Goal: Task Accomplishment & Management: Manage account settings

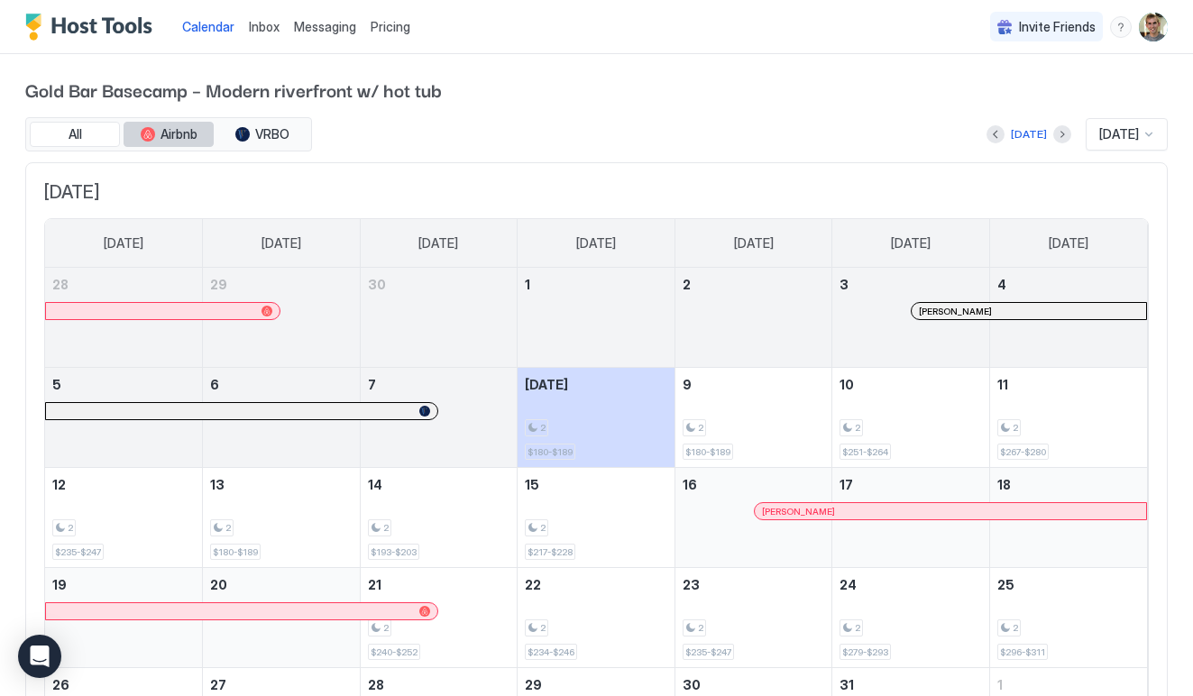
click at [144, 129] on div "tab-group" at bounding box center [148, 134] width 14 height 14
click at [87, 132] on button "All" at bounding box center [75, 134] width 90 height 25
click at [143, 139] on div "tab-group" at bounding box center [148, 134] width 14 height 14
click at [82, 135] on button "All" at bounding box center [75, 134] width 90 height 25
click at [272, 150] on div "All Airbnb VRBO" at bounding box center [168, 134] width 287 height 34
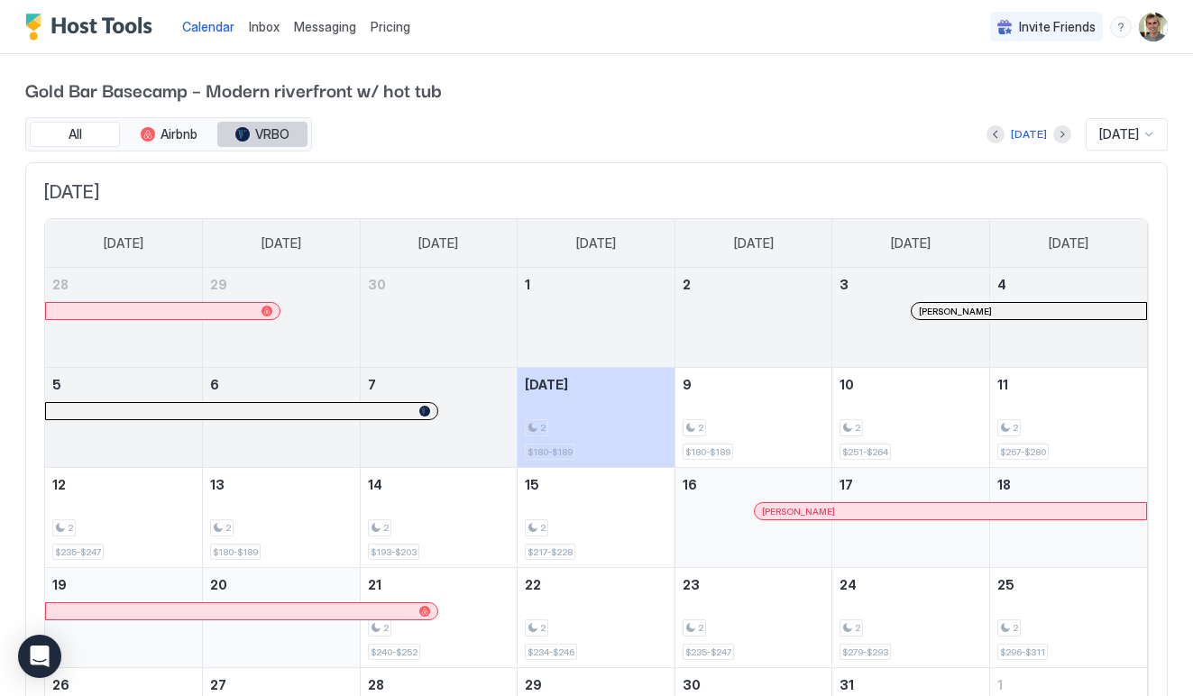
click at [272, 143] on button "VRBO" at bounding box center [262, 134] width 90 height 25
click at [75, 143] on button "All" at bounding box center [75, 134] width 90 height 25
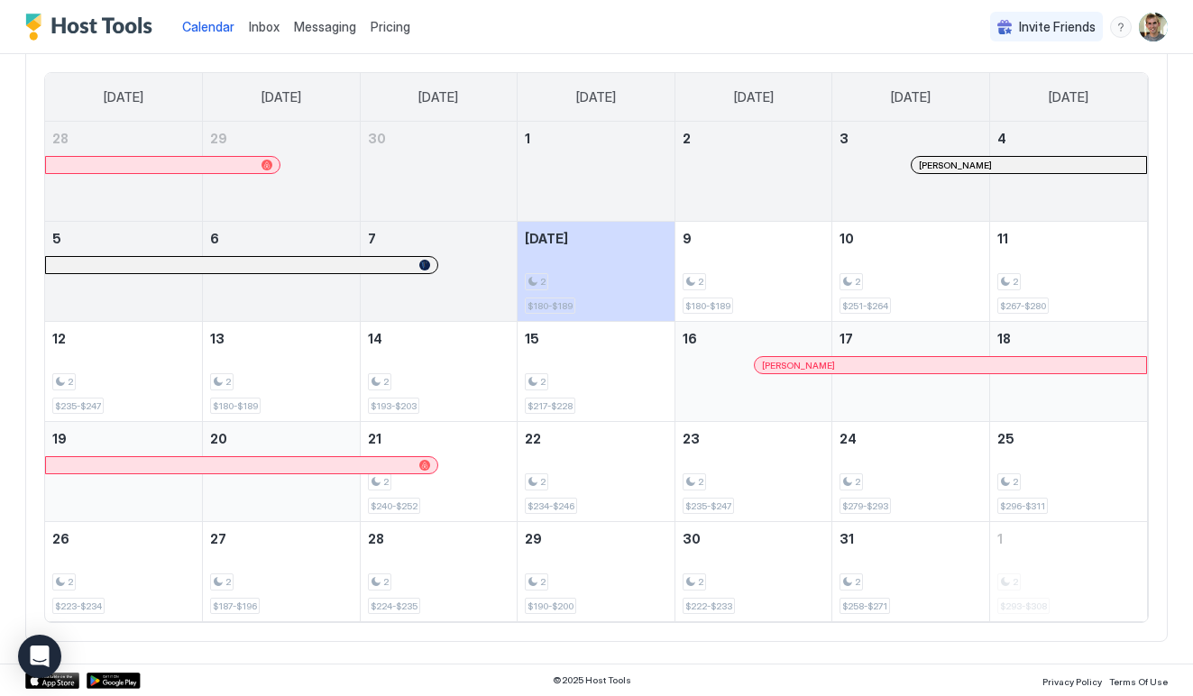
scroll to position [145, 0]
click at [263, 36] on div "Inbox" at bounding box center [264, 26] width 45 height 33
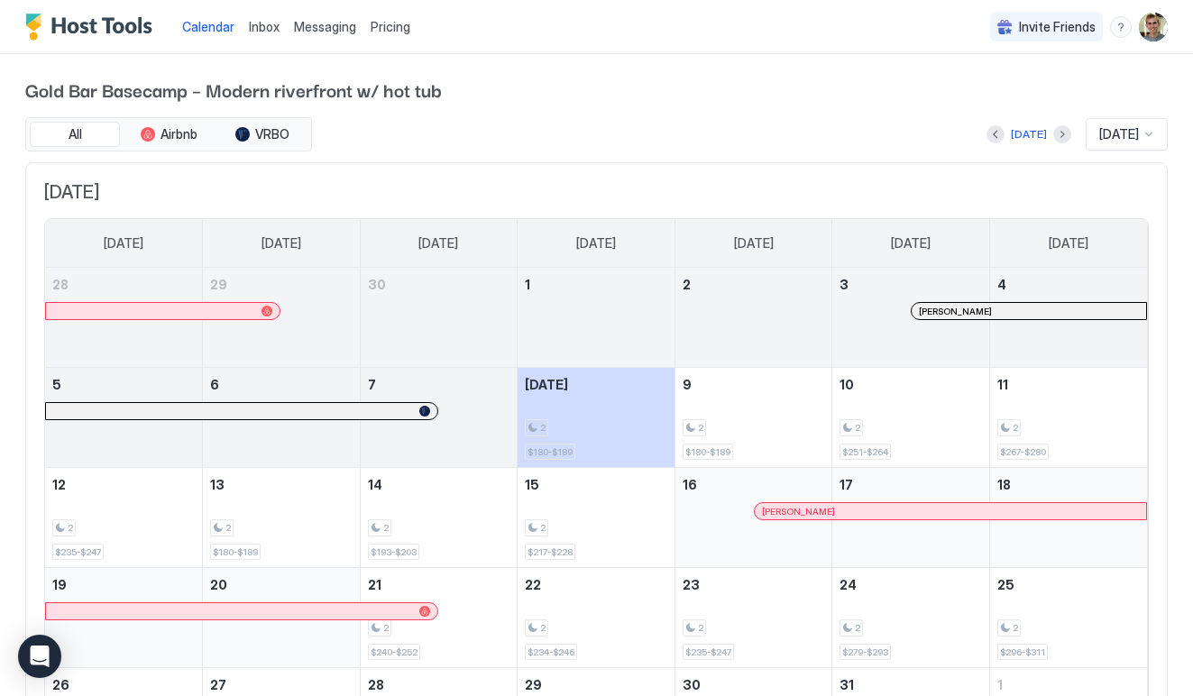
scroll to position [0, 0]
click at [244, 23] on div "Inbox" at bounding box center [264, 26] width 45 height 33
click at [401, 24] on span "Pricing" at bounding box center [391, 27] width 40 height 16
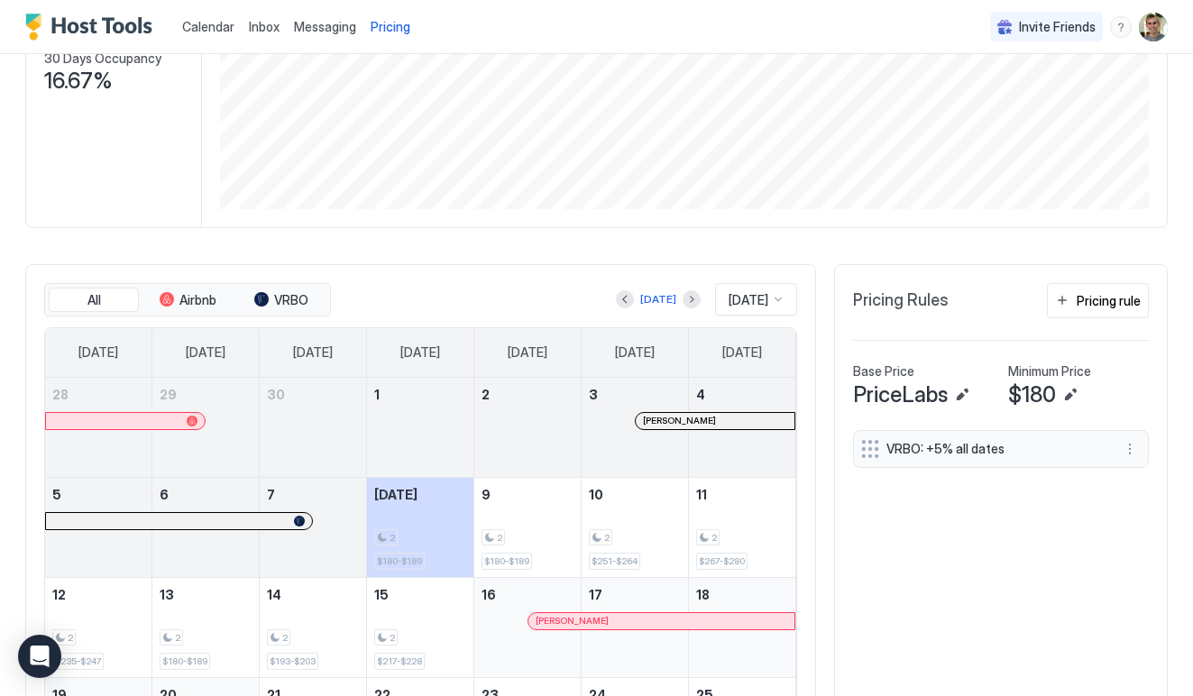
scroll to position [448, 0]
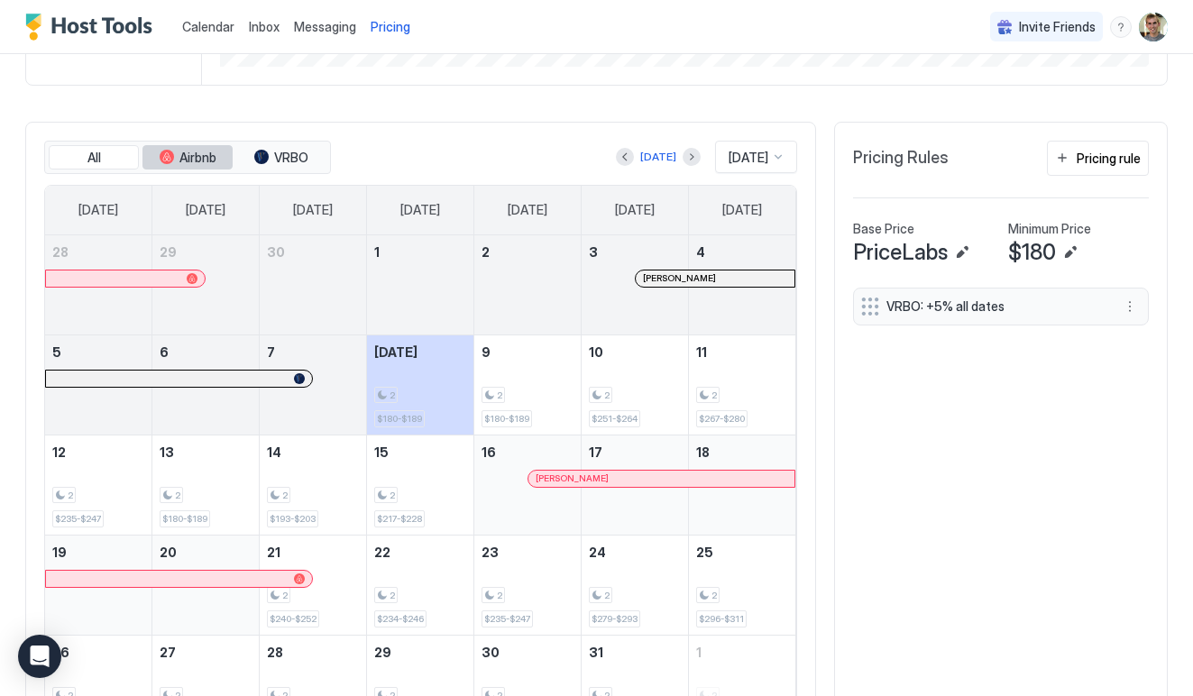
click at [186, 160] on span "Airbnb" at bounding box center [198, 158] width 37 height 16
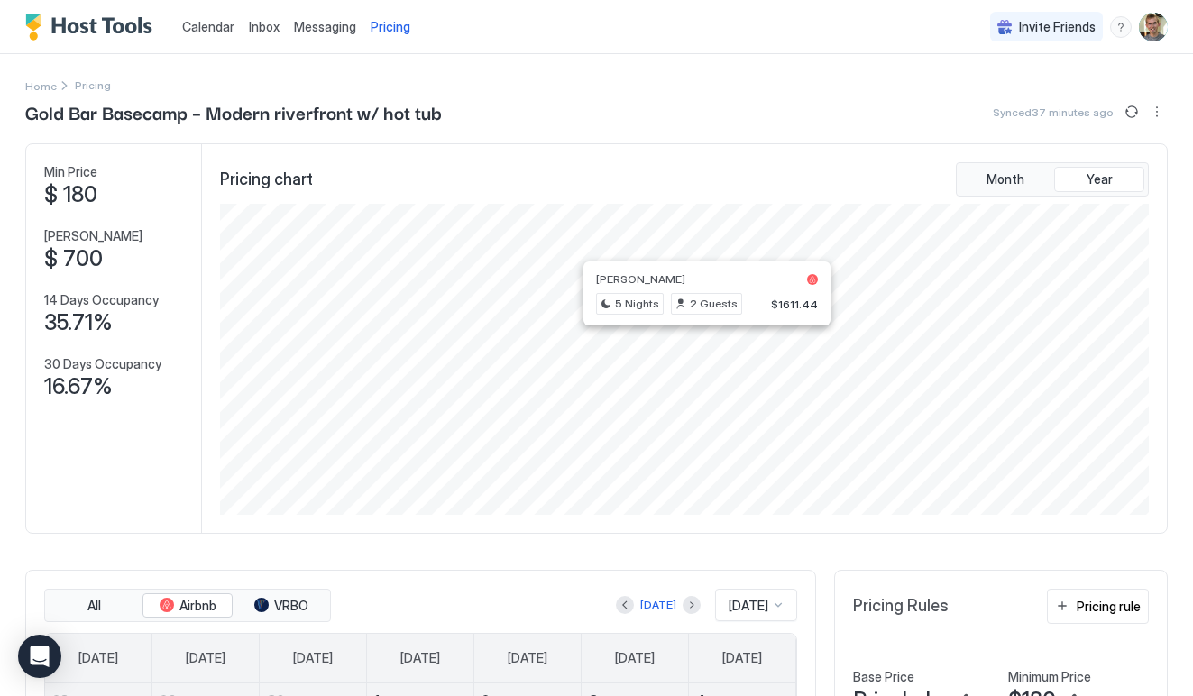
scroll to position [0, 0]
click at [1132, 112] on button "Sync prices" at bounding box center [1132, 112] width 22 height 22
click at [1156, 110] on button "More options" at bounding box center [1158, 112] width 22 height 22
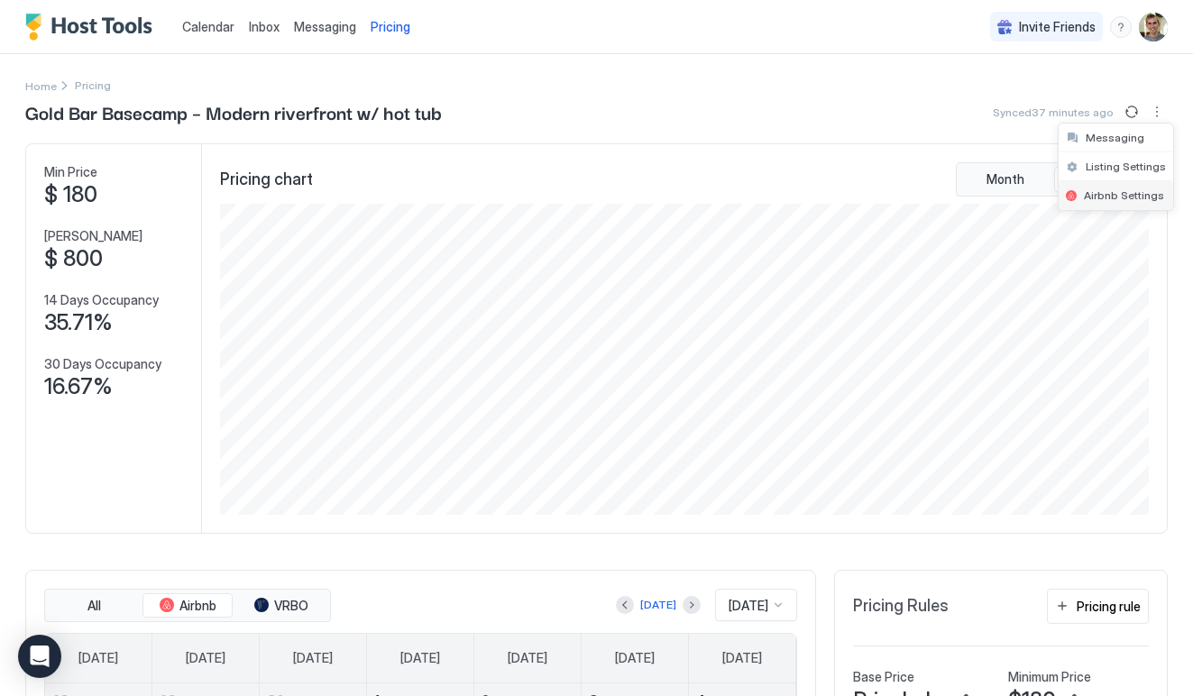
click at [1105, 193] on span "Airbnb Settings" at bounding box center [1124, 196] width 80 height 14
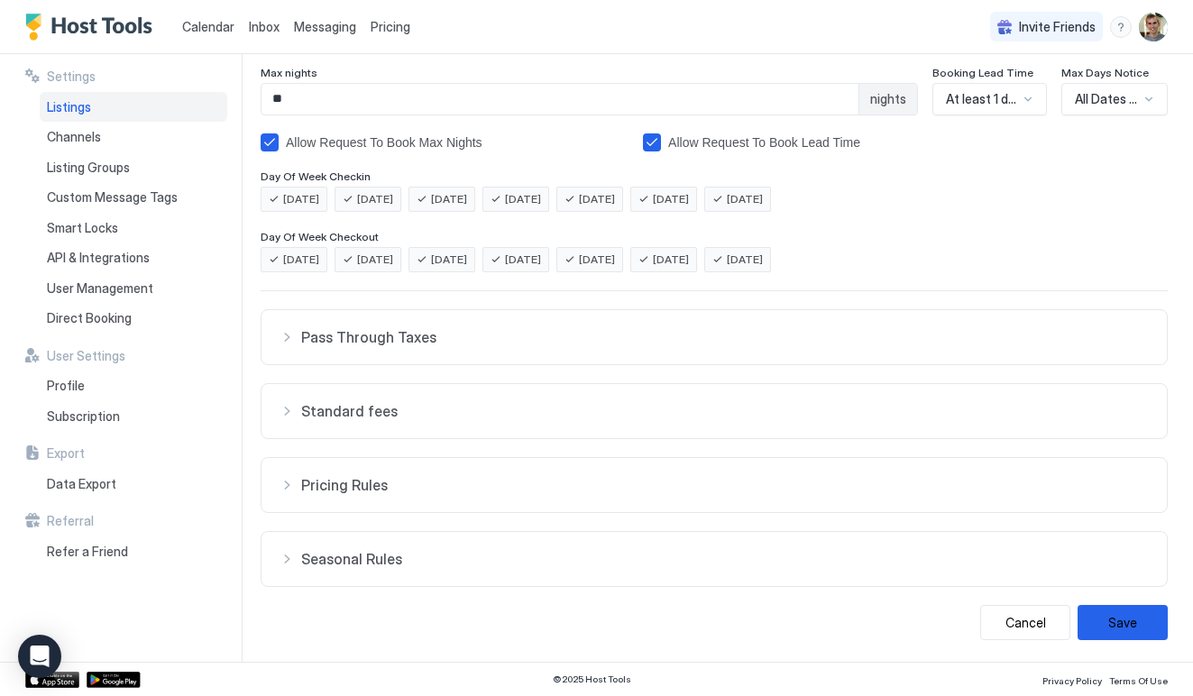
scroll to position [309, 0]
click at [63, 134] on span "Channels" at bounding box center [74, 137] width 54 height 16
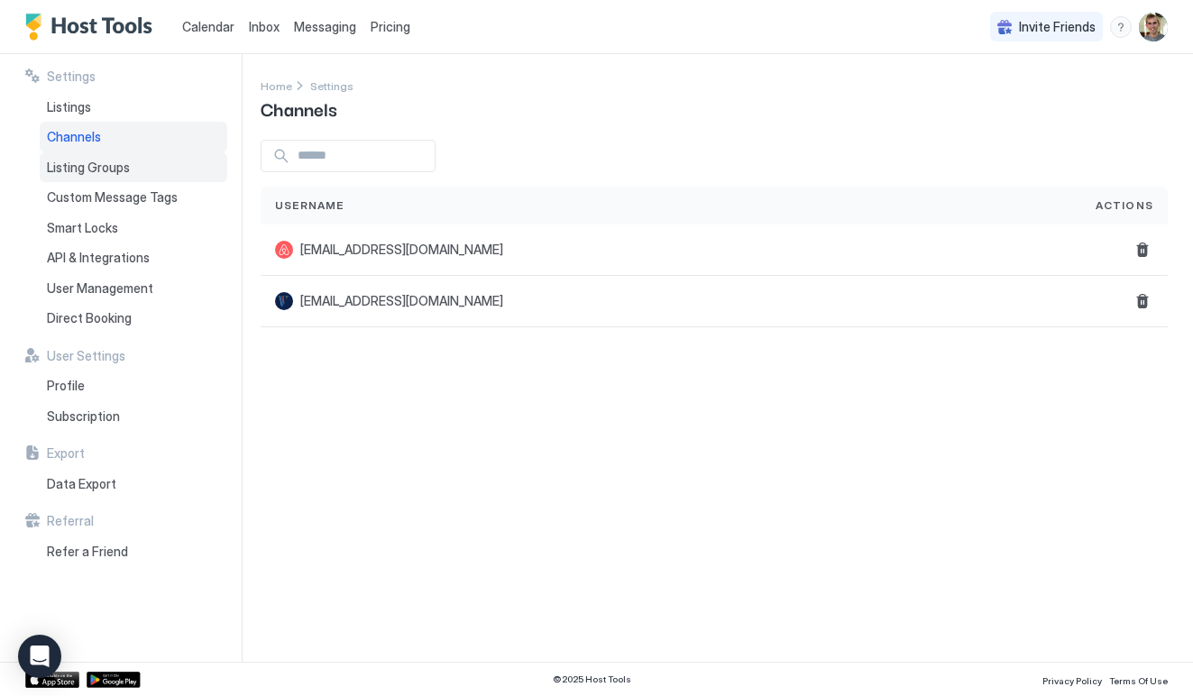
click at [140, 165] on div "Listing Groups" at bounding box center [134, 167] width 188 height 31
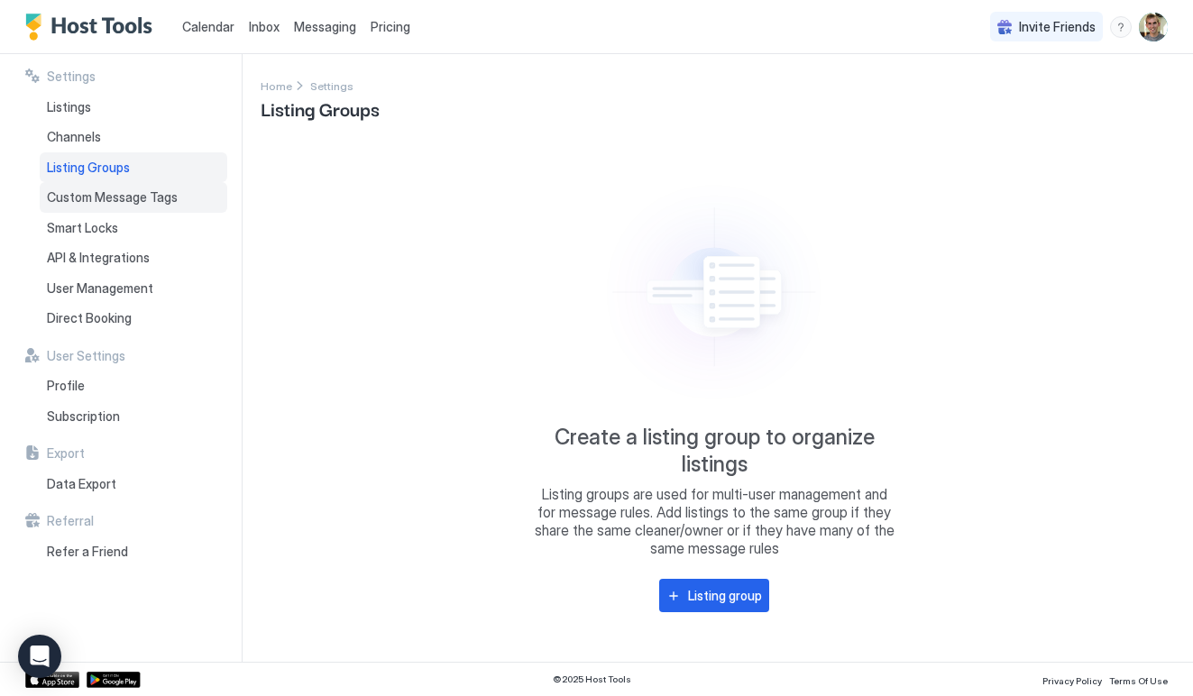
click at [130, 202] on span "Custom Message Tags" at bounding box center [112, 197] width 131 height 16
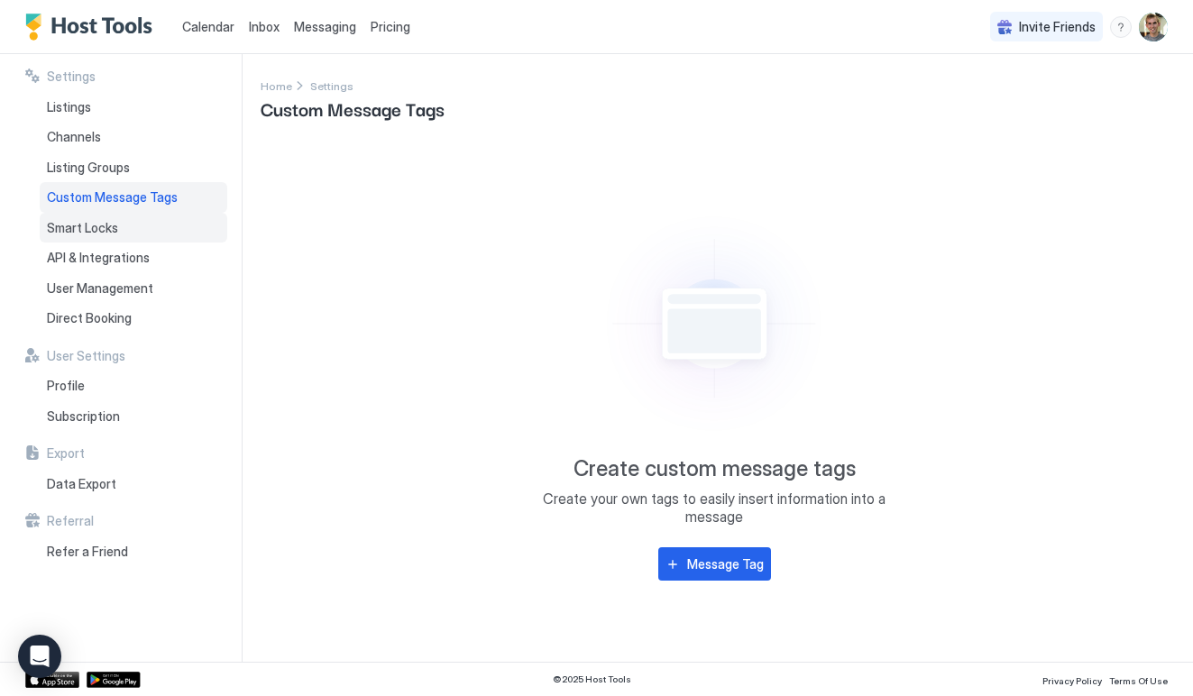
click at [110, 217] on div "Smart Locks" at bounding box center [134, 228] width 188 height 31
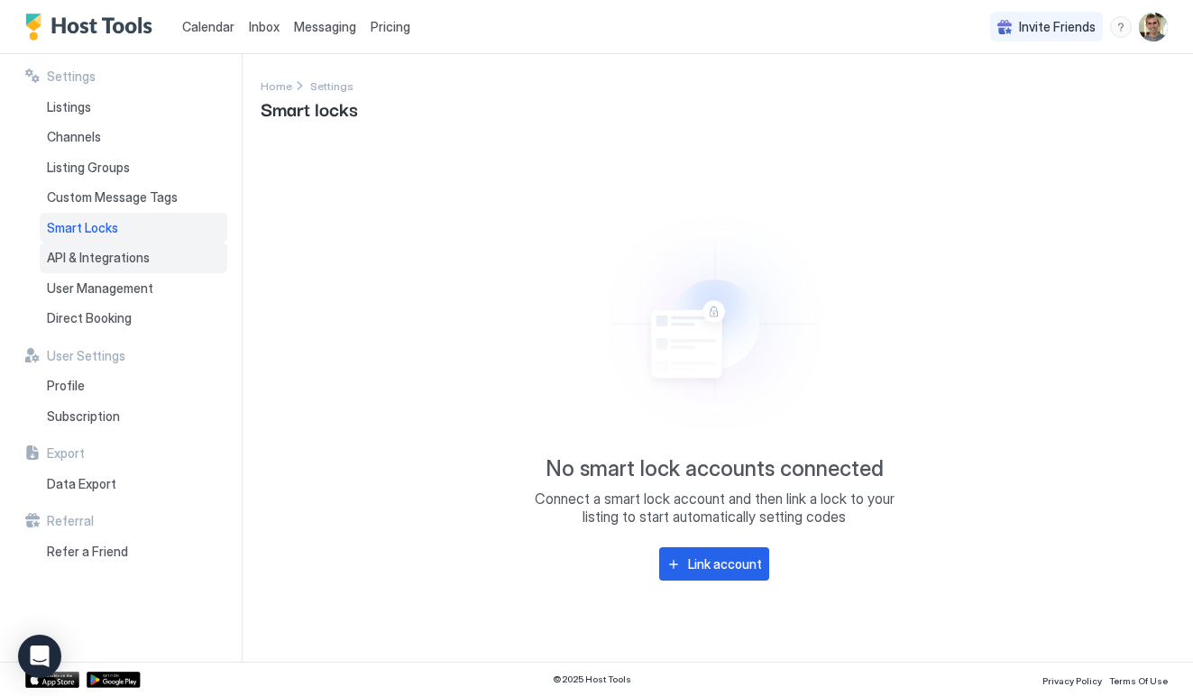
click at [99, 250] on span "API & Integrations" at bounding box center [98, 258] width 103 height 16
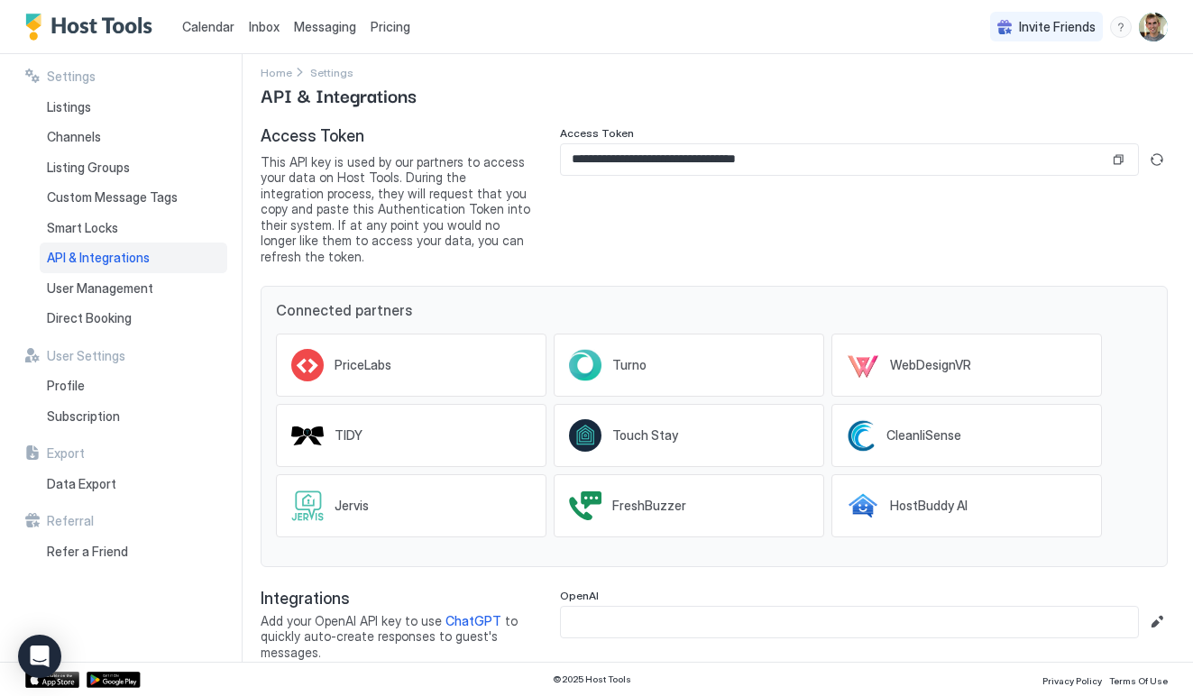
scroll to position [13, 0]
click at [117, 306] on div "Direct Booking" at bounding box center [134, 318] width 188 height 31
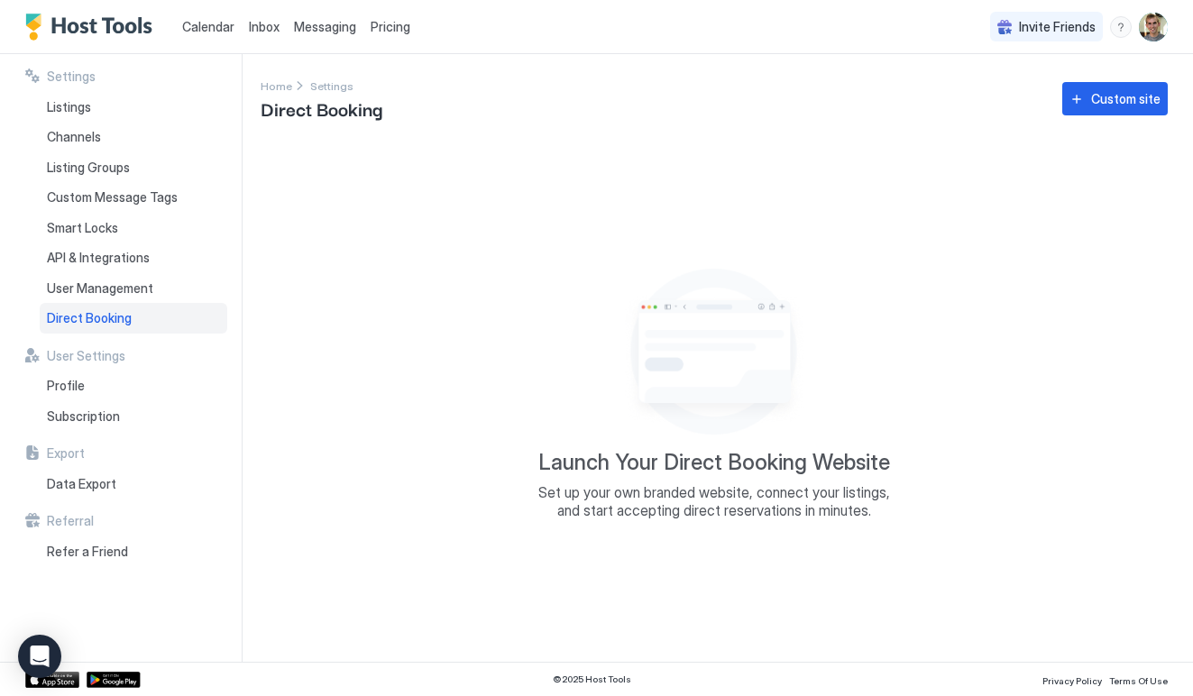
click at [1098, 127] on div "Settings Home Settings Direct Booking Custom site Launch Your Direct Booking We…" at bounding box center [727, 358] width 933 height 608
click at [1101, 106] on div "Custom site" at bounding box center [1126, 98] width 69 height 19
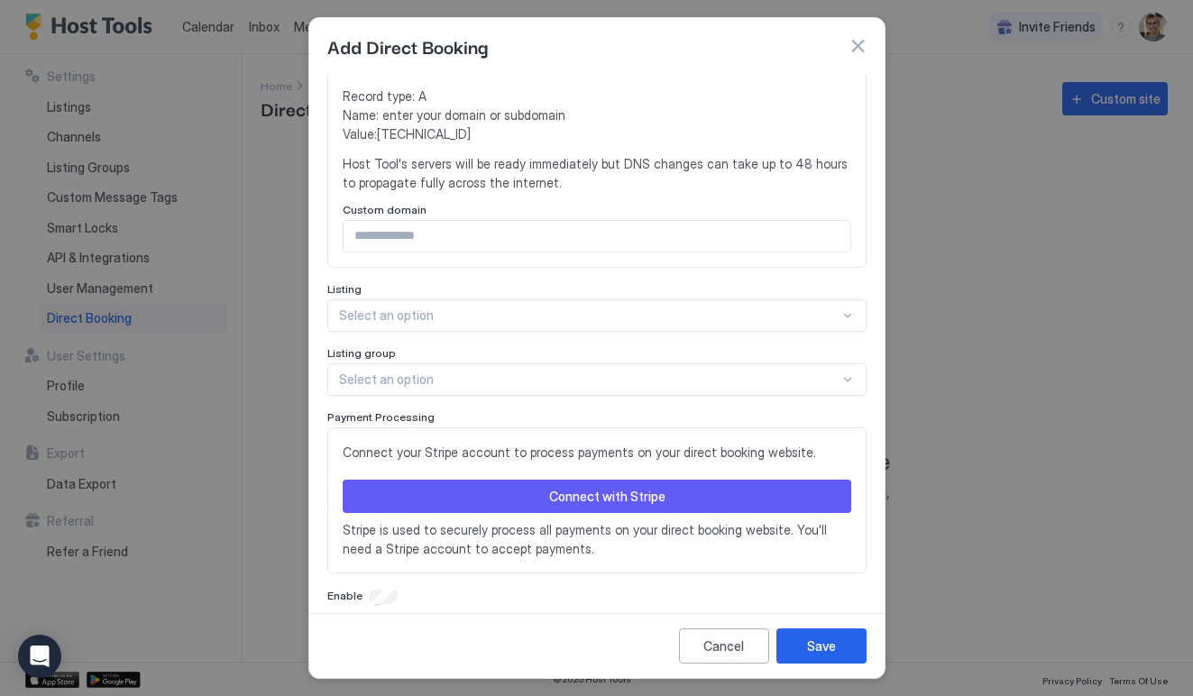
scroll to position [368, 0]
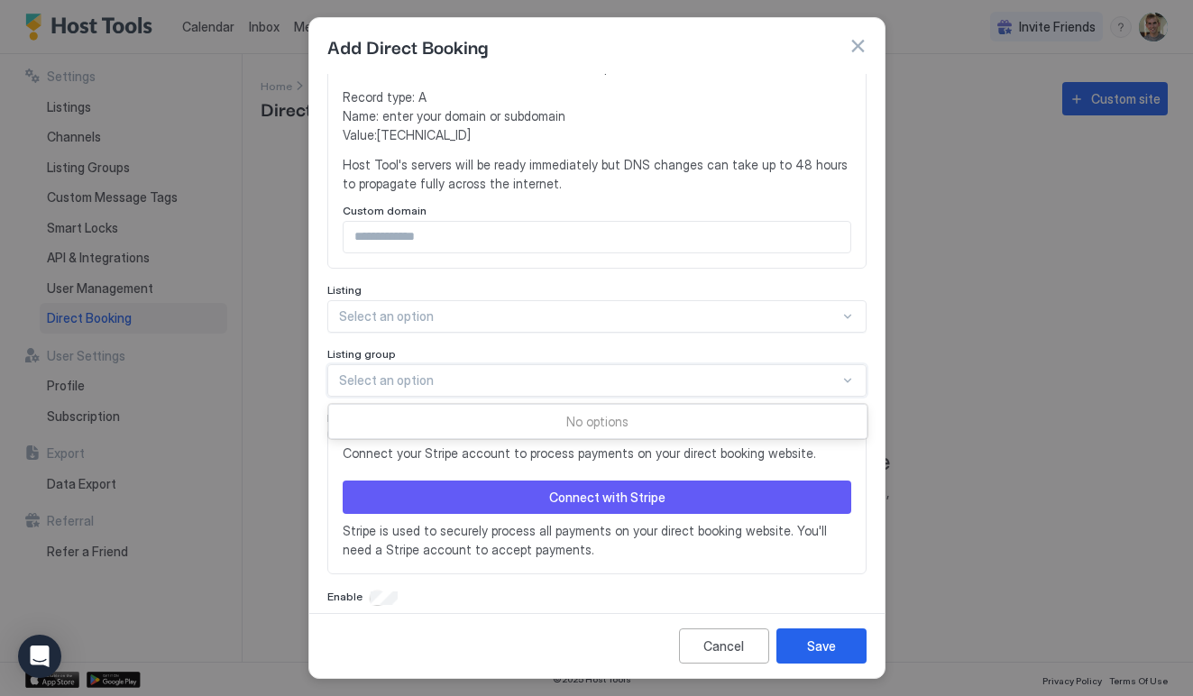
click at [441, 373] on div at bounding box center [589, 381] width 501 height 16
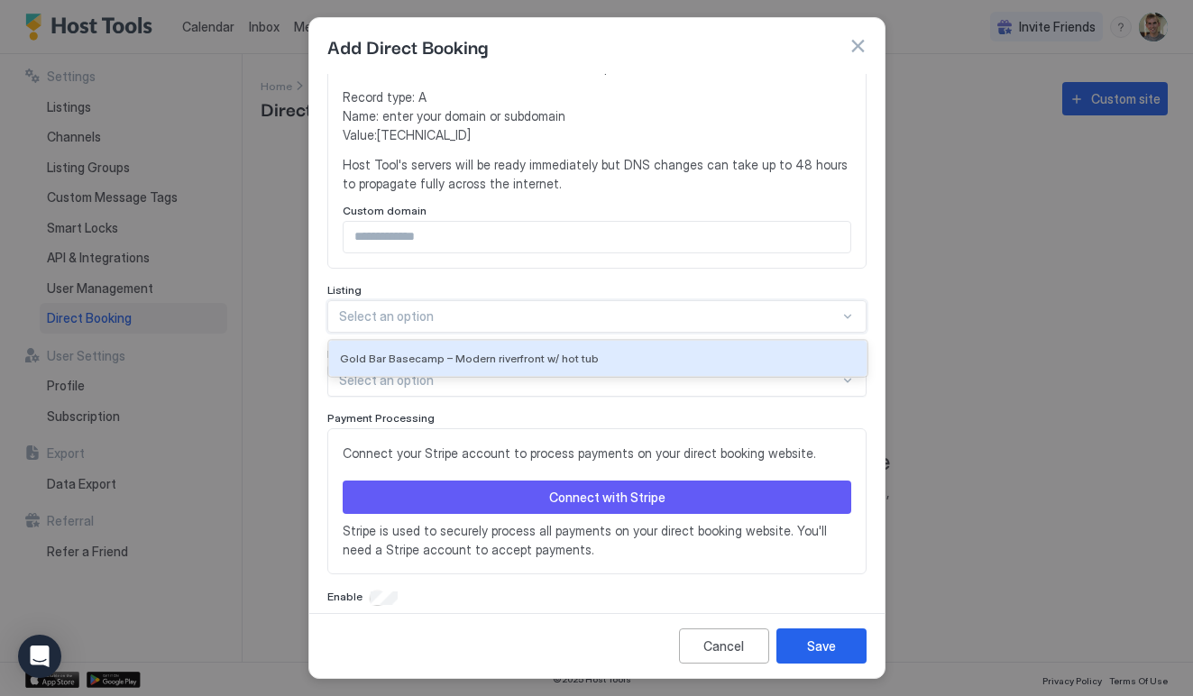
click at [462, 309] on div at bounding box center [589, 317] width 501 height 16
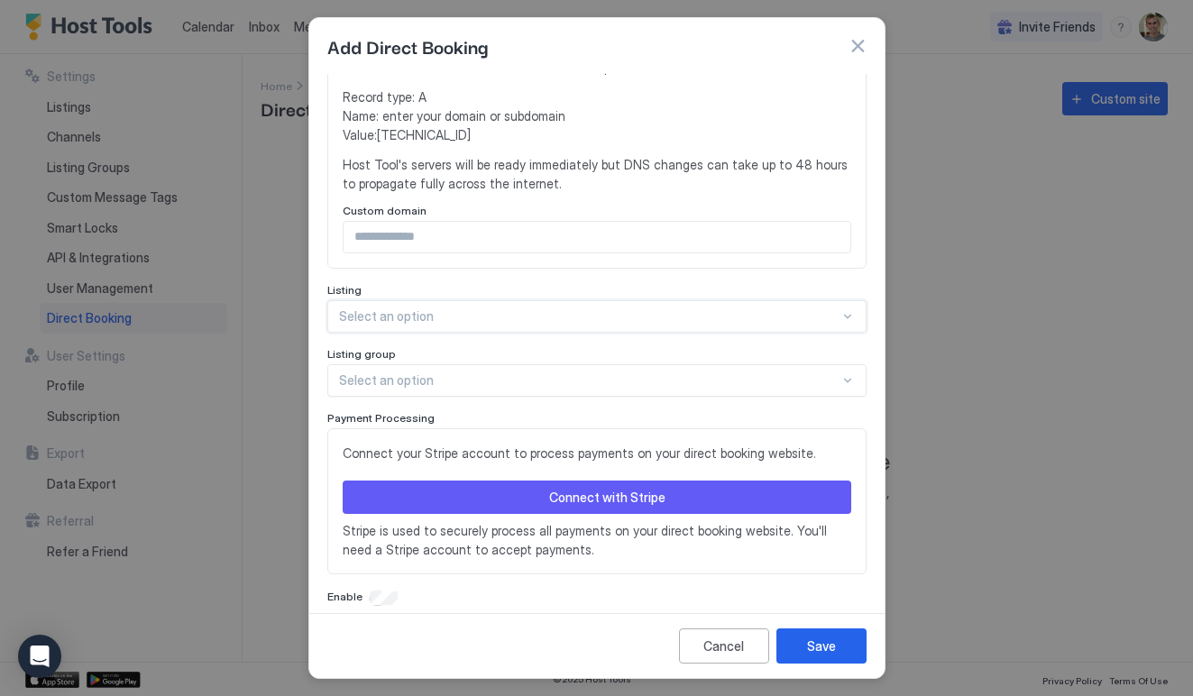
click at [462, 309] on div at bounding box center [589, 317] width 501 height 16
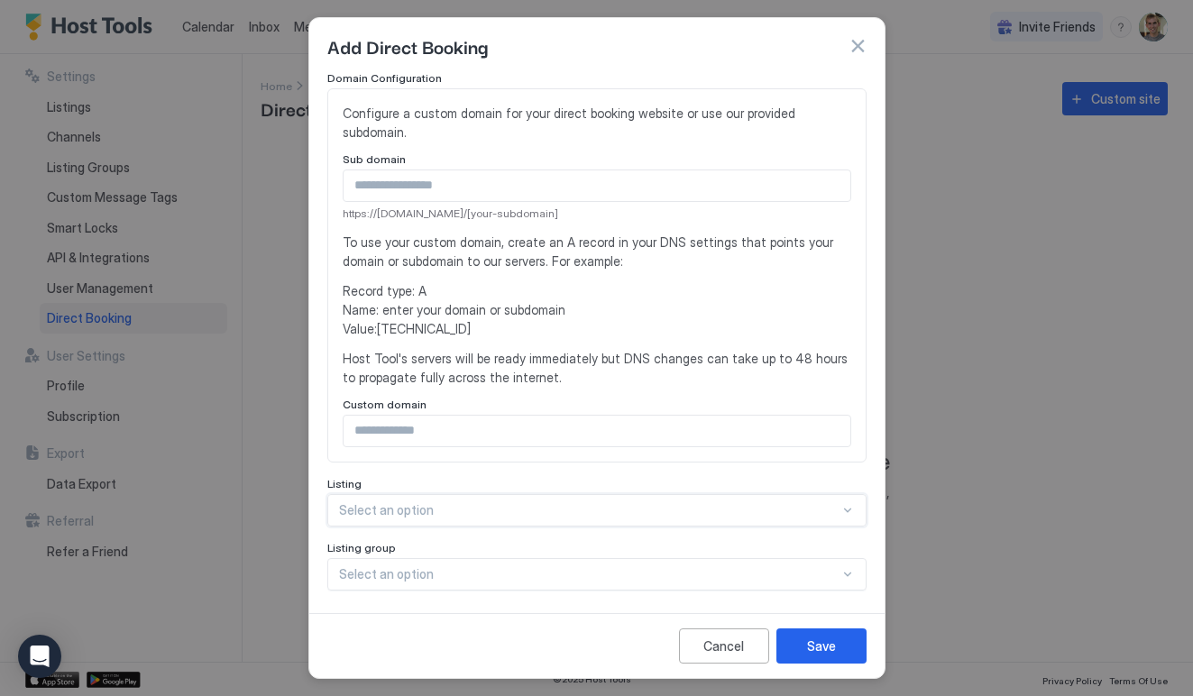
scroll to position [258, 0]
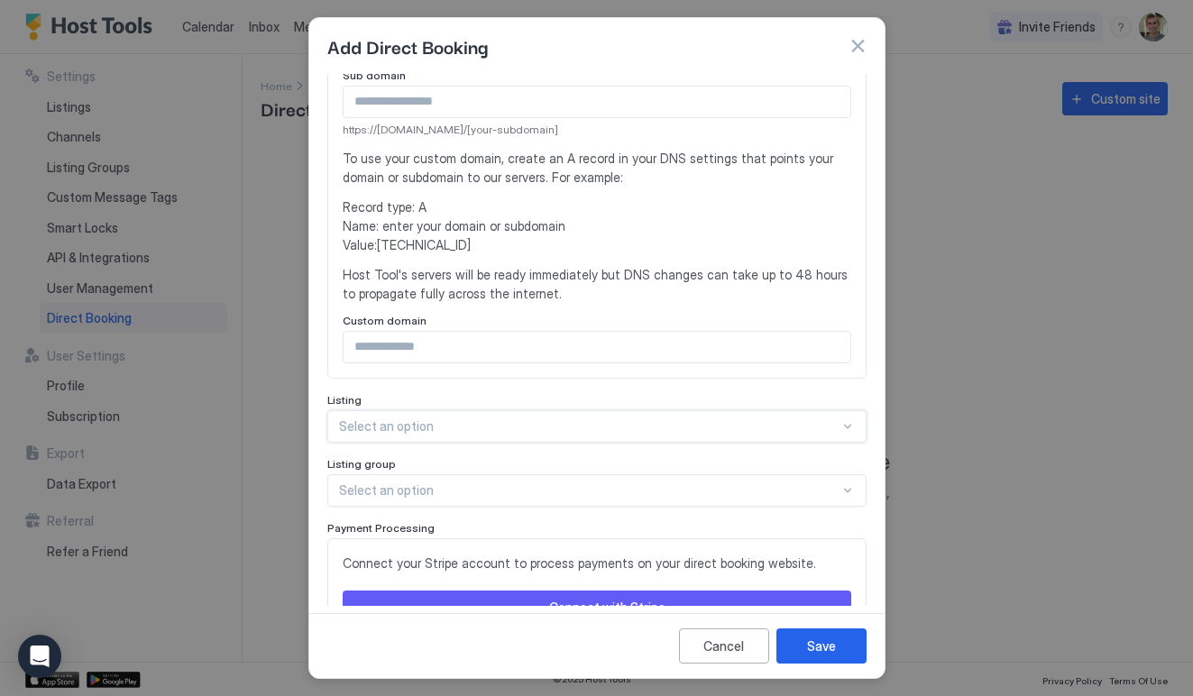
click at [641, 410] on div "Select an option" at bounding box center [596, 426] width 539 height 32
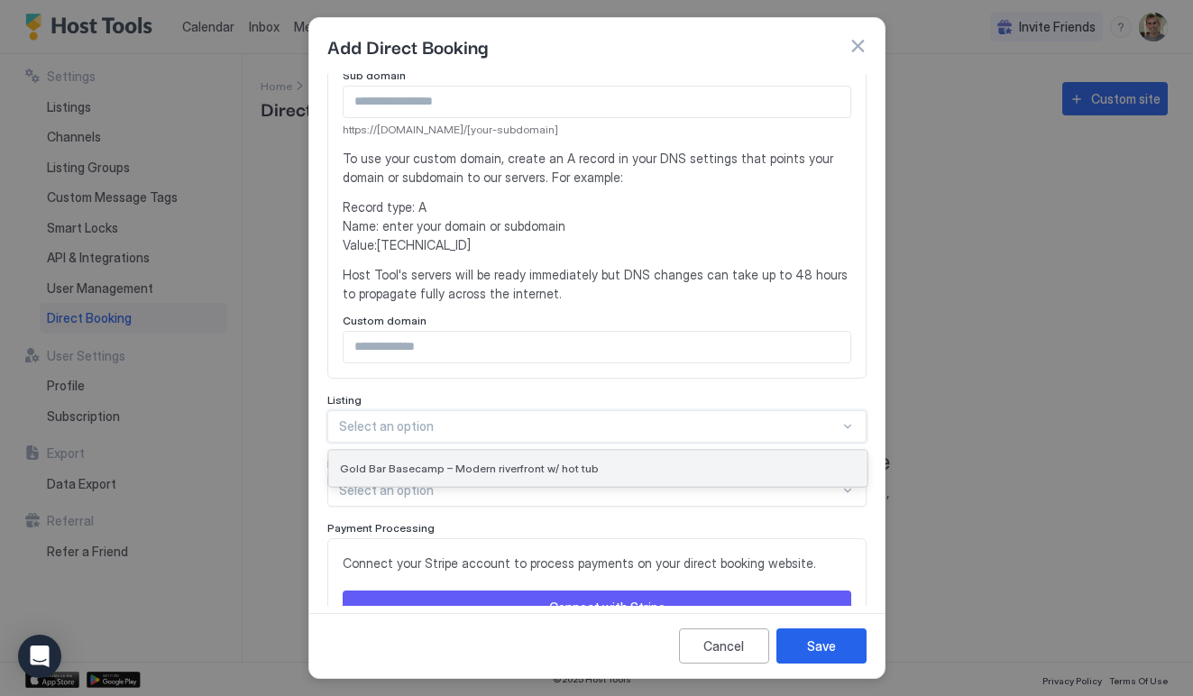
click at [617, 451] on div "Gold Bar Basecamp – Modern riverfront w/ hot tub" at bounding box center [598, 468] width 538 height 35
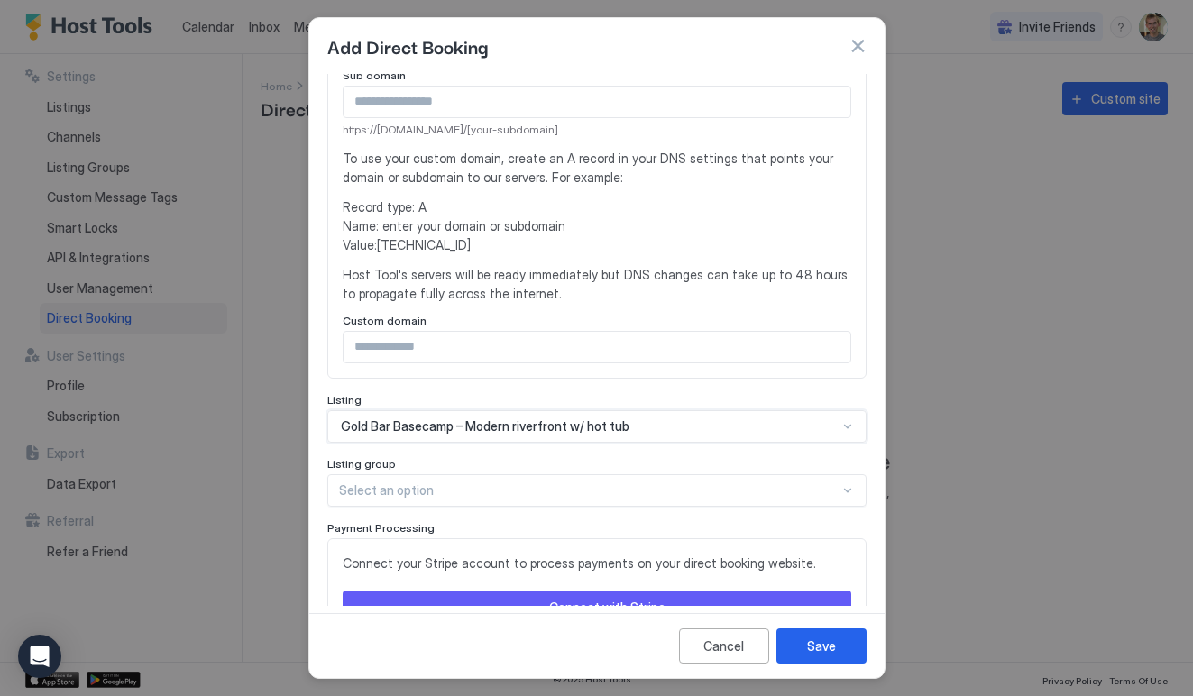
click at [603, 483] on div at bounding box center [589, 491] width 501 height 16
click at [600, 457] on div "Listing group" at bounding box center [596, 465] width 539 height 17
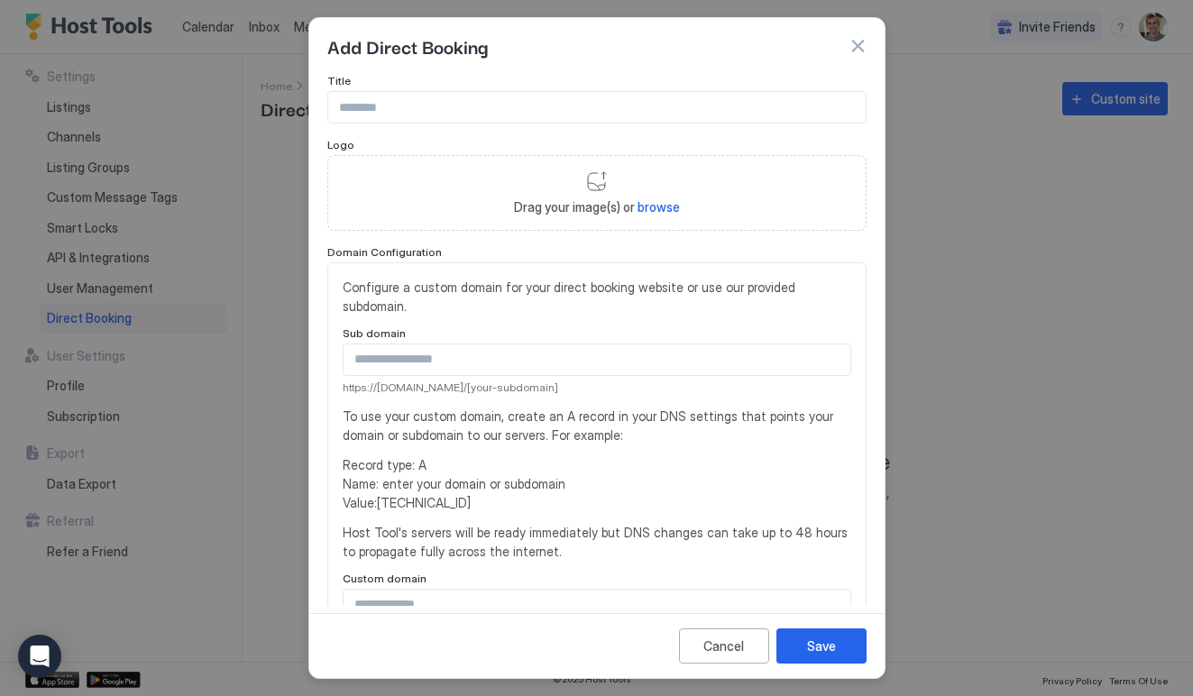
scroll to position [0, 0]
click at [532, 111] on input "Input Field" at bounding box center [597, 107] width 538 height 31
type input "**********"
click at [480, 345] on input "Input Field" at bounding box center [597, 360] width 507 height 31
type input "********"
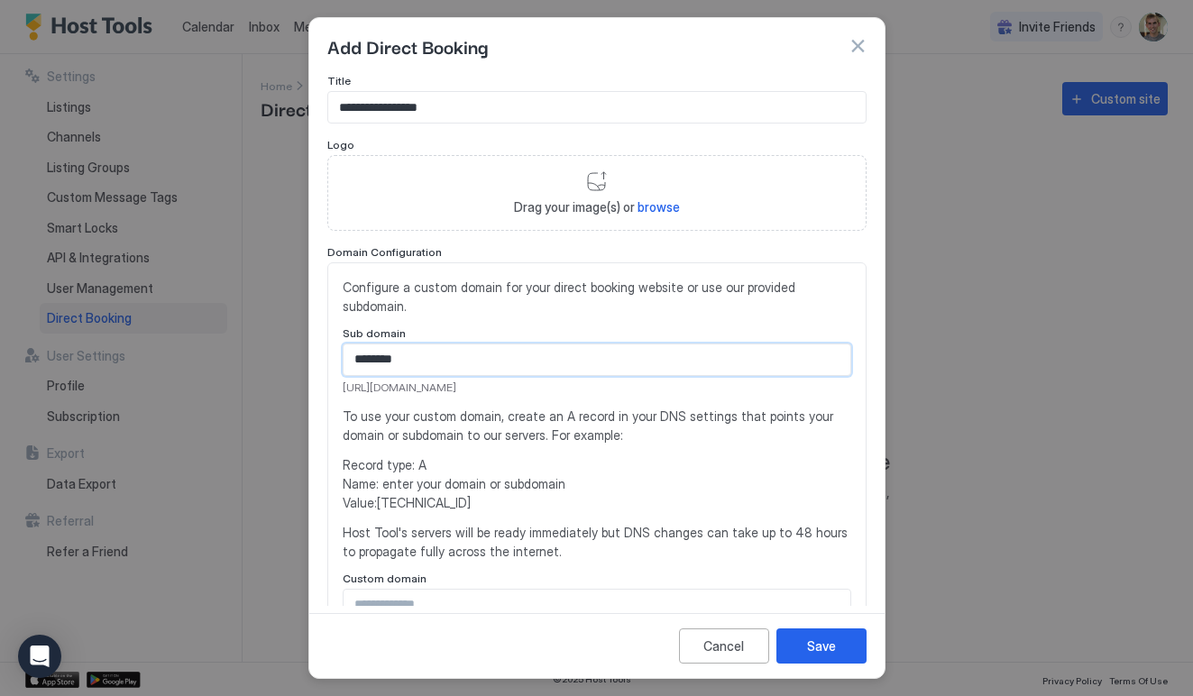
click at [510, 456] on span "Record type: A Name: enter your domain or subdomain Value: [TECHNICAL_ID]" at bounding box center [597, 484] width 509 height 57
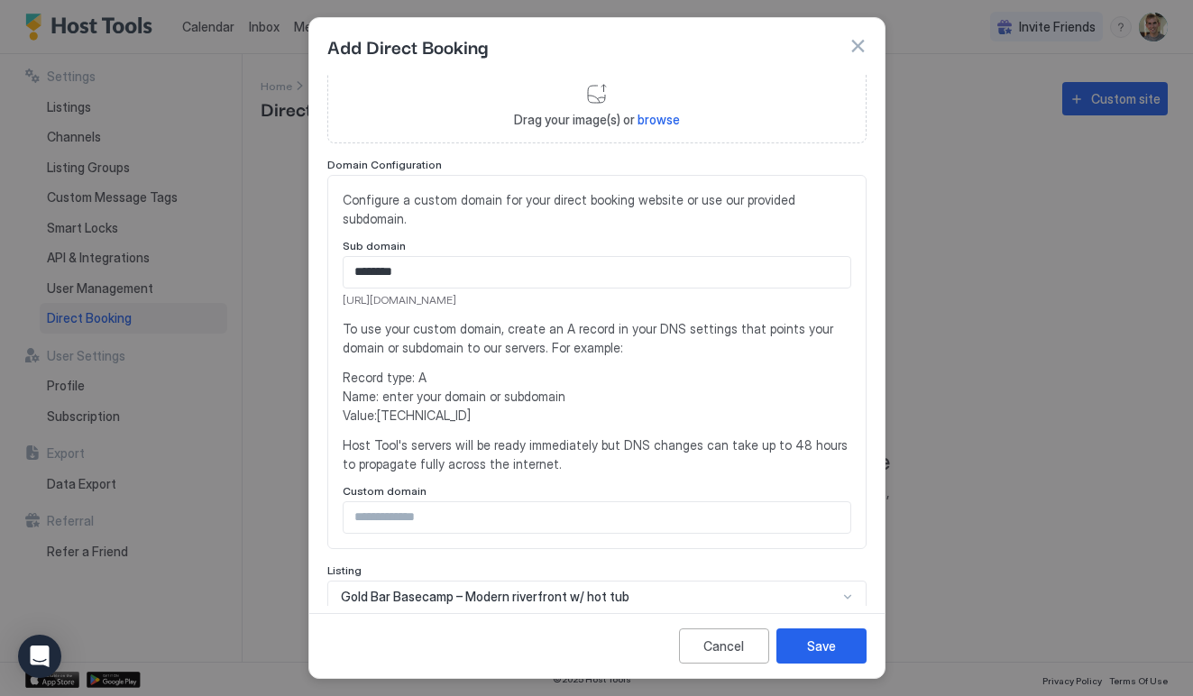
scroll to position [102, 0]
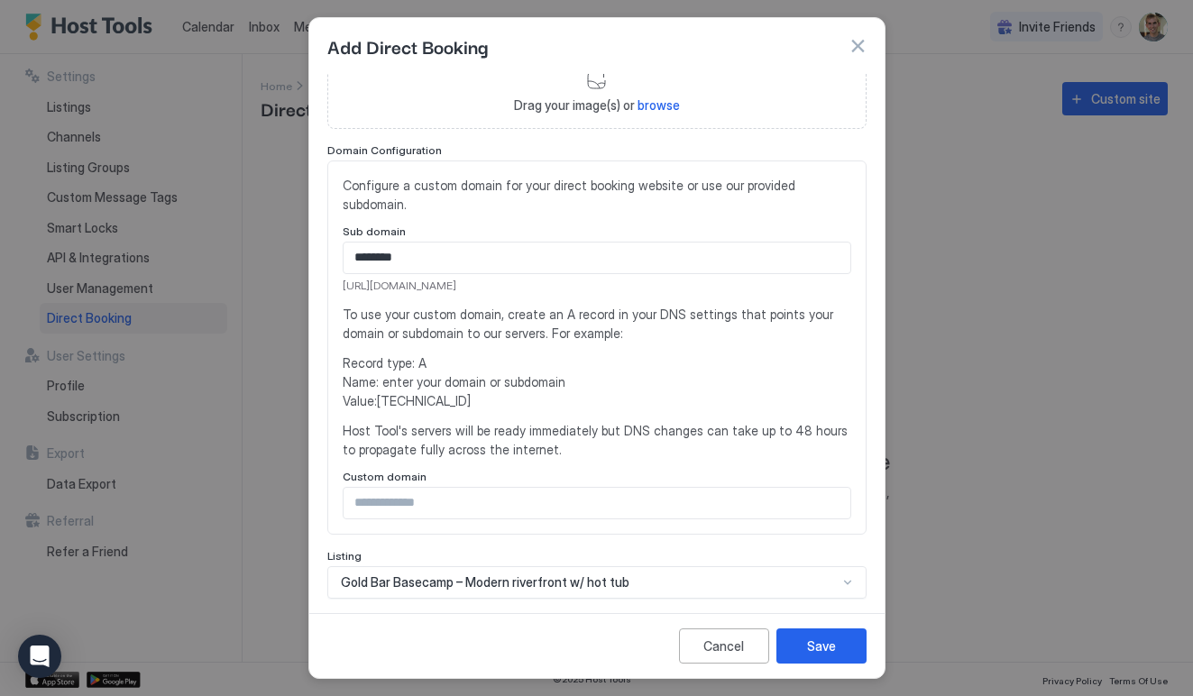
click at [498, 470] on div "Custom domain" at bounding box center [597, 478] width 509 height 17
click at [496, 488] on input "Input Field" at bounding box center [597, 503] width 507 height 31
click at [513, 438] on span "Host Tool's servers will be ready immediately but DNS changes can take up to 48…" at bounding box center [597, 440] width 509 height 38
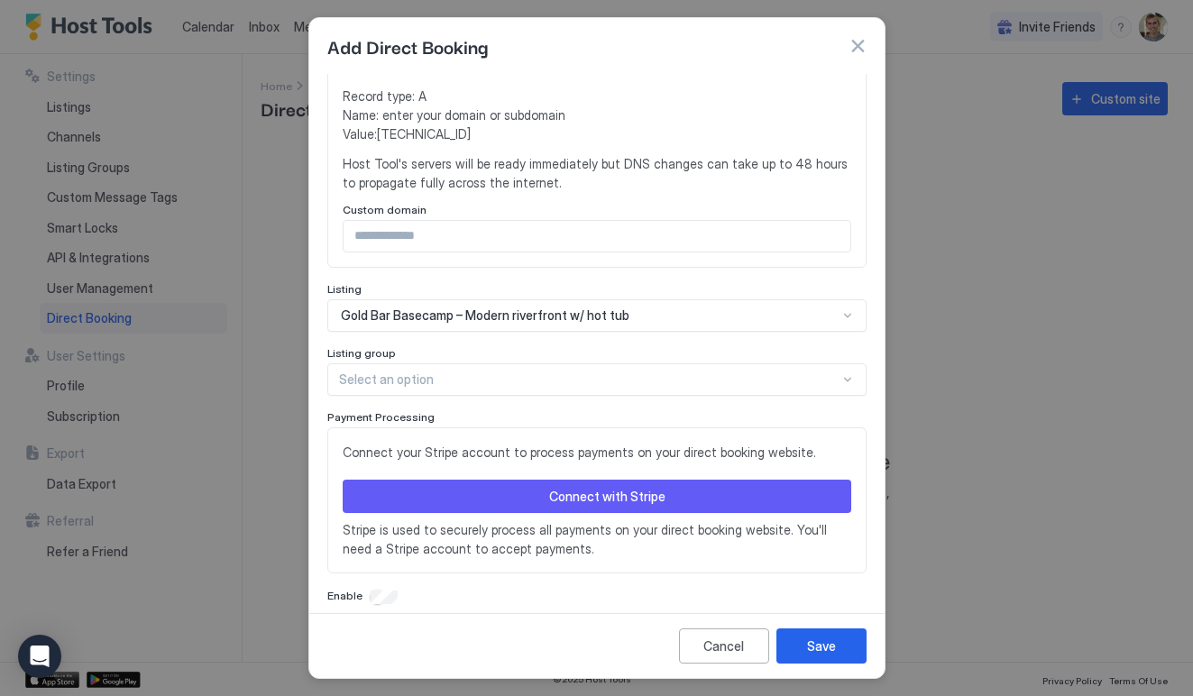
scroll to position [368, 0]
click at [807, 644] on div "Save" at bounding box center [821, 646] width 29 height 19
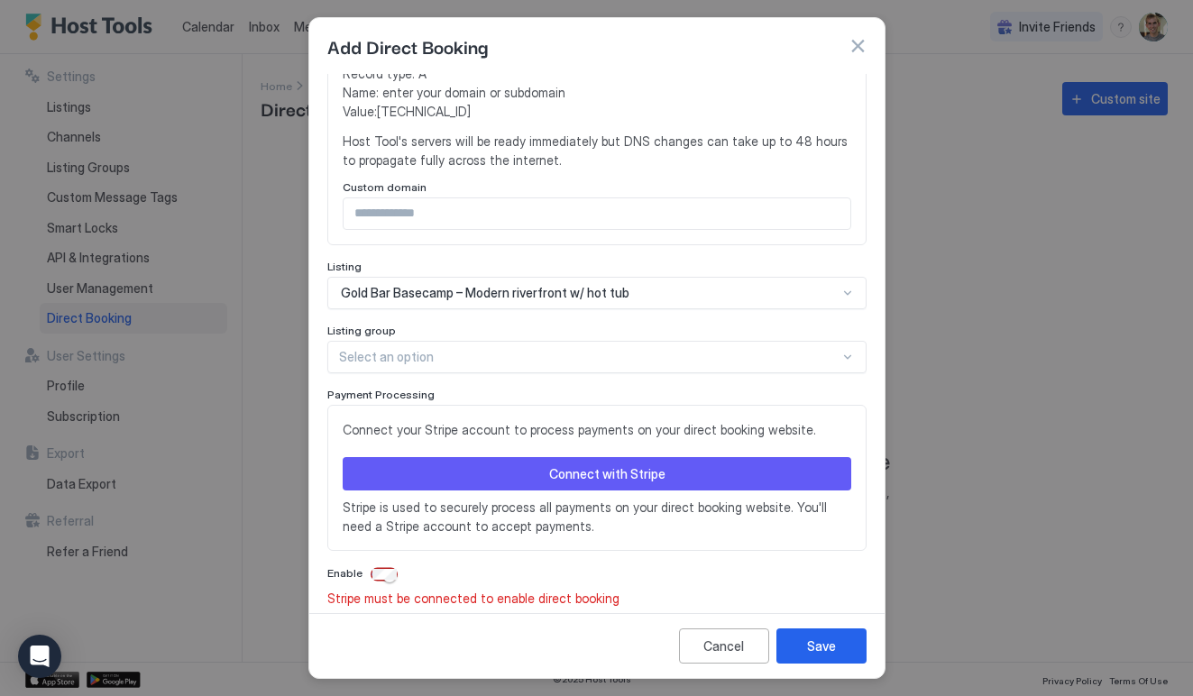
scroll to position [391, 0]
click at [715, 459] on button "Connect with Stripe" at bounding box center [597, 474] width 509 height 33
click at [938, 198] on div at bounding box center [596, 348] width 1193 height 696
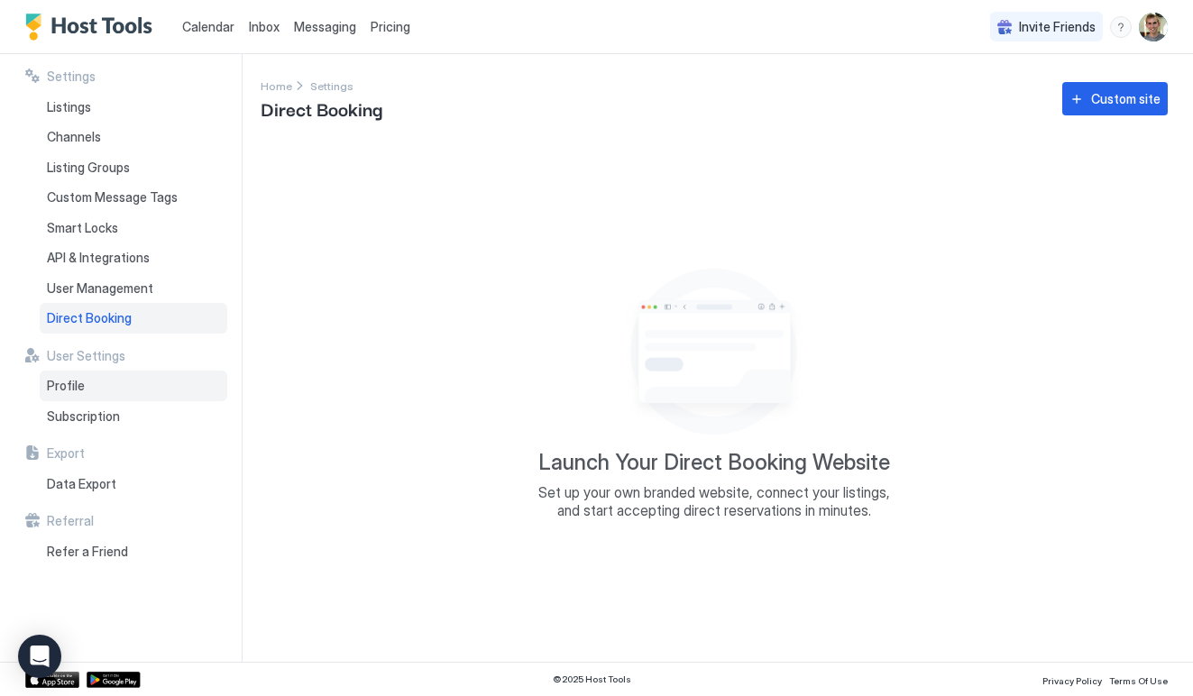
click at [96, 371] on div "Profile" at bounding box center [134, 386] width 188 height 31
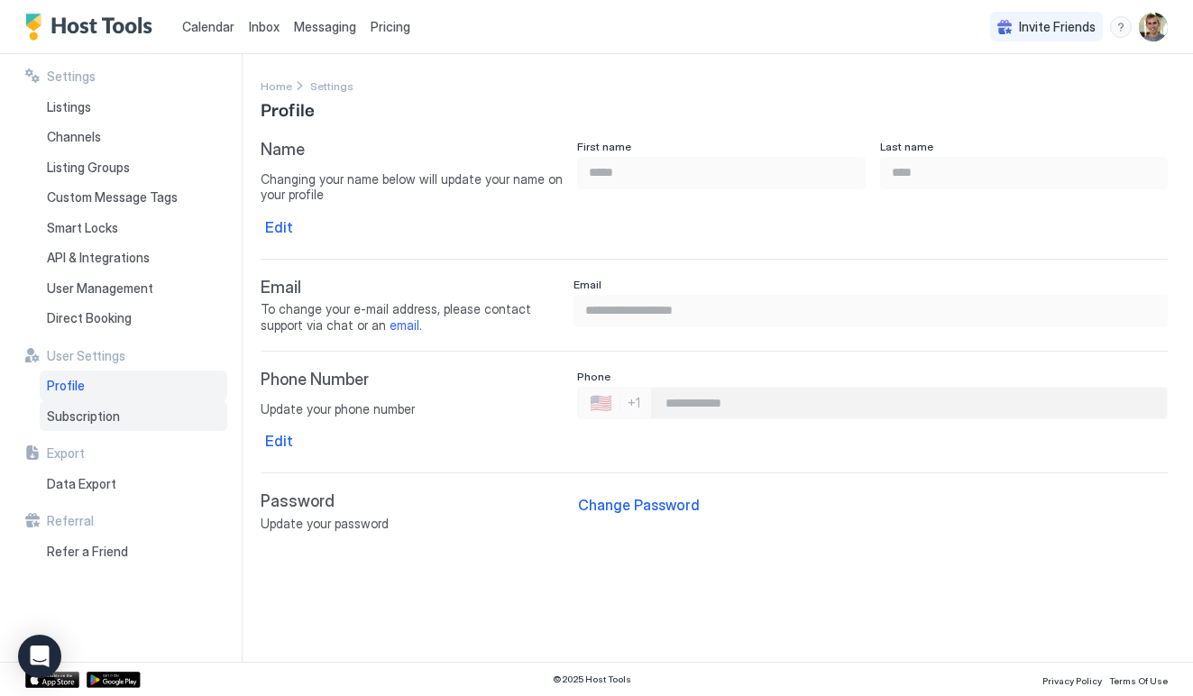
click at [114, 401] on div "Subscription" at bounding box center [134, 416] width 188 height 31
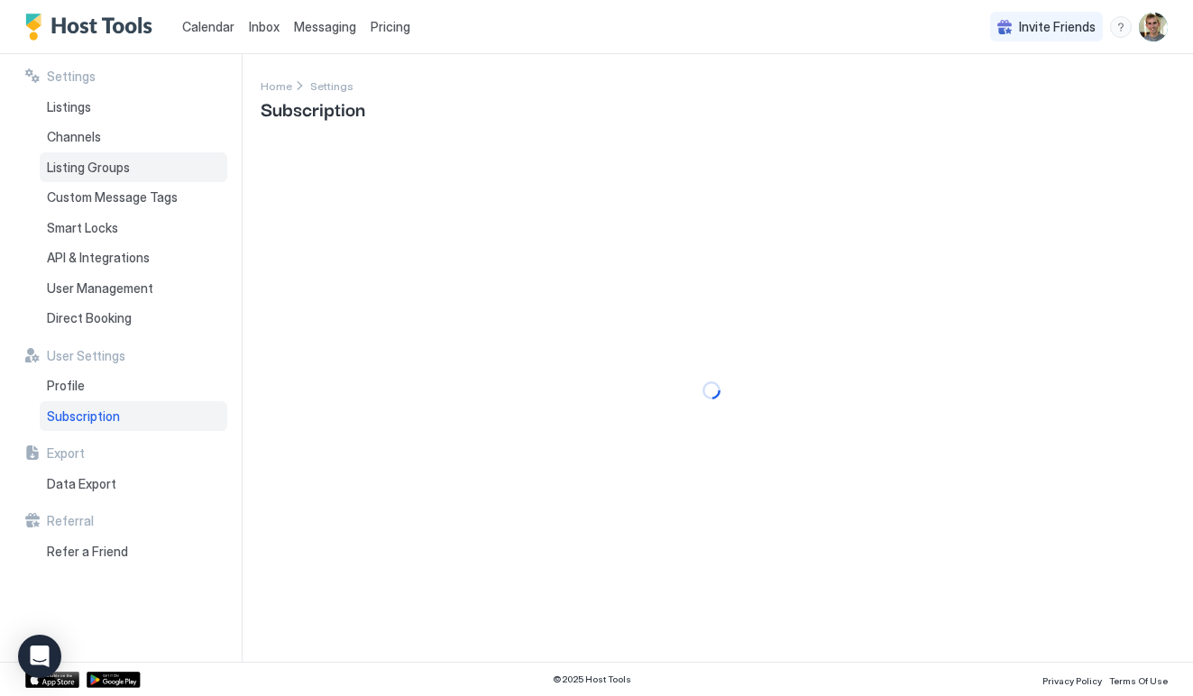
click at [129, 153] on div "Listing Groups" at bounding box center [134, 167] width 188 height 31
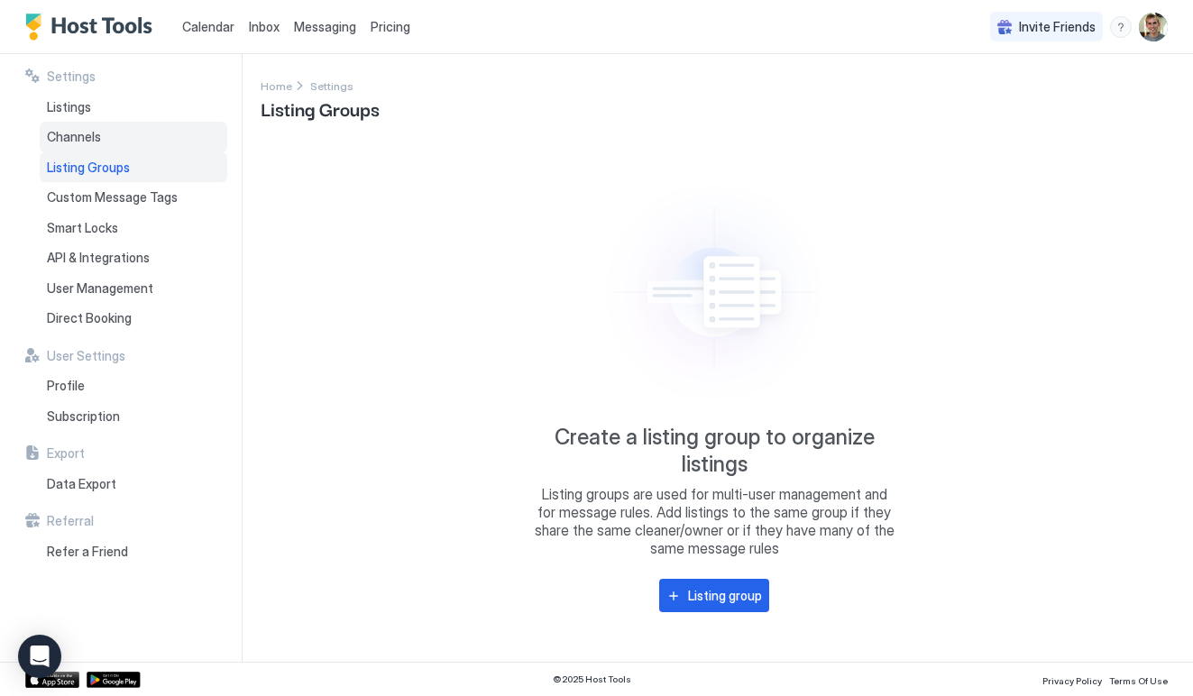
click at [105, 124] on div "Channels" at bounding box center [134, 137] width 188 height 31
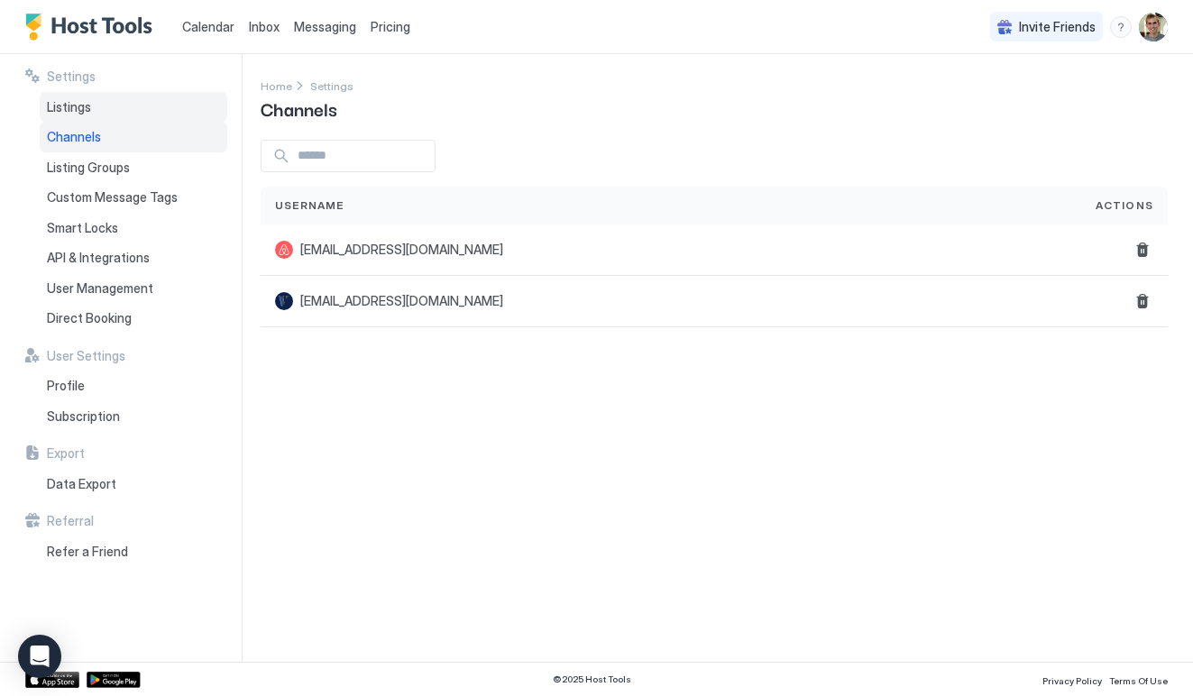
click at [135, 104] on div "Listings" at bounding box center [134, 107] width 188 height 31
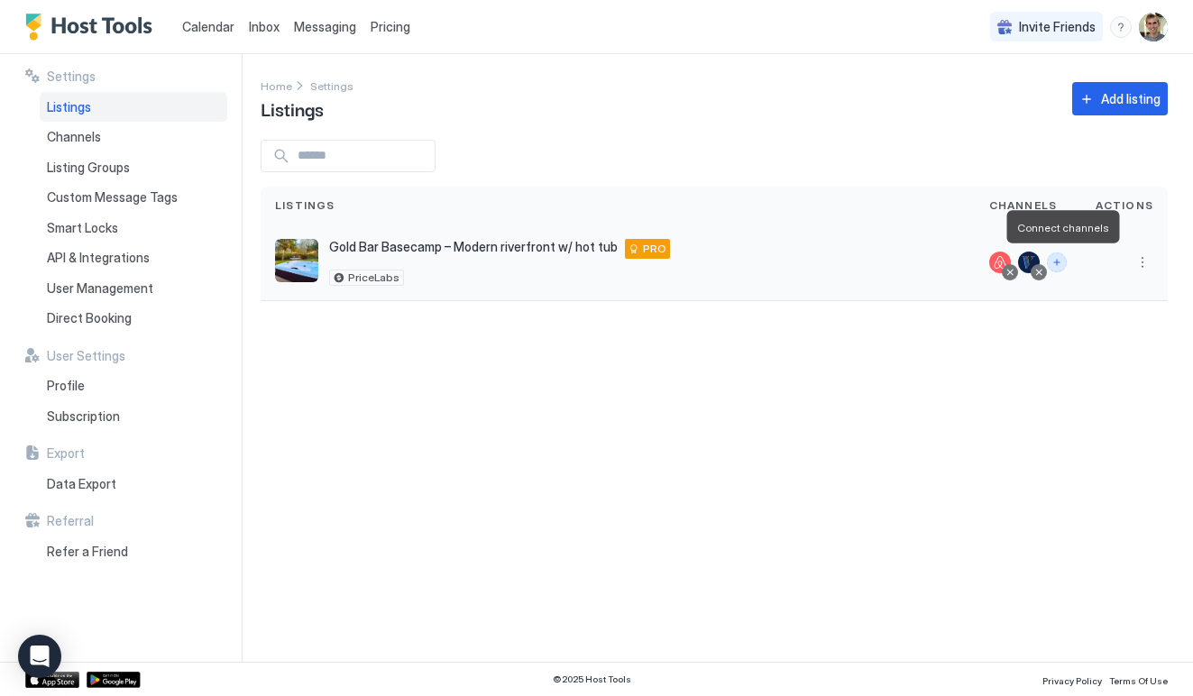
click at [1063, 261] on button "Connect channels" at bounding box center [1057, 263] width 20 height 20
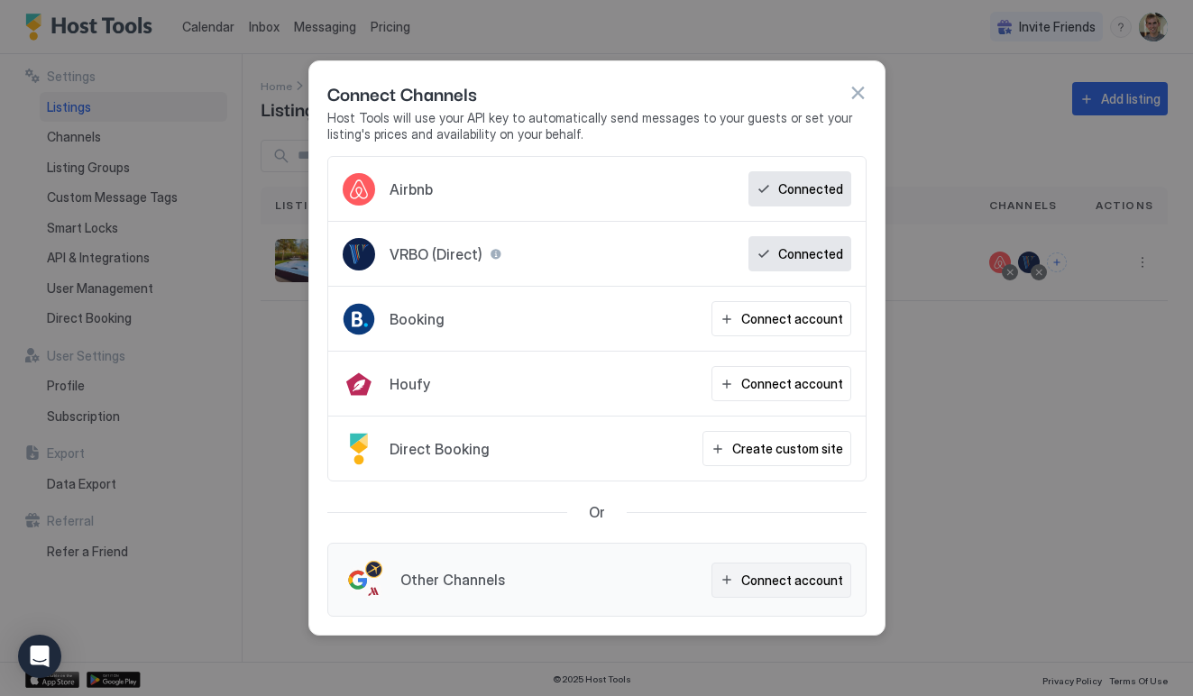
click at [774, 585] on div "Connect account" at bounding box center [793, 580] width 102 height 19
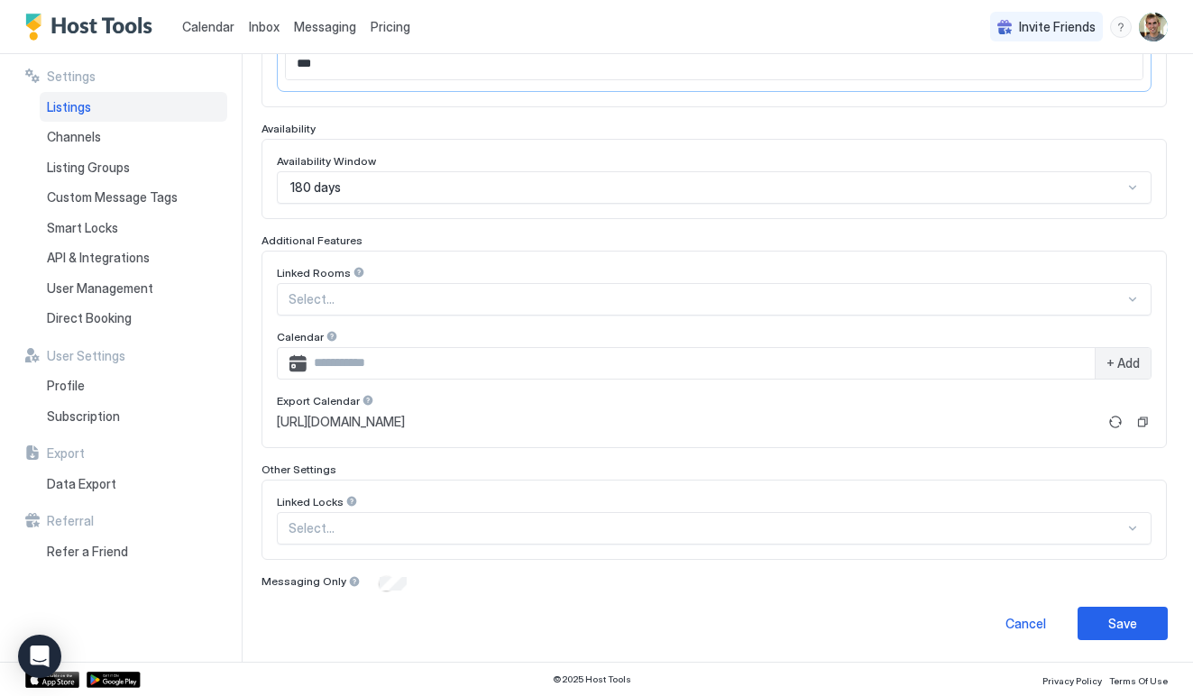
scroll to position [422, 0]
click at [1032, 623] on div "Cancel" at bounding box center [1026, 624] width 41 height 19
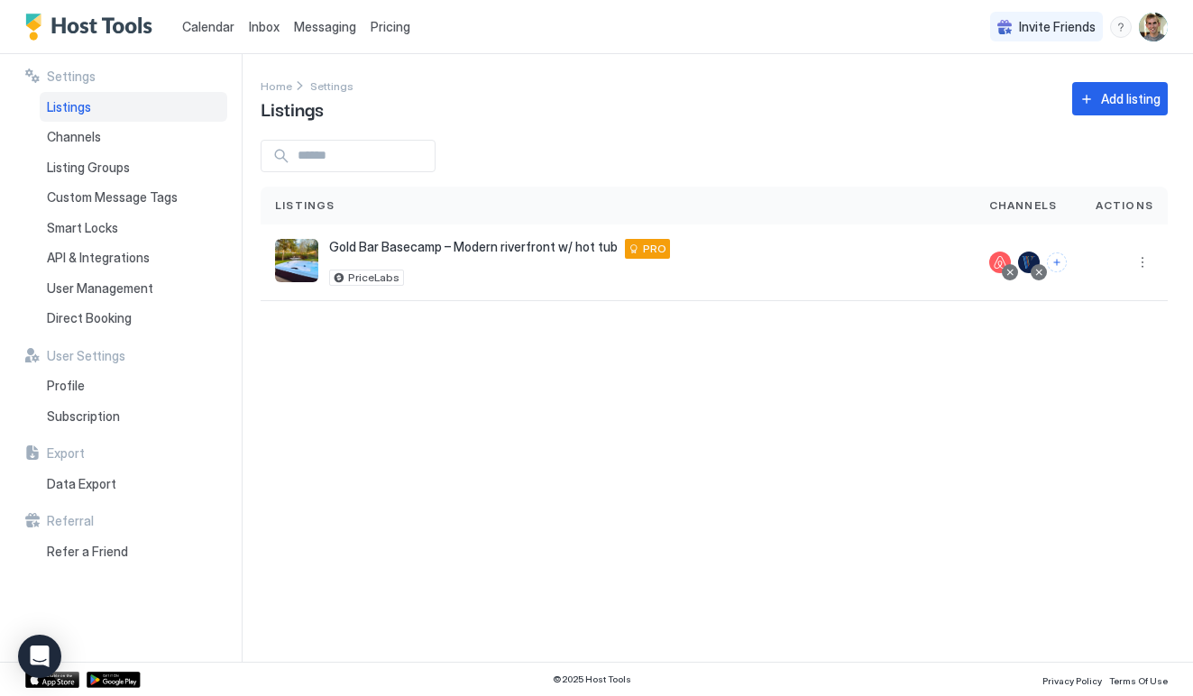
click at [236, 30] on div "Calendar" at bounding box center [208, 26] width 67 height 33
click at [211, 32] on span "Calendar" at bounding box center [208, 26] width 52 height 15
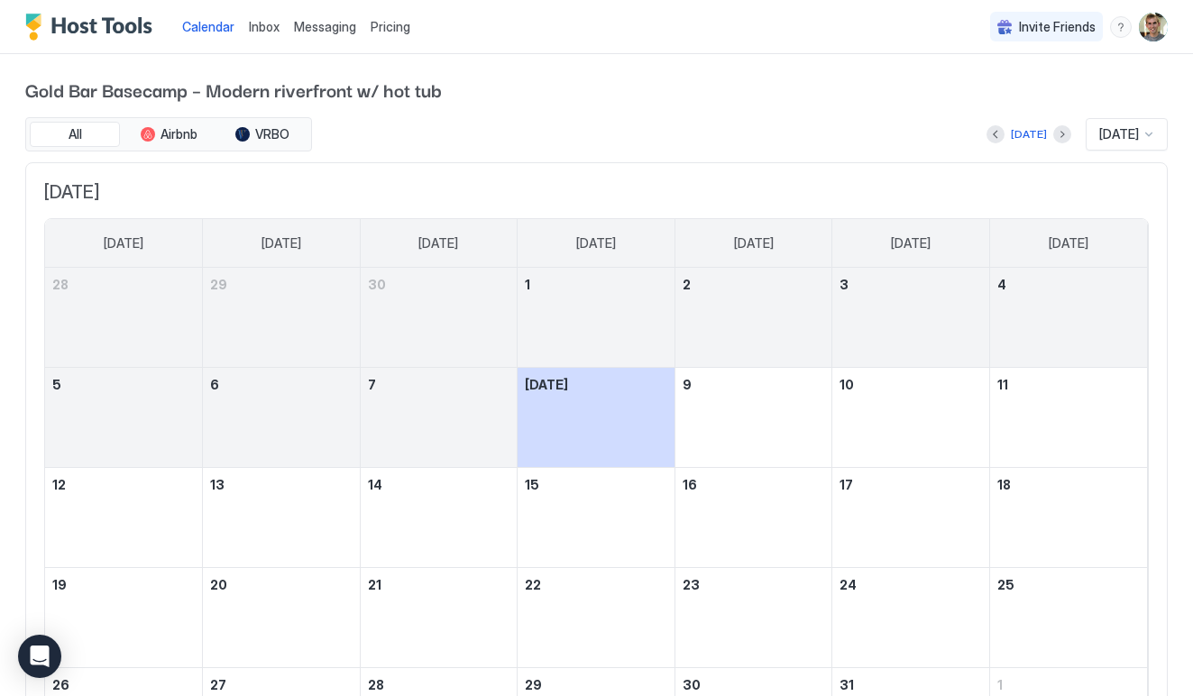
click at [75, 19] on img "Host Tools Logo" at bounding box center [92, 27] width 135 height 27
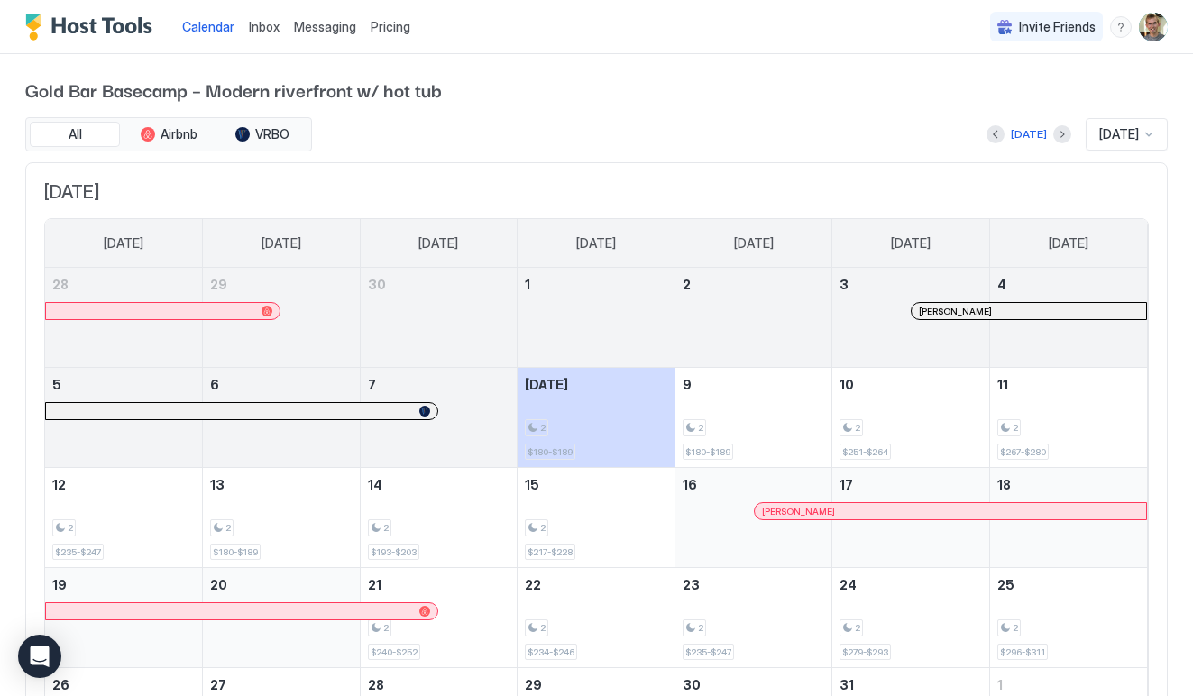
click at [334, 33] on span "Messaging" at bounding box center [325, 26] width 62 height 15
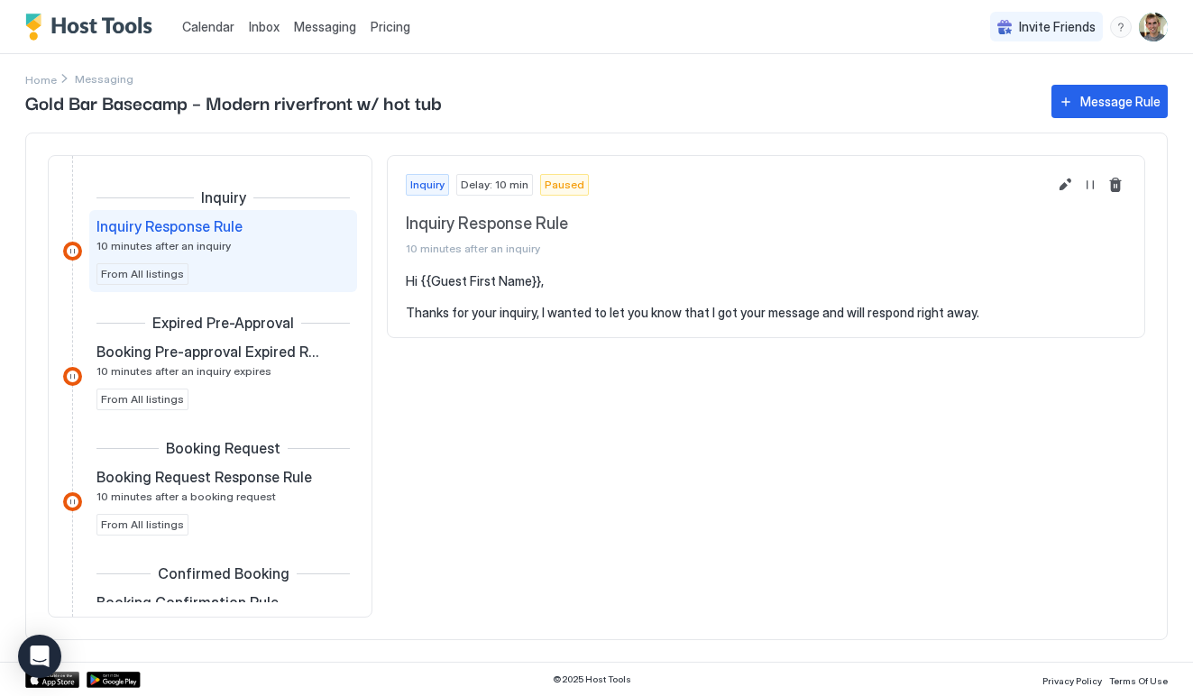
click at [388, 32] on span "Pricing" at bounding box center [391, 27] width 40 height 16
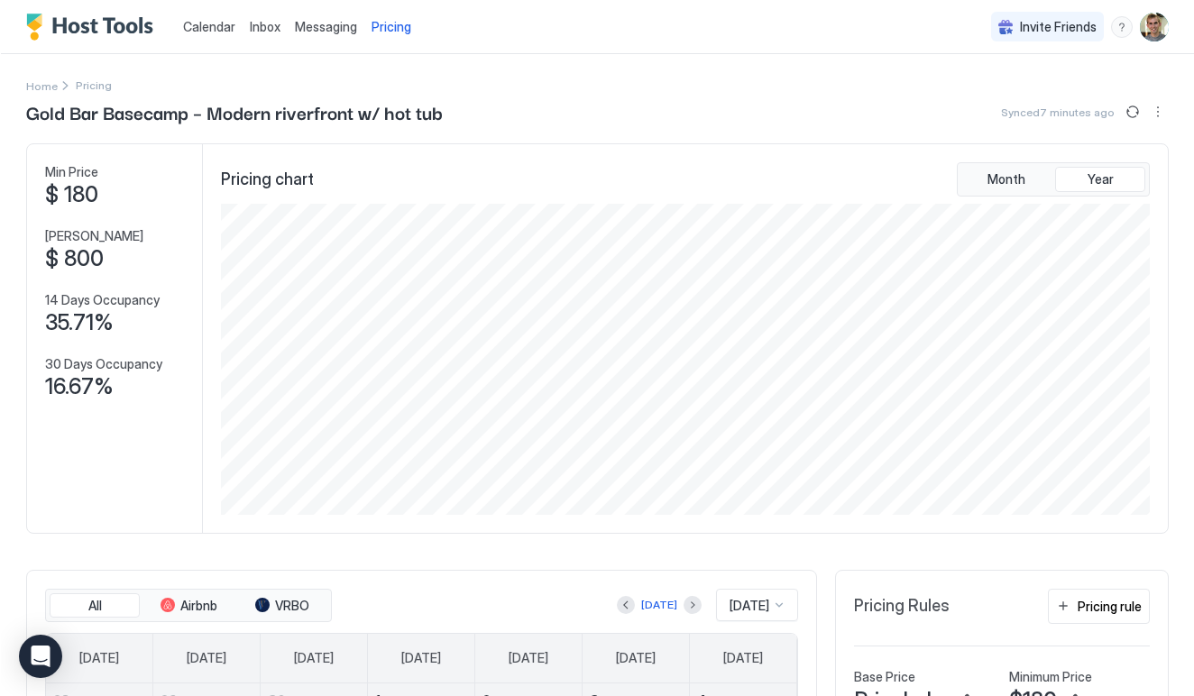
scroll to position [14, 0]
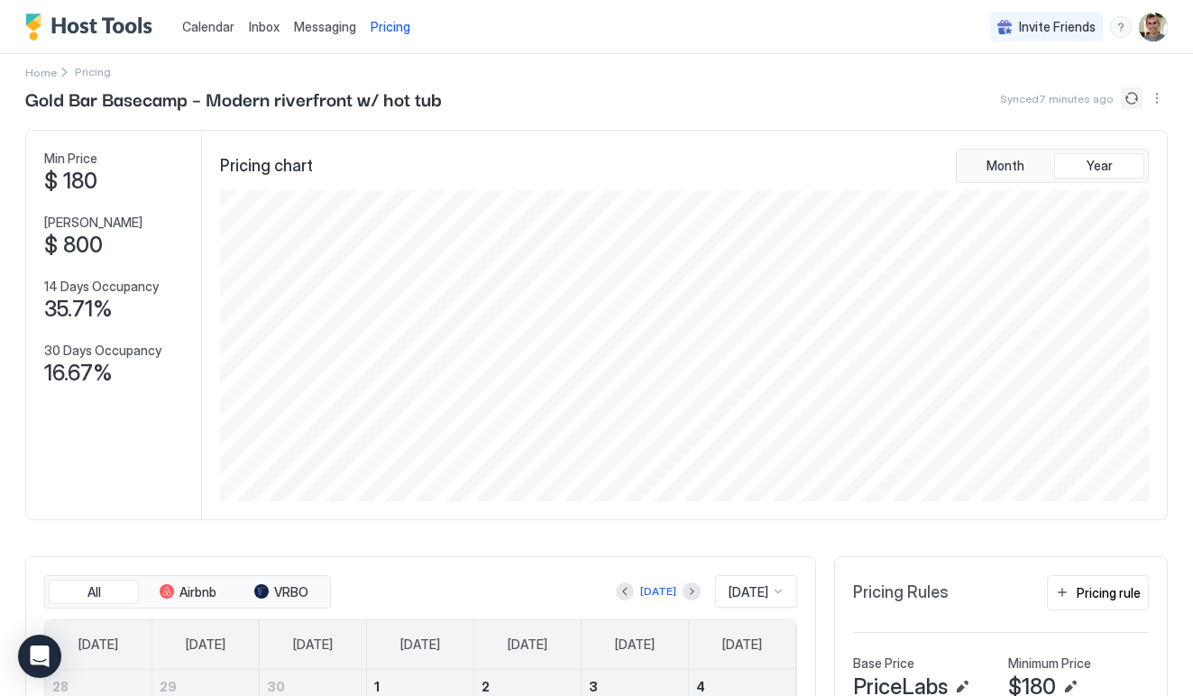
click at [1136, 97] on button "Sync prices" at bounding box center [1132, 99] width 22 height 22
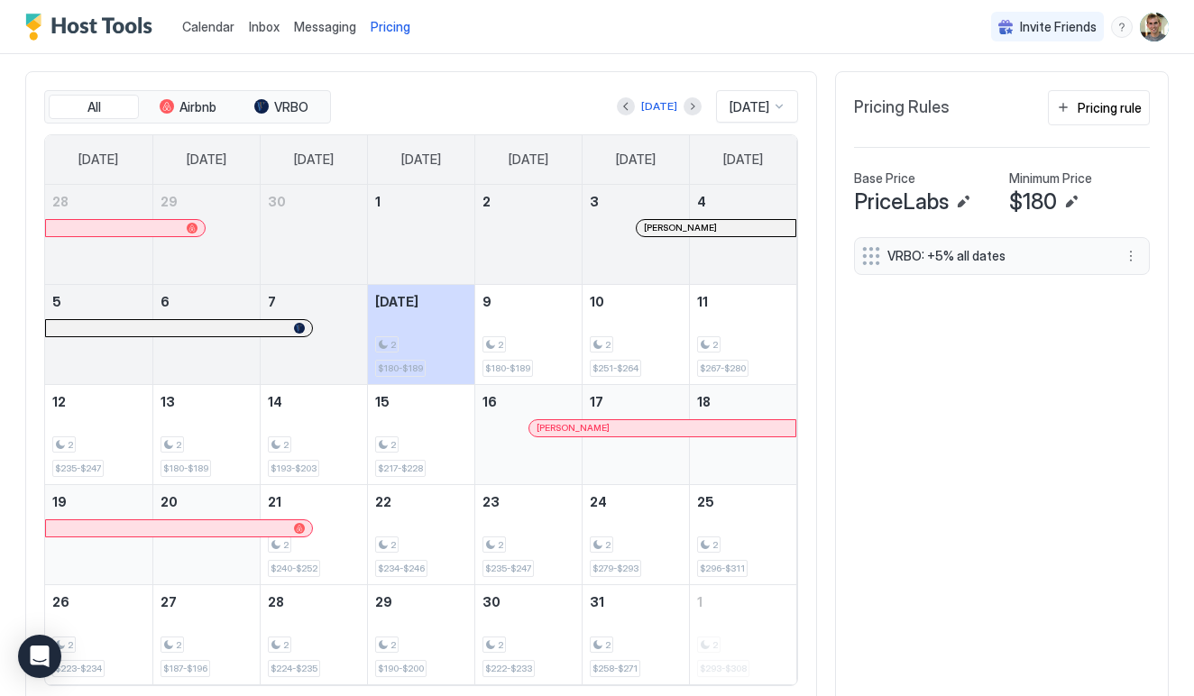
scroll to position [383, 0]
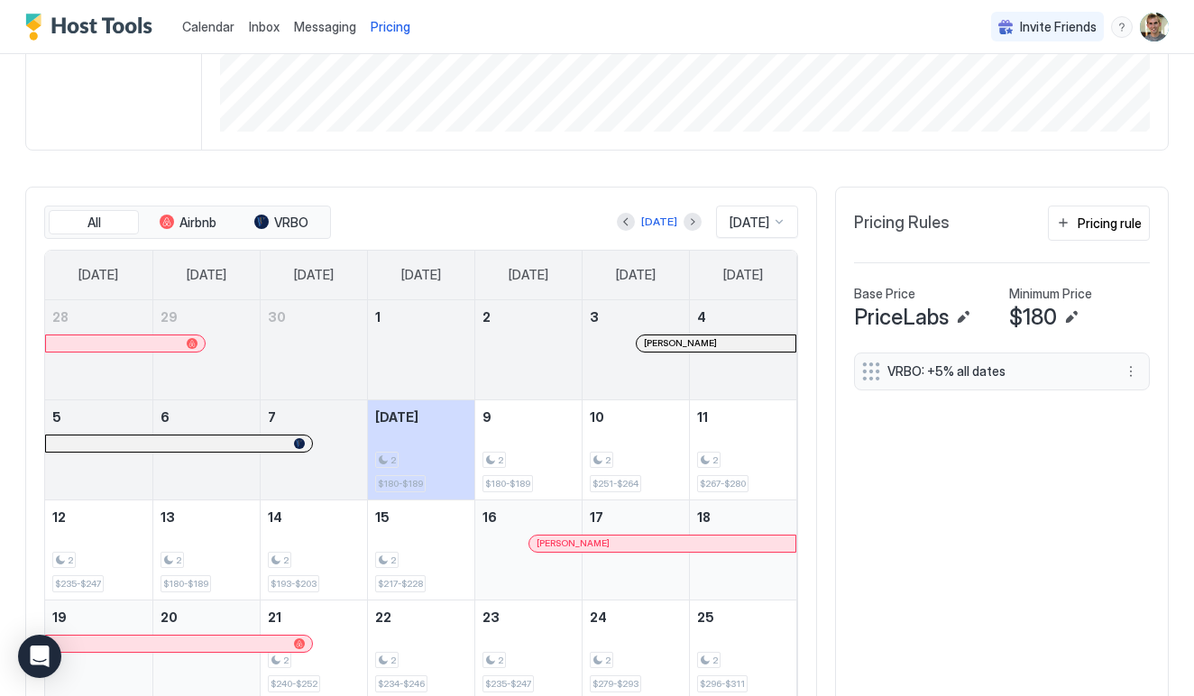
click at [192, 207] on div "All Airbnb VRBO" at bounding box center [187, 223] width 287 height 34
click at [189, 211] on button "Airbnb" at bounding box center [188, 222] width 90 height 25
click at [713, 462] on span "2" at bounding box center [715, 461] width 5 height 12
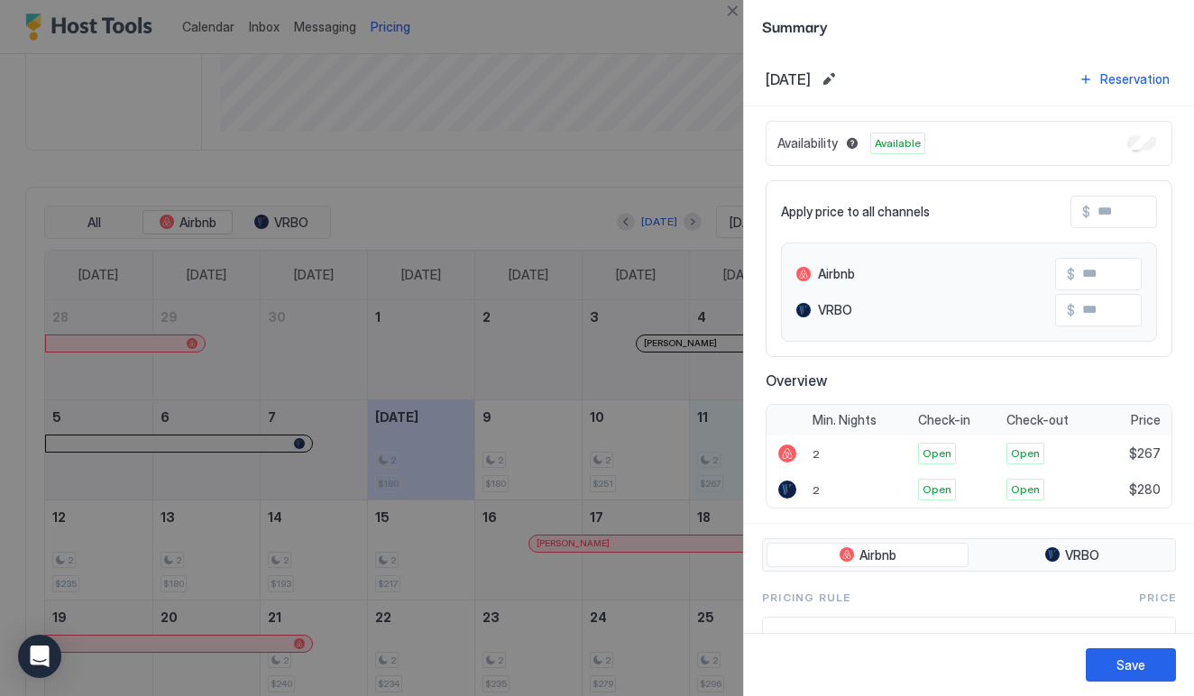
scroll to position [0, 0]
click at [820, 494] on div "2" at bounding box center [860, 490] width 106 height 36
click at [820, 484] on div "2" at bounding box center [860, 490] width 106 height 36
click at [820, 453] on div "2" at bounding box center [860, 454] width 106 height 36
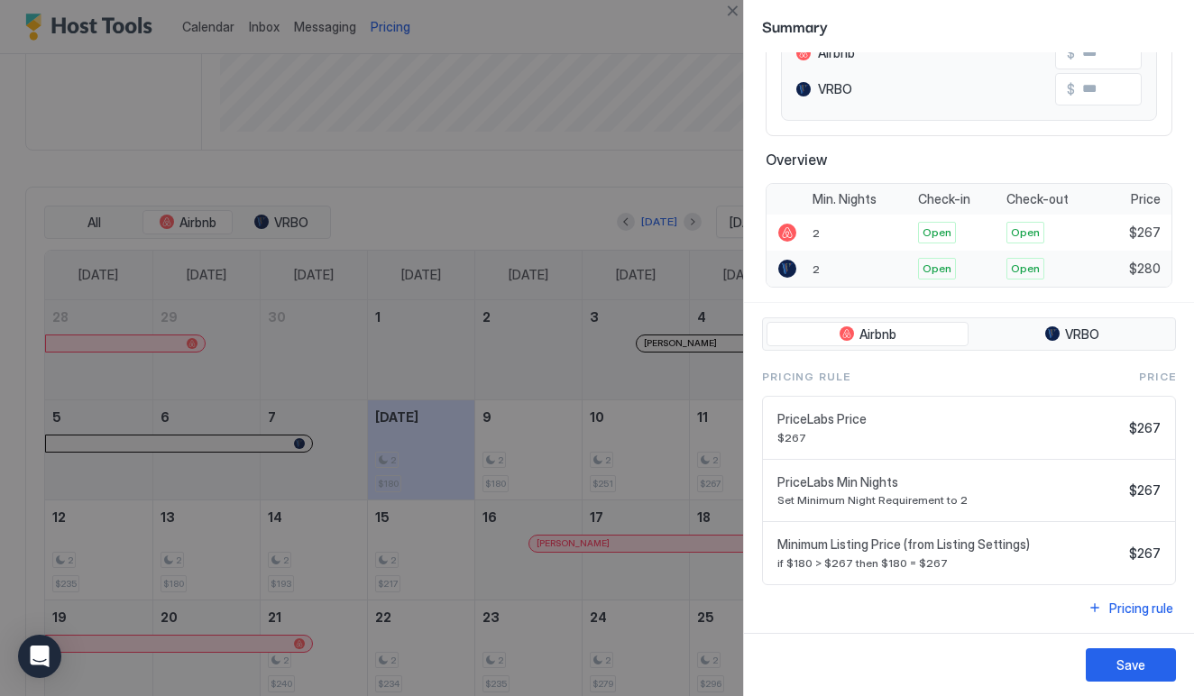
scroll to position [220, 0]
click at [1013, 328] on button "VRBO" at bounding box center [1071, 335] width 199 height 25
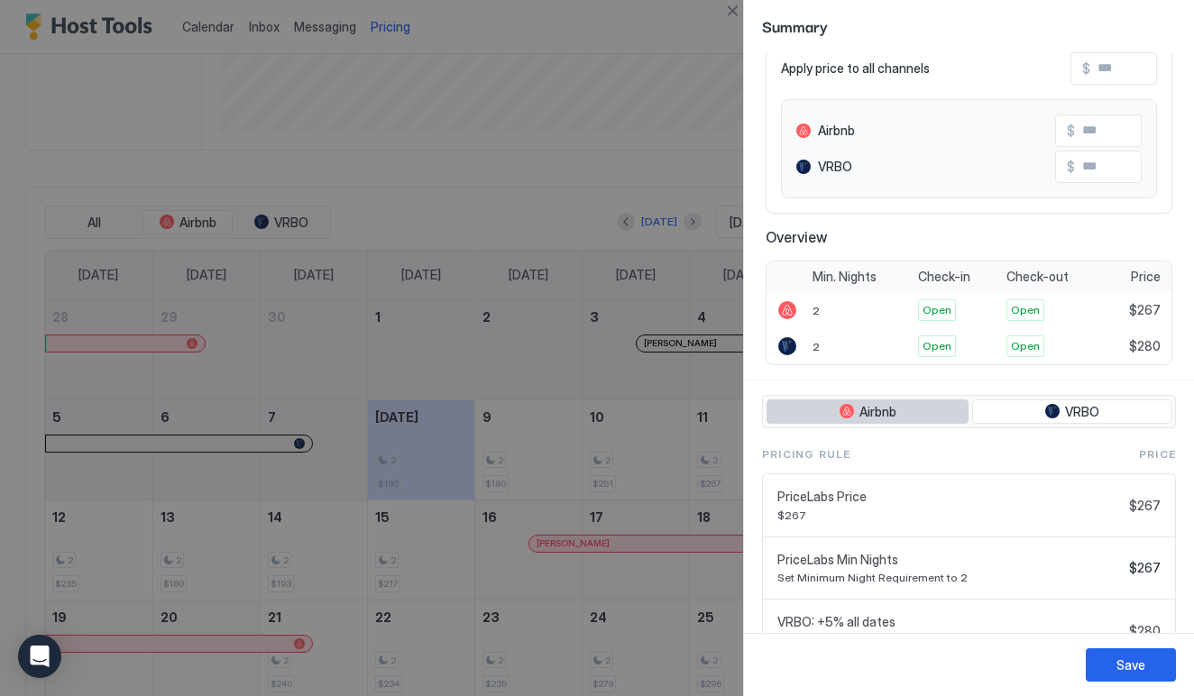
click at [884, 405] on span "Airbnb" at bounding box center [878, 412] width 37 height 16
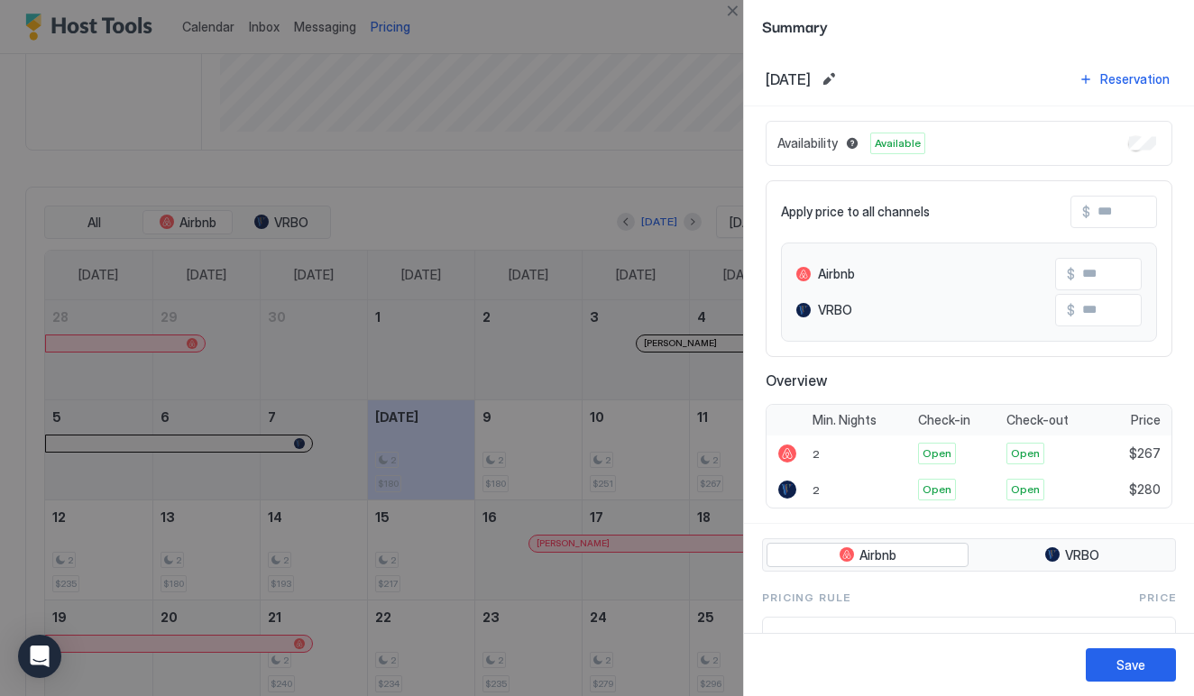
scroll to position [0, 0]
click at [657, 157] on div at bounding box center [597, 348] width 1194 height 696
click at [735, 9] on button "Close" at bounding box center [733, 11] width 22 height 22
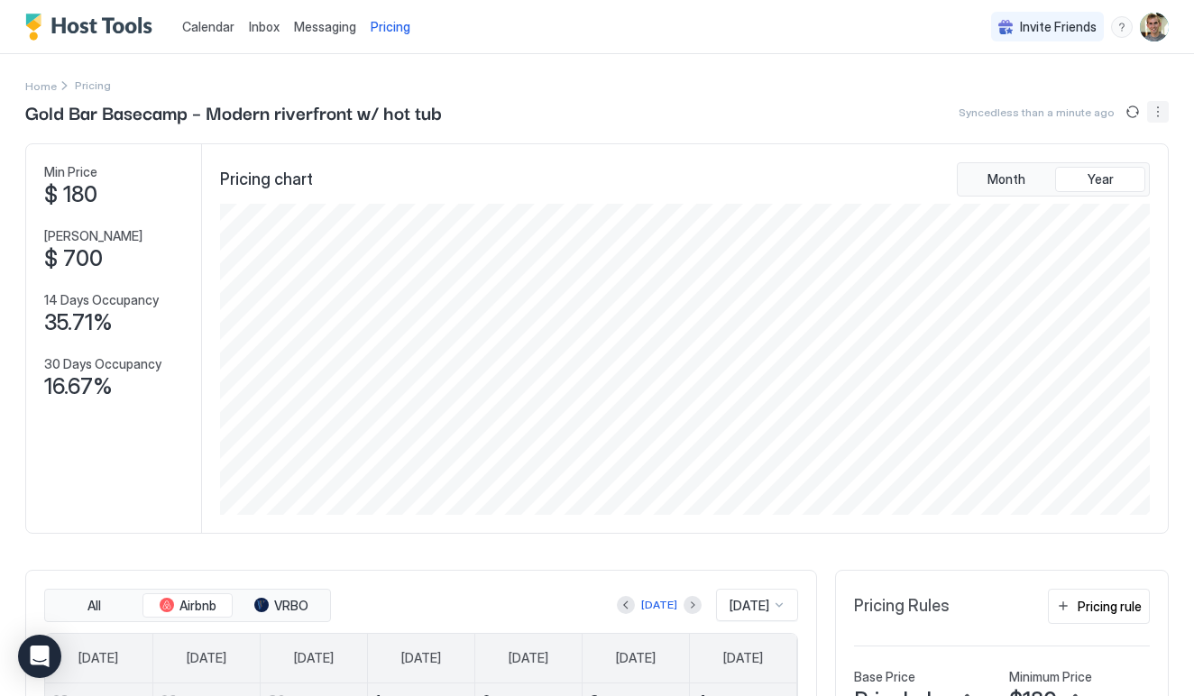
click at [1159, 109] on button "More options" at bounding box center [1158, 112] width 22 height 22
click at [1124, 189] on span "Airbnb Settings" at bounding box center [1125, 196] width 80 height 14
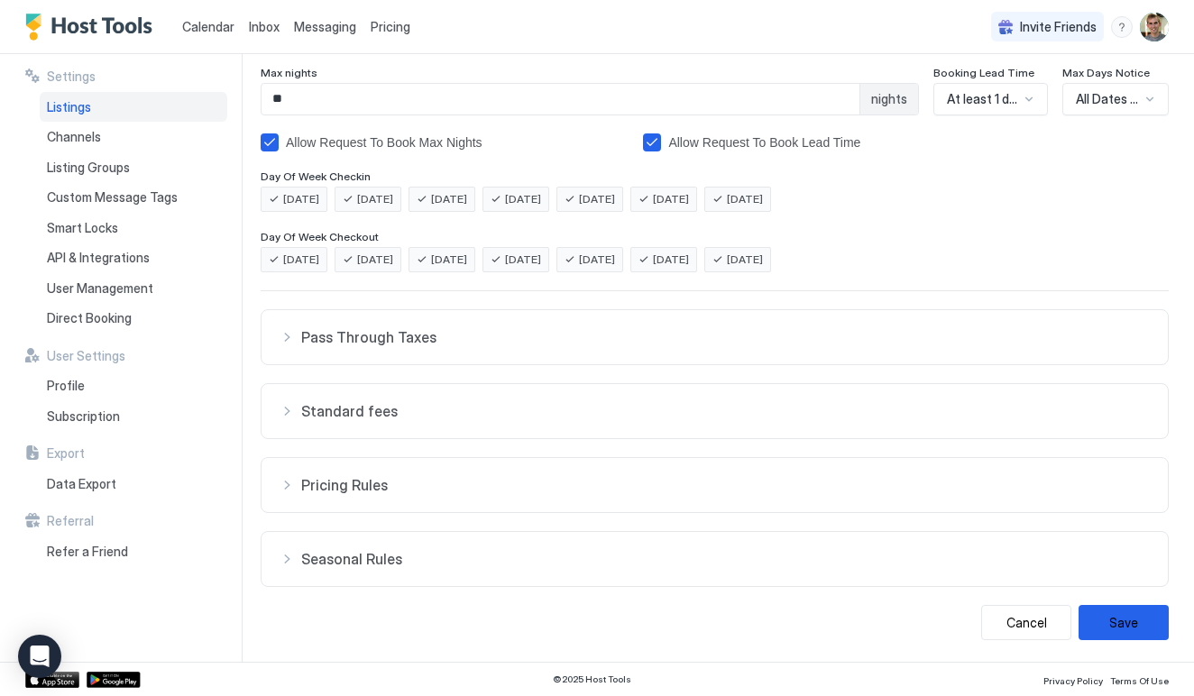
scroll to position [309, 0]
click at [866, 348] on button "Pass Through Taxes" at bounding box center [715, 337] width 907 height 54
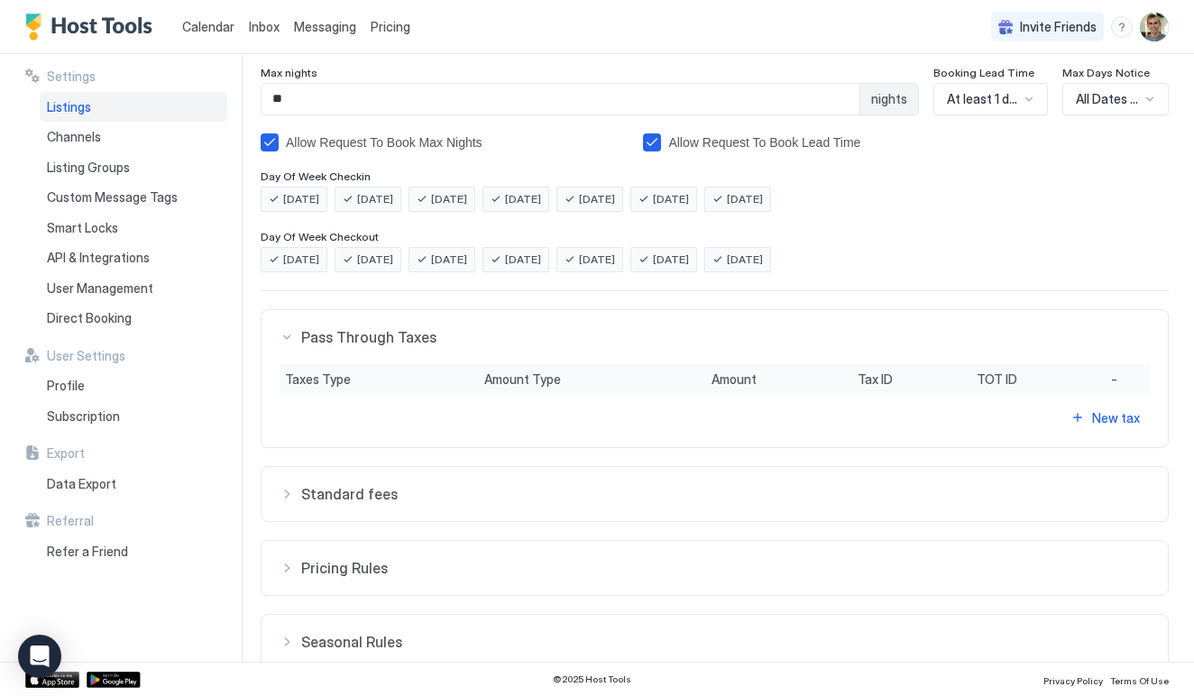
click at [657, 511] on button "Standard fees" at bounding box center [715, 494] width 907 height 54
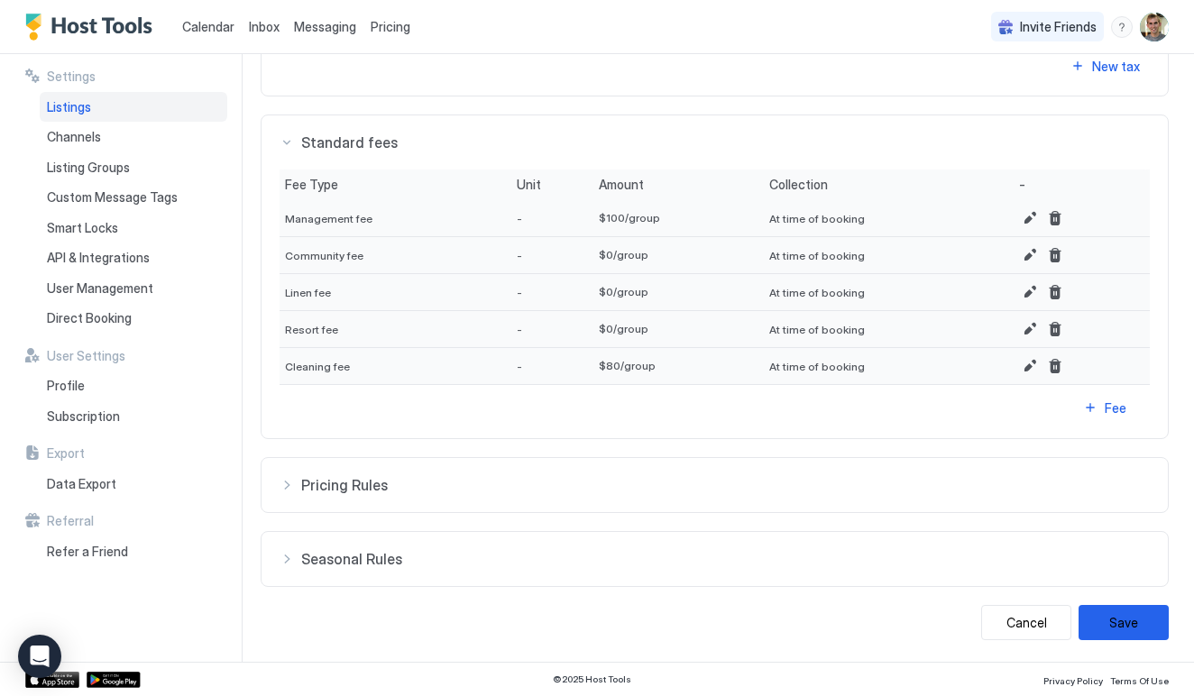
click at [661, 498] on button "Pricing Rules" at bounding box center [715, 485] width 907 height 54
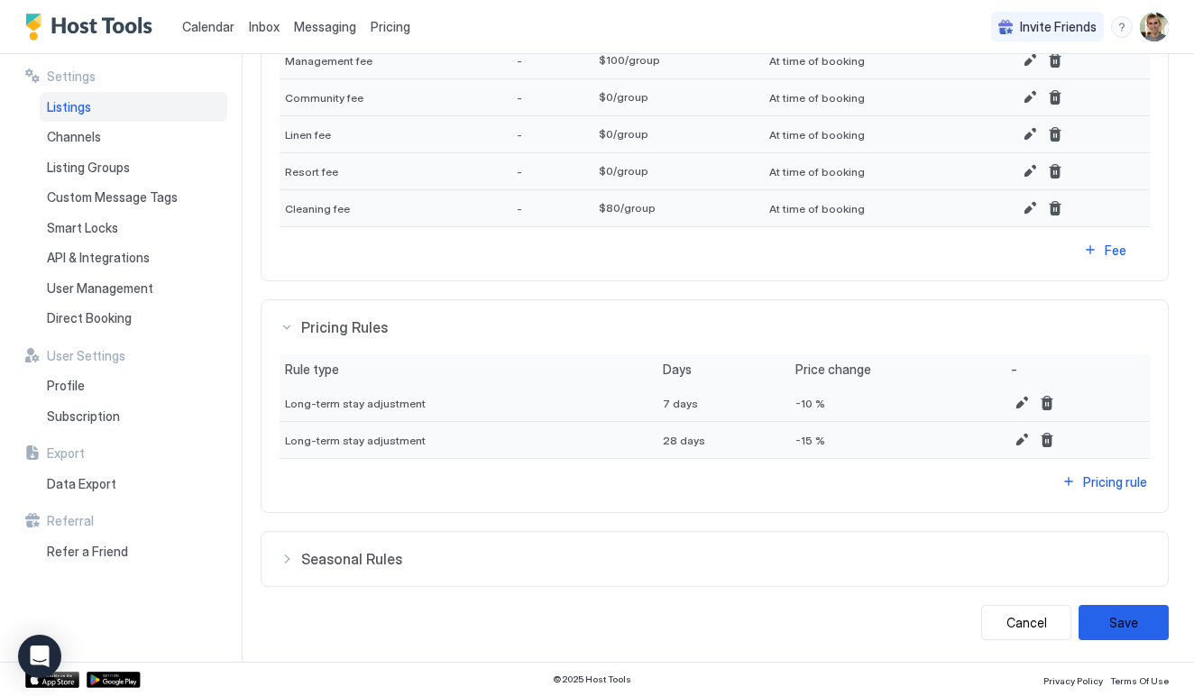
scroll to position [818, 0]
click at [642, 540] on button "Seasonal Rules" at bounding box center [715, 559] width 907 height 54
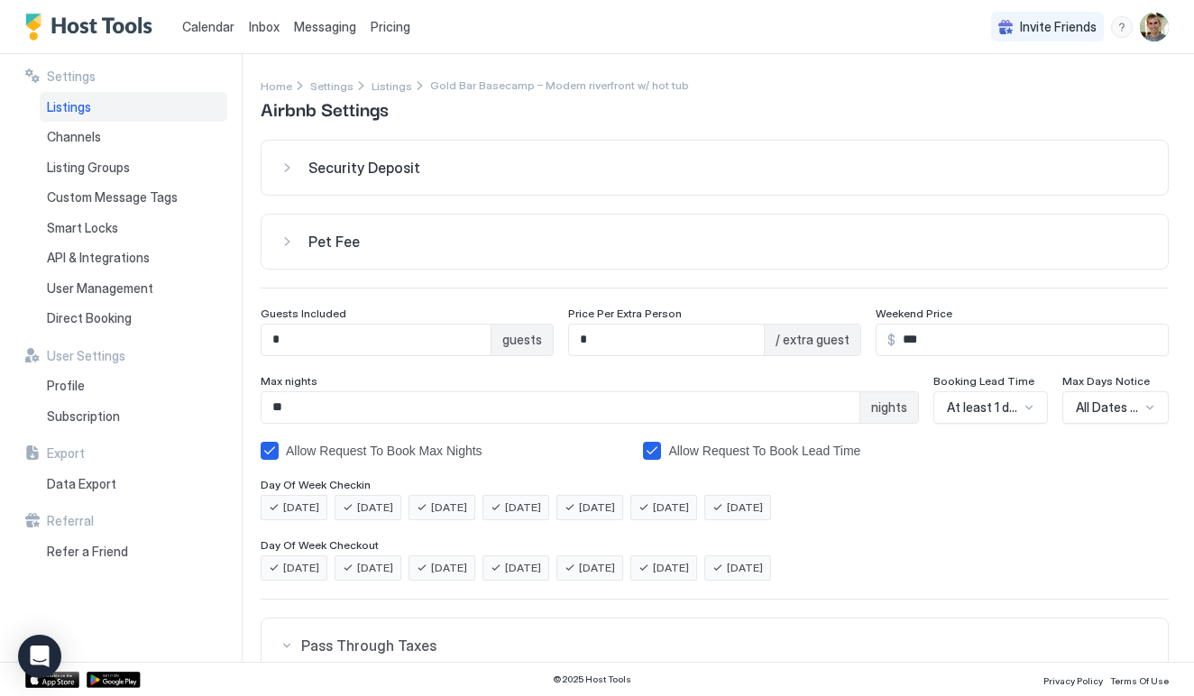
scroll to position [0, 0]
click at [696, 189] on button "Security Deposit" at bounding box center [715, 168] width 907 height 54
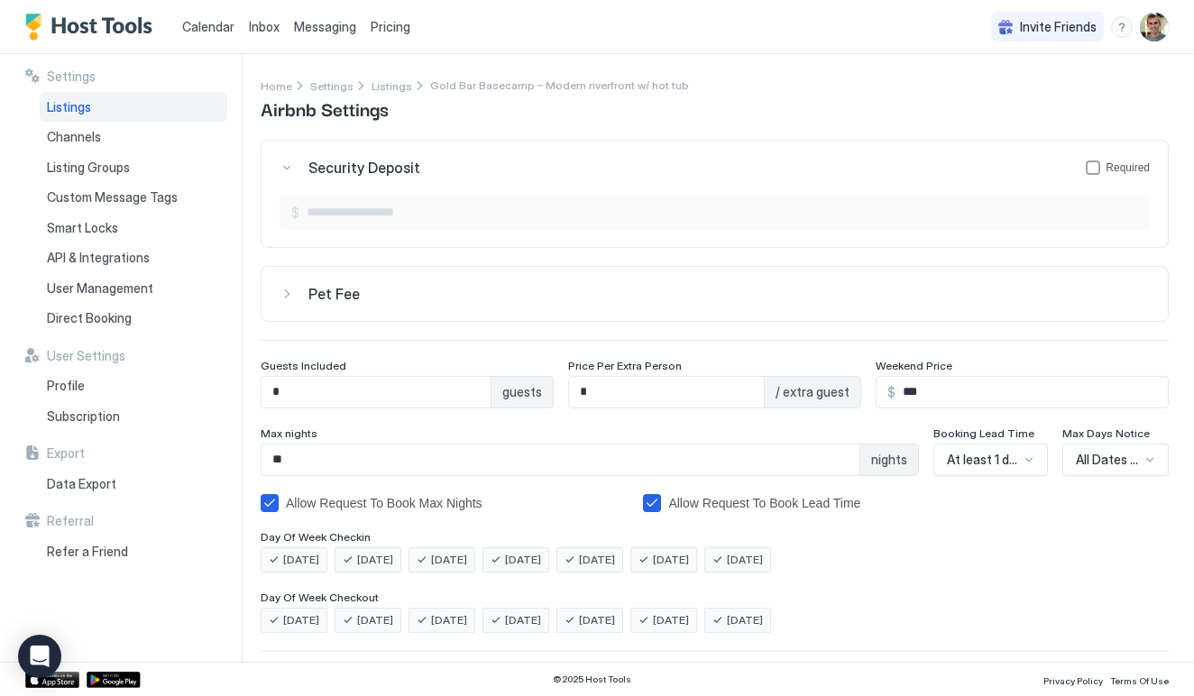
click at [696, 189] on button "Security Deposit Required" at bounding box center [715, 168] width 907 height 54
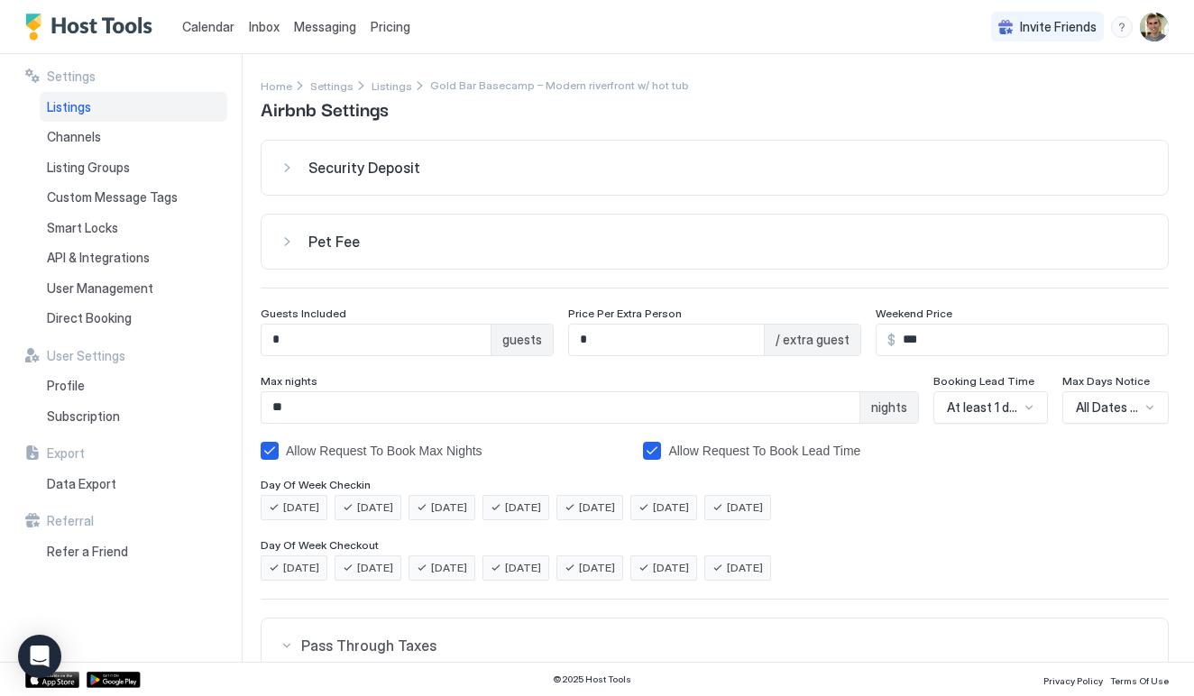
click at [686, 235] on div "Pet Fee" at bounding box center [730, 242] width 842 height 18
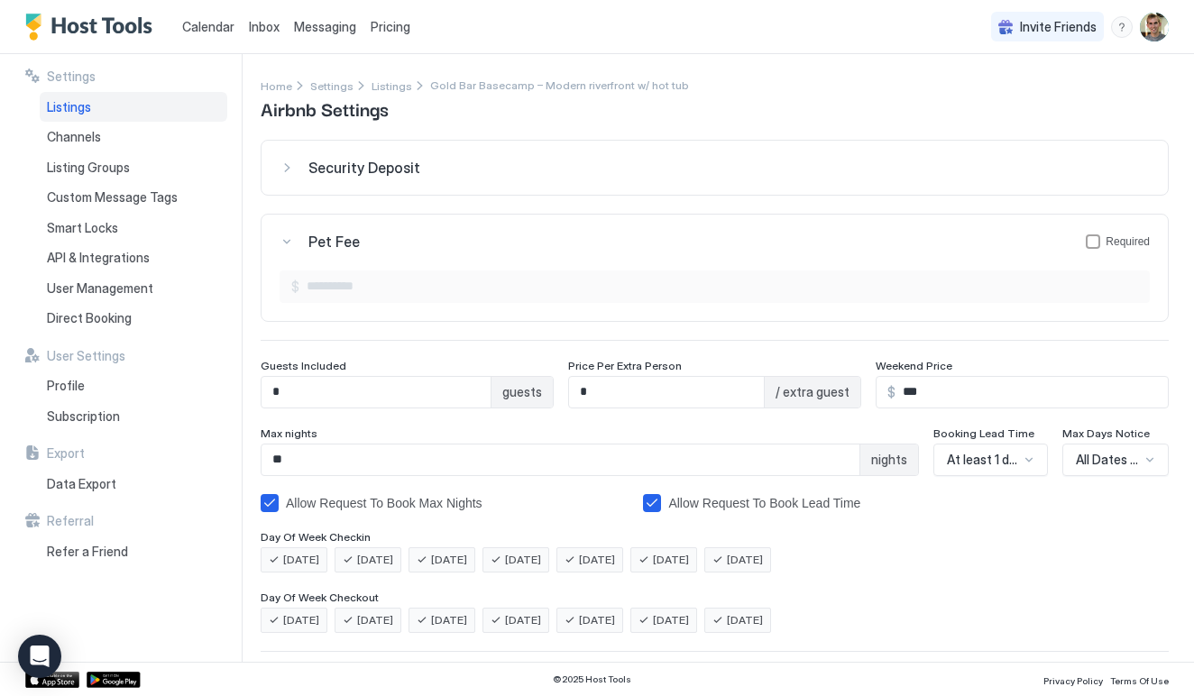
click at [686, 235] on div "Pet Fee Required" at bounding box center [730, 242] width 842 height 18
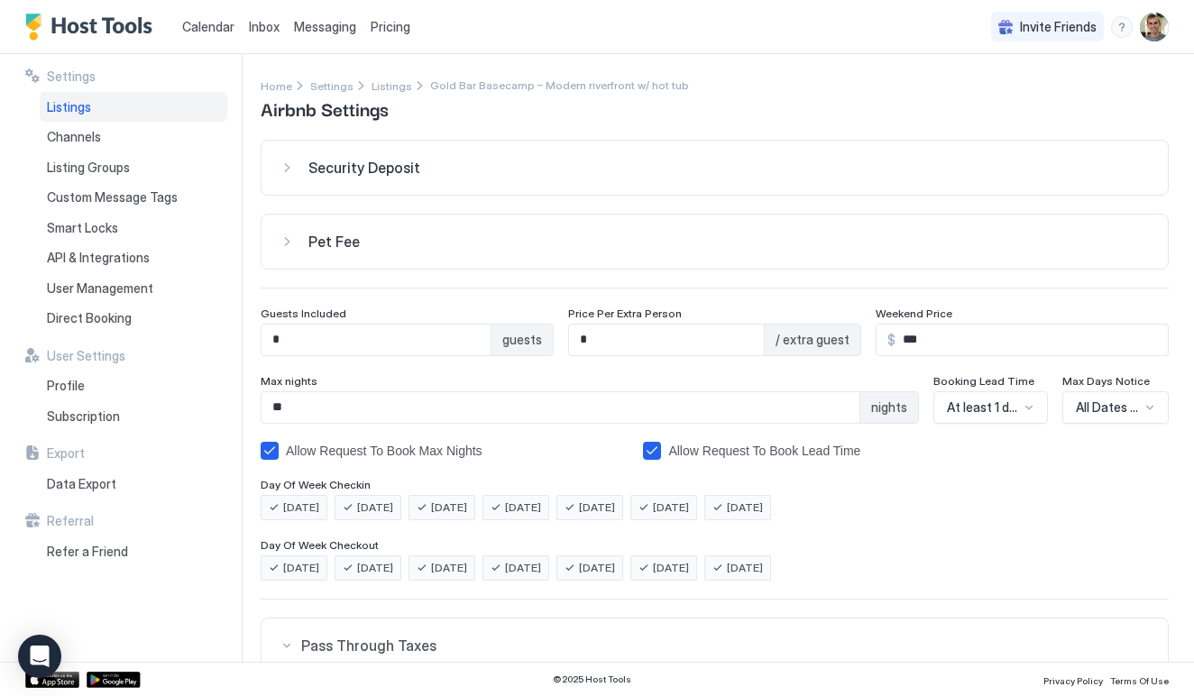
click at [315, 217] on button "Pet Fee" at bounding box center [715, 242] width 907 height 54
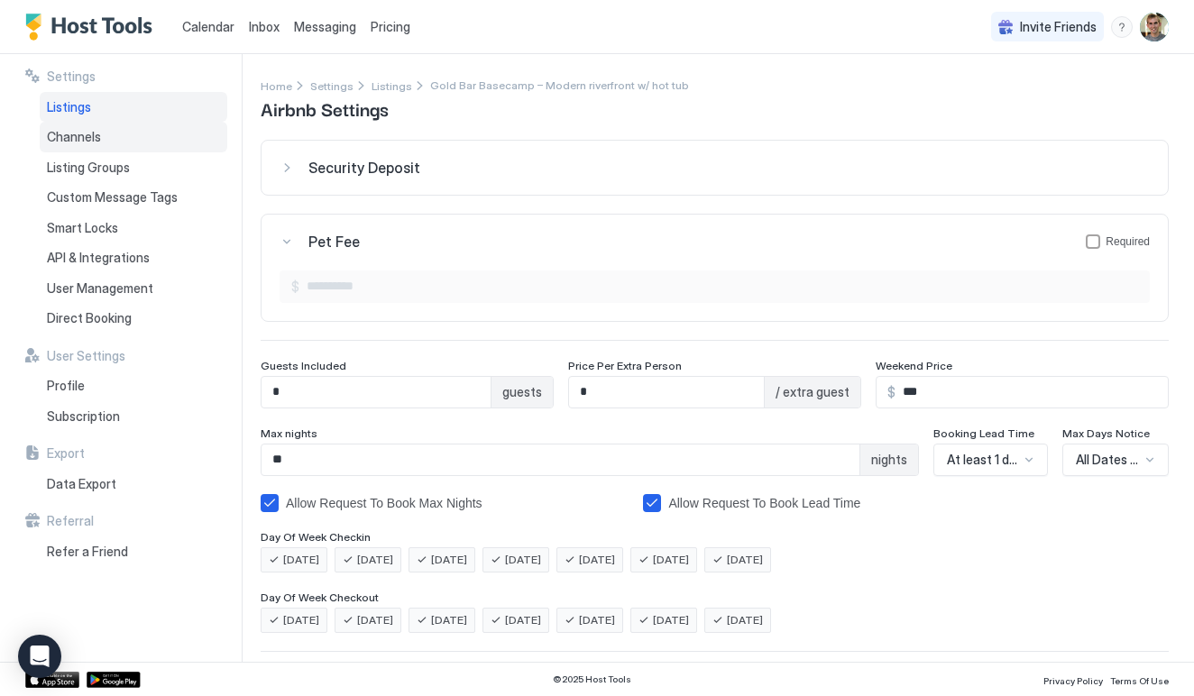
click at [108, 141] on div "Channels" at bounding box center [134, 137] width 188 height 31
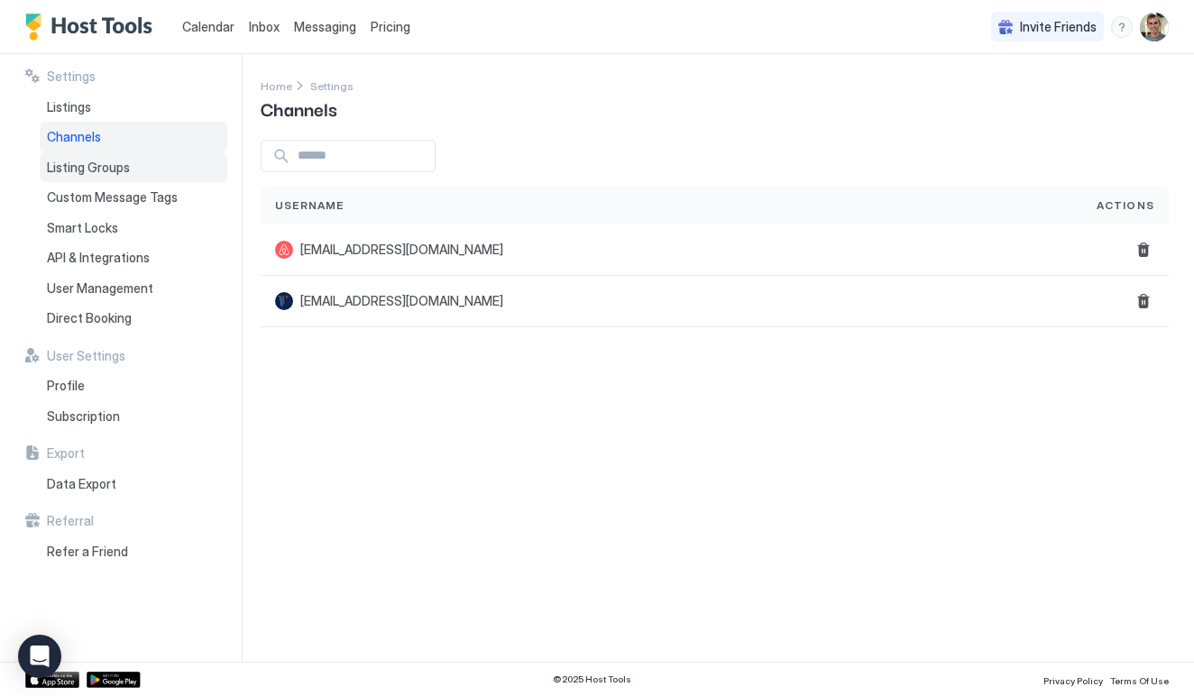
click at [106, 173] on div "Listing Groups" at bounding box center [134, 167] width 188 height 31
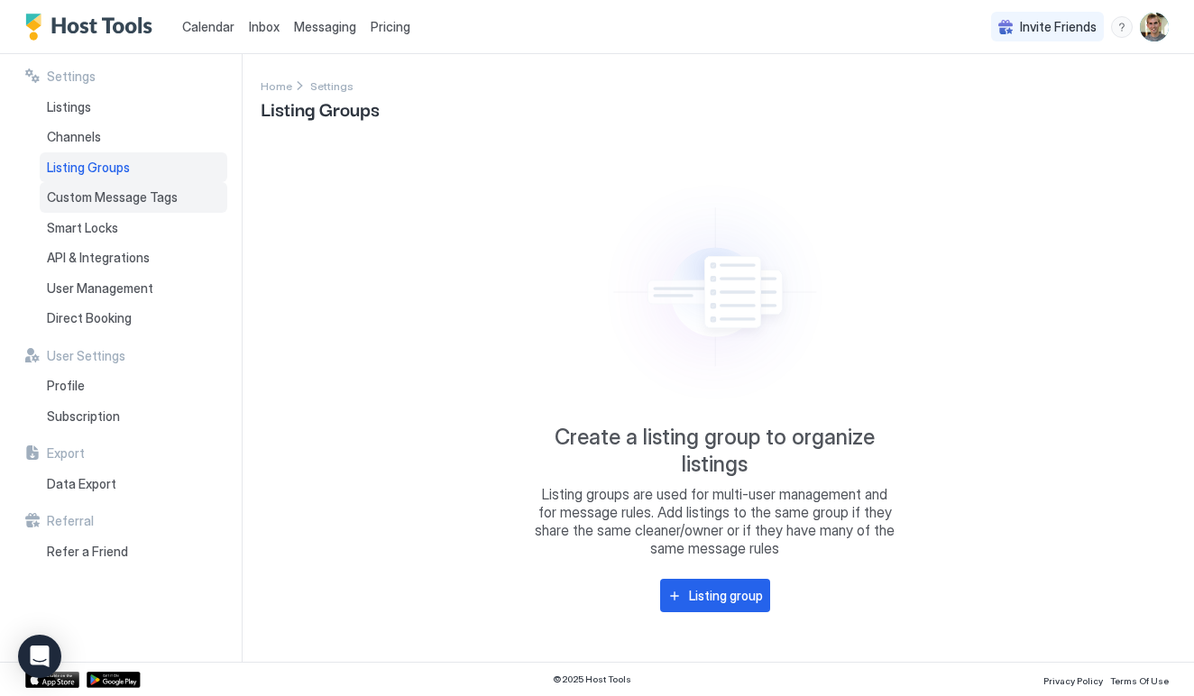
click at [115, 192] on span "Custom Message Tags" at bounding box center [112, 197] width 131 height 16
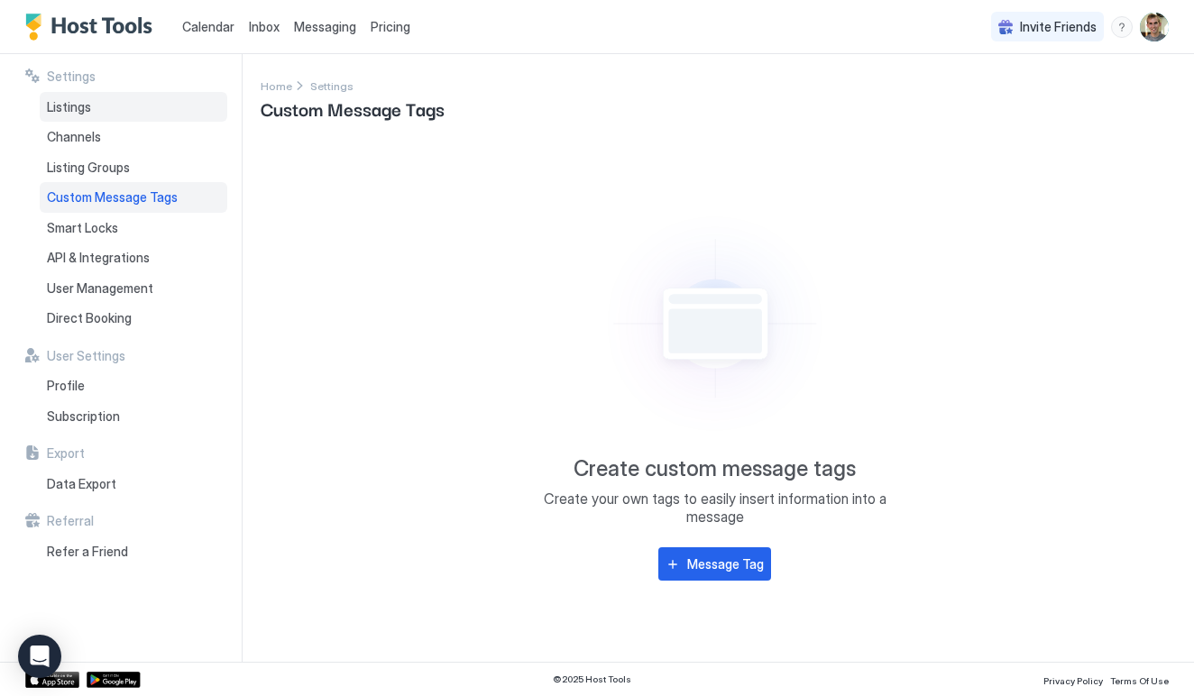
click at [112, 105] on div "Listings" at bounding box center [134, 107] width 188 height 31
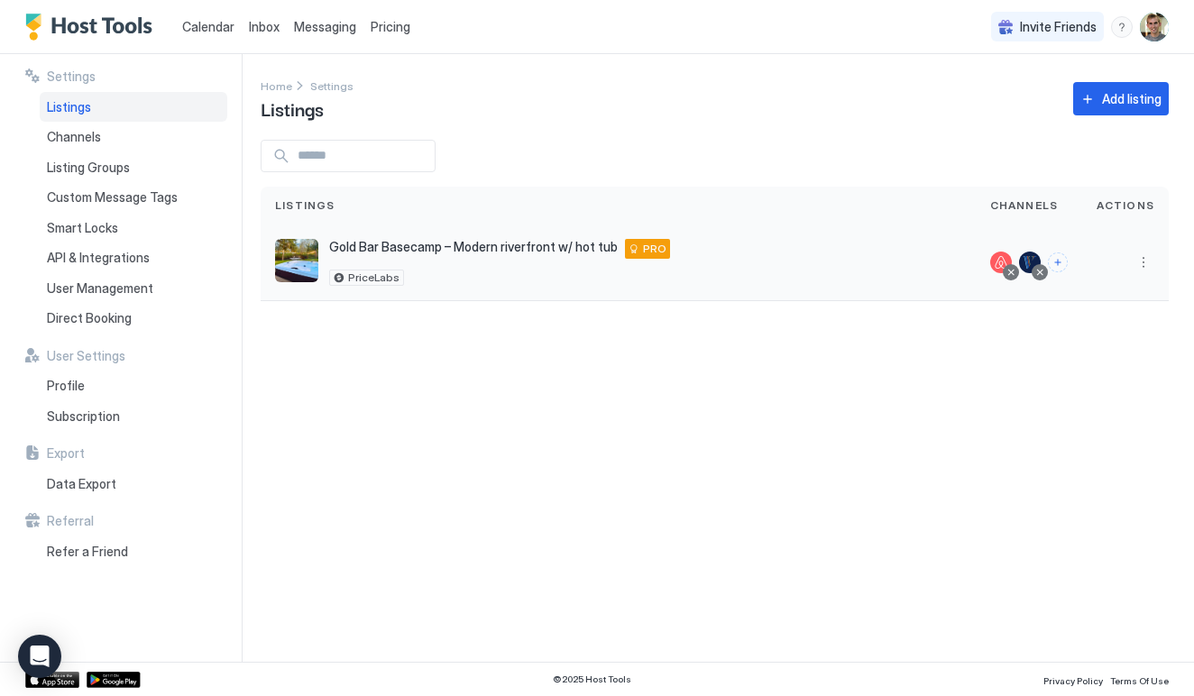
click at [438, 236] on div "Gold Bar Basecamp – Modern riverfront w/ hot tub [STREET_ADDRESS] PRO PriceLabs" at bounding box center [618, 263] width 715 height 77
click at [357, 278] on span "PriceLabs" at bounding box center [373, 278] width 51 height 0
click at [643, 247] on span "PRO" at bounding box center [654, 249] width 23 height 16
click at [574, 245] on span "Gold Bar Basecamp – Modern riverfront w/ hot tub" at bounding box center [473, 247] width 289 height 16
click at [289, 251] on img "listing image" at bounding box center [296, 260] width 43 height 43
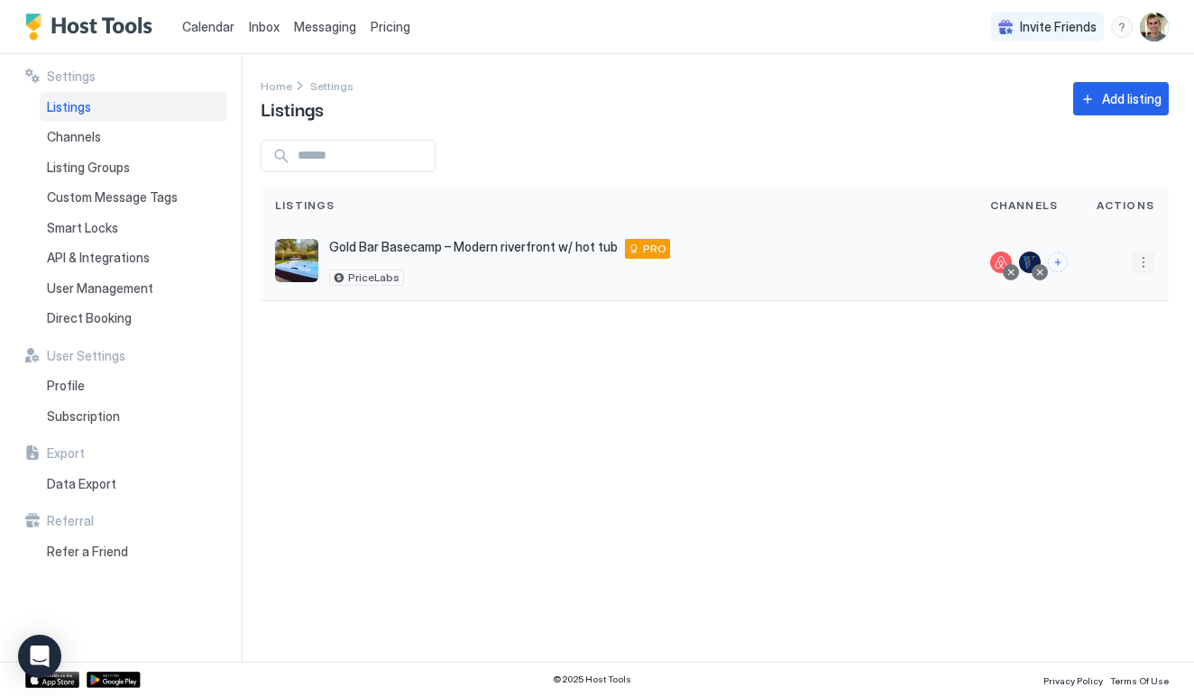
click at [1135, 264] on button "More options" at bounding box center [1144, 263] width 22 height 22
click at [1118, 310] on div "Pricing" at bounding box center [1098, 317] width 124 height 29
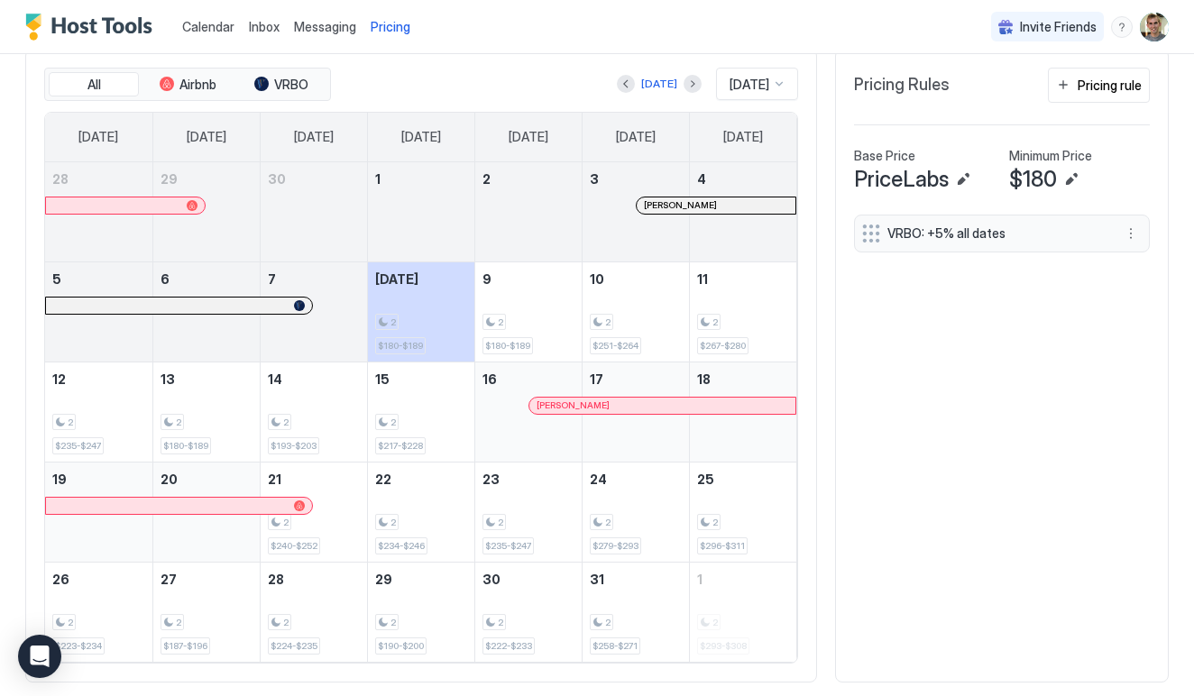
scroll to position [532, 0]
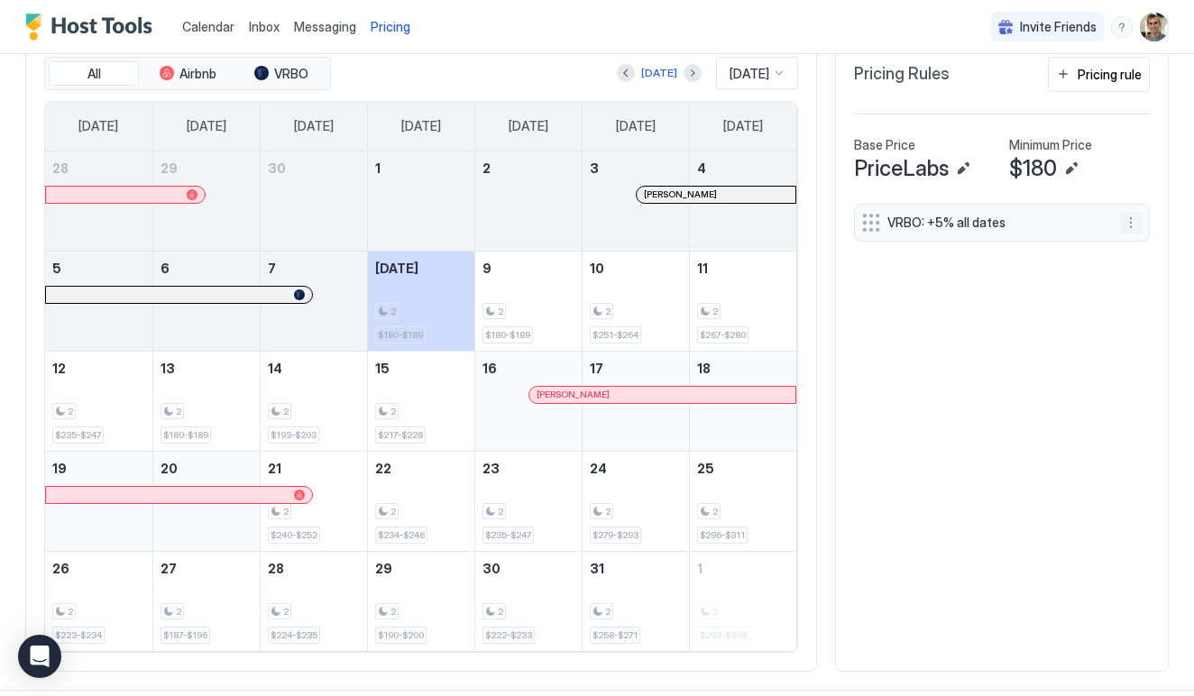
click at [1138, 223] on button "More options" at bounding box center [1131, 223] width 22 height 22
click at [1035, 302] on div at bounding box center [597, 348] width 1194 height 696
click at [730, 310] on div "2" at bounding box center [743, 311] width 93 height 17
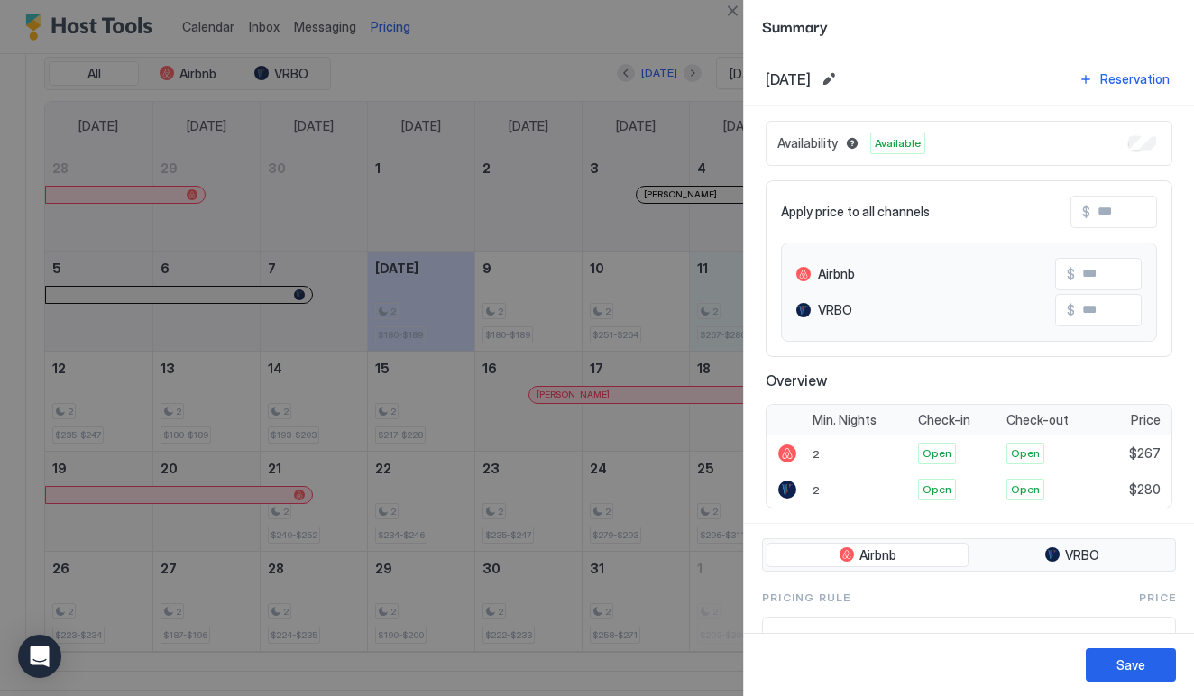
click at [641, 27] on div at bounding box center [597, 348] width 1194 height 696
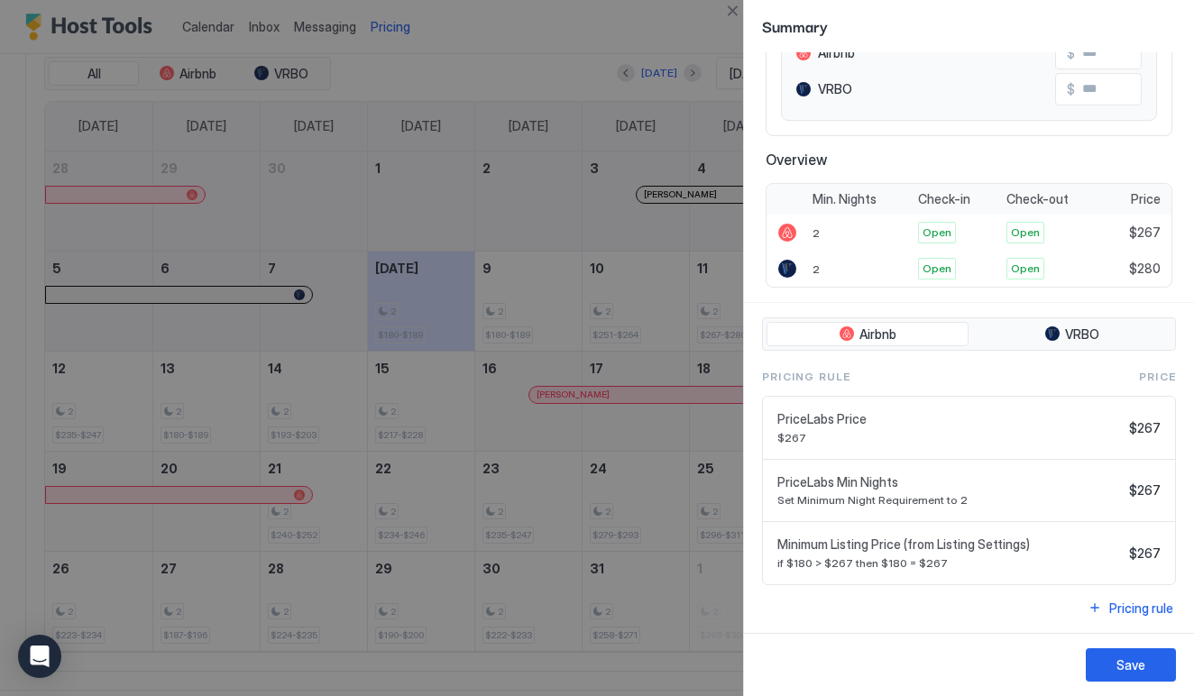
scroll to position [220, 0]
click at [699, 533] on div at bounding box center [597, 348] width 1194 height 696
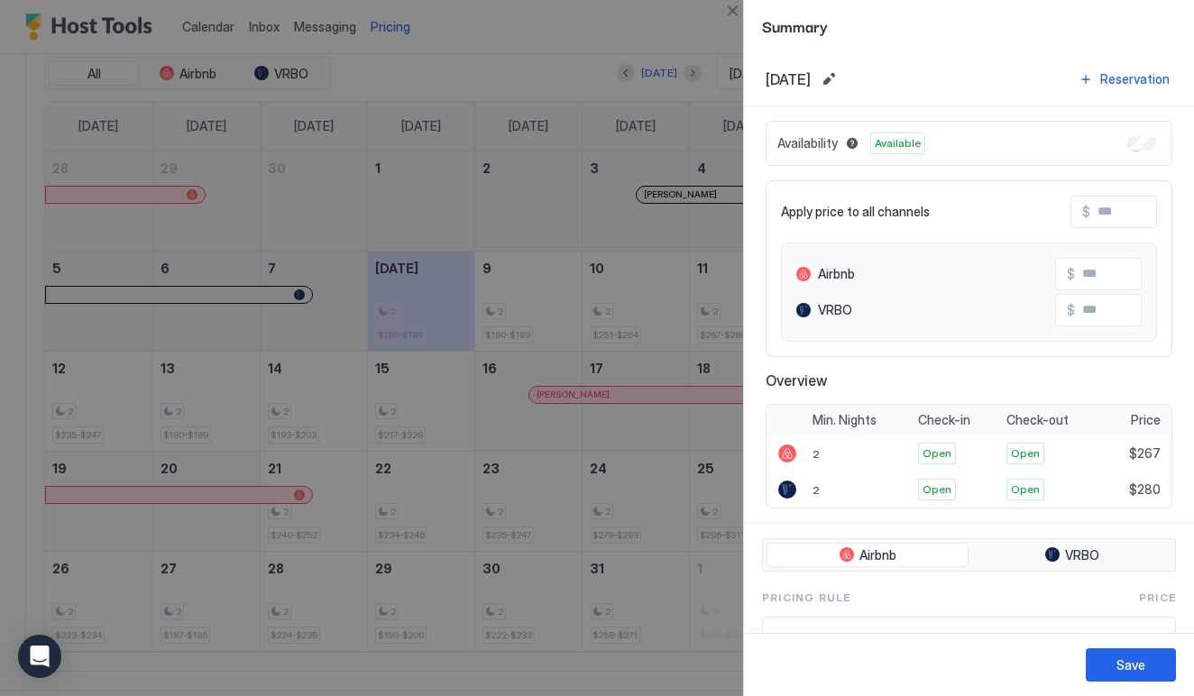
scroll to position [0, 0]
click at [734, 16] on button "Close" at bounding box center [733, 11] width 22 height 22
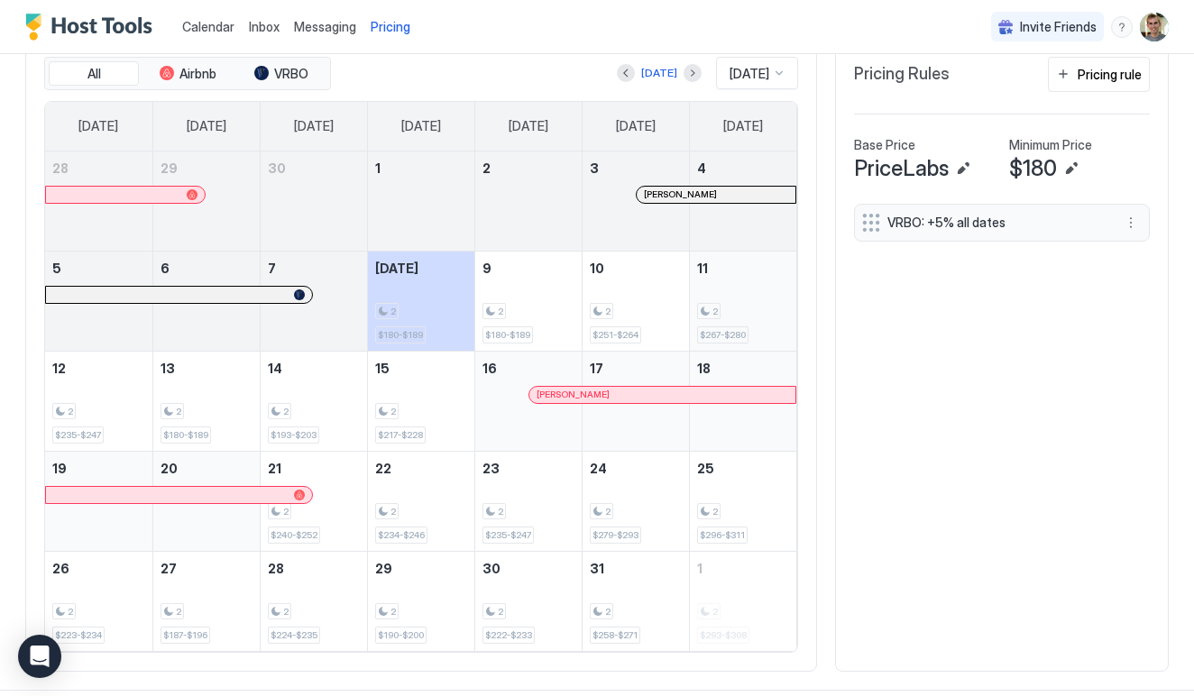
click at [711, 310] on div "2" at bounding box center [708, 311] width 23 height 17
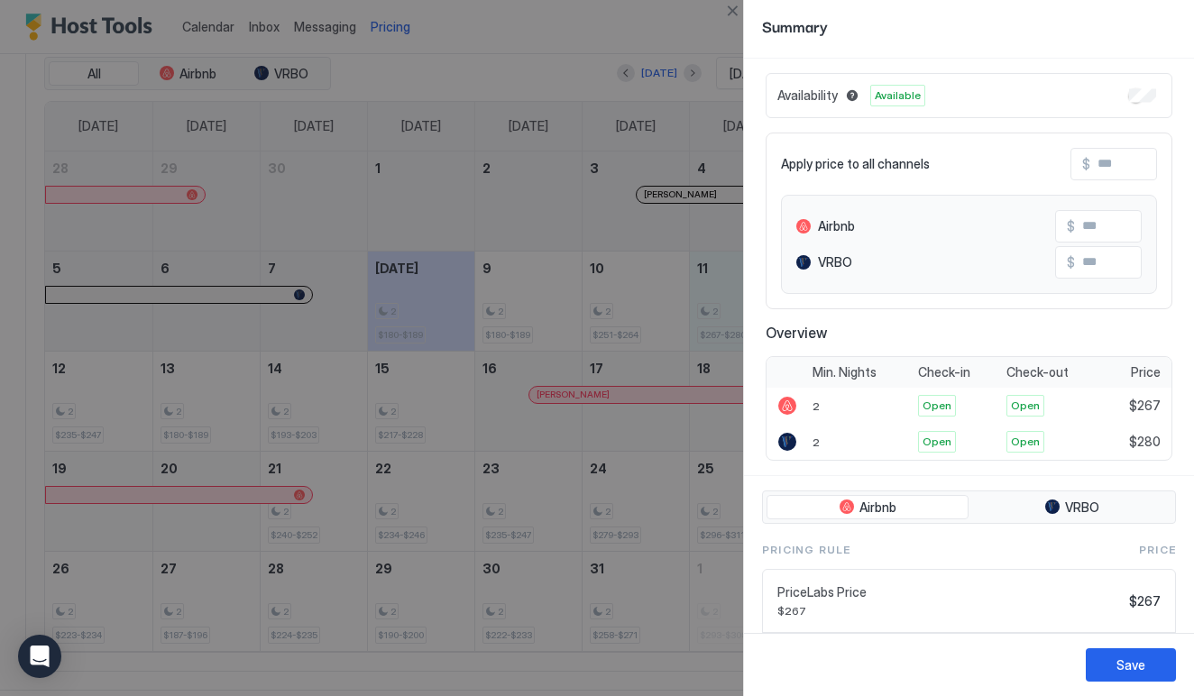
scroll to position [57, 0]
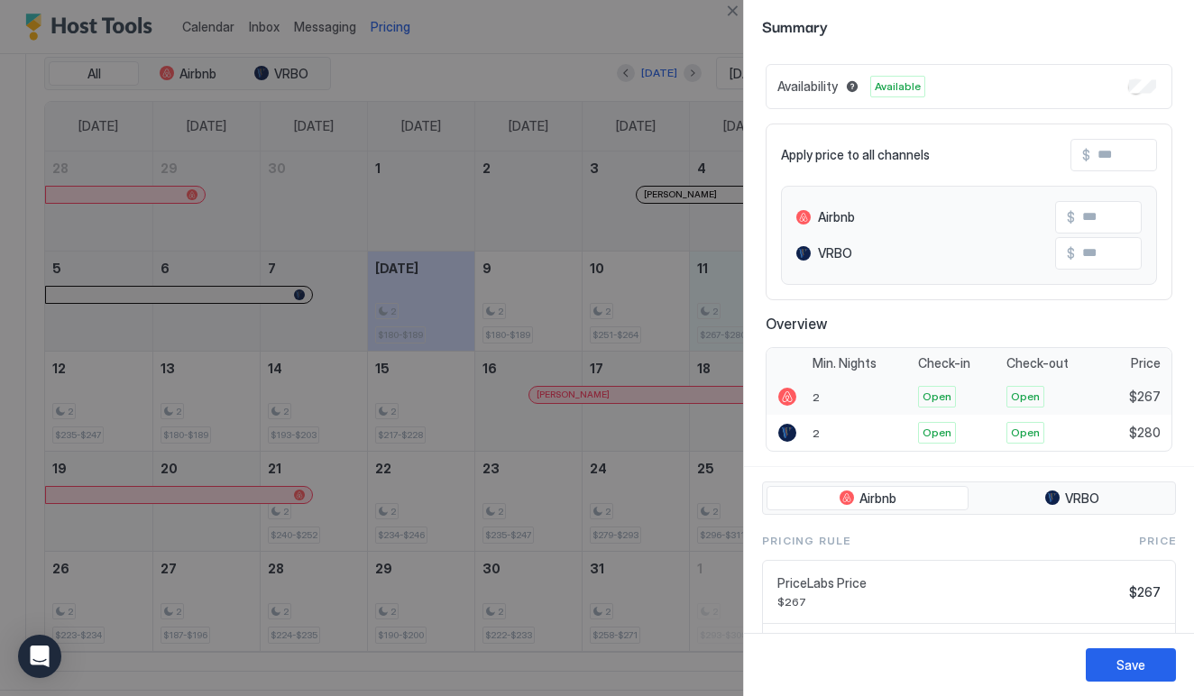
click at [825, 392] on div "2" at bounding box center [860, 397] width 106 height 36
click at [811, 396] on div "2" at bounding box center [860, 397] width 106 height 36
click at [791, 401] on div at bounding box center [788, 397] width 18 height 18
drag, startPoint x: 816, startPoint y: 431, endPoint x: 860, endPoint y: 431, distance: 43.3
click at [859, 431] on div "2" at bounding box center [860, 433] width 106 height 36
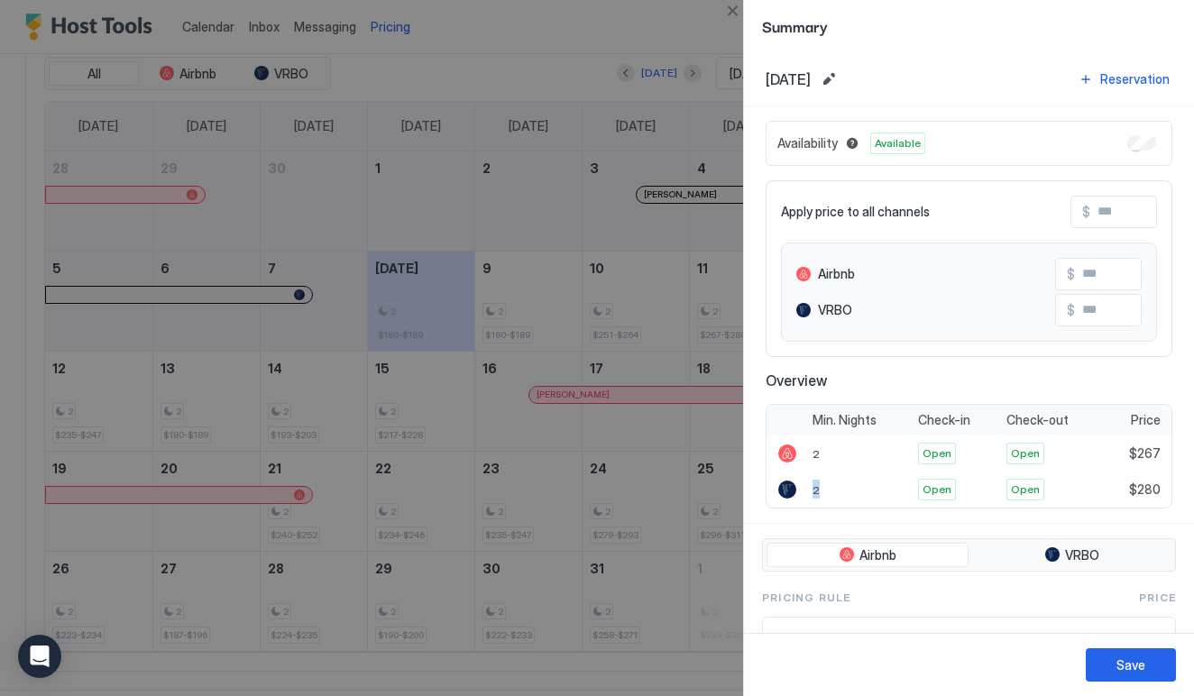
scroll to position [0, 0]
click at [607, 67] on div at bounding box center [597, 348] width 1194 height 696
click at [737, 15] on button "Close" at bounding box center [733, 11] width 22 height 22
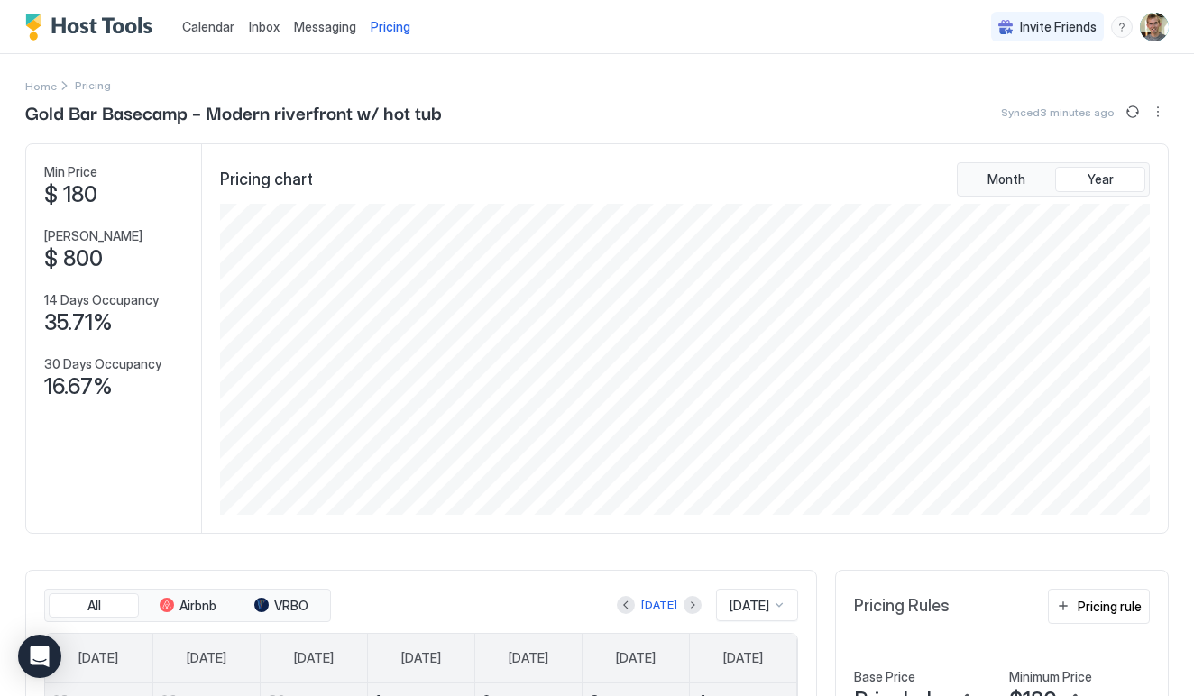
click at [381, 23] on span "Pricing" at bounding box center [391, 27] width 40 height 16
click at [343, 12] on div "Messaging" at bounding box center [325, 26] width 77 height 33
click at [407, 28] on span "Pricing" at bounding box center [391, 27] width 40 height 16
click at [126, 12] on div "Calendar Inbox Messaging Pricing" at bounding box center [221, 26] width 392 height 53
click at [202, 24] on span "Calendar" at bounding box center [208, 26] width 52 height 15
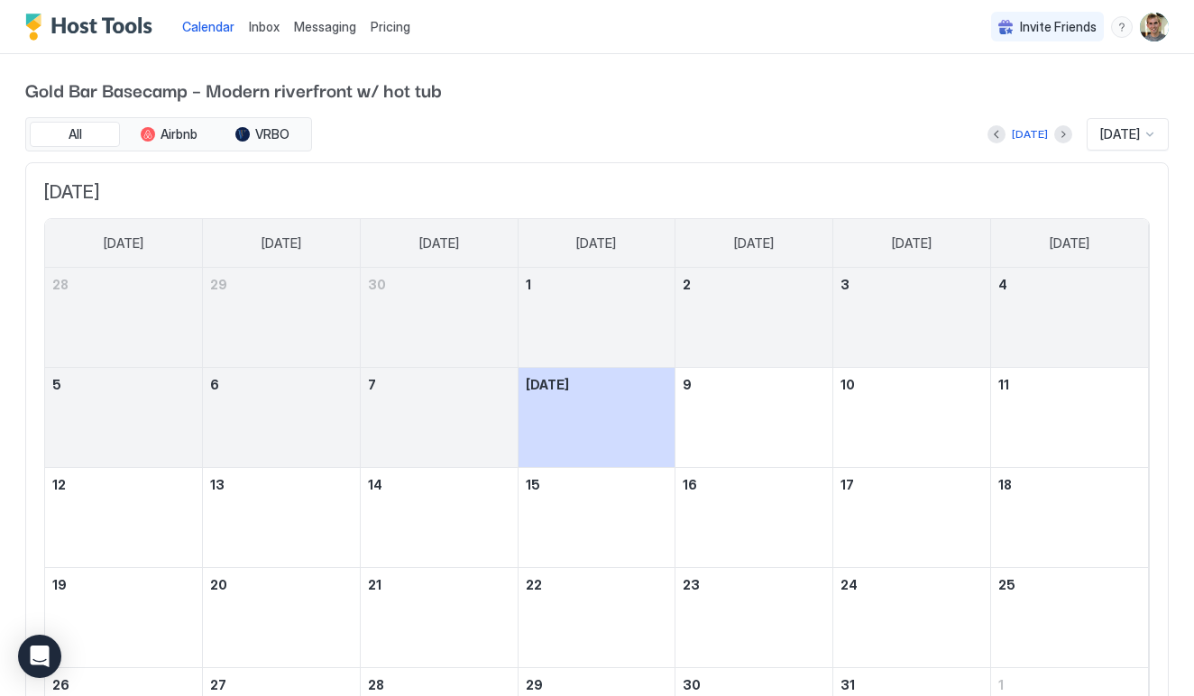
click at [273, 59] on div "[GEOGRAPHIC_DATA] – Modern riverfront w/ hot tub All Airbnb VRBO [DATE] [DATE] …" at bounding box center [597, 432] width 1144 height 756
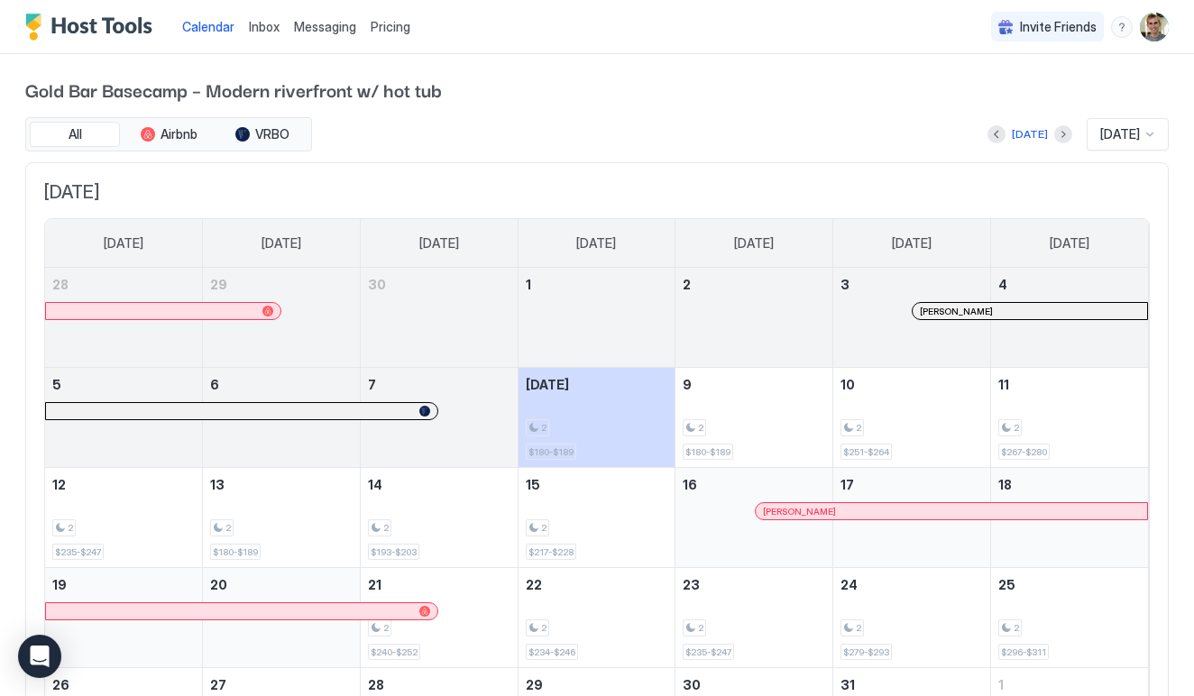
click at [274, 65] on div "[GEOGRAPHIC_DATA] – Modern riverfront w/ hot tub All Airbnb VRBO [DATE] [DATE] …" at bounding box center [597, 432] width 1144 height 756
click at [272, 29] on span "Inbox" at bounding box center [264, 26] width 31 height 15
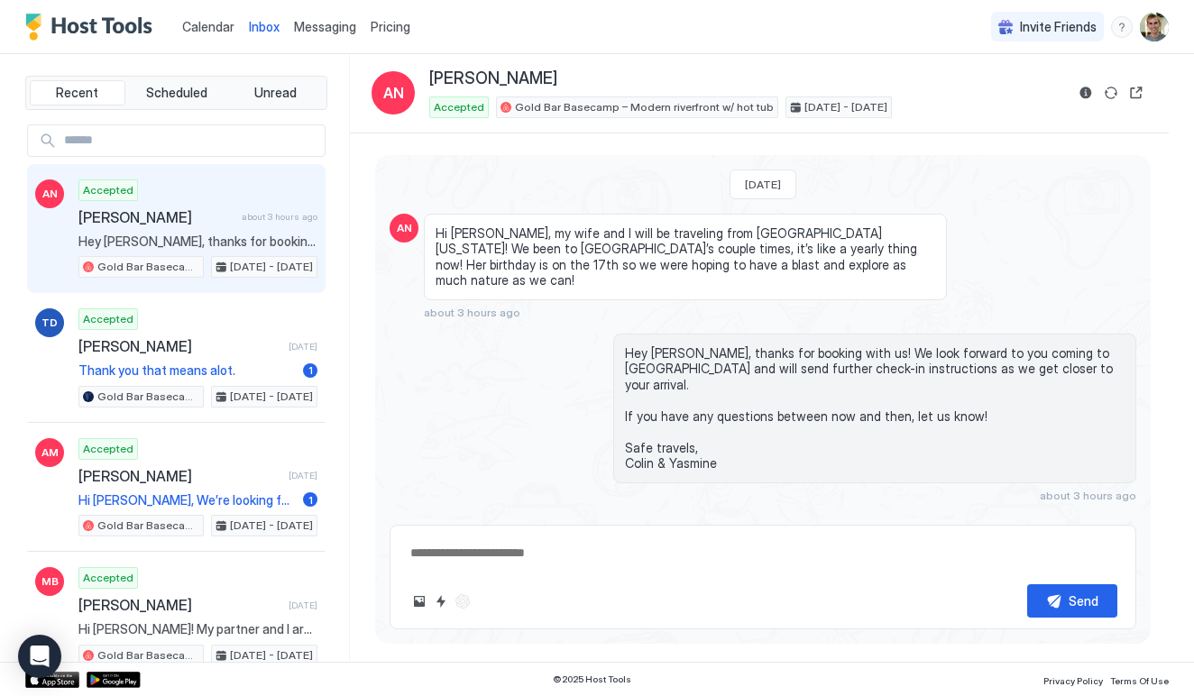
type textarea "*"
click at [309, 29] on span "Messaging" at bounding box center [325, 26] width 62 height 15
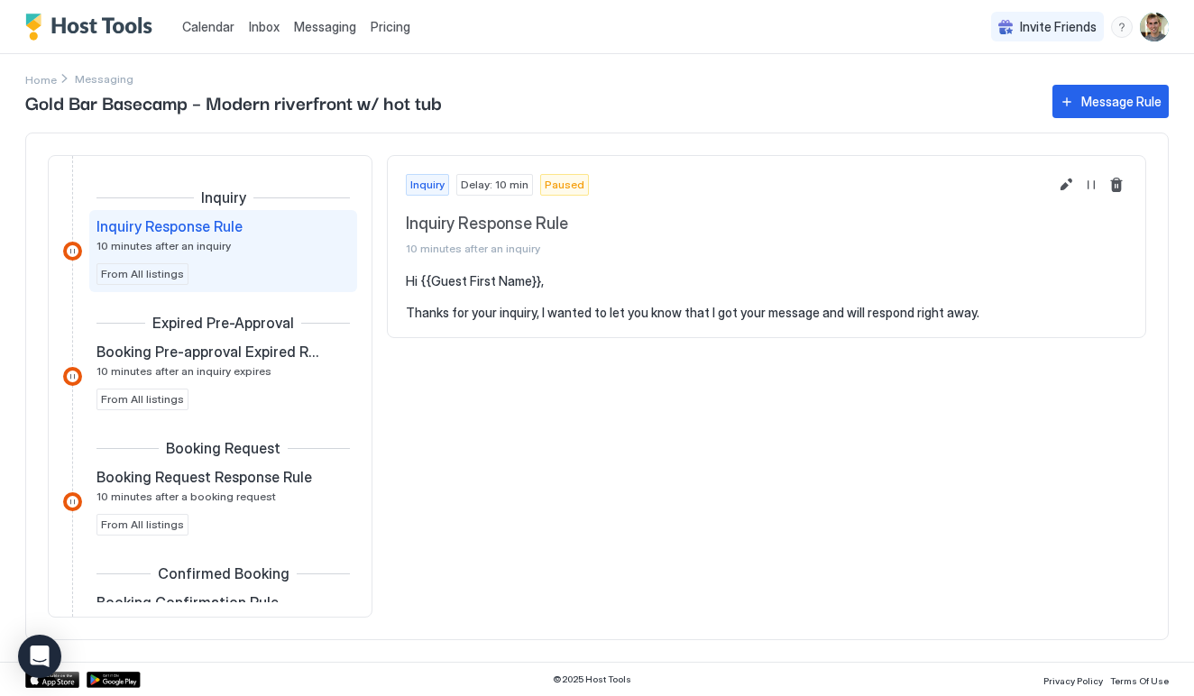
click at [377, 35] on div "Pricing" at bounding box center [391, 27] width 54 height 31
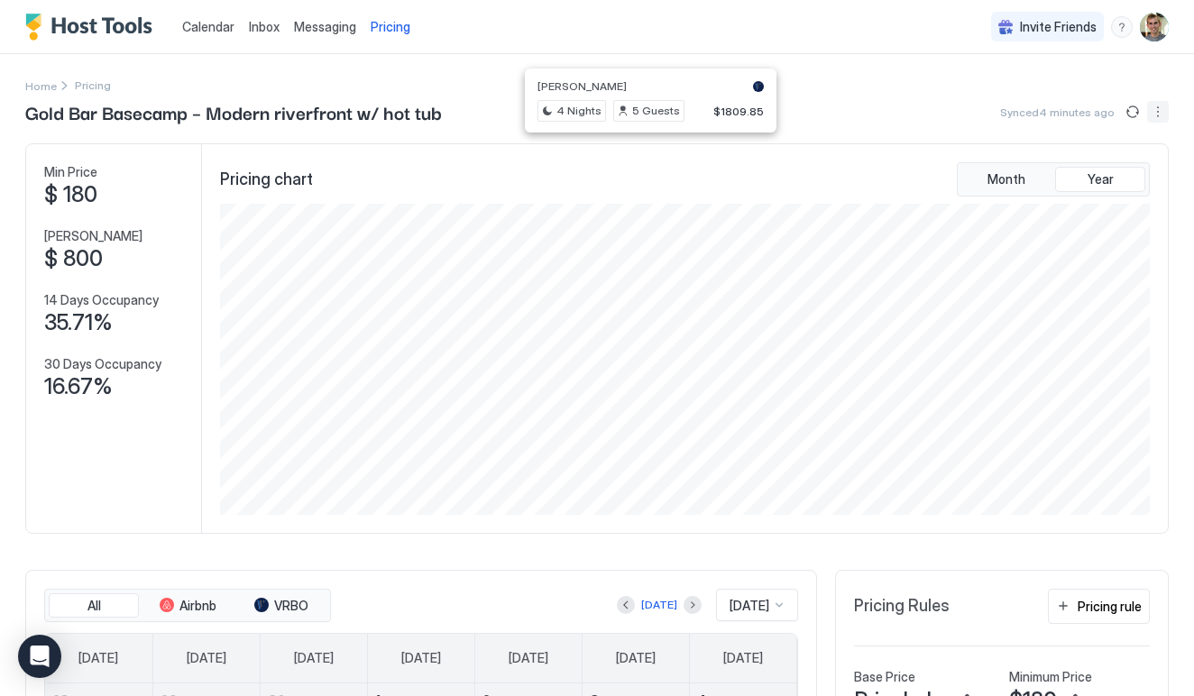
click at [1157, 111] on button "More options" at bounding box center [1158, 112] width 22 height 22
click at [1157, 111] on div at bounding box center [597, 348] width 1194 height 696
click at [1156, 111] on button "More options" at bounding box center [1158, 112] width 22 height 22
click at [1142, 167] on span "Listing Settings" at bounding box center [1127, 167] width 80 height 14
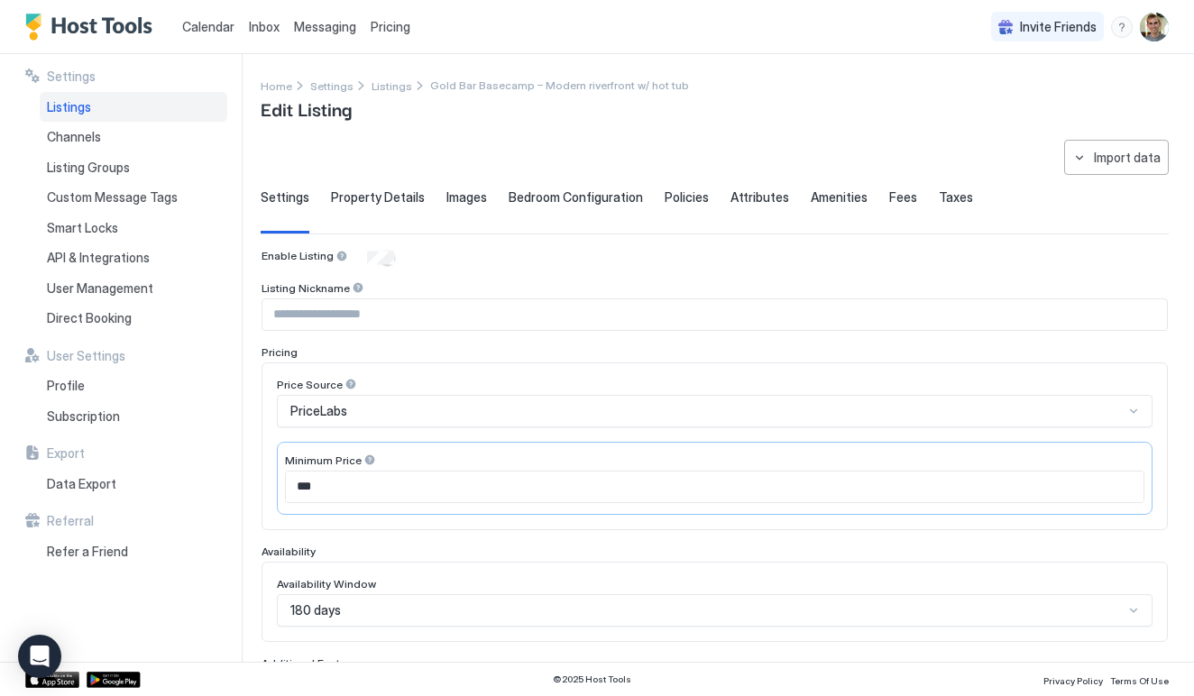
click at [399, 203] on span "Property Details" at bounding box center [378, 197] width 94 height 16
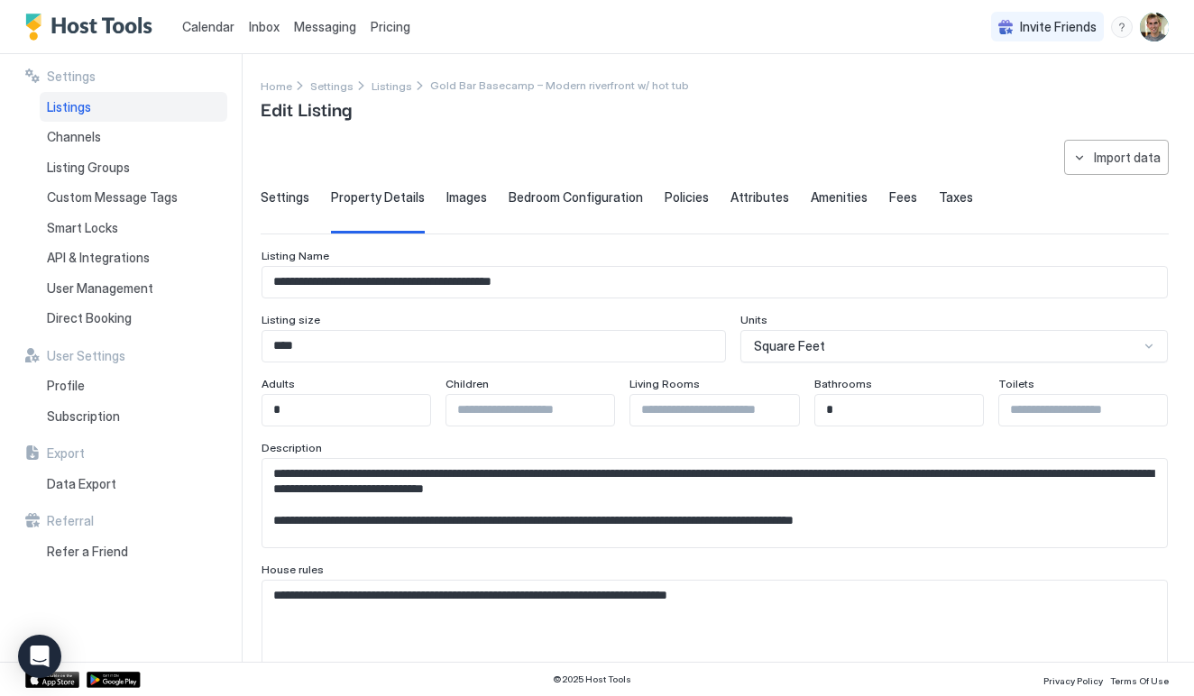
click at [758, 208] on div "Attributes" at bounding box center [760, 211] width 59 height 44
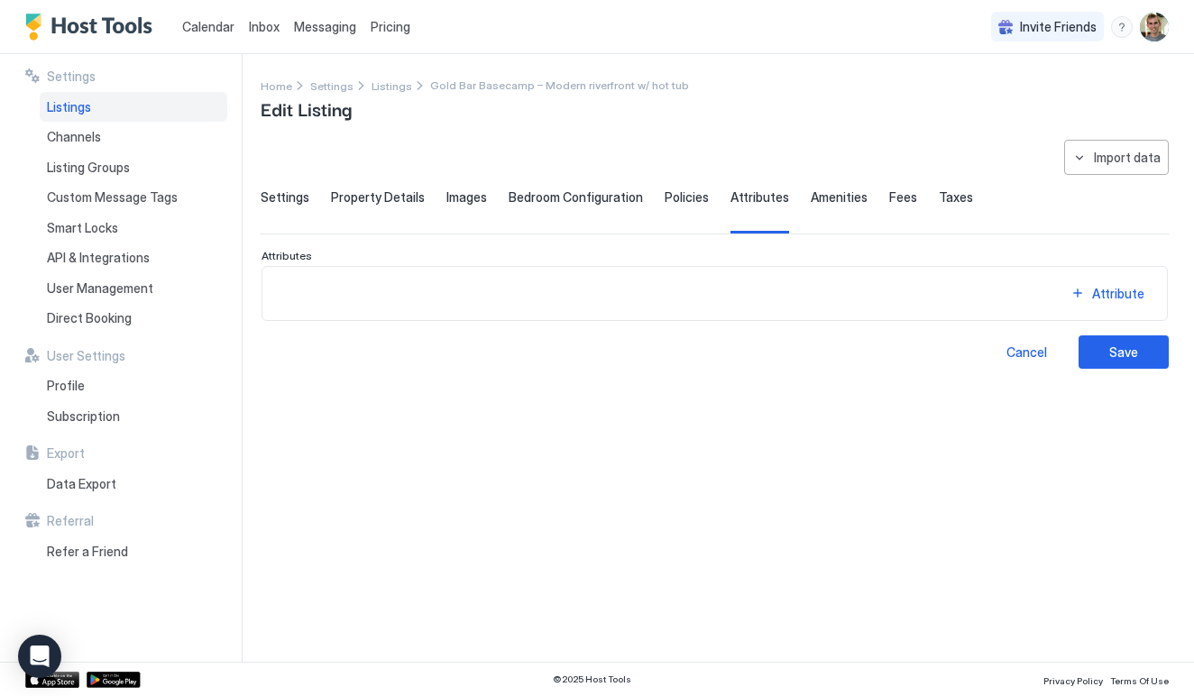
click at [818, 201] on span "Amenities" at bounding box center [839, 197] width 57 height 16
click at [889, 192] on span "Fees" at bounding box center [903, 197] width 28 height 16
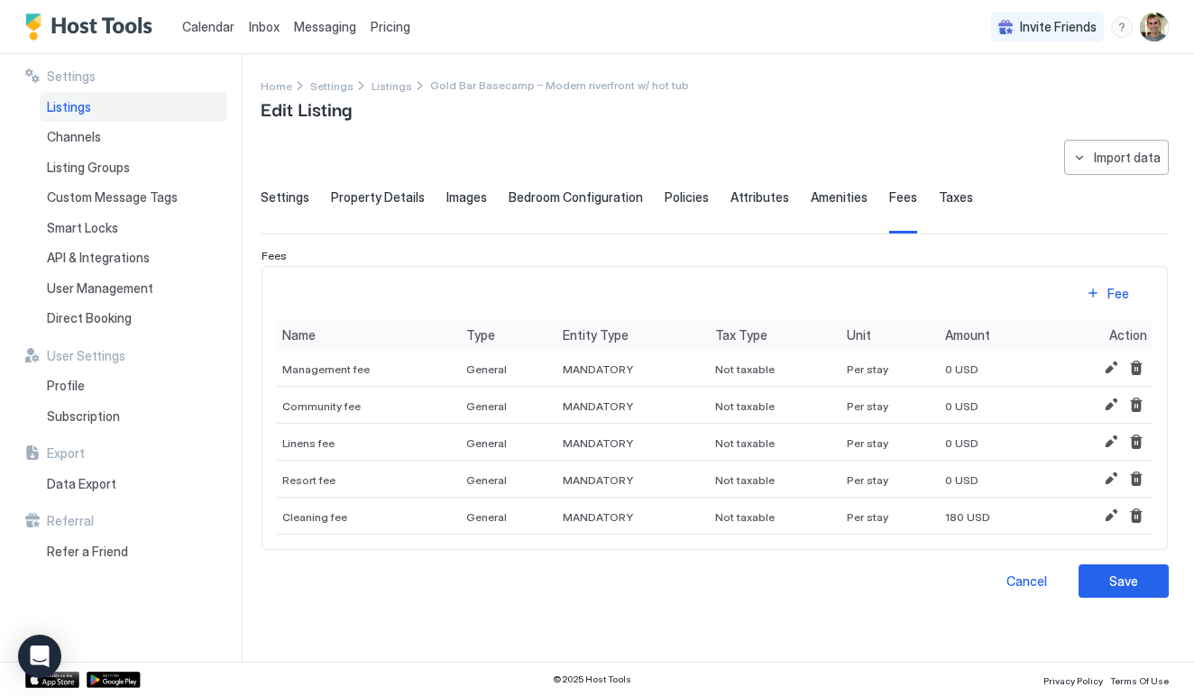
click at [769, 203] on span "Attributes" at bounding box center [760, 197] width 59 height 16
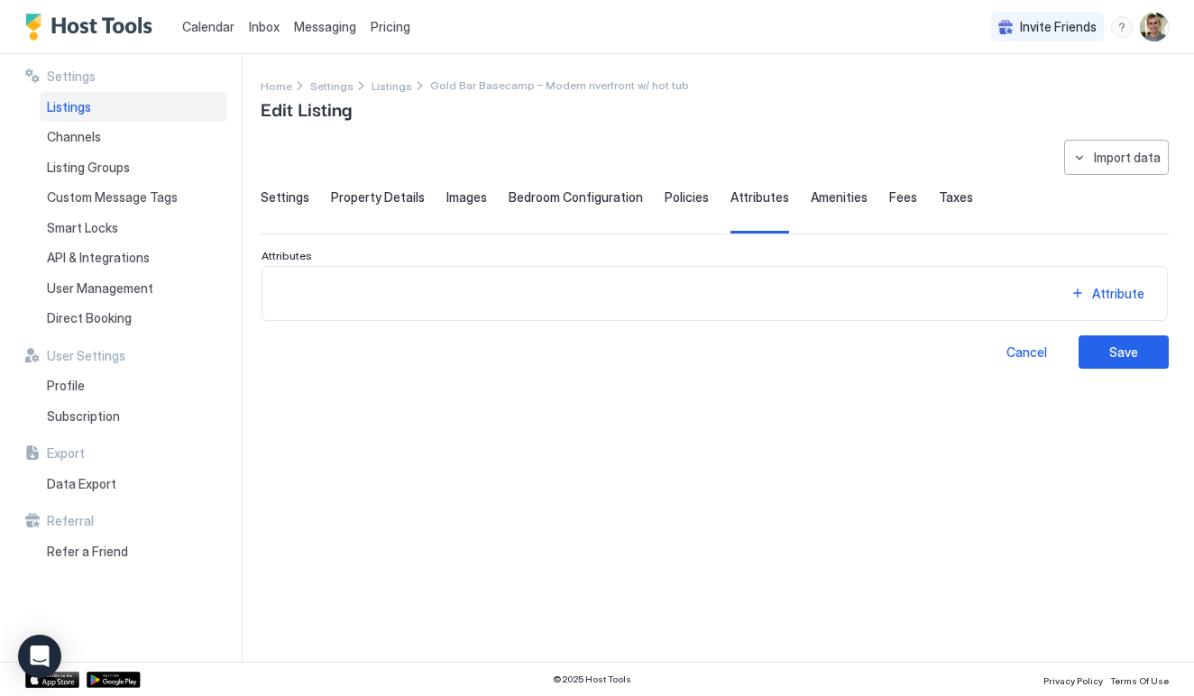
click at [648, 206] on div "Settings Property Details Images Bedroom Configuration Policies Attributes Amen…" at bounding box center [715, 211] width 908 height 44
click at [670, 206] on div "Policies" at bounding box center [687, 211] width 44 height 44
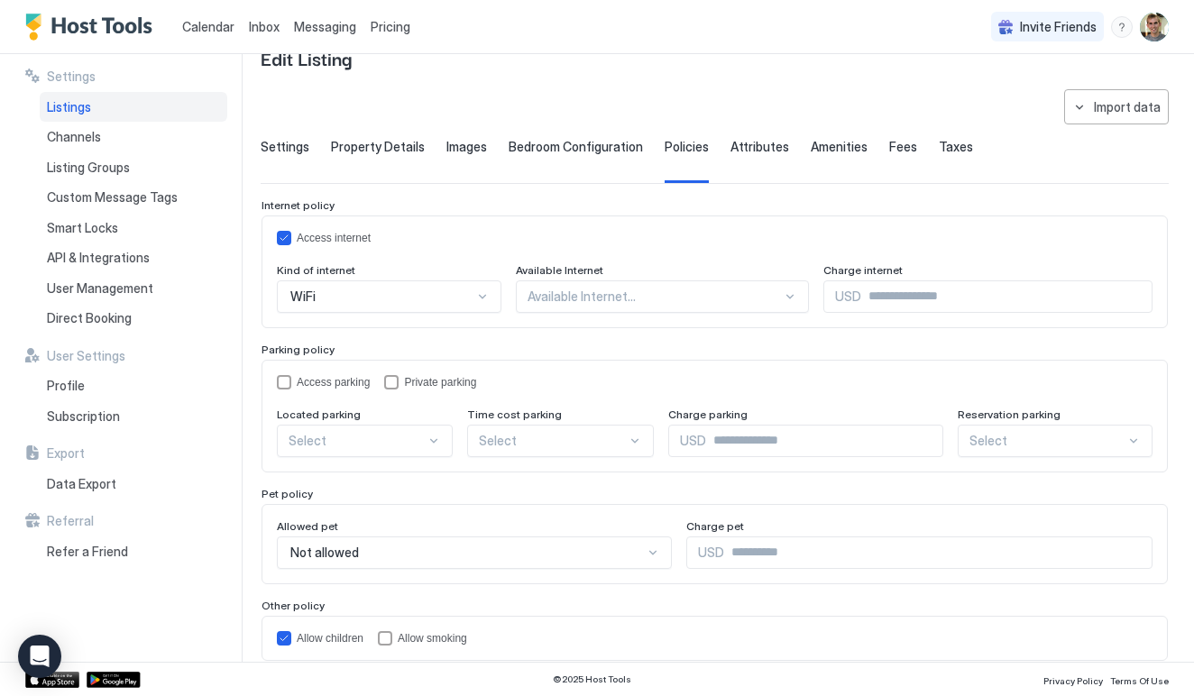
scroll to position [52, 0]
click at [557, 287] on div at bounding box center [655, 295] width 254 height 16
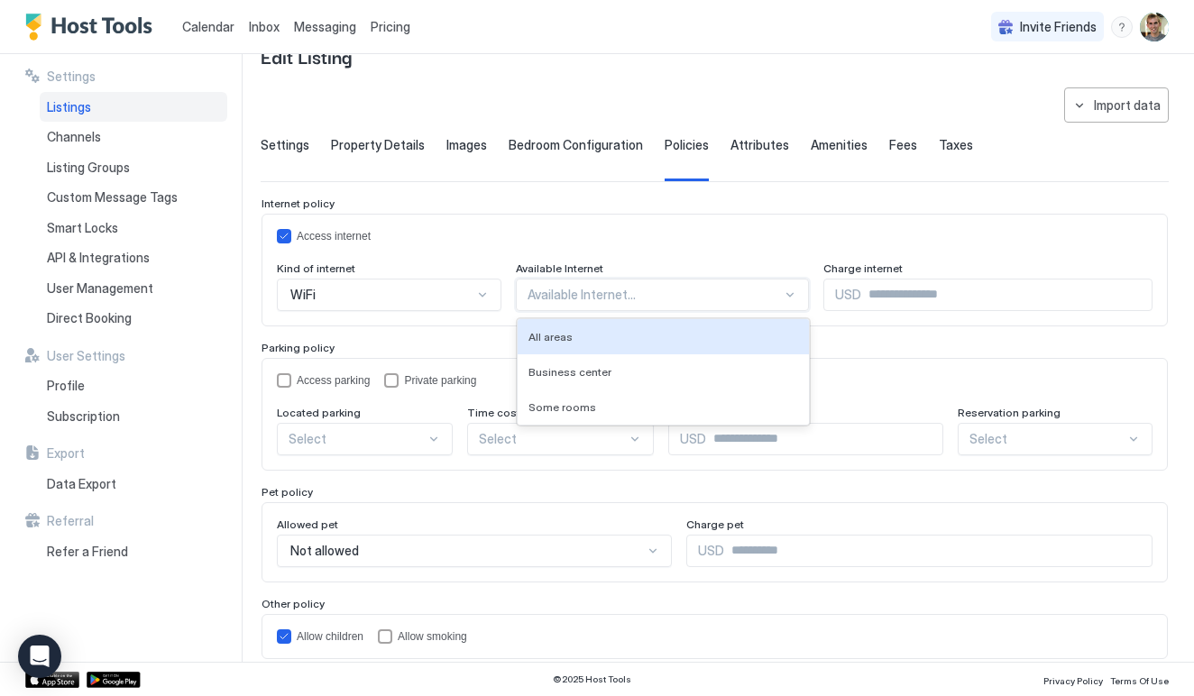
click at [572, 263] on span "Available Internet" at bounding box center [560, 269] width 88 height 14
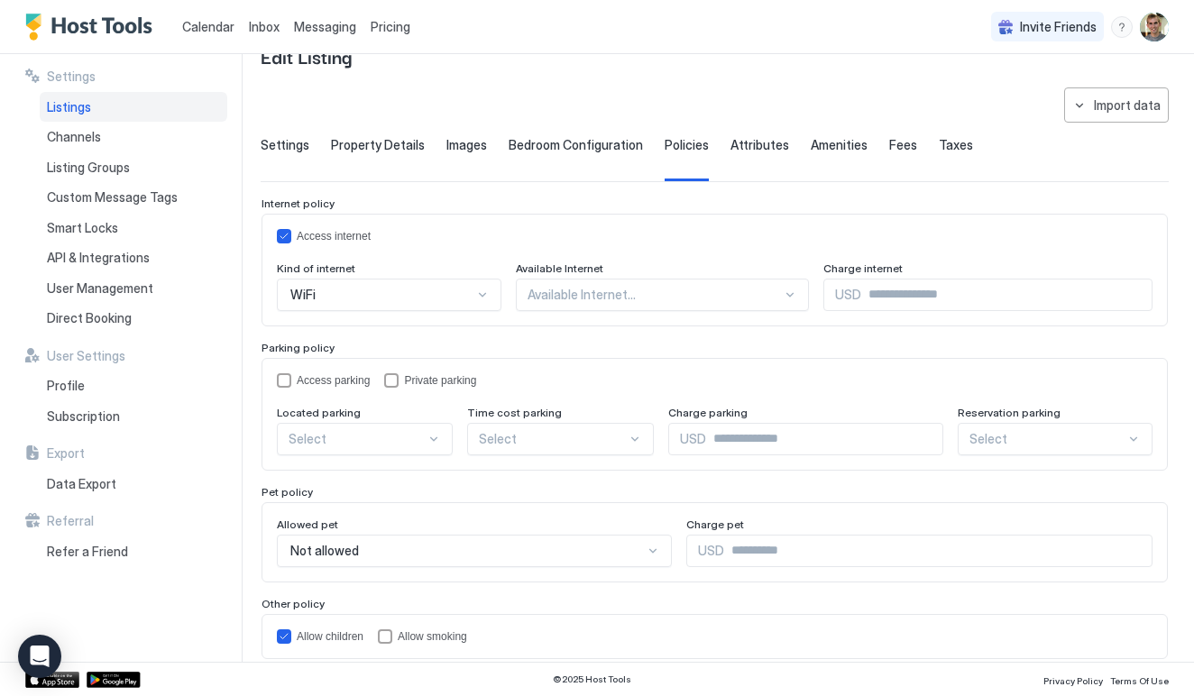
click at [428, 297] on div "WiFi" at bounding box center [381, 295] width 182 height 16
click at [448, 279] on div "WiFi" at bounding box center [389, 295] width 225 height 32
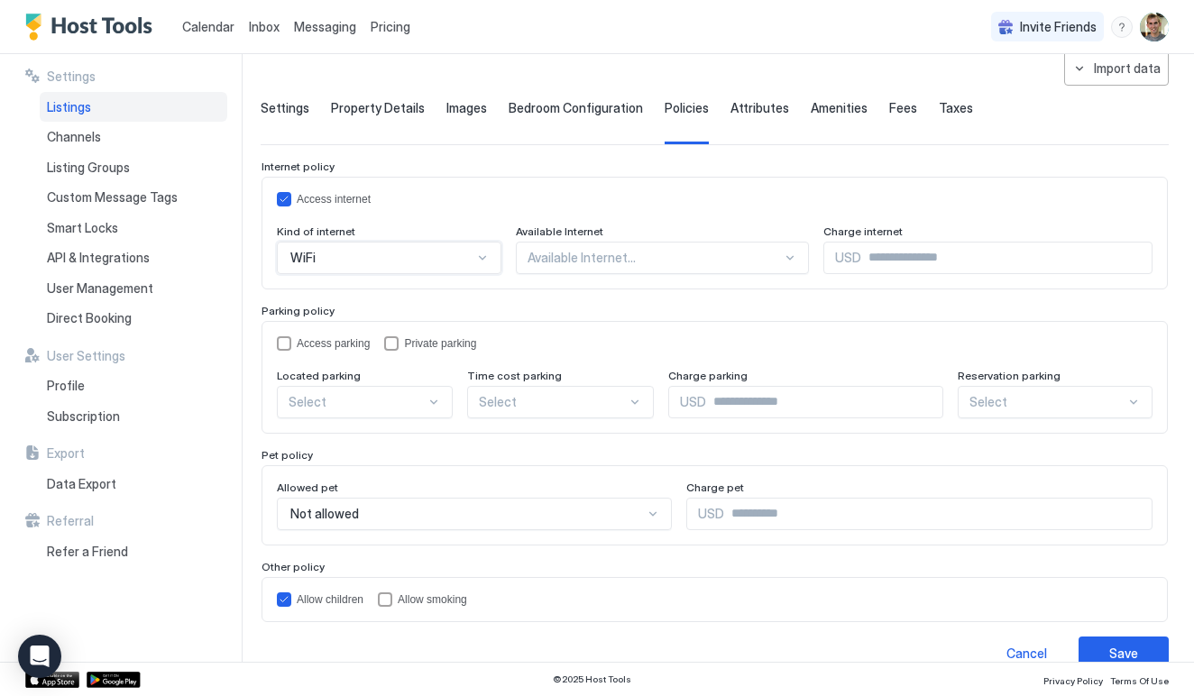
scroll to position [113, 0]
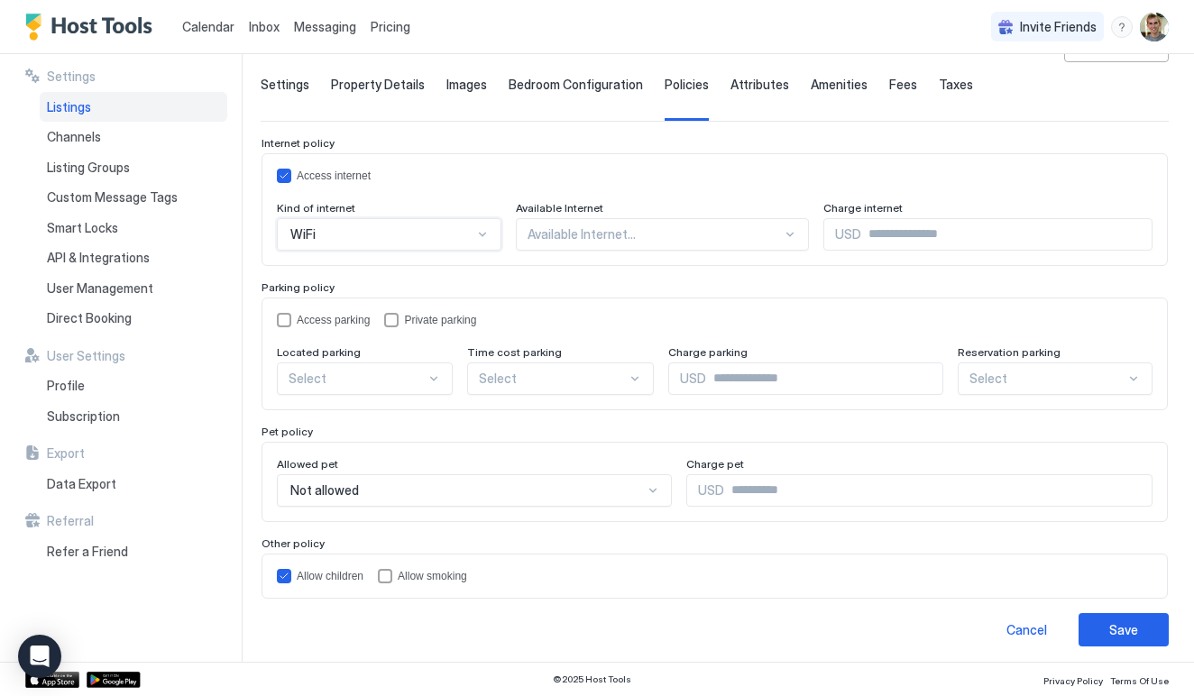
click at [399, 364] on div "Select" at bounding box center [365, 379] width 176 height 32
click at [389, 433] on div "On Site" at bounding box center [366, 420] width 174 height 35
click at [428, 334] on div "Access parking Private parking Located parking option On Site, selected. On Sit…" at bounding box center [715, 354] width 876 height 82
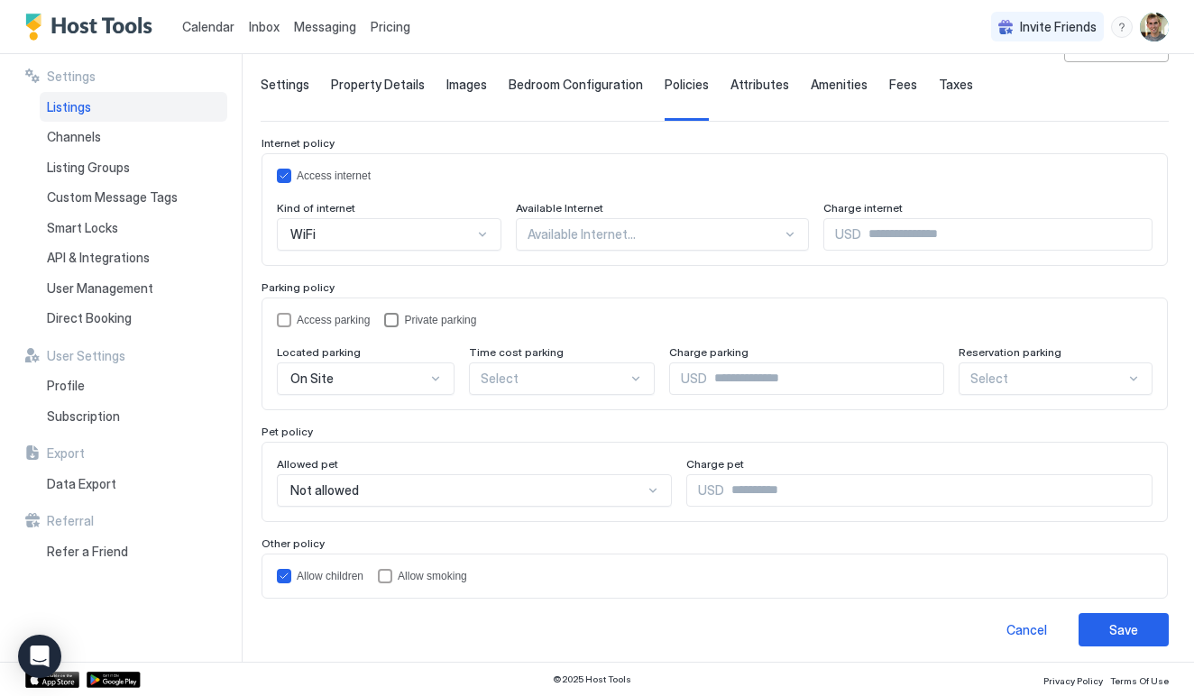
click at [428, 326] on div "Private parking" at bounding box center [440, 320] width 72 height 13
click at [590, 375] on div at bounding box center [555, 379] width 148 height 16
click at [595, 375] on div at bounding box center [555, 379] width 148 height 16
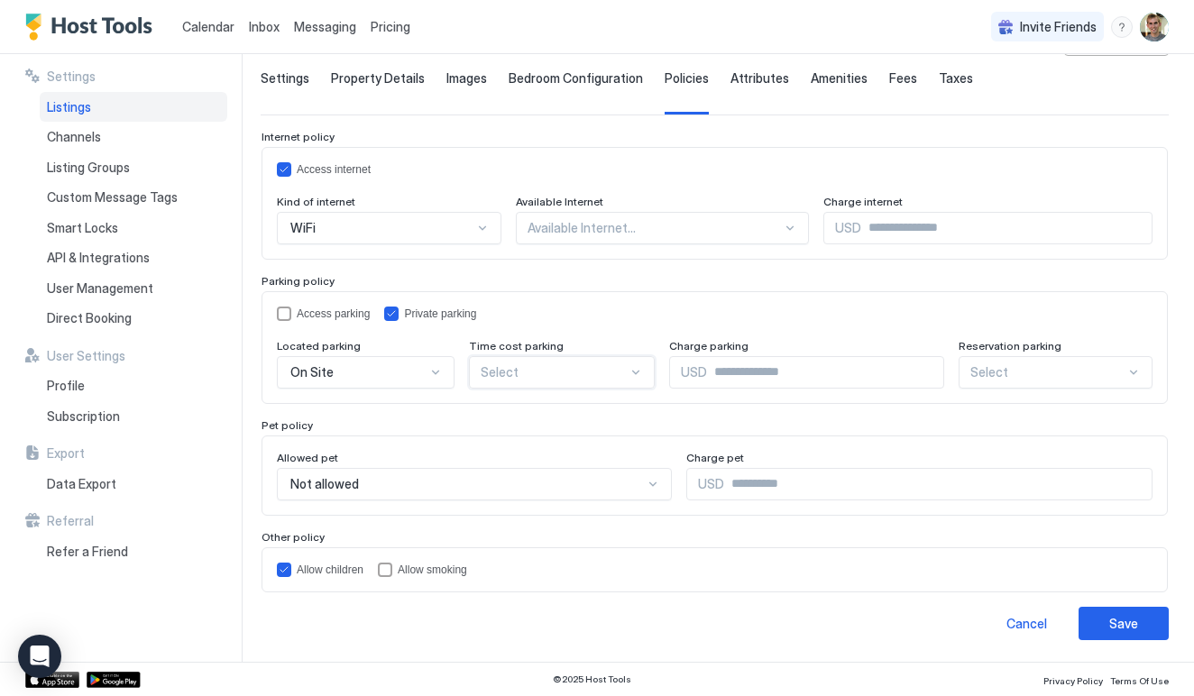
scroll to position [118, 0]
click at [1110, 615] on div "Save" at bounding box center [1124, 624] width 29 height 19
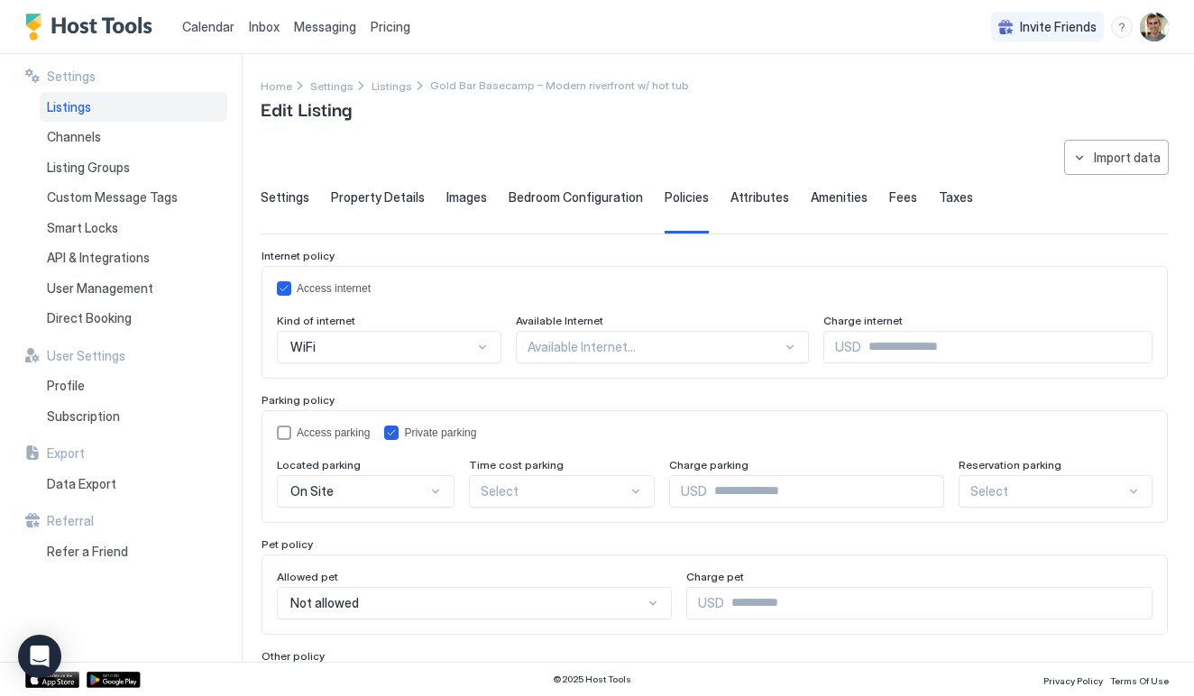
scroll to position [0, 0]
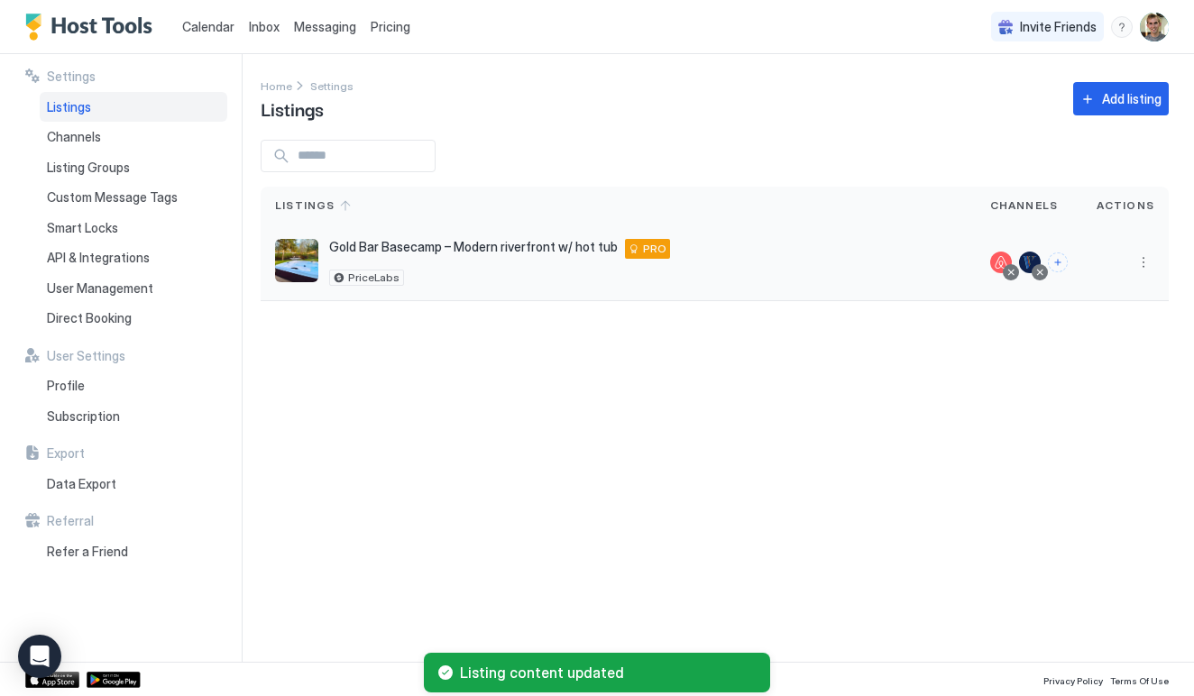
click at [403, 239] on span "Gold Bar Basecamp – Modern riverfront w/ hot tub" at bounding box center [473, 247] width 289 height 16
click at [260, 257] on div "Settings Listings Channels Listing Groups Custom Message Tags Smart Locks API &…" at bounding box center [597, 358] width 1194 height 608
click at [299, 255] on img "listing image" at bounding box center [296, 260] width 43 height 43
click at [1147, 264] on button "More options" at bounding box center [1144, 263] width 22 height 22
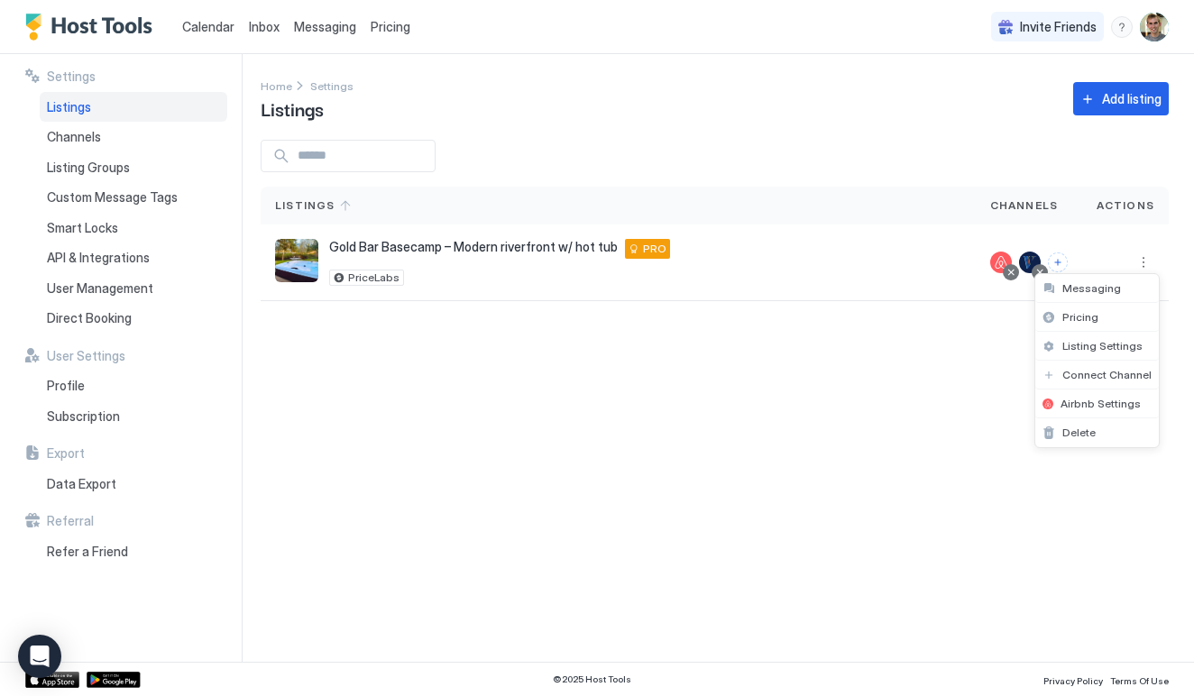
click at [808, 315] on div at bounding box center [597, 348] width 1194 height 696
click at [102, 107] on div "Listings" at bounding box center [134, 107] width 188 height 31
click at [530, 242] on span "Gold Bar Basecamp – Modern riverfront w/ hot tub" at bounding box center [473, 247] width 289 height 16
click at [368, 284] on div "PriceLabs" at bounding box center [366, 278] width 75 height 16
click at [305, 276] on img "listing image" at bounding box center [296, 260] width 43 height 43
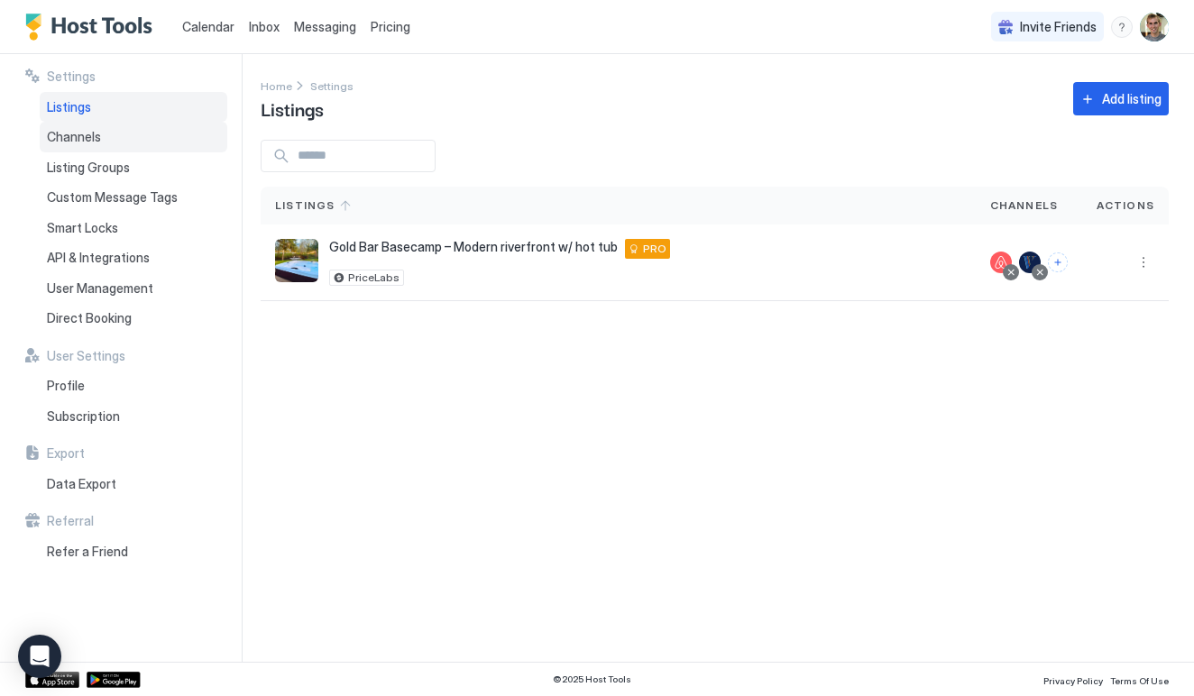
click at [117, 135] on div "Channels" at bounding box center [134, 137] width 188 height 31
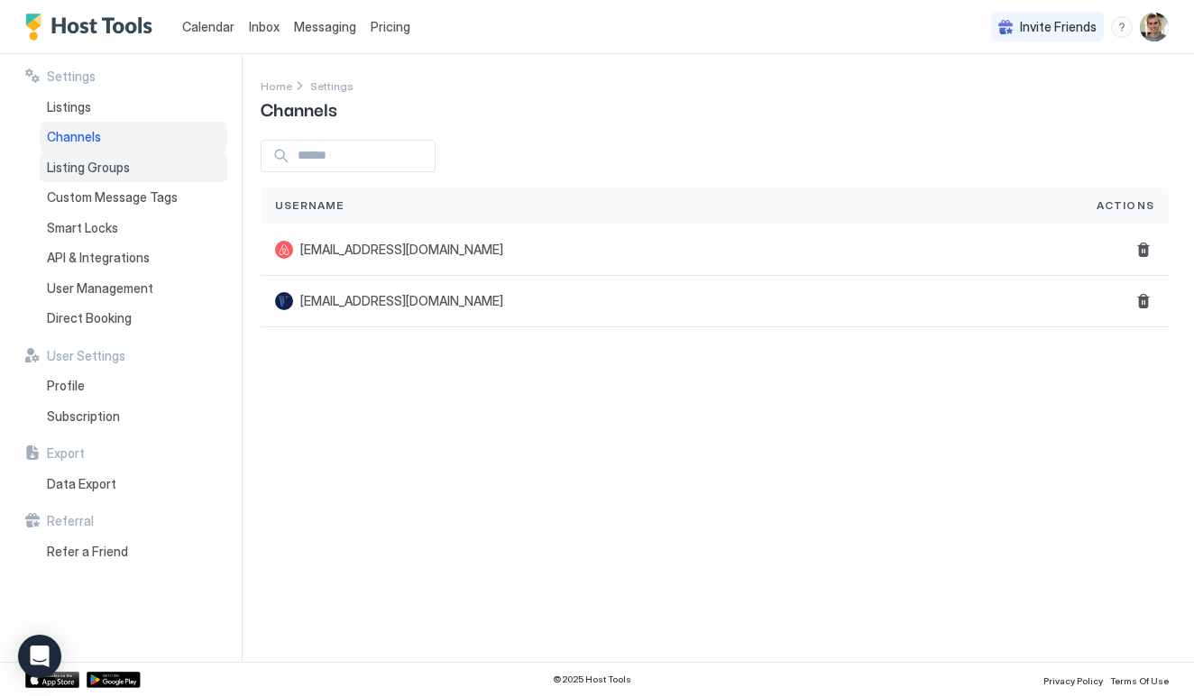
click at [113, 153] on div "Listing Groups" at bounding box center [134, 167] width 188 height 31
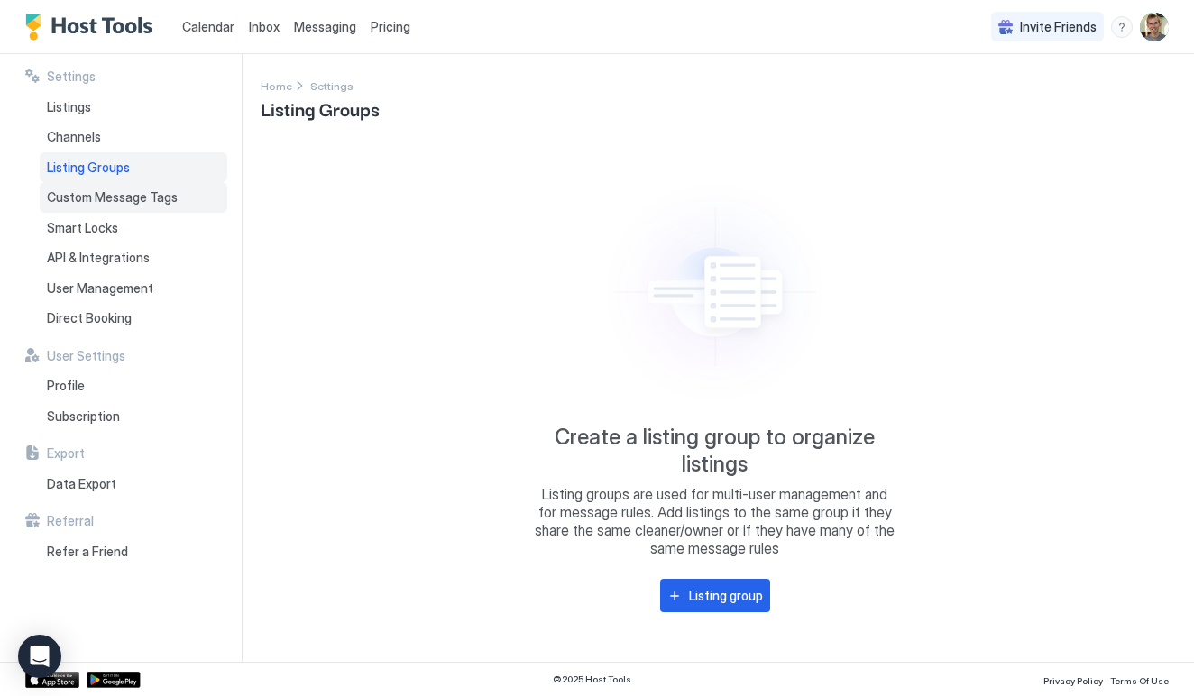
click at [112, 186] on div "Custom Message Tags" at bounding box center [134, 197] width 188 height 31
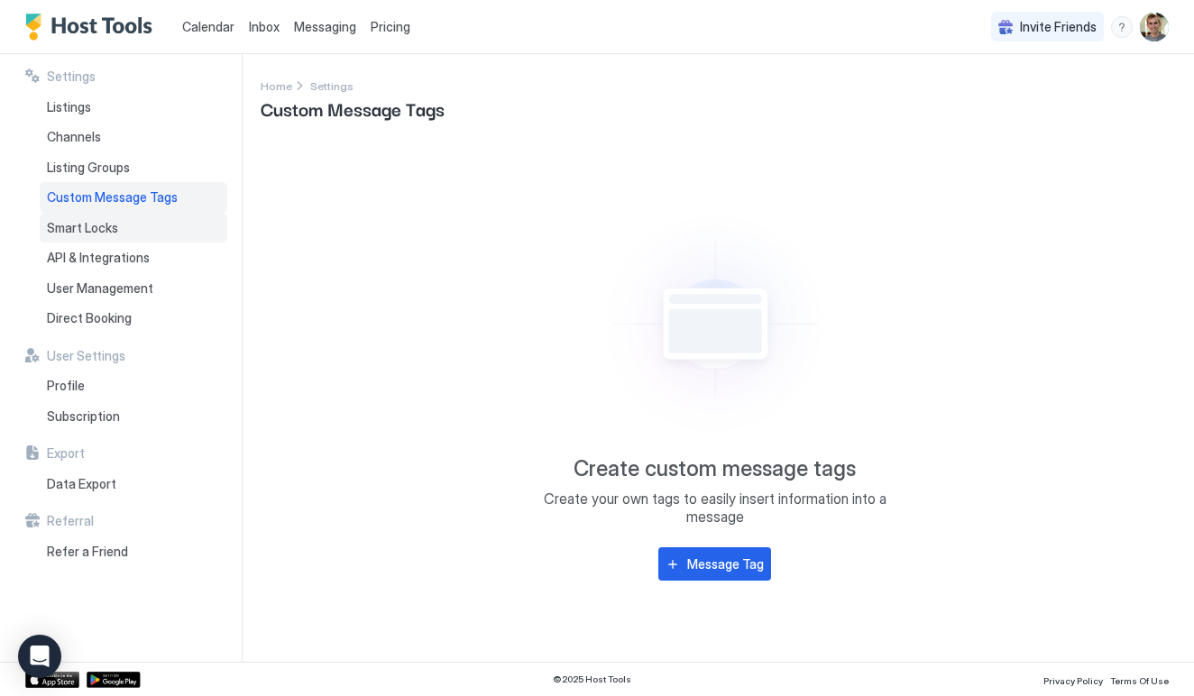
click at [106, 213] on div "Smart Locks" at bounding box center [134, 228] width 188 height 31
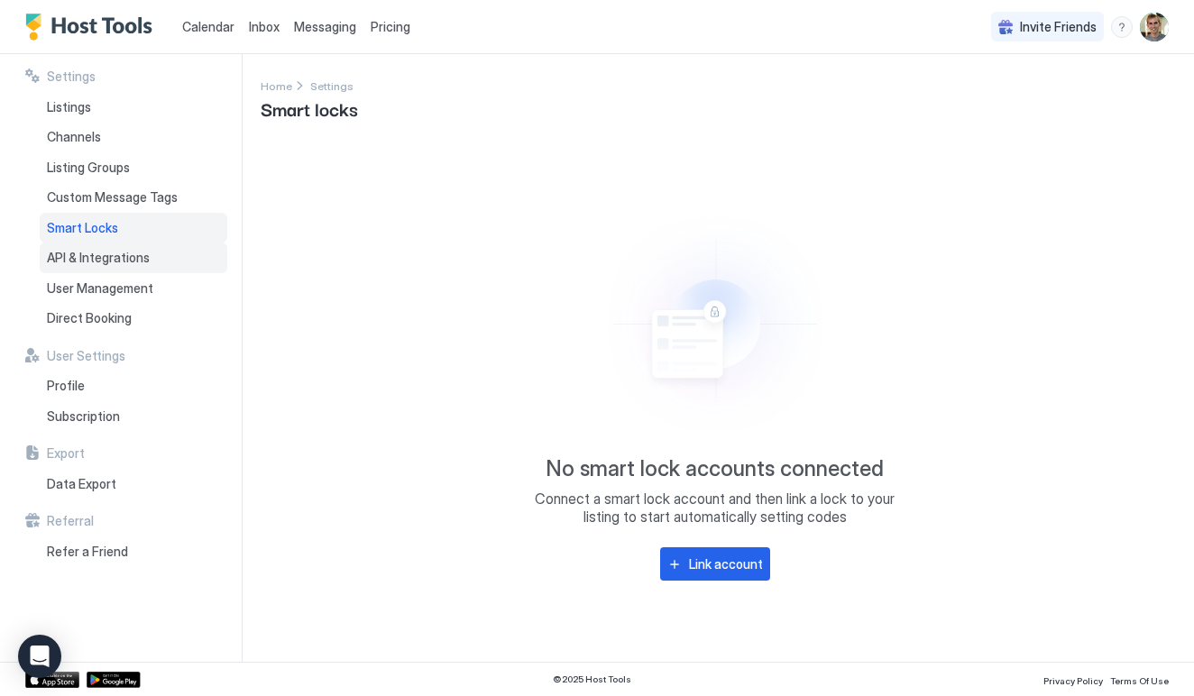
click at [104, 250] on span "API & Integrations" at bounding box center [98, 258] width 103 height 16
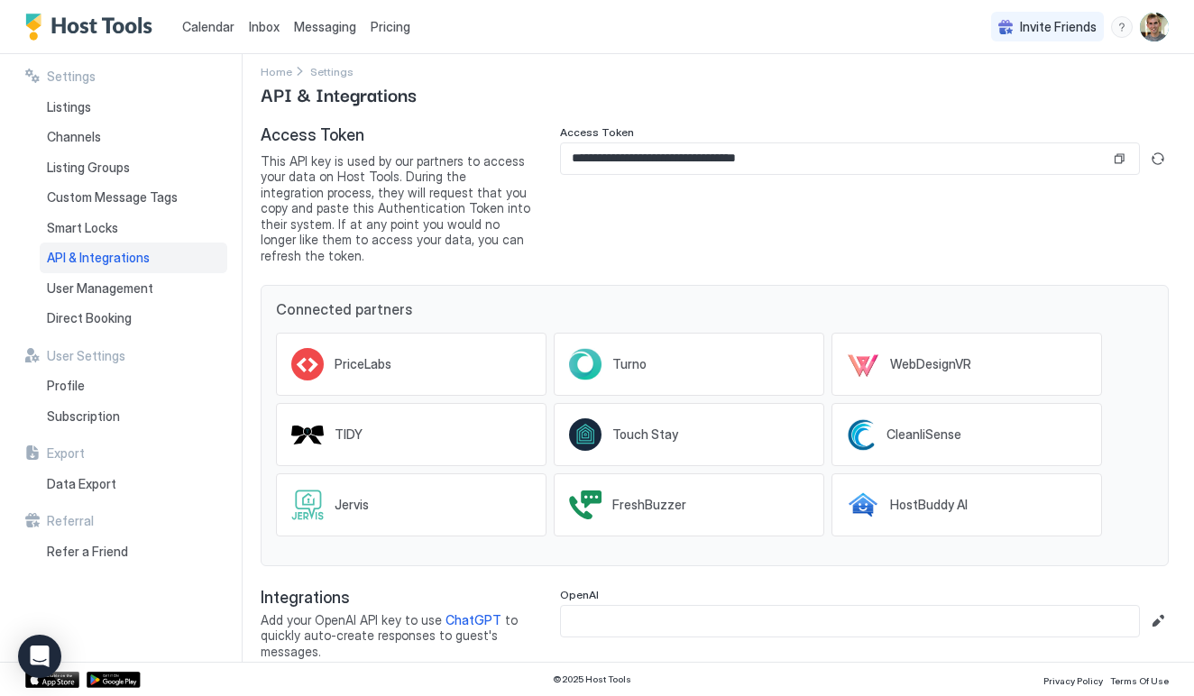
scroll to position [13, 0]
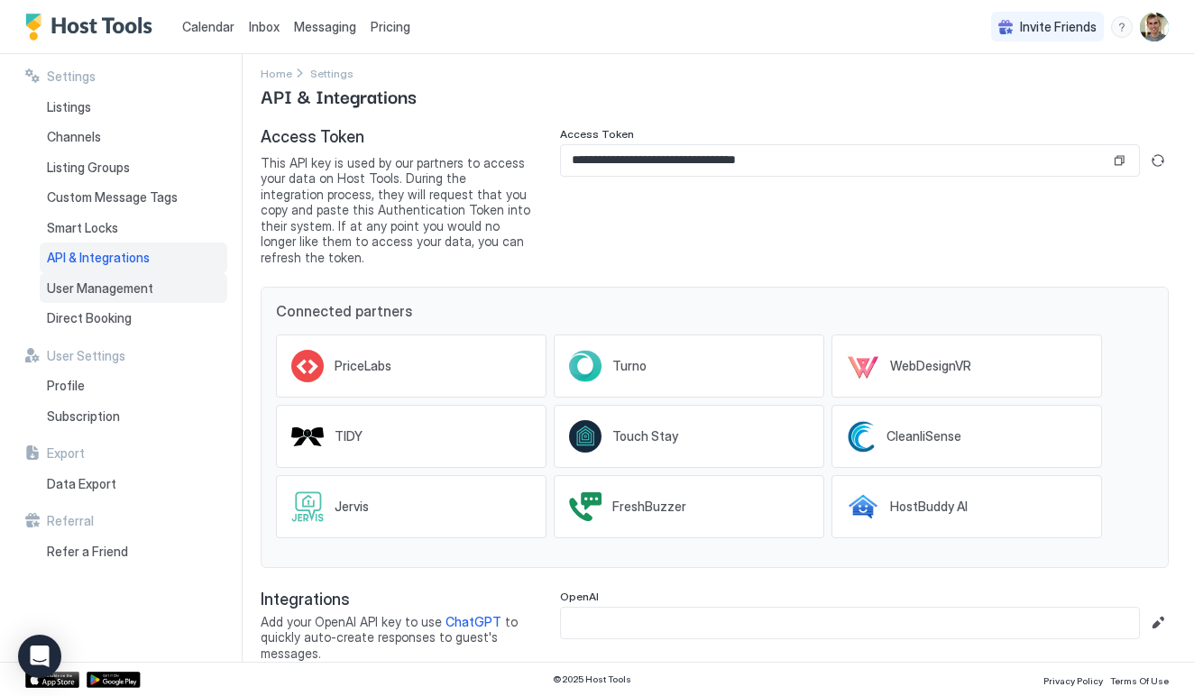
click at [95, 287] on span "User Management" at bounding box center [100, 289] width 106 height 16
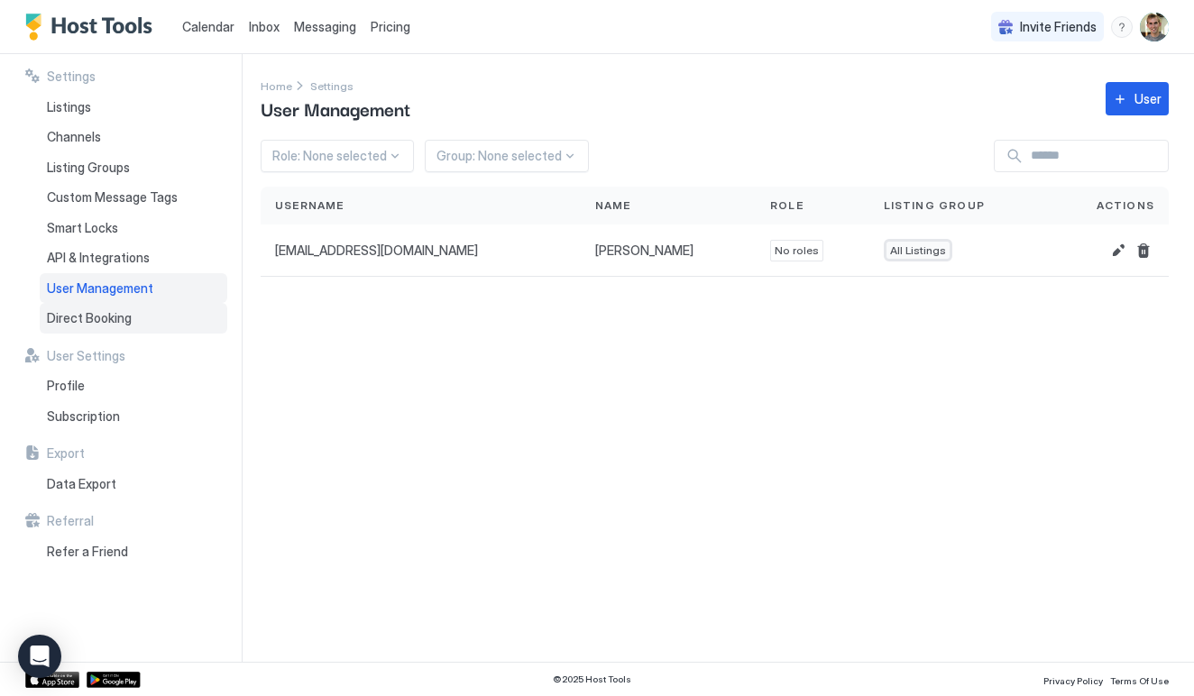
click at [77, 316] on span "Direct Booking" at bounding box center [89, 318] width 85 height 16
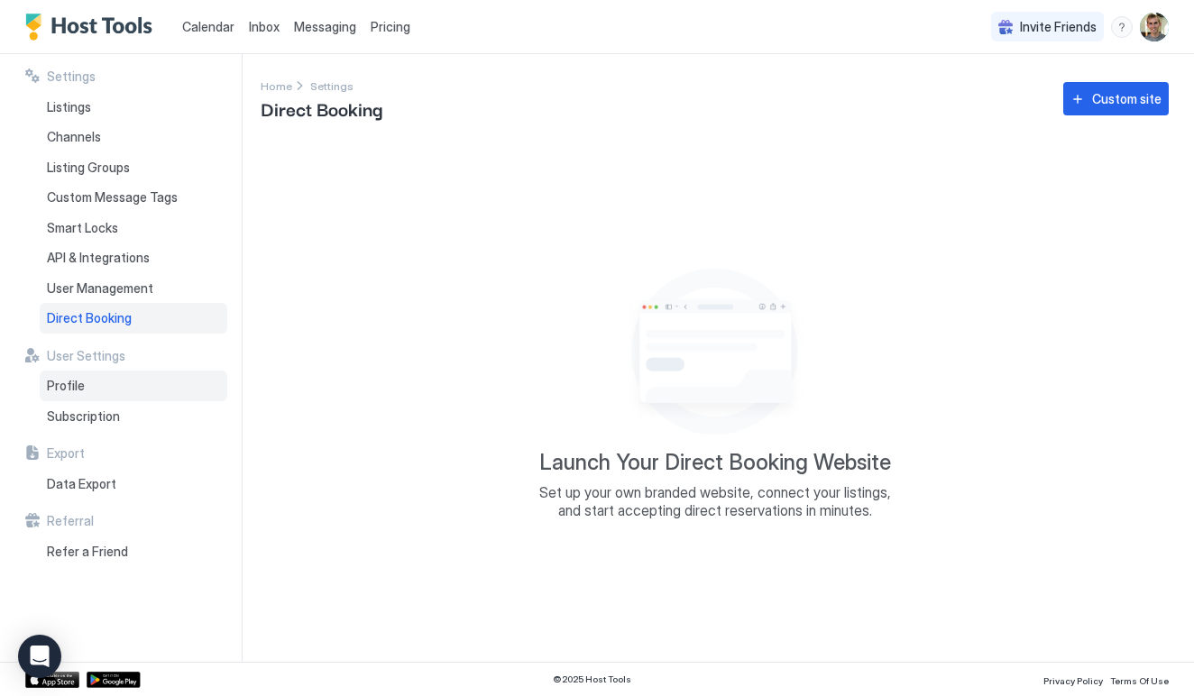
click at [80, 381] on span "Profile" at bounding box center [66, 386] width 38 height 16
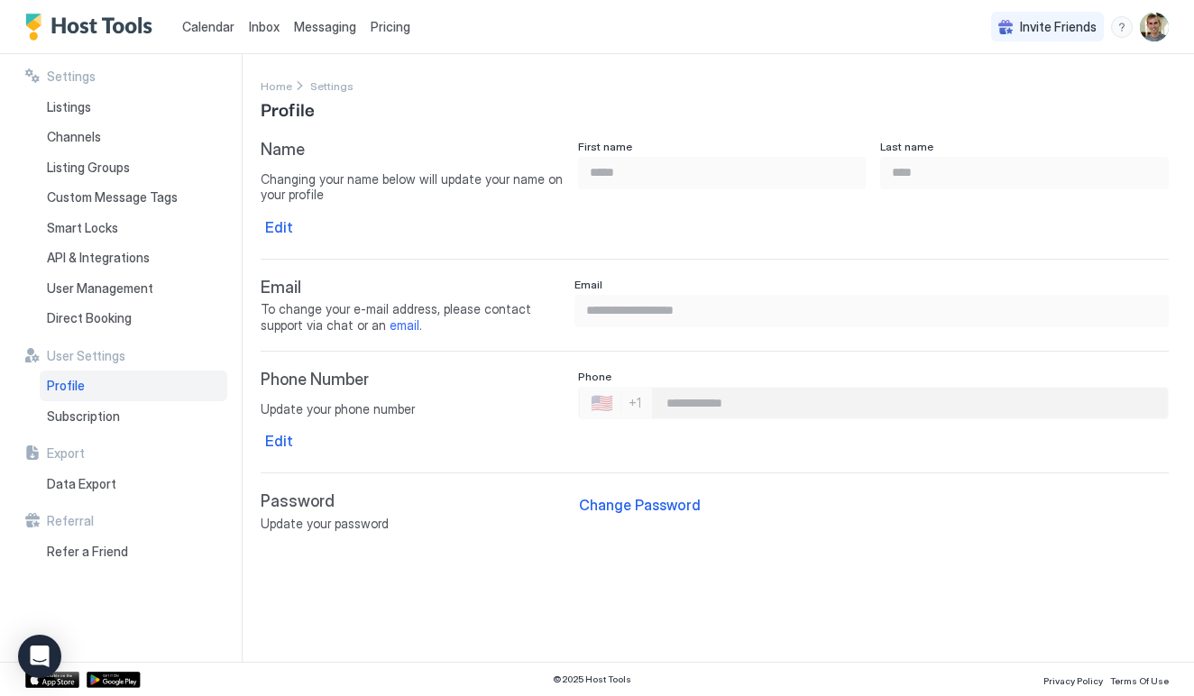
click at [83, 432] on div "Settings Listings Channels Listing Groups Custom Message Tags Smart Locks API &…" at bounding box center [133, 358] width 217 height 608
click at [89, 422] on div "Subscription" at bounding box center [134, 416] width 188 height 31
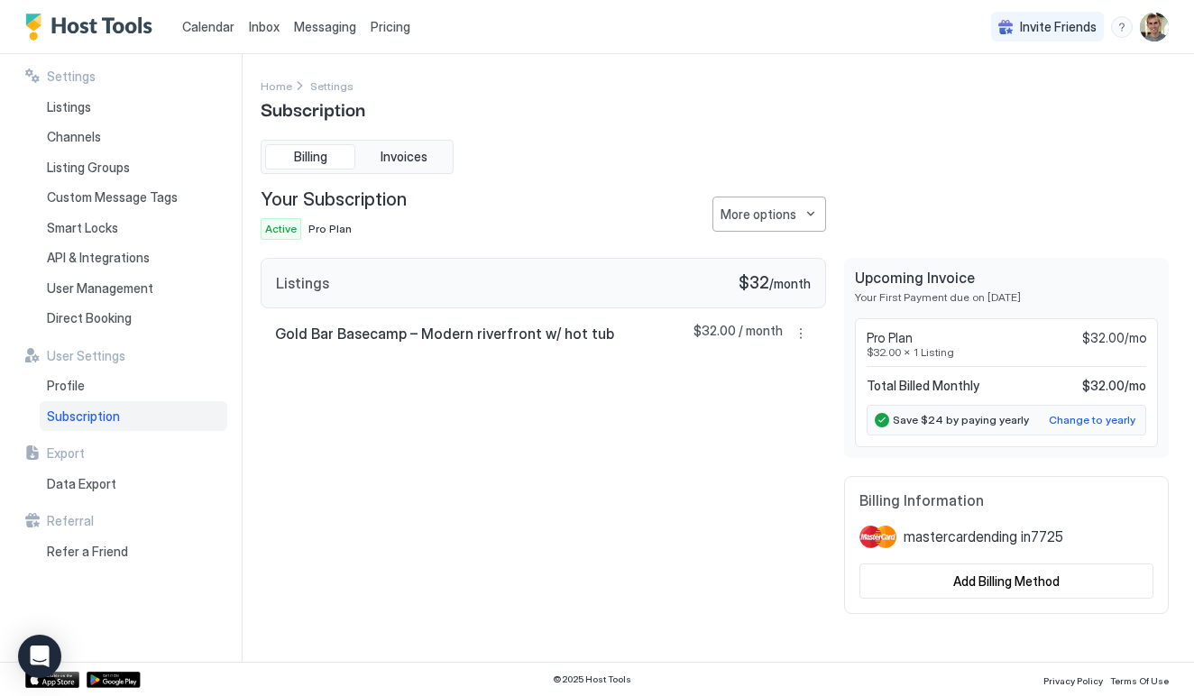
click at [382, 142] on div "Billing Invoices" at bounding box center [357, 157] width 193 height 34
click at [383, 145] on button "Invoices" at bounding box center [404, 156] width 90 height 25
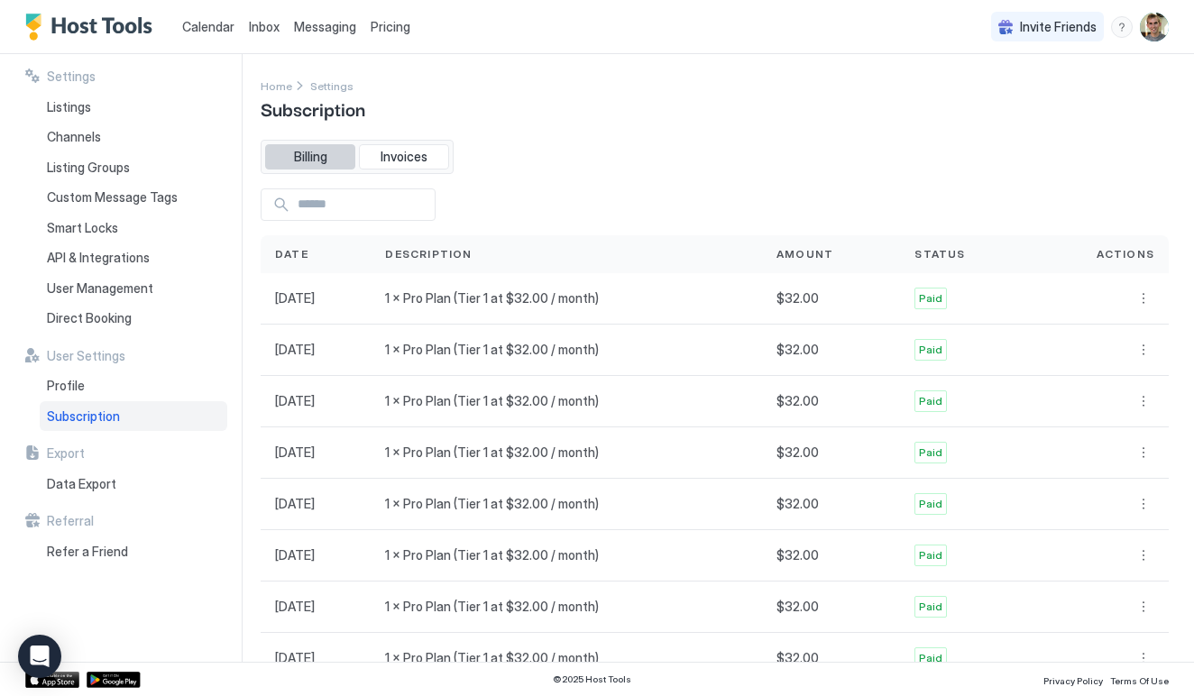
click at [318, 160] on span "Billing" at bounding box center [310, 157] width 33 height 16
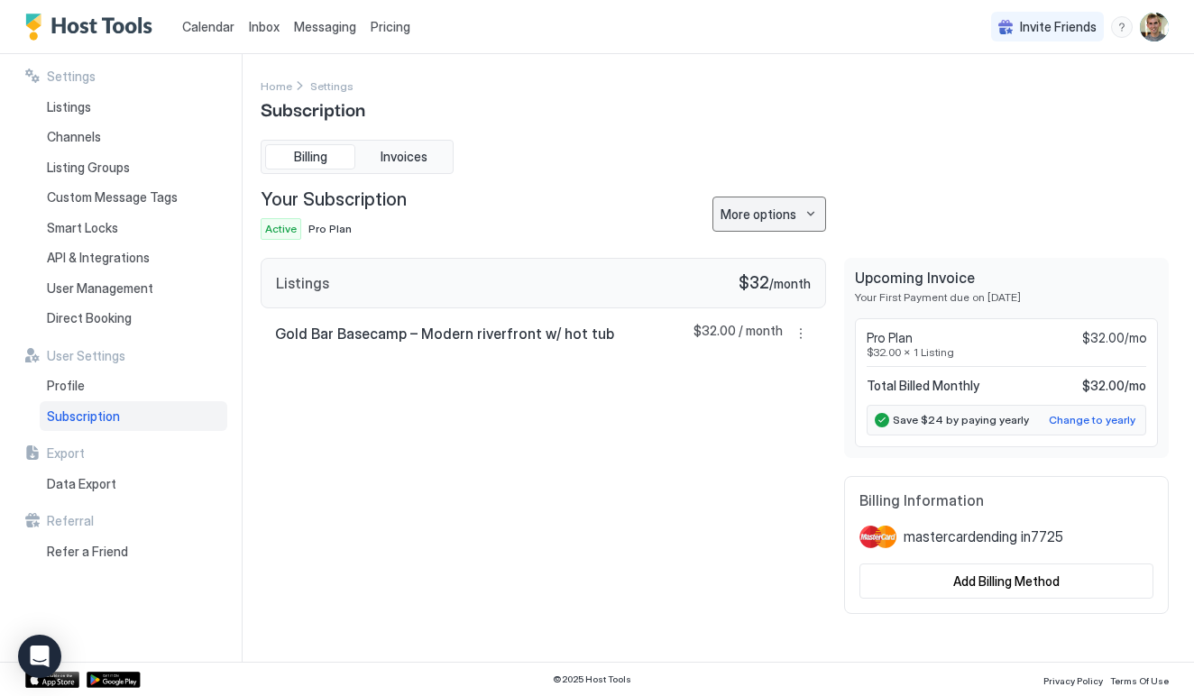
click at [754, 205] on div "More options" at bounding box center [759, 214] width 76 height 19
click at [754, 204] on div at bounding box center [597, 348] width 1194 height 696
click at [398, 24] on span "Pricing" at bounding box center [391, 27] width 40 height 16
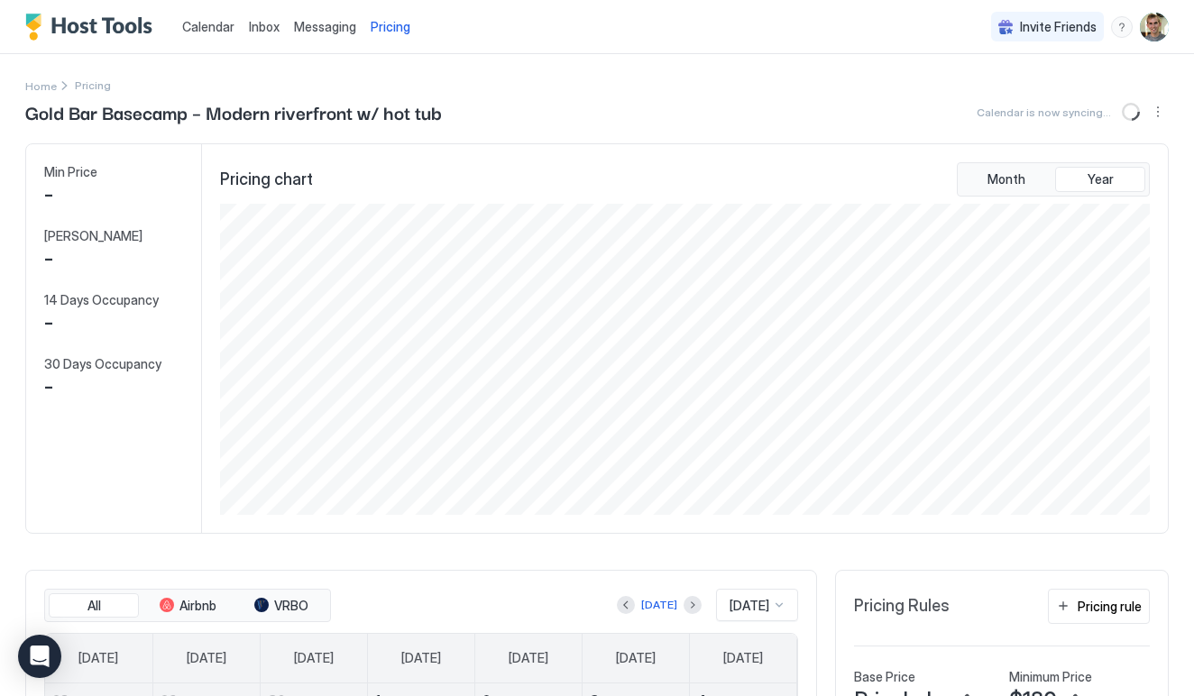
scroll to position [311, 934]
click at [332, 42] on button "Messaging" at bounding box center [325, 26] width 77 height 53
click at [388, 23] on span "Pricing" at bounding box center [391, 27] width 40 height 16
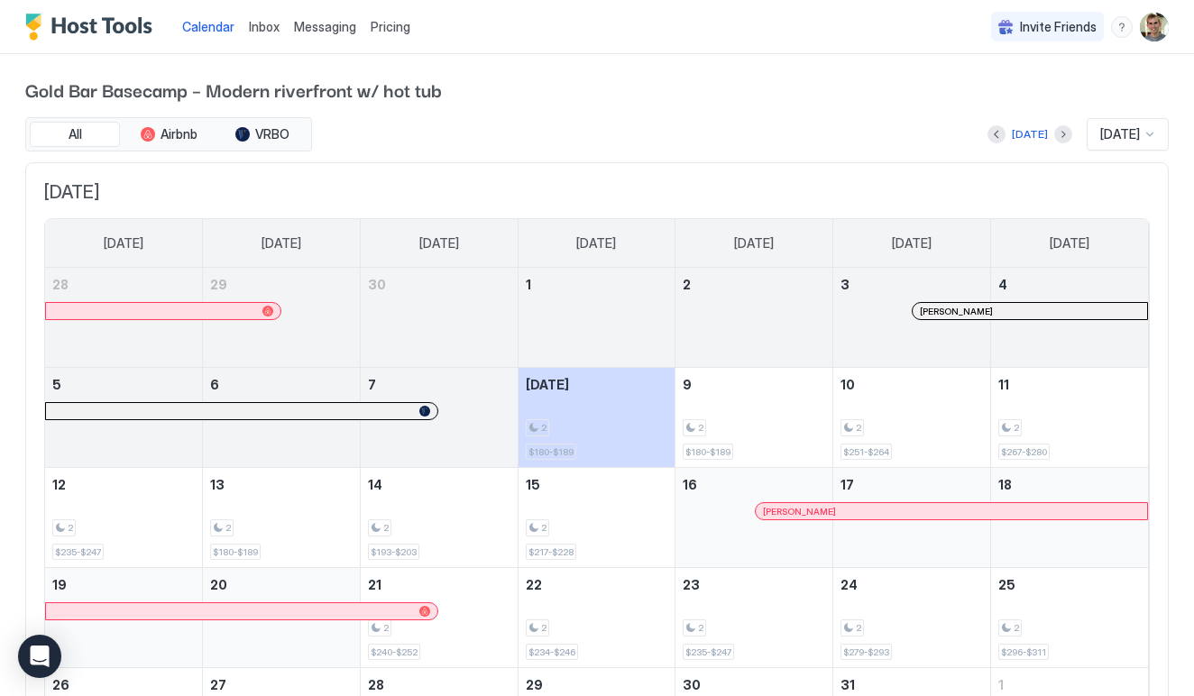
click at [384, 33] on span "Pricing" at bounding box center [391, 27] width 40 height 16
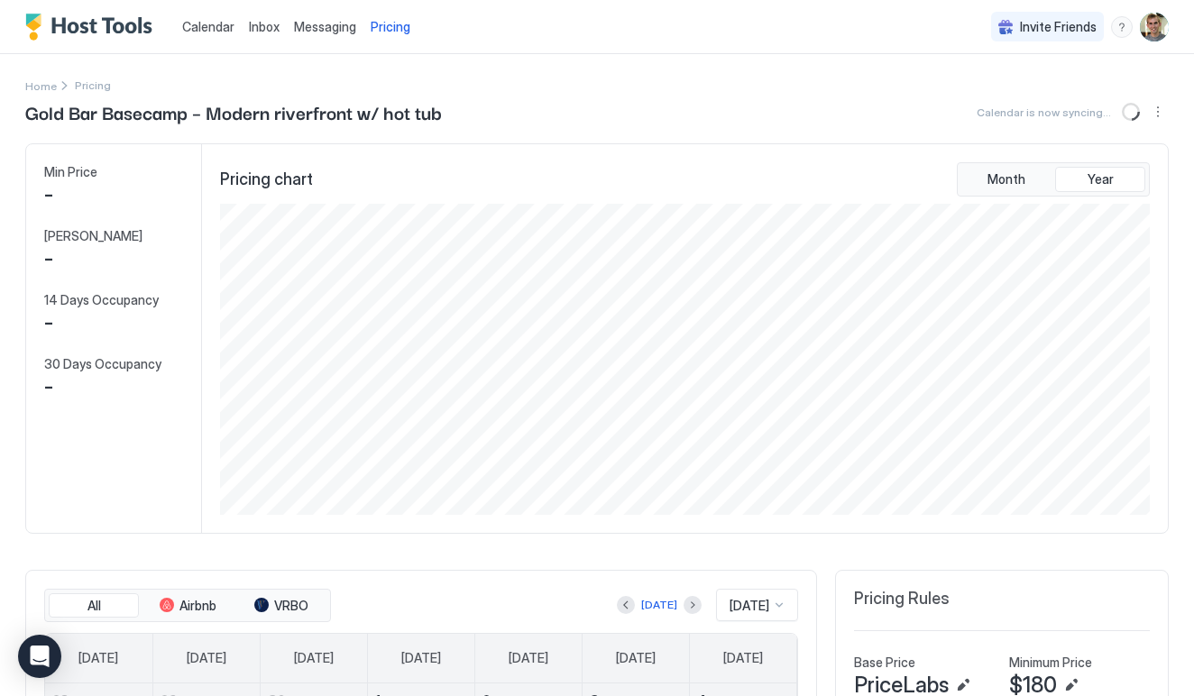
scroll to position [311, 934]
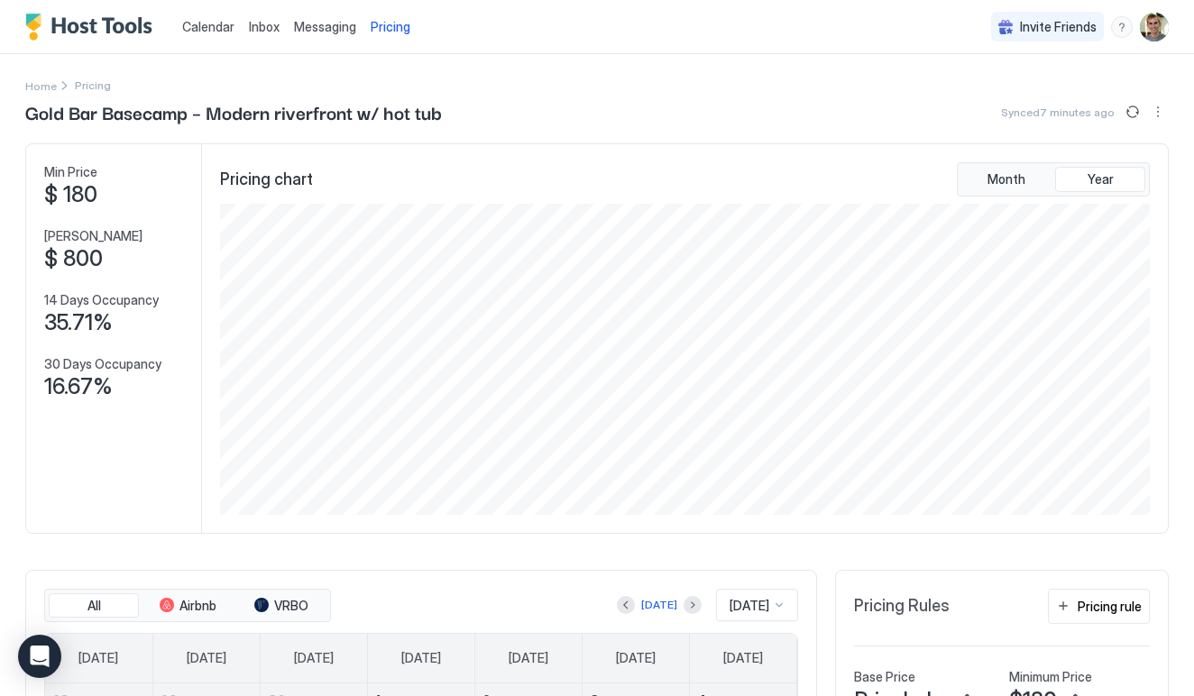
click at [203, 17] on link "Calendar" at bounding box center [208, 26] width 52 height 19
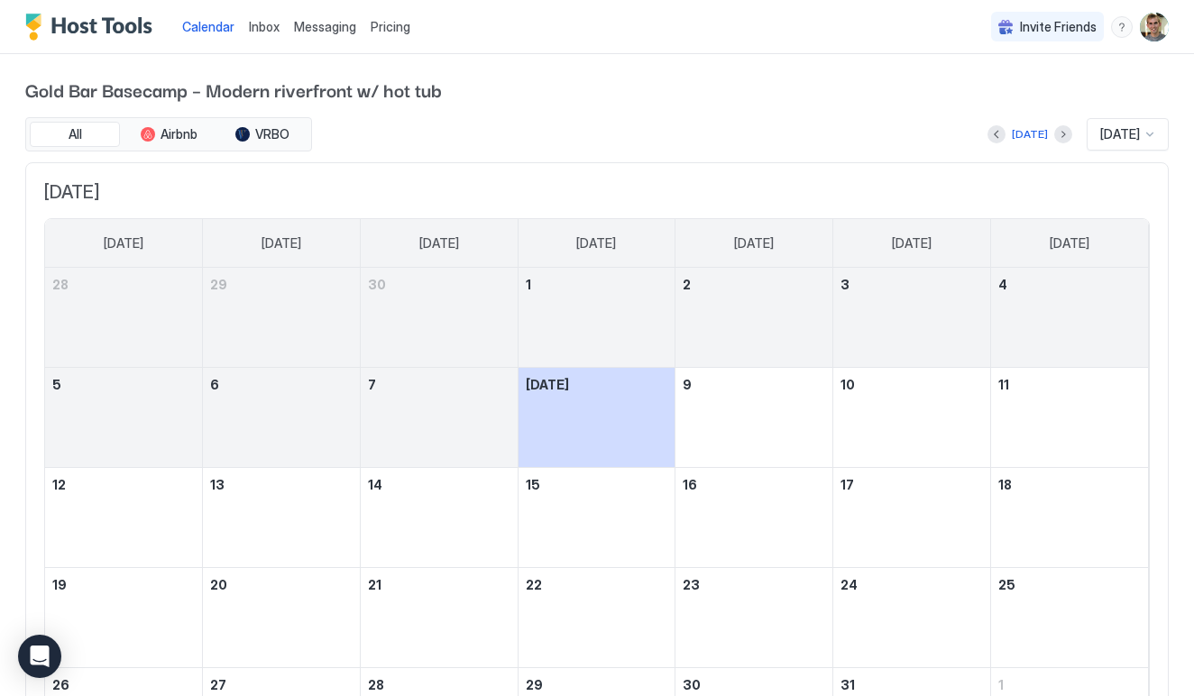
click at [281, 30] on div "Inbox" at bounding box center [264, 26] width 45 height 33
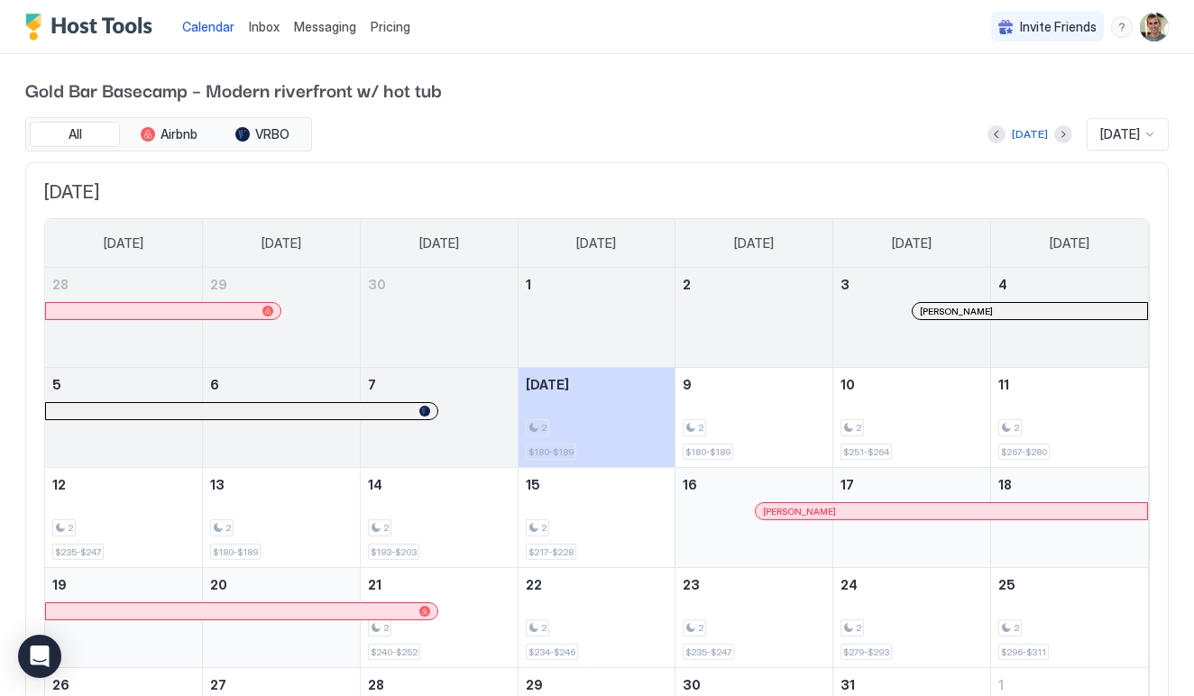
click at [93, 12] on div "Calendar Inbox Messaging Pricing" at bounding box center [221, 26] width 392 height 53
click at [89, 19] on img "Host Tools Logo" at bounding box center [92, 27] width 135 height 27
click at [1167, 31] on img "User profile" at bounding box center [1154, 27] width 29 height 29
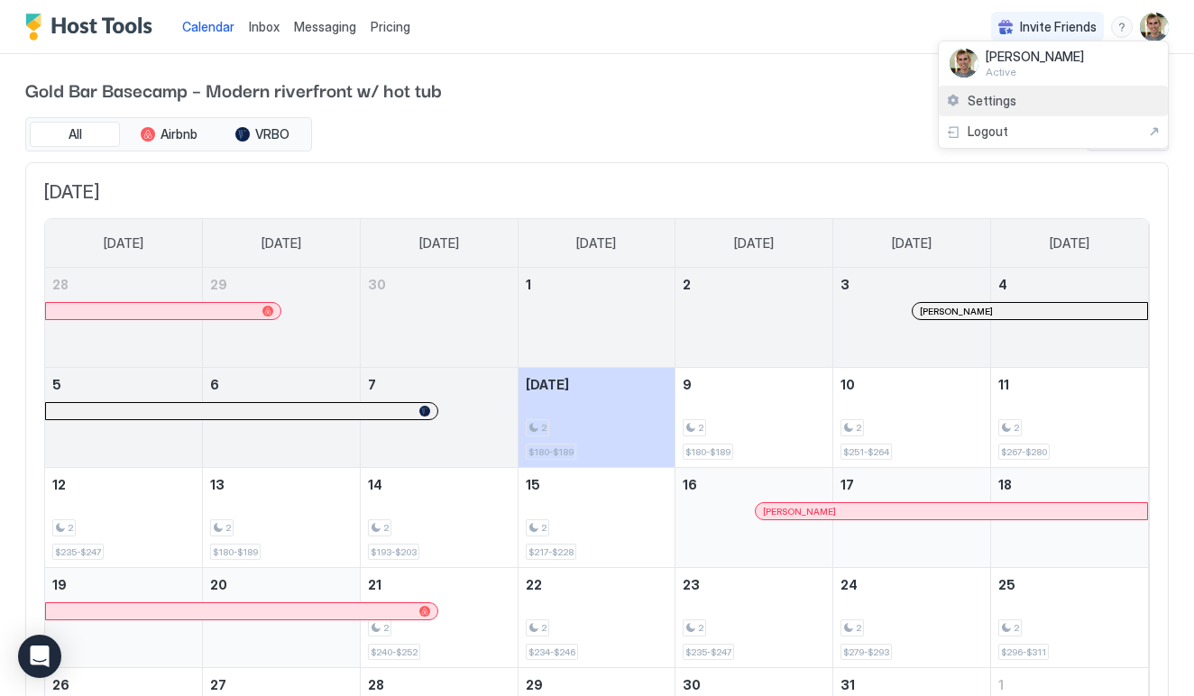
click at [980, 101] on span "Settings" at bounding box center [992, 101] width 49 height 16
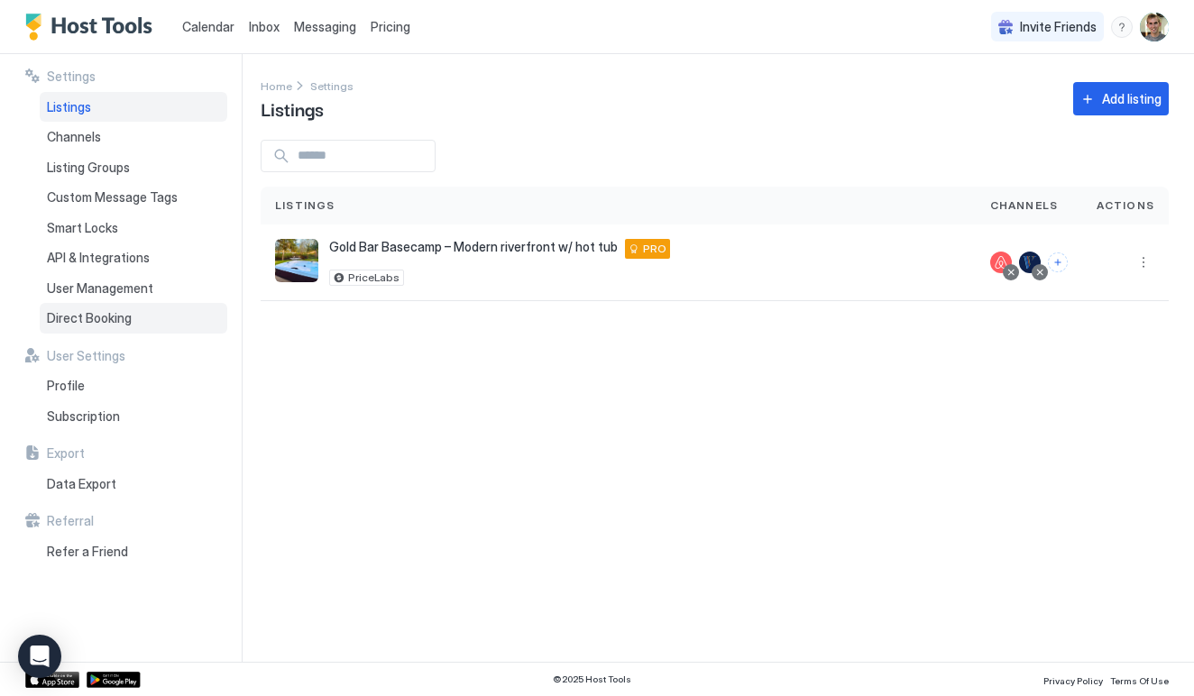
click at [107, 323] on div "Direct Booking" at bounding box center [134, 318] width 188 height 31
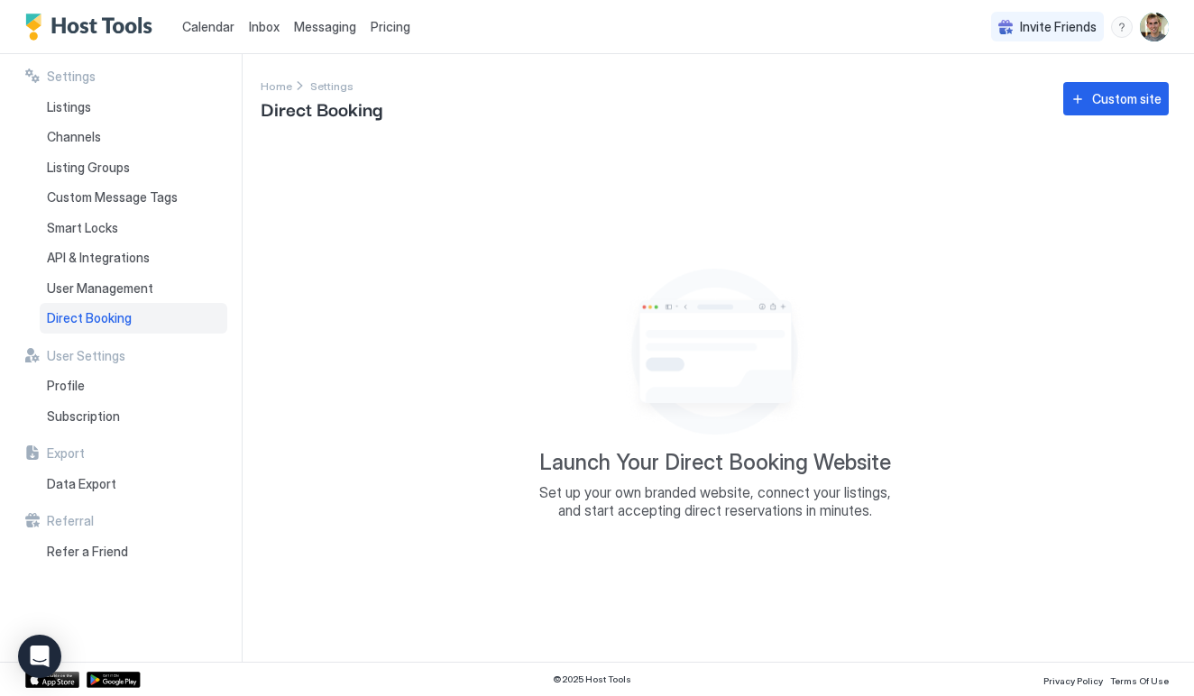
click at [1159, 98] on div "Custom site" at bounding box center [1126, 98] width 69 height 19
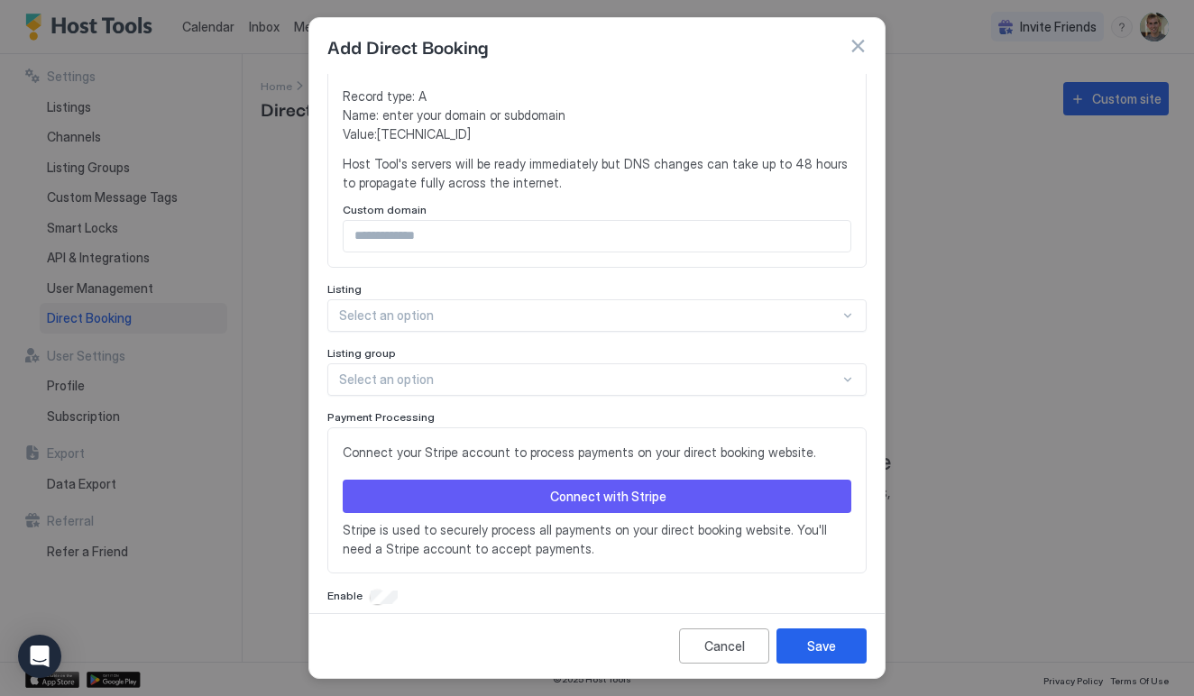
click at [475, 481] on button "Connect with Stripe" at bounding box center [597, 496] width 509 height 33
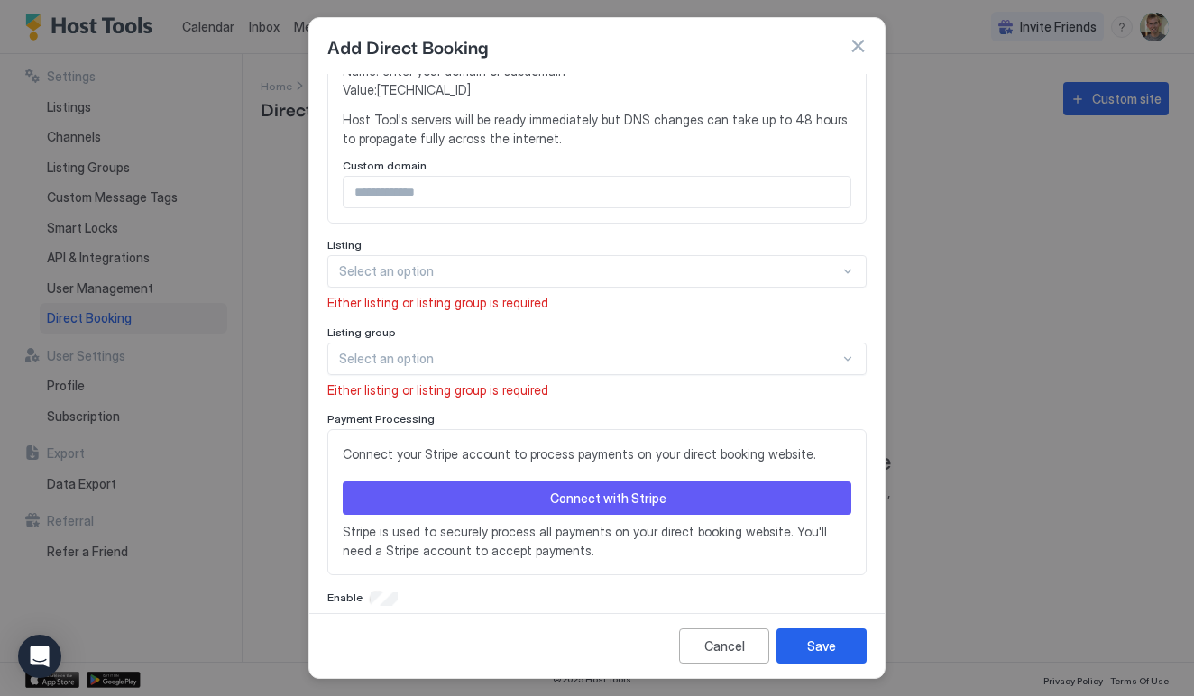
scroll to position [481, 0]
click at [498, 264] on div at bounding box center [589, 272] width 501 height 16
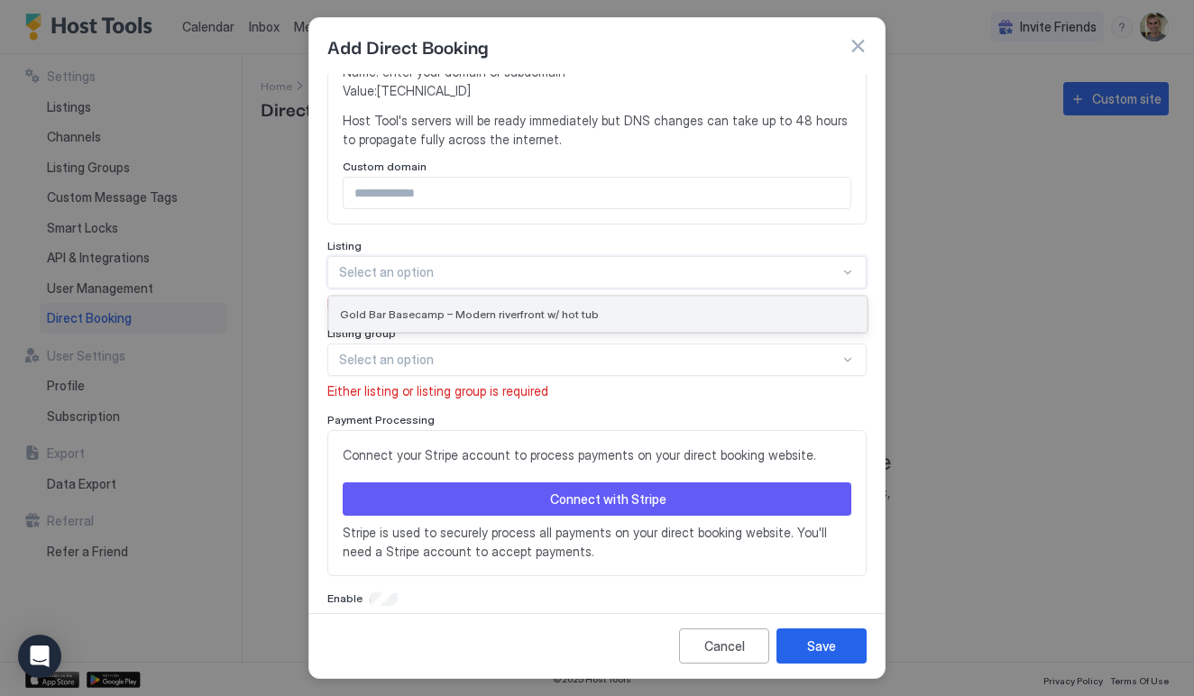
click at [478, 308] on span "Gold Bar Basecamp – Modern riverfront w/ hot tub" at bounding box center [469, 315] width 259 height 14
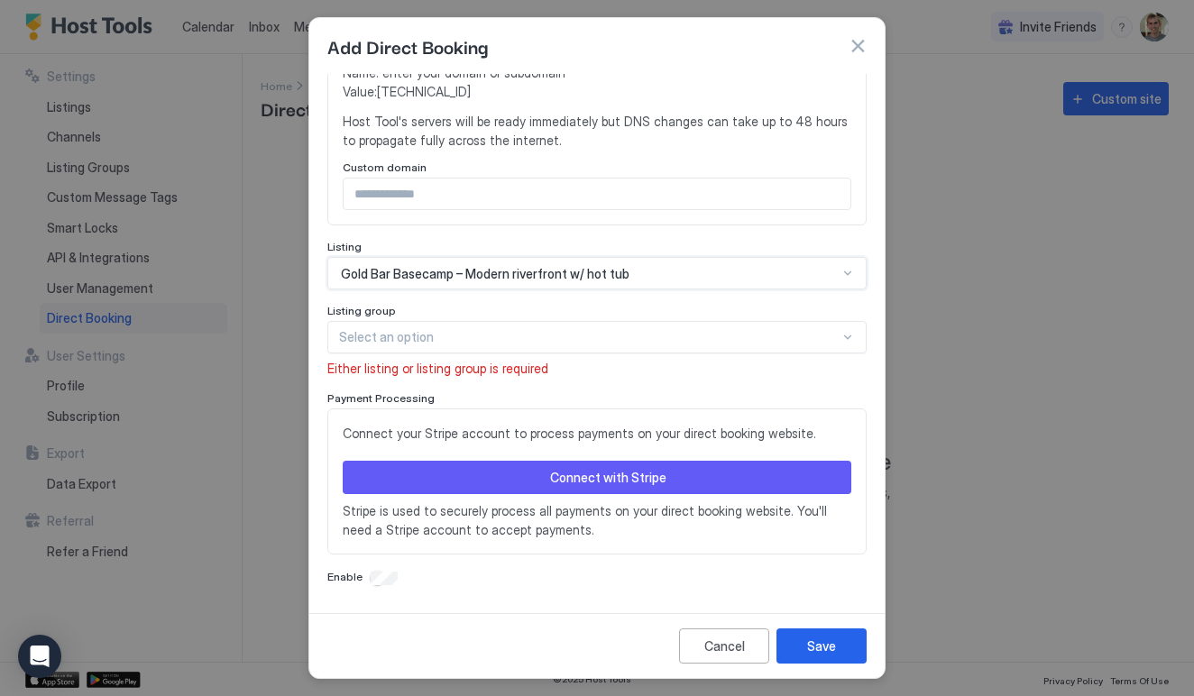
scroll to position [458, 0]
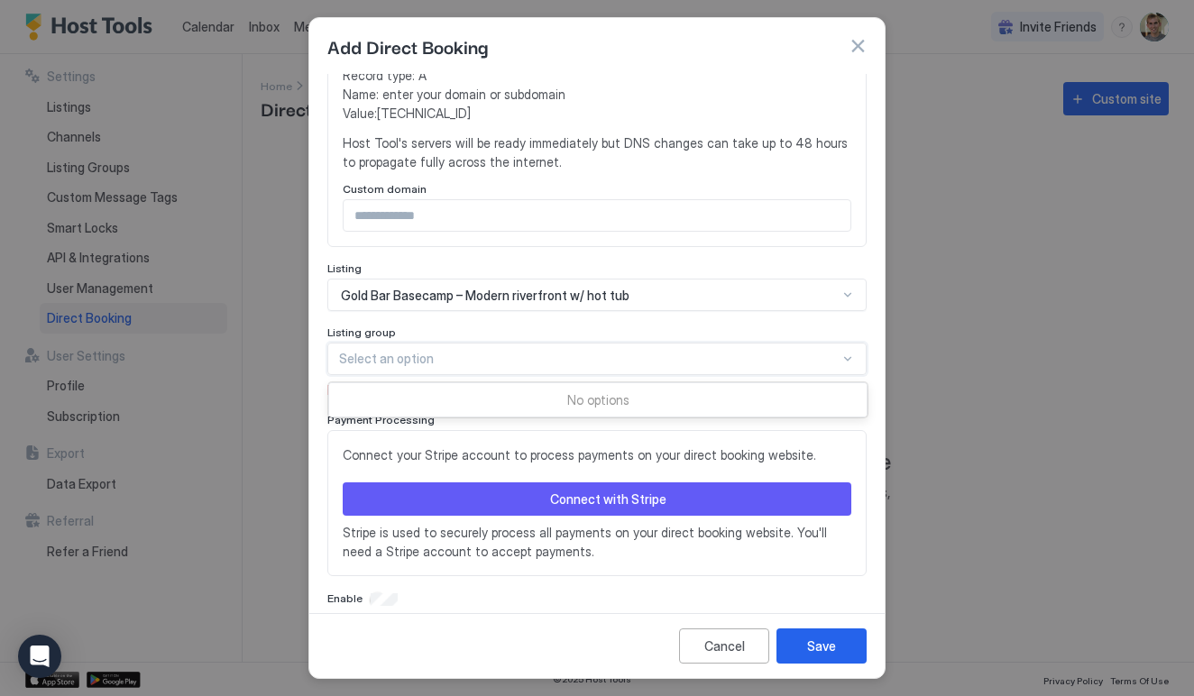
click at [456, 351] on div at bounding box center [589, 359] width 501 height 16
click at [501, 326] on div "Listing group" at bounding box center [596, 334] width 539 height 17
click at [425, 488] on button "Connect with Stripe" at bounding box center [597, 499] width 509 height 33
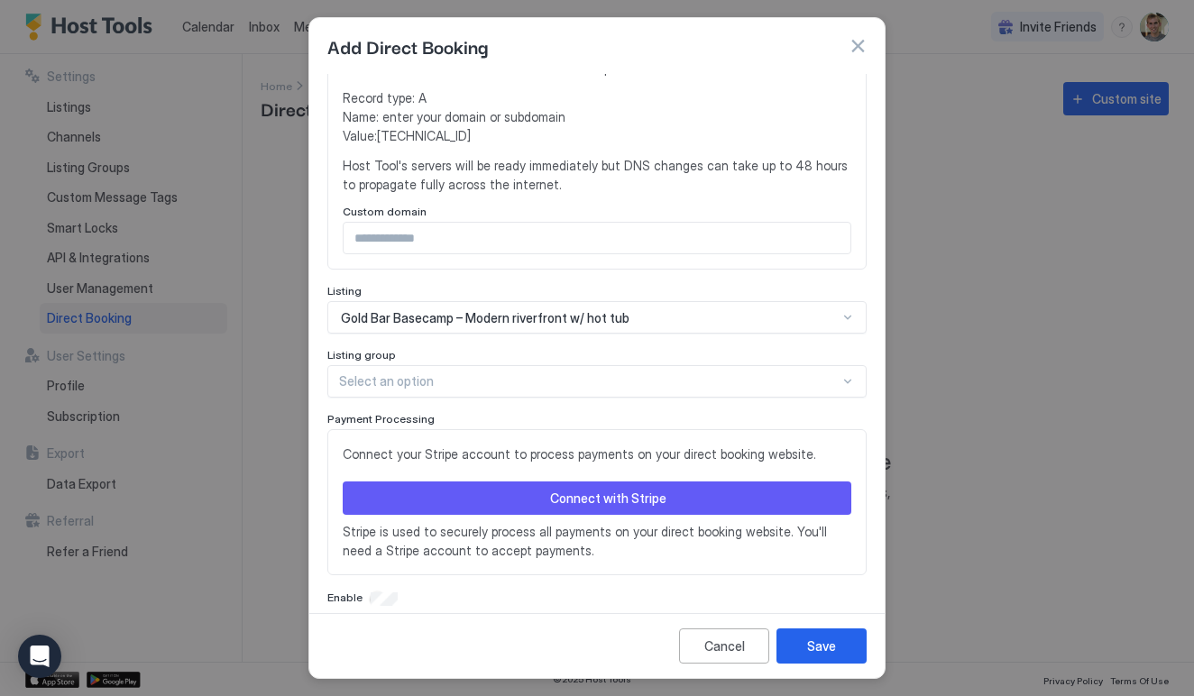
click at [478, 482] on button "Connect with Stripe" at bounding box center [597, 498] width 509 height 33
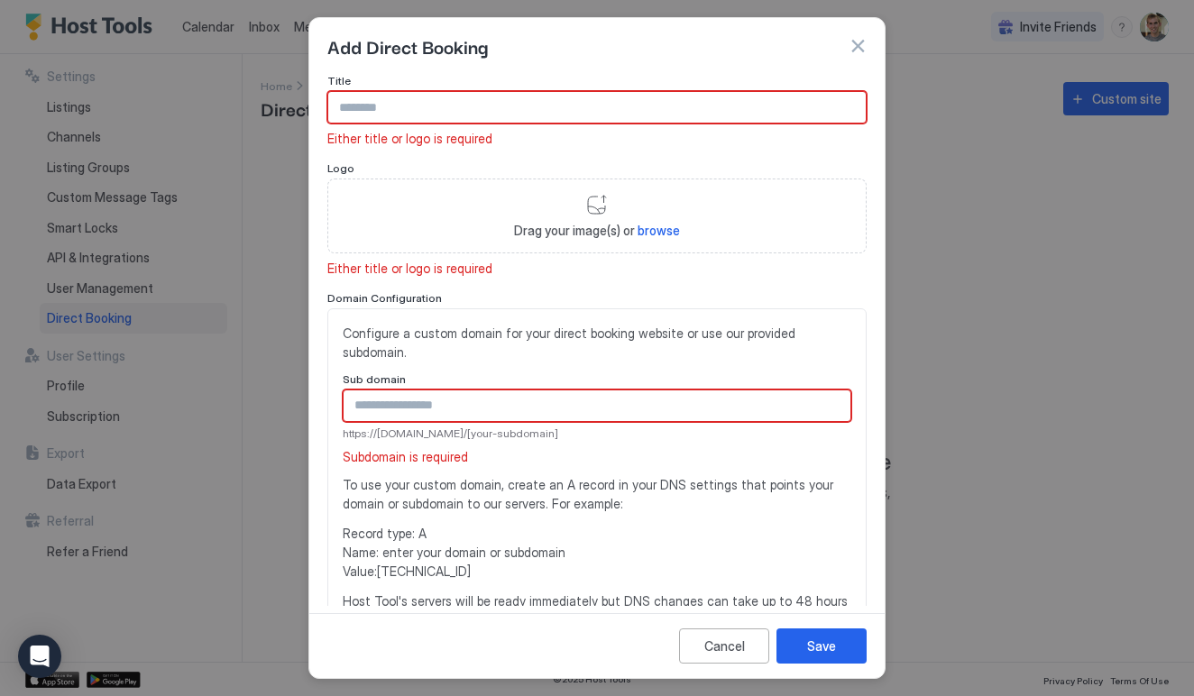
scroll to position [0, 0]
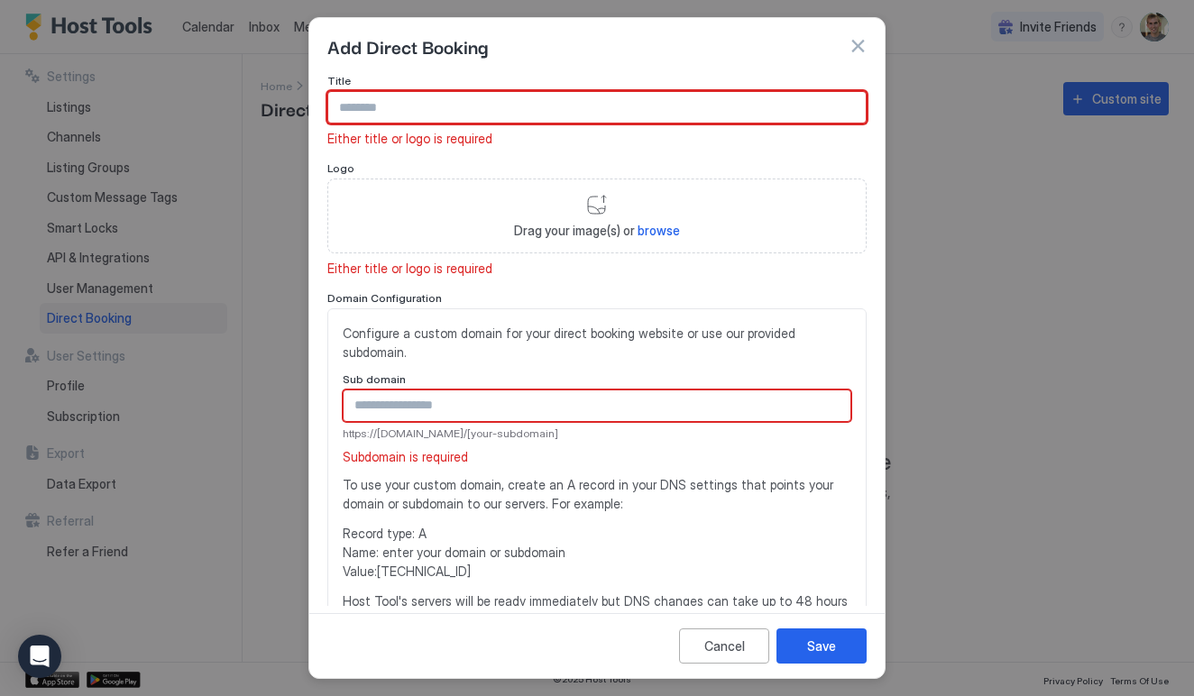
click at [496, 106] on input "Input Field" at bounding box center [597, 107] width 538 height 31
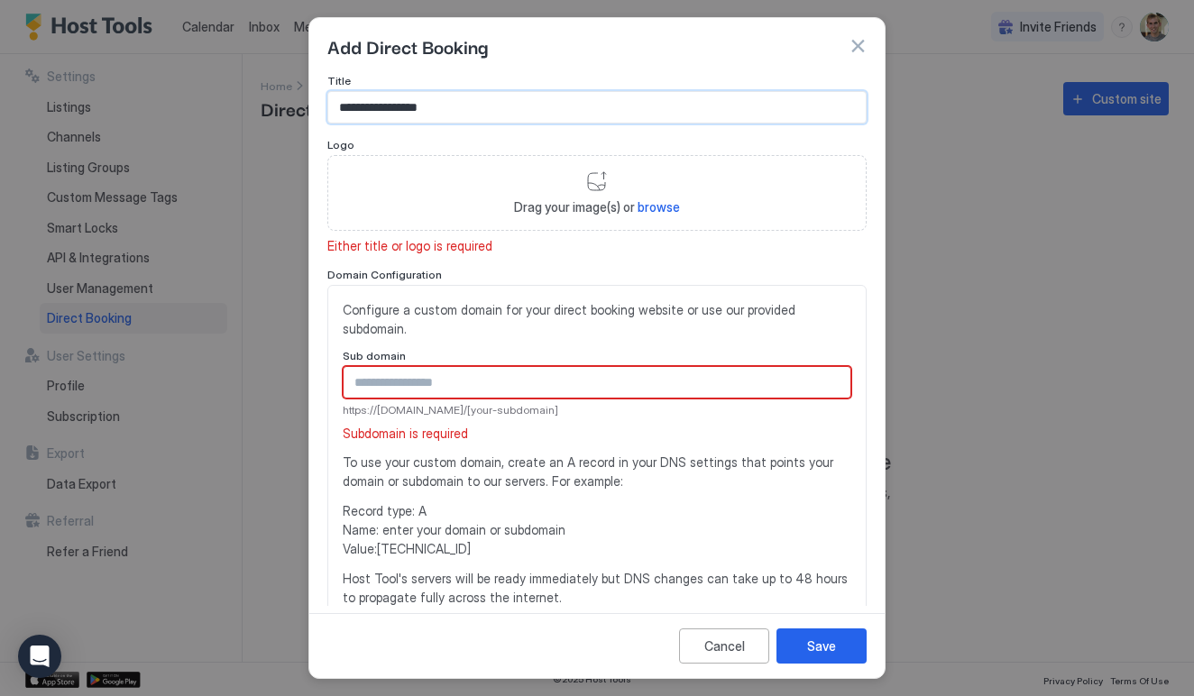
type input "**********"
click at [438, 367] on input "Input Field" at bounding box center [597, 382] width 507 height 31
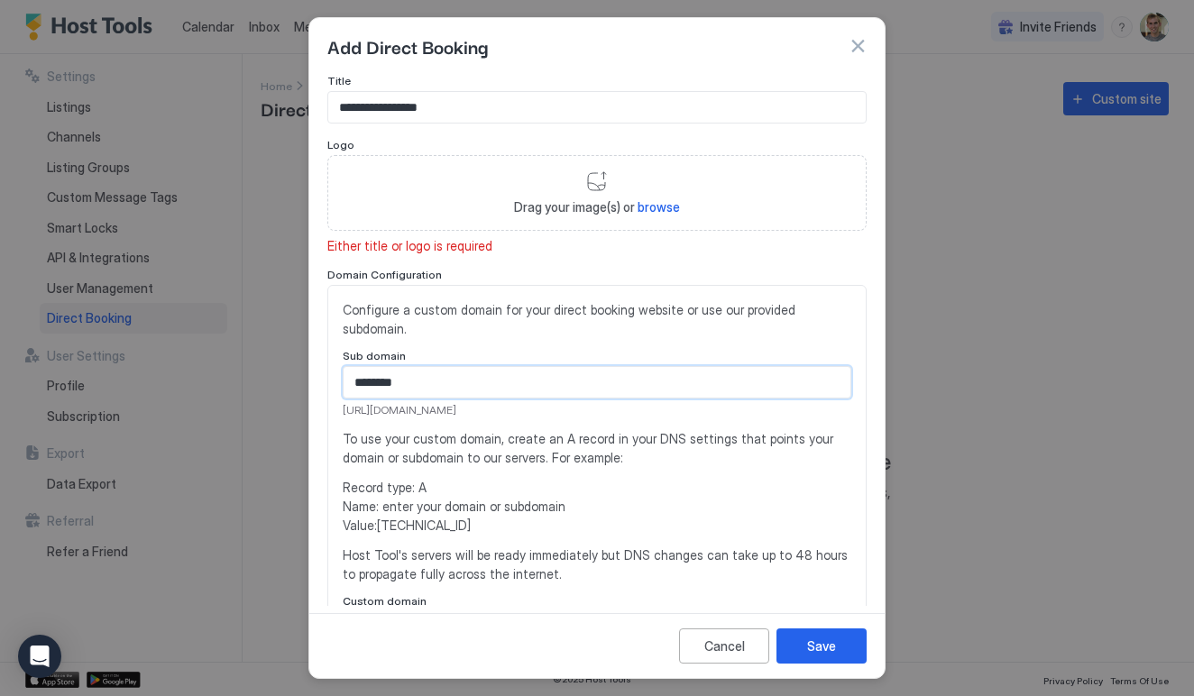
type input "********"
click at [469, 493] on span "Record type: A Name: enter your domain or subdomain Value: [TECHNICAL_ID]" at bounding box center [597, 506] width 509 height 57
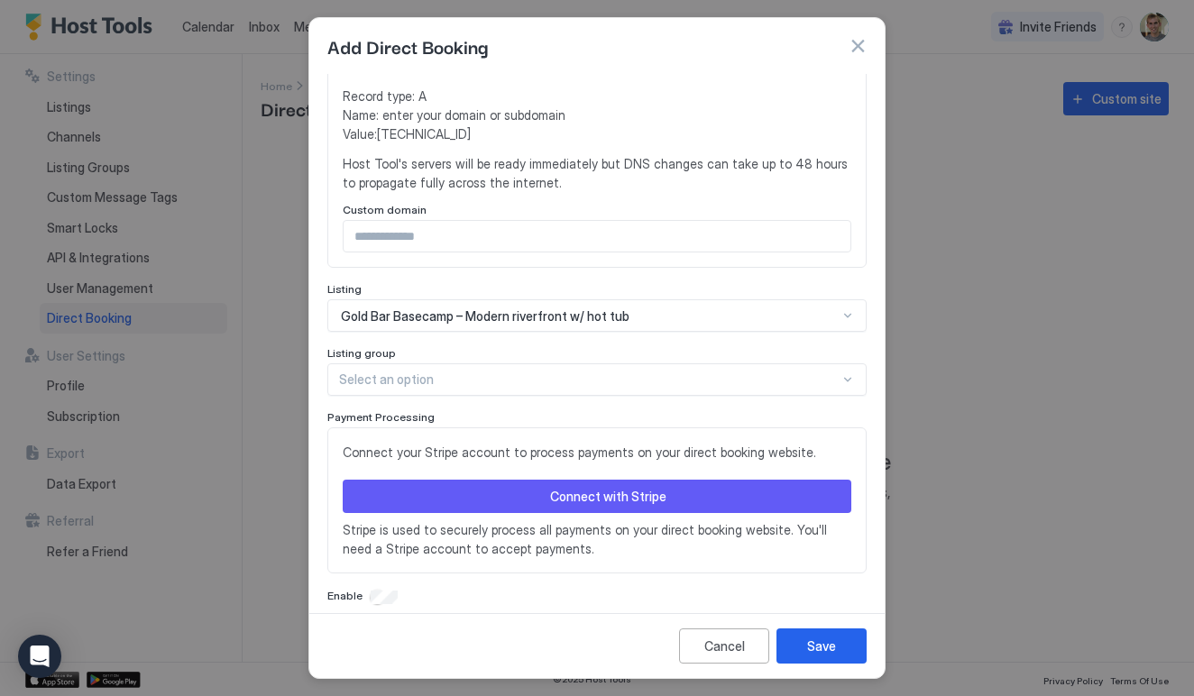
click at [483, 480] on button "Connect with Stripe" at bounding box center [597, 496] width 509 height 33
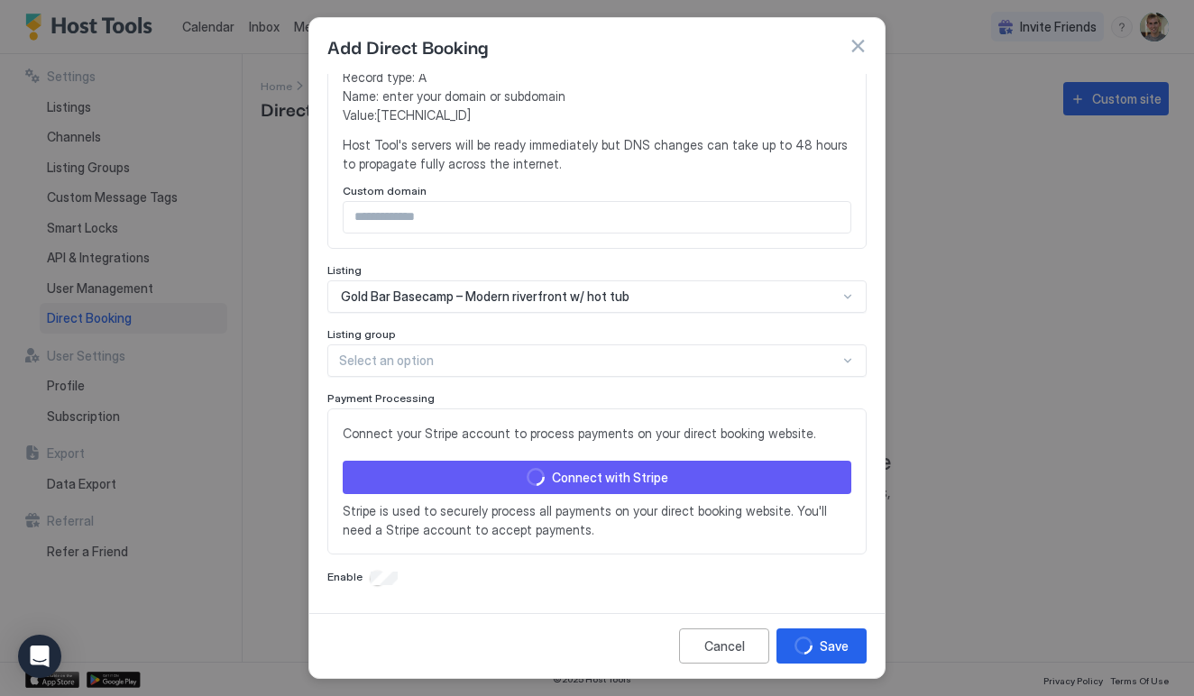
scroll to position [368, 0]
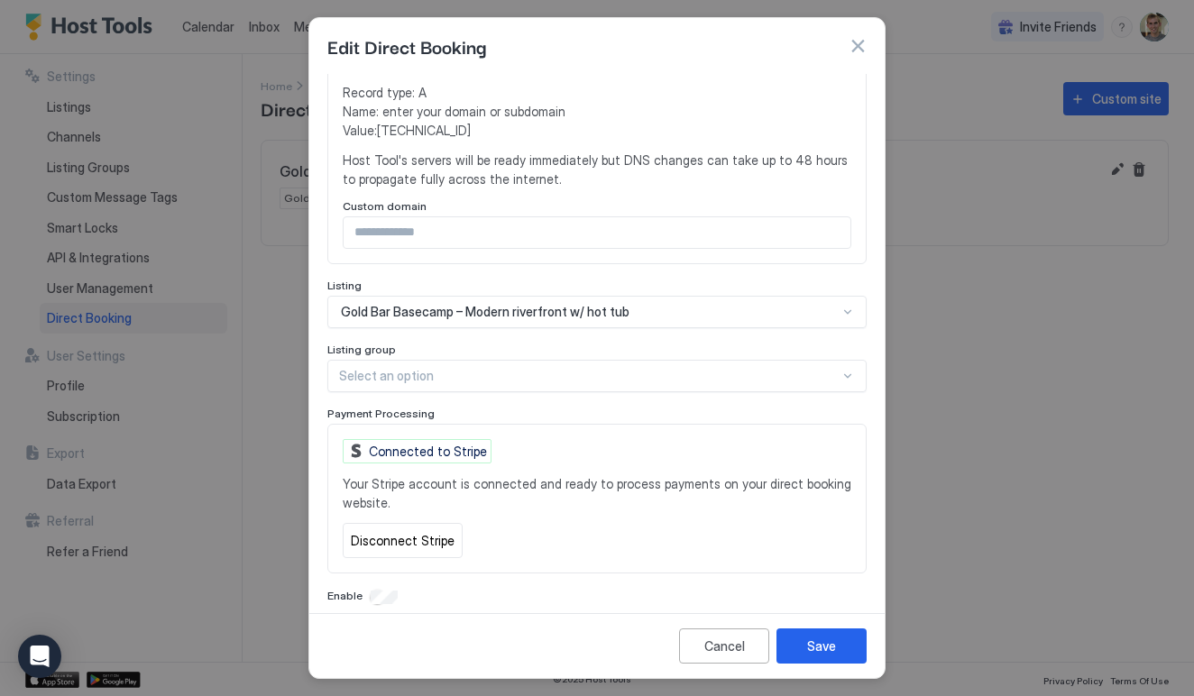
scroll to position [372, 0]
click at [638, 218] on input "Input Field" at bounding box center [597, 233] width 507 height 31
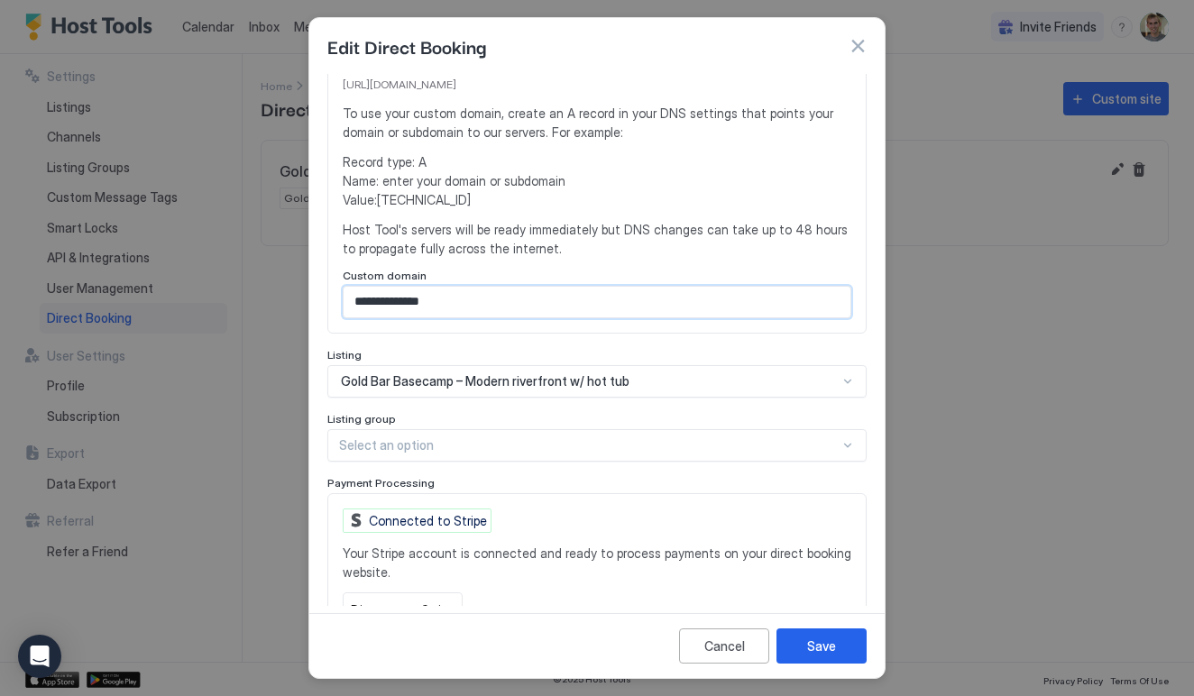
scroll to position [290, 0]
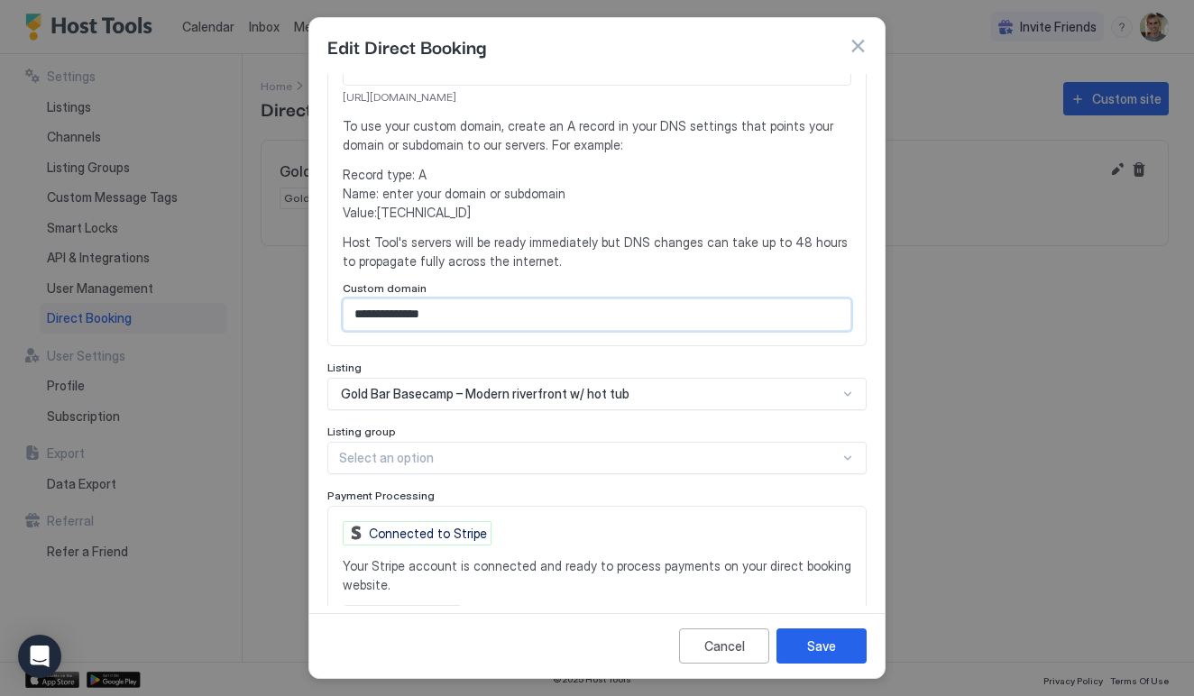
type input "**********"
drag, startPoint x: 381, startPoint y: 194, endPoint x: 459, endPoint y: 197, distance: 78.5
click at [459, 197] on span "Record type: A Name: enter your domain or subdomain Value: [TECHNICAL_ID]" at bounding box center [597, 193] width 509 height 57
copy span "[TECHNICAL_ID]"
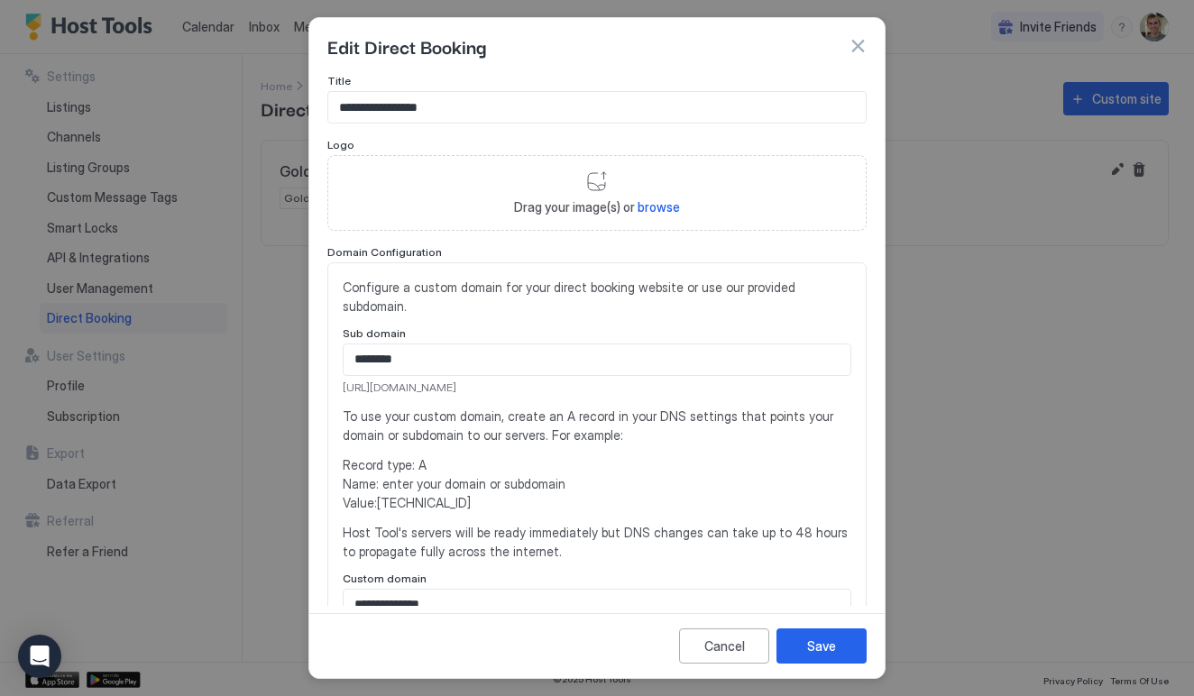
scroll to position [0, 0]
click at [401, 380] on span "[URL][DOMAIN_NAME]" at bounding box center [597, 388] width 509 height 16
copy span "[URL][DOMAIN_NAME]"
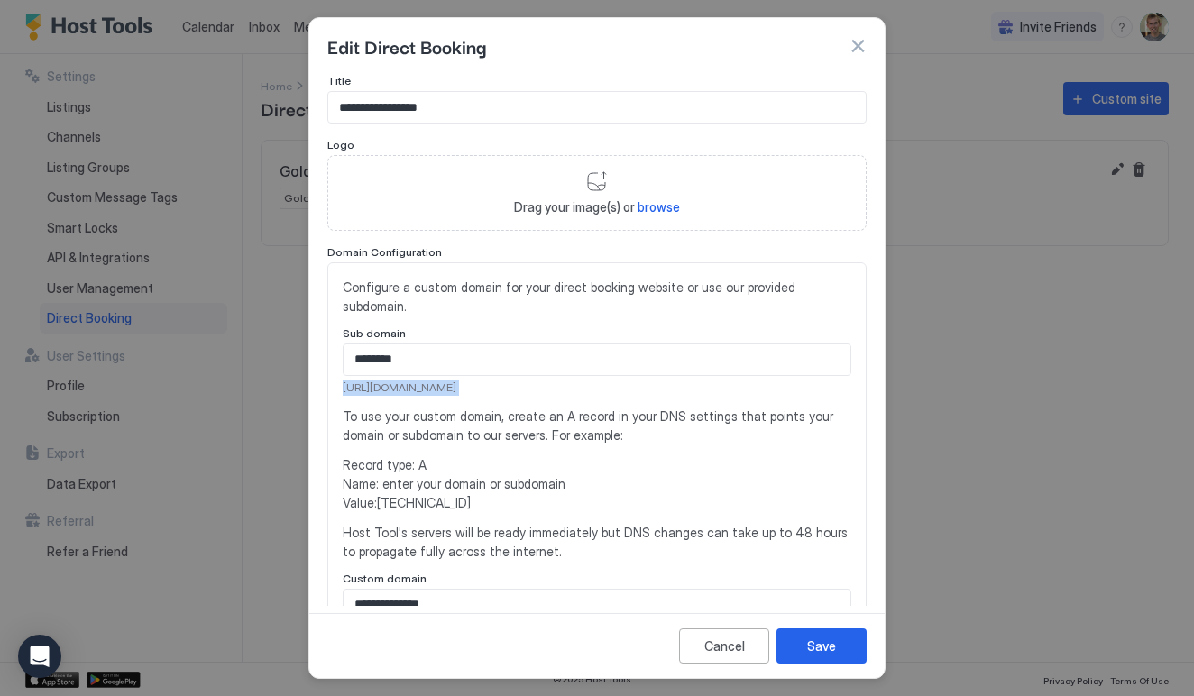
scroll to position [314, 0]
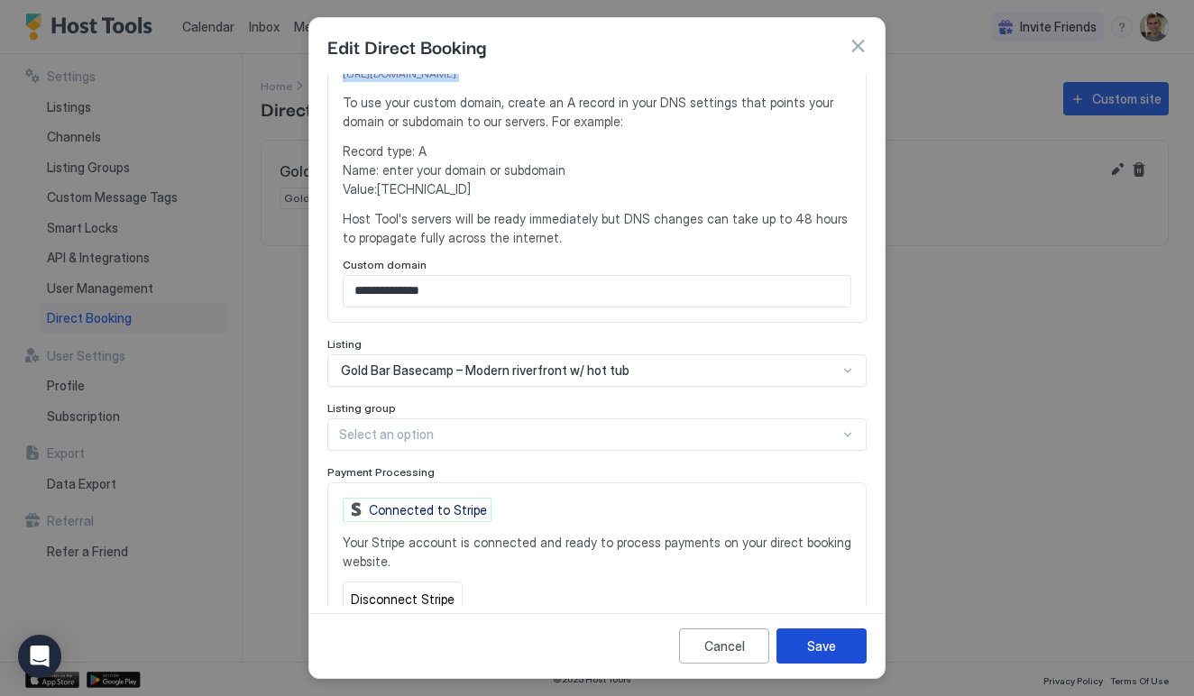
click at [811, 654] on div "Save" at bounding box center [821, 646] width 29 height 19
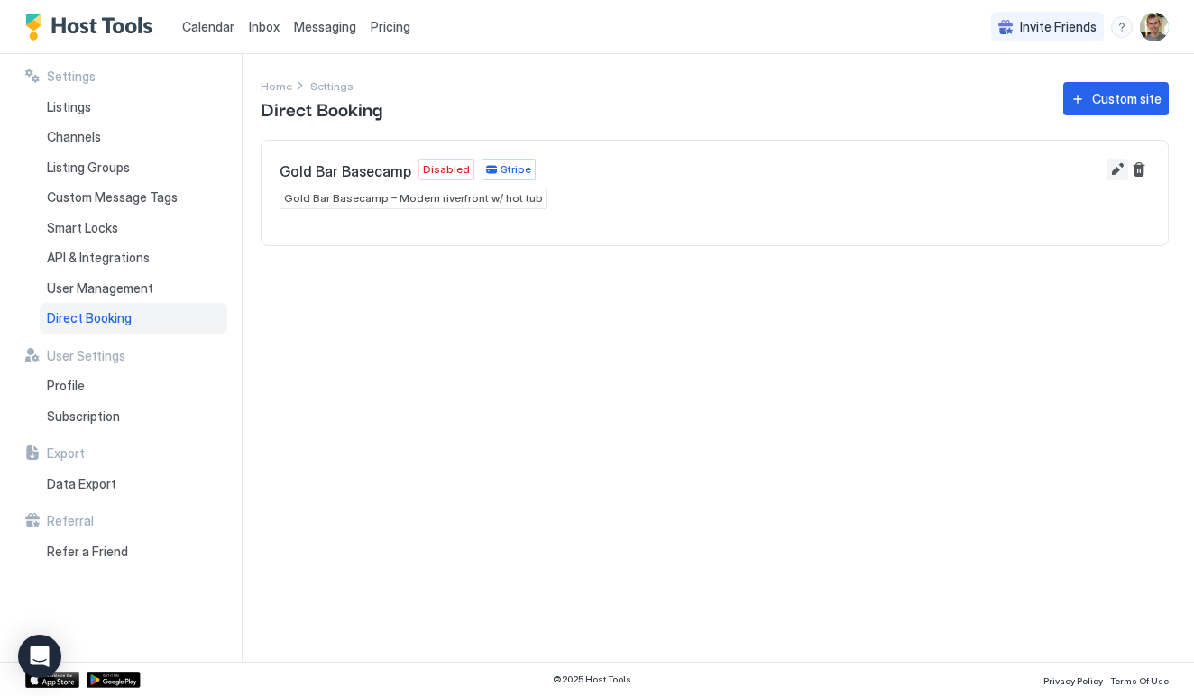
click at [1119, 171] on button "Edit" at bounding box center [1118, 170] width 22 height 22
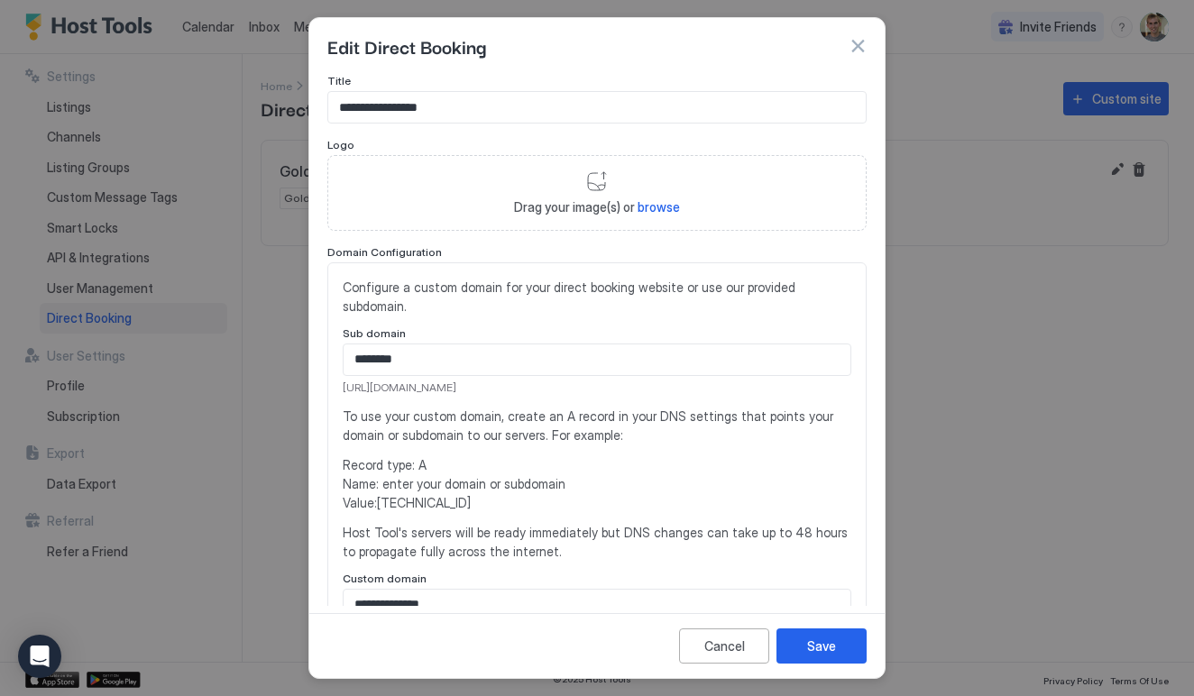
scroll to position [0, 0]
click at [964, 351] on div at bounding box center [597, 348] width 1194 height 696
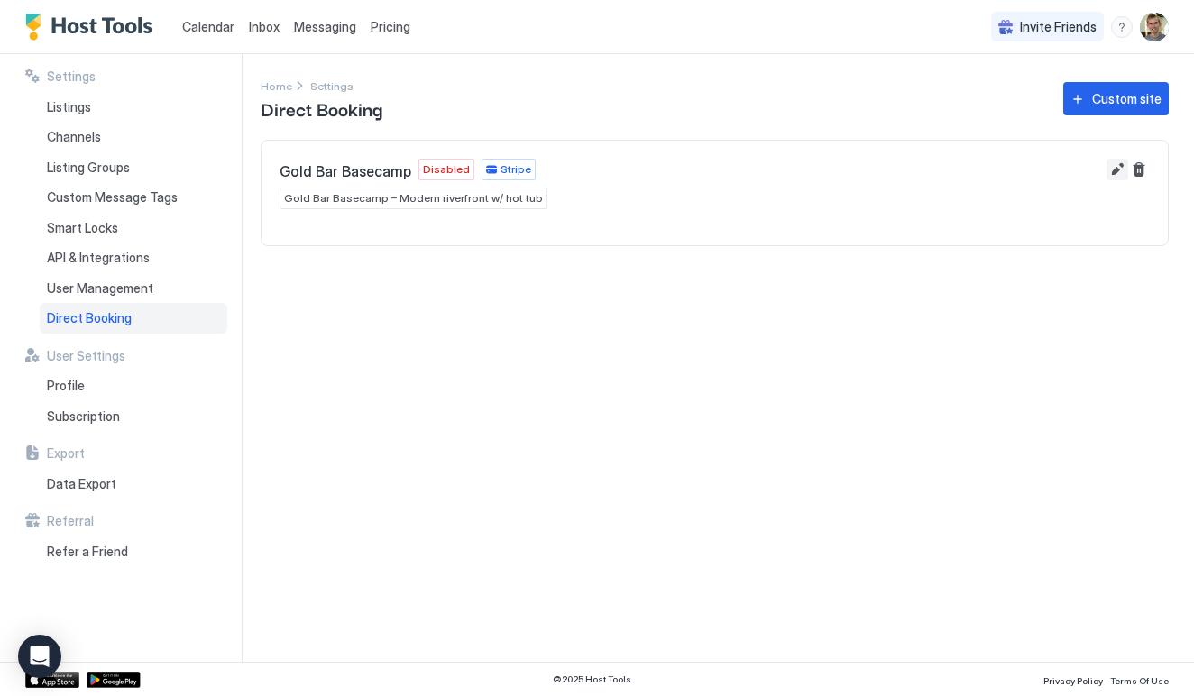
click at [1119, 168] on button "Edit" at bounding box center [1118, 170] width 22 height 22
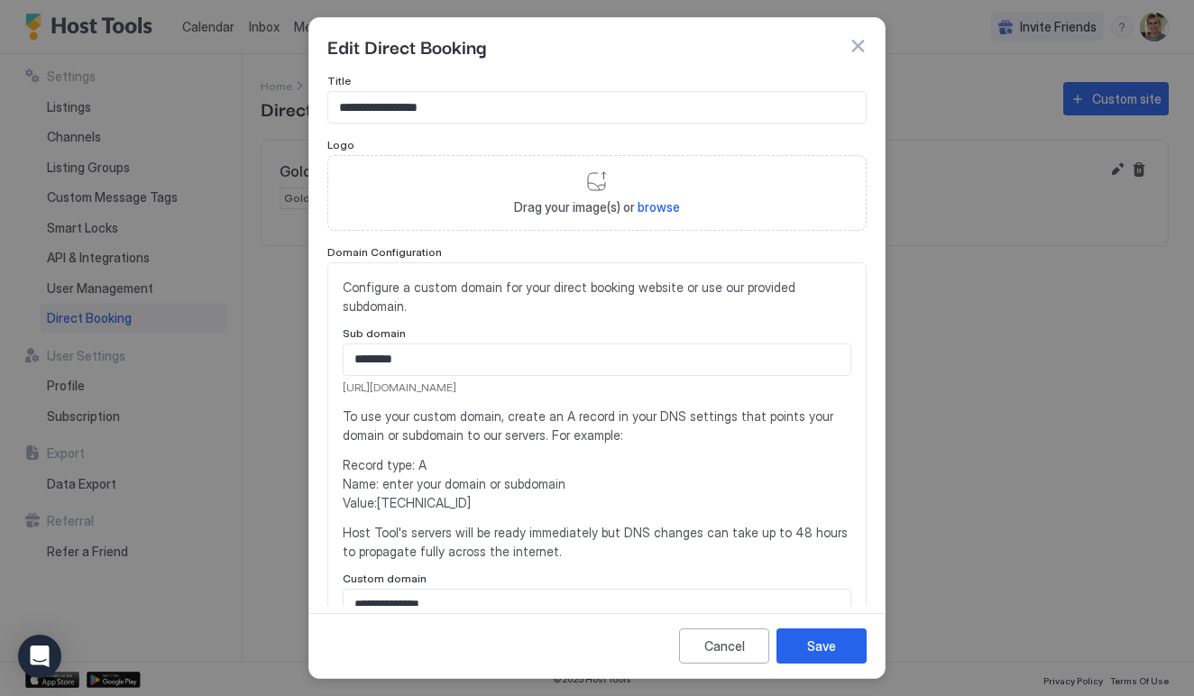
click at [659, 207] on span "browse" at bounding box center [659, 206] width 42 height 15
type input "**********"
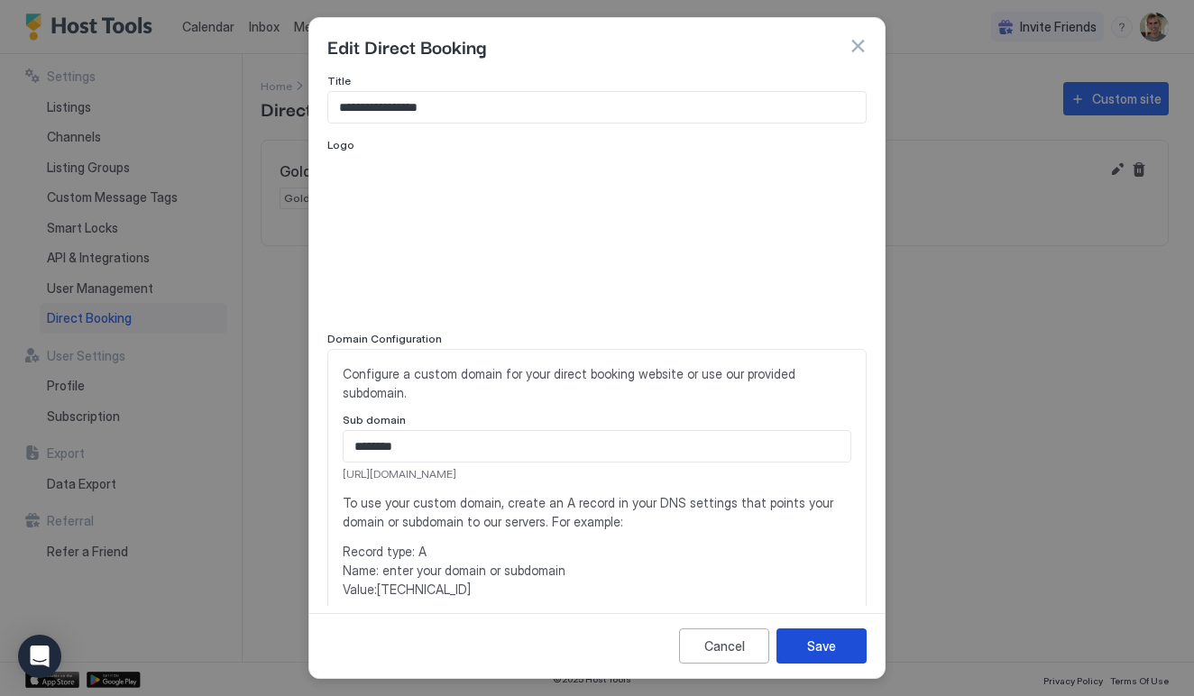
click at [803, 638] on button "Save" at bounding box center [822, 646] width 90 height 35
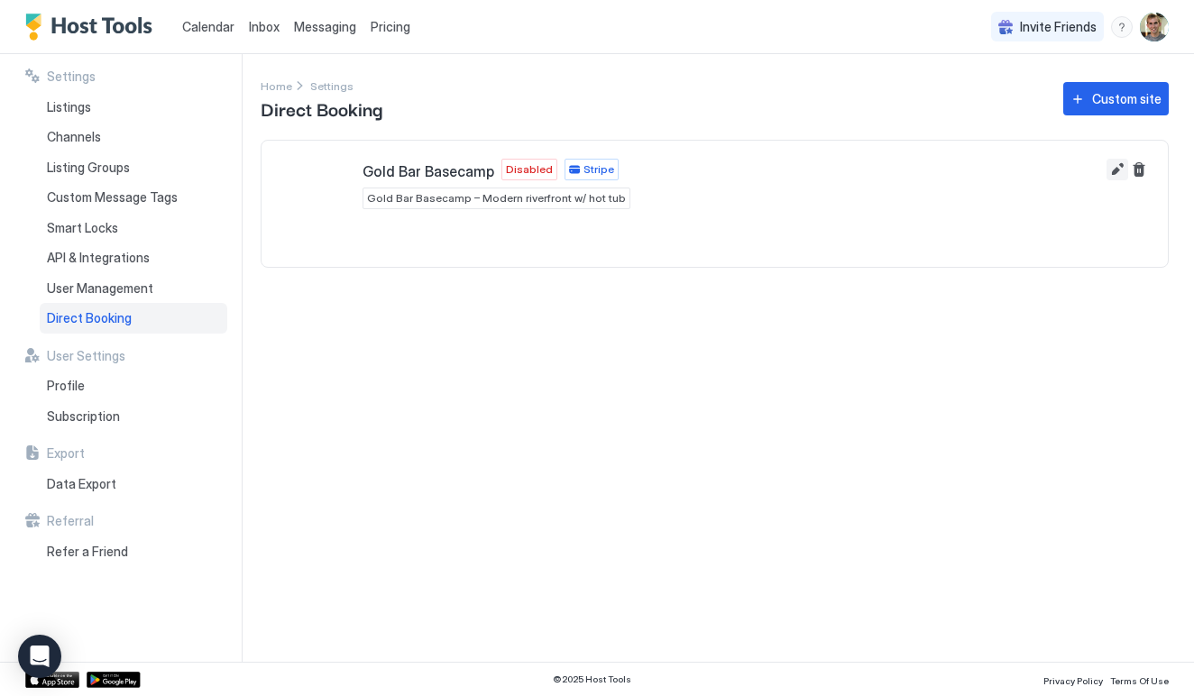
click at [1113, 173] on button "Edit" at bounding box center [1118, 170] width 22 height 22
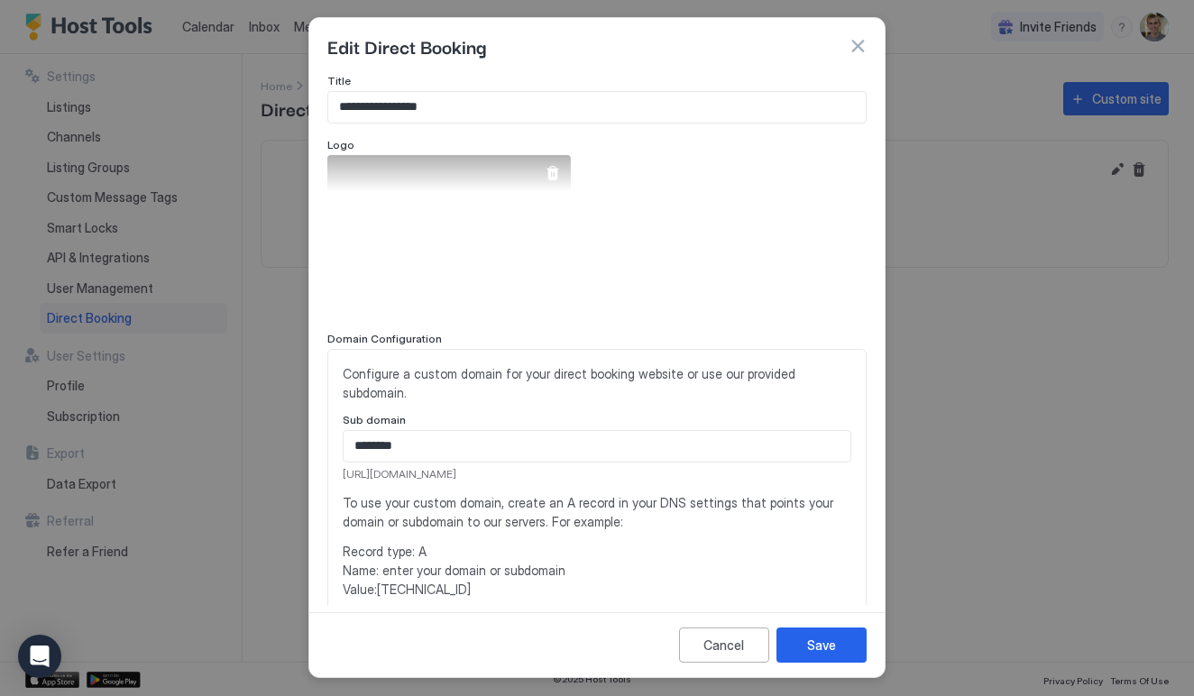
click at [471, 259] on div "View image" at bounding box center [449, 236] width 244 height 162
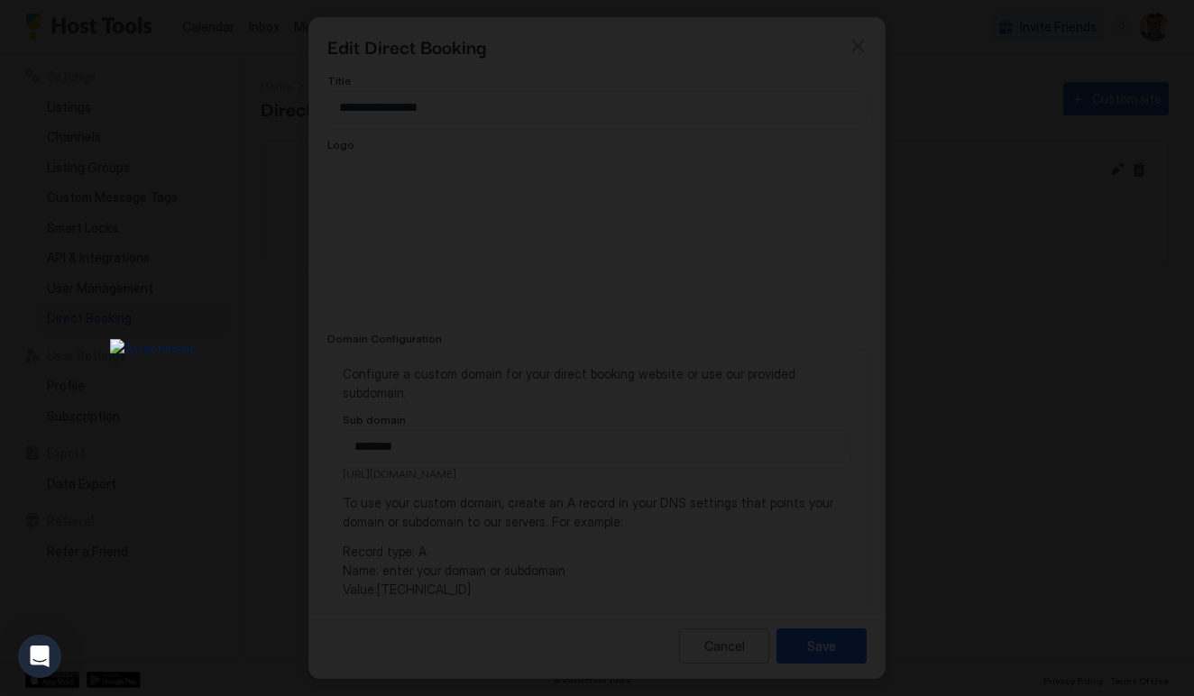
click at [685, 120] on div at bounding box center [597, 348] width 1194 height 696
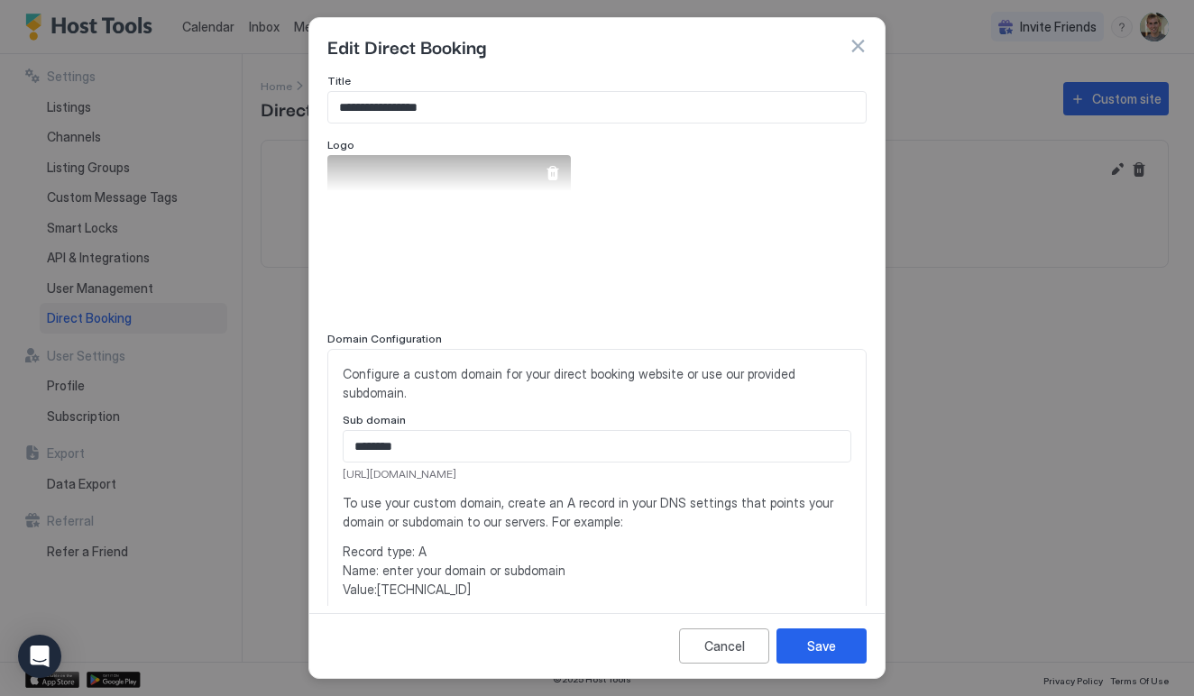
click at [557, 170] on div at bounding box center [553, 173] width 14 height 14
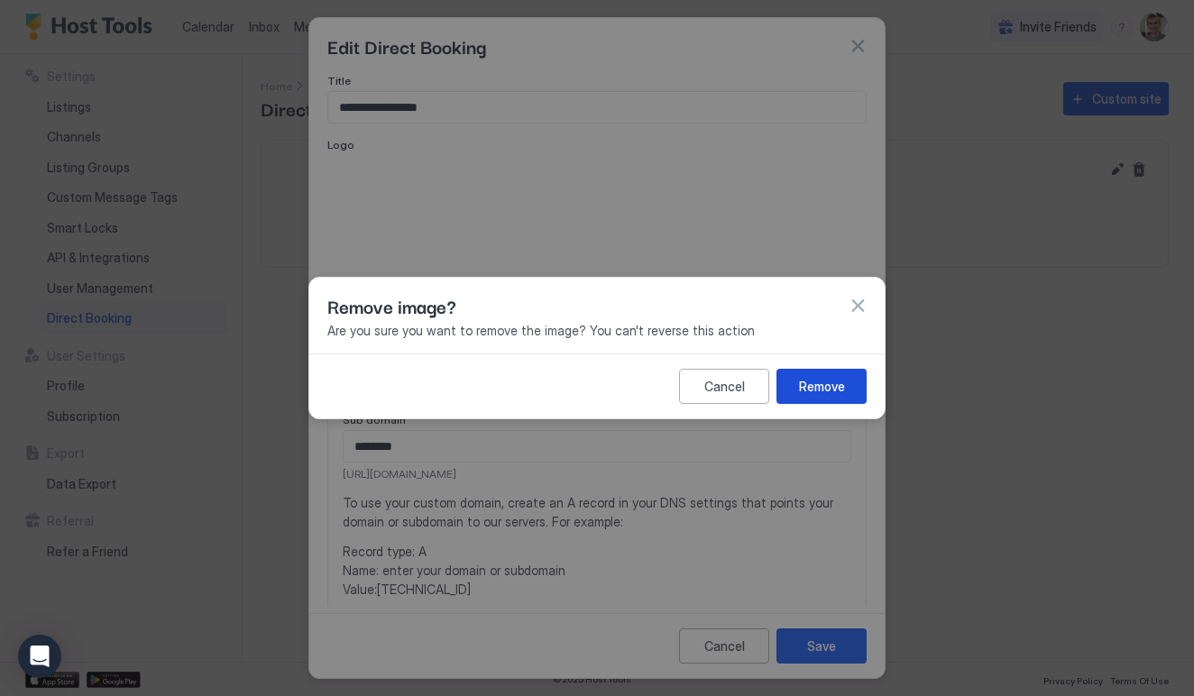
click at [830, 384] on div "Remove" at bounding box center [822, 386] width 46 height 19
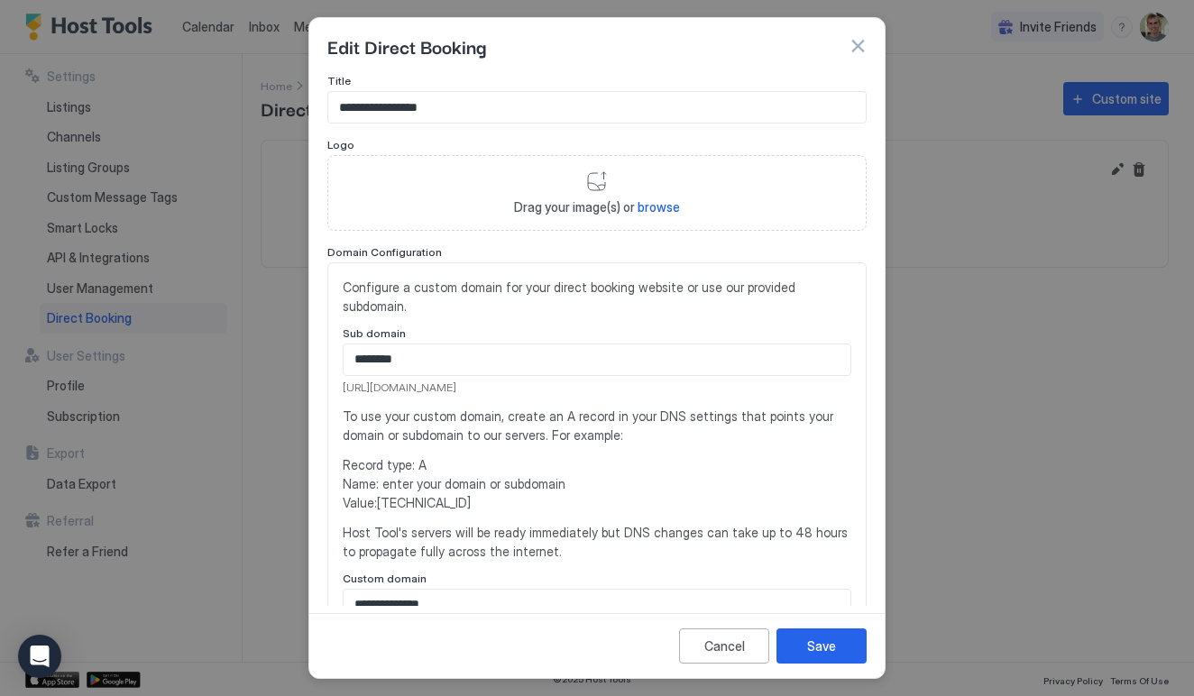
click at [663, 207] on span "browse" at bounding box center [659, 206] width 42 height 15
type input "**********"
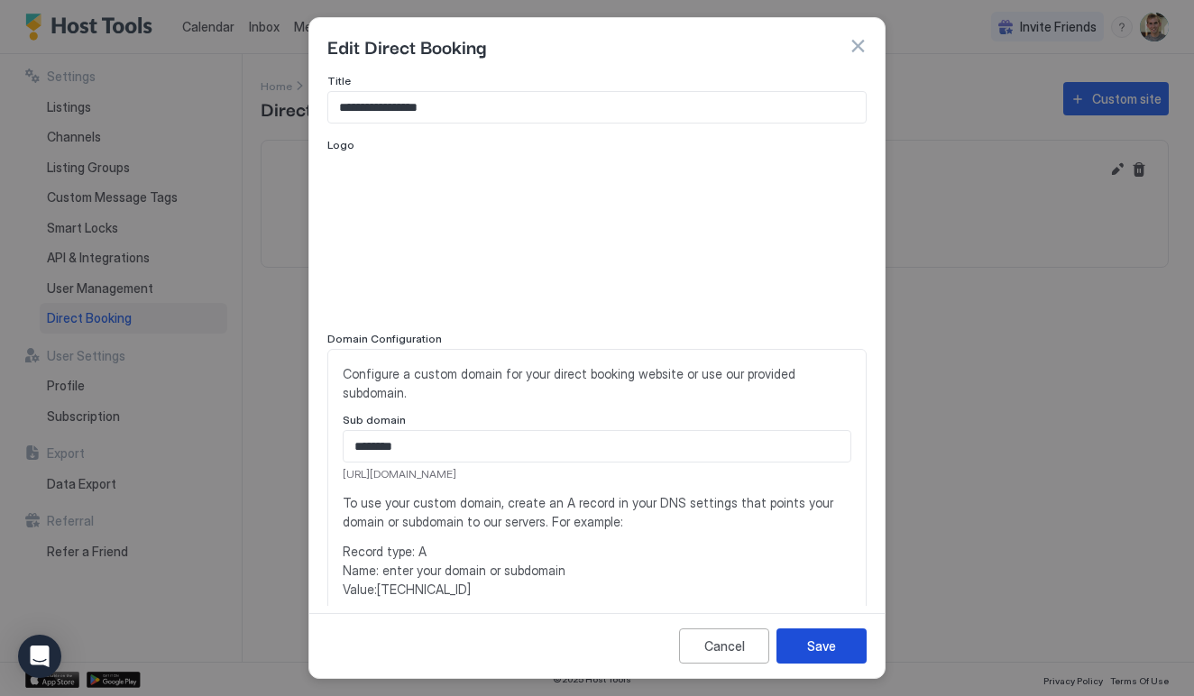
click at [812, 655] on div "Save" at bounding box center [821, 646] width 29 height 19
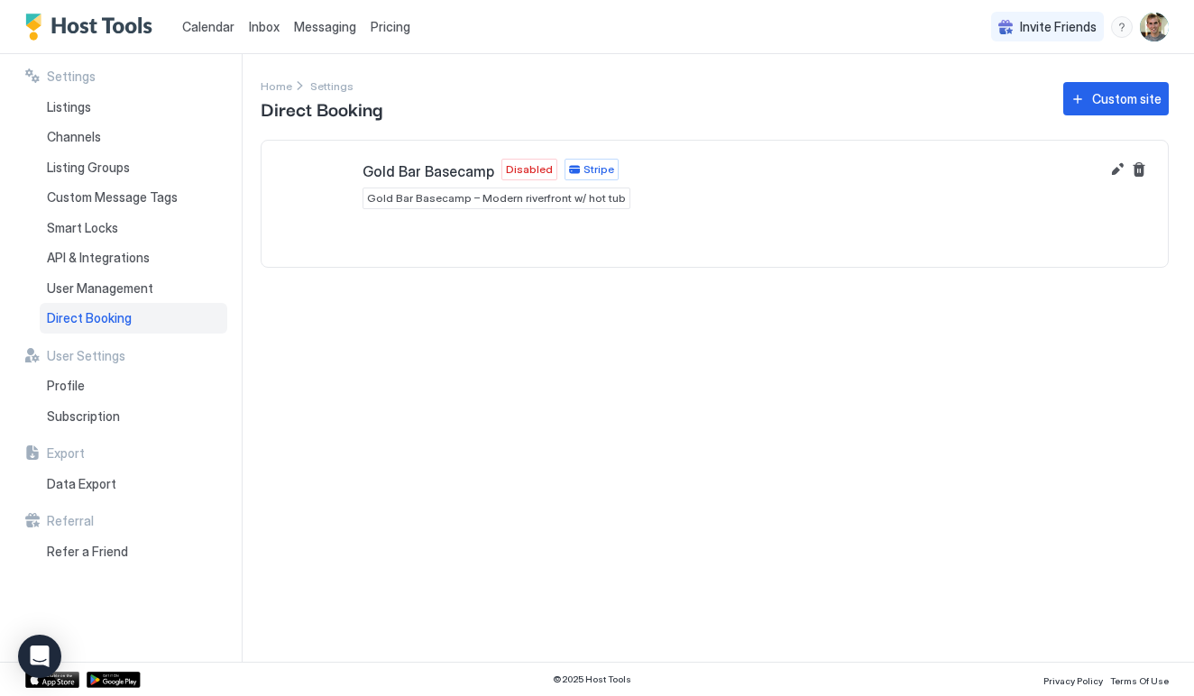
click at [1112, 167] on button "Edit" at bounding box center [1118, 170] width 22 height 22
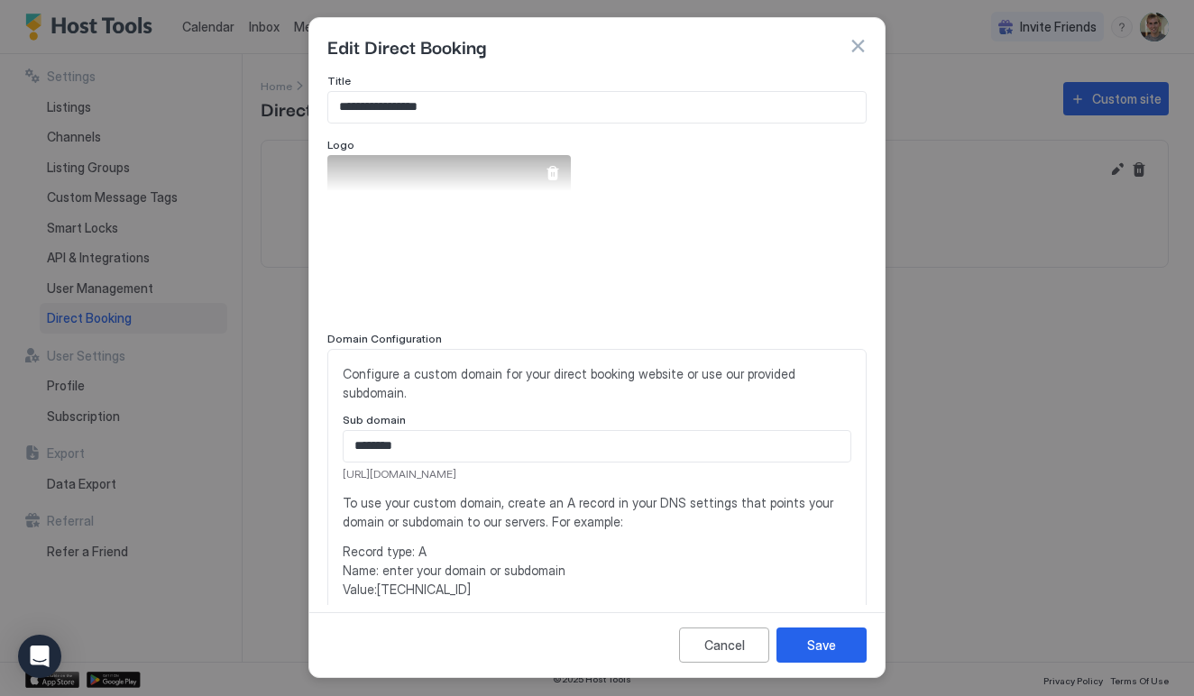
click at [410, 226] on div "View image" at bounding box center [449, 236] width 244 height 162
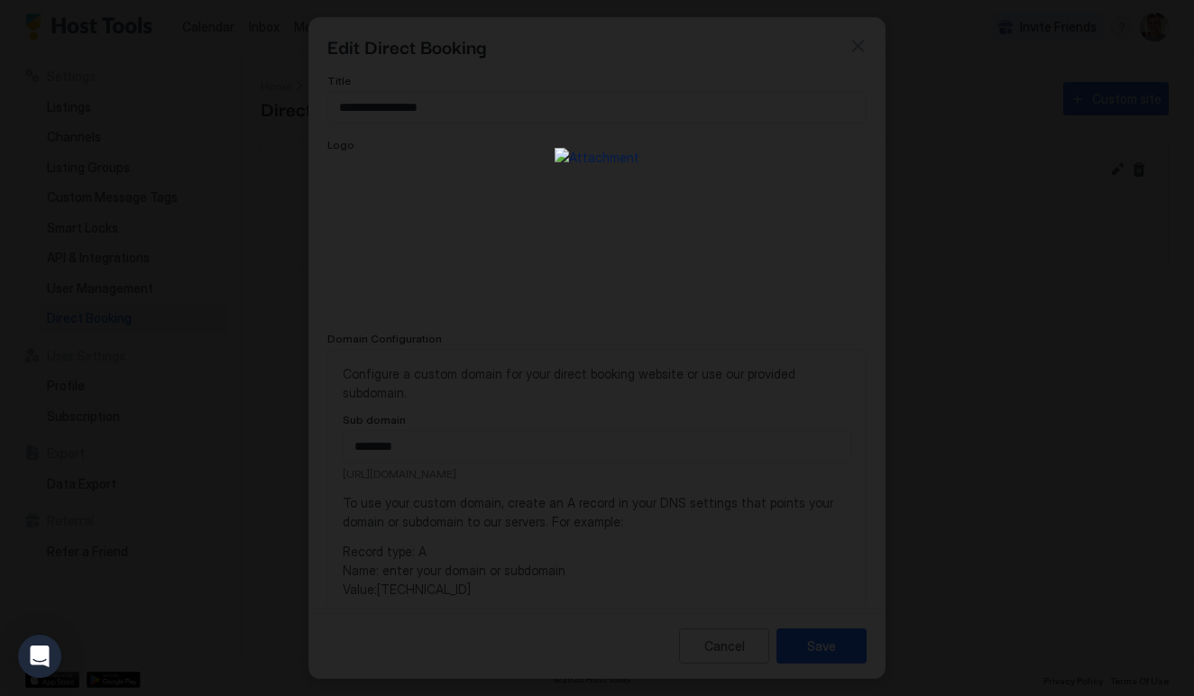
click at [756, 121] on div at bounding box center [597, 348] width 1194 height 696
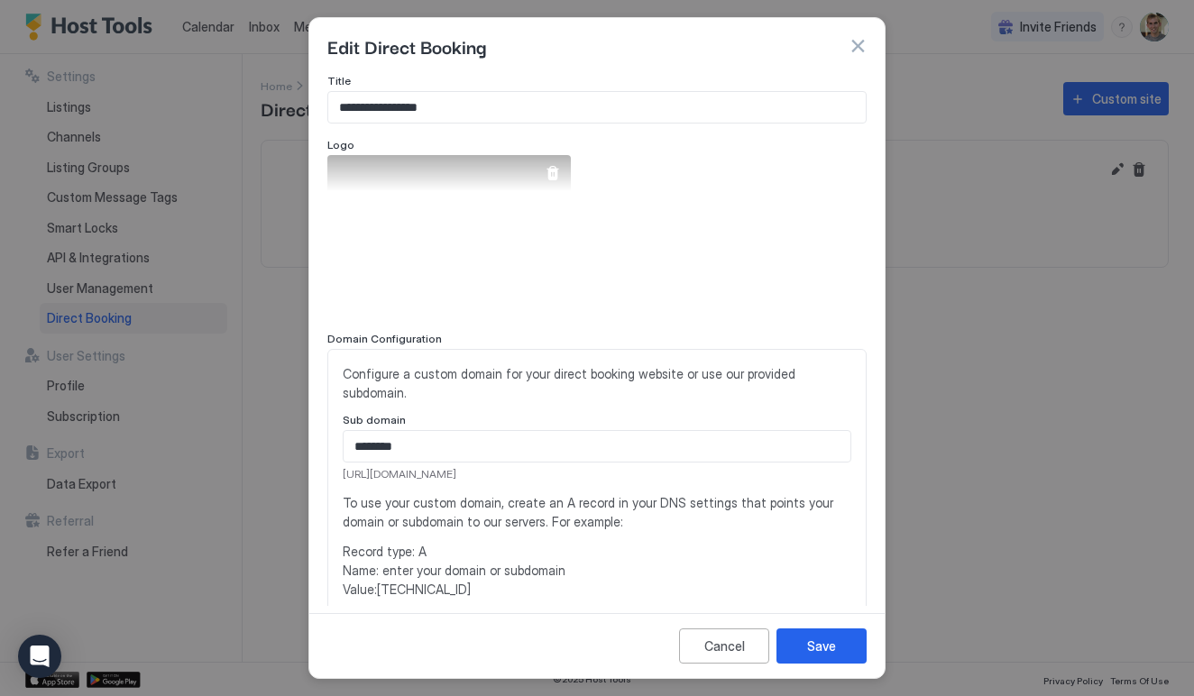
click at [553, 173] on div at bounding box center [553, 173] width 14 height 14
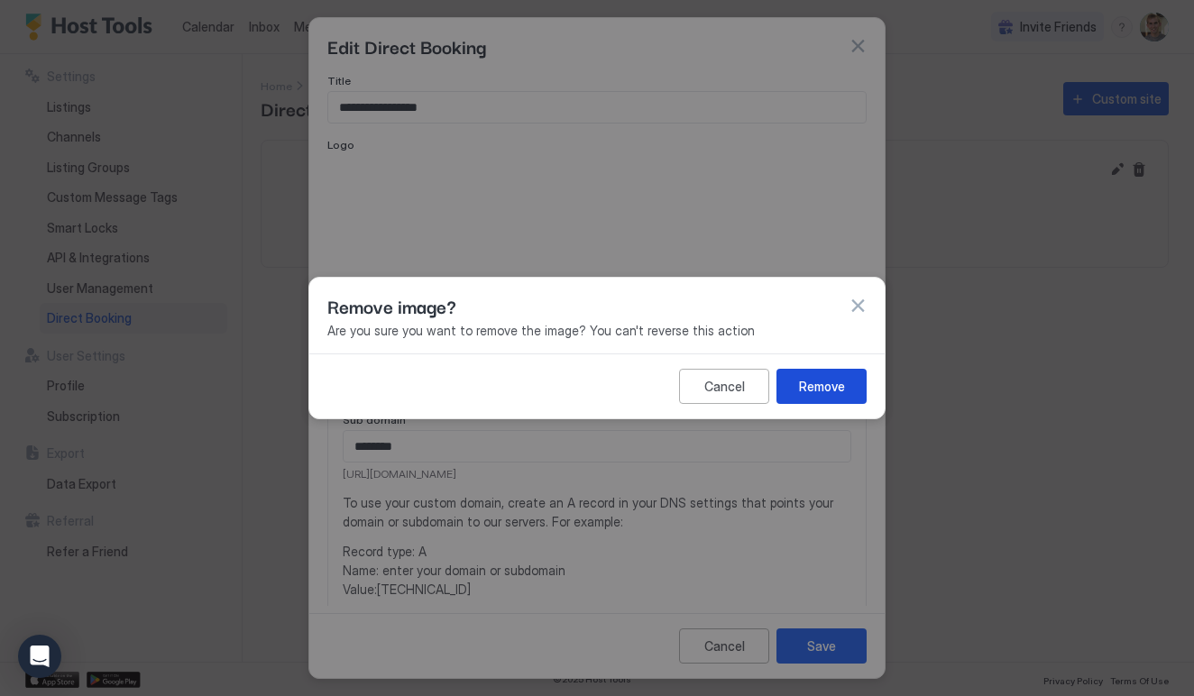
click at [815, 373] on button "Remove" at bounding box center [822, 386] width 90 height 35
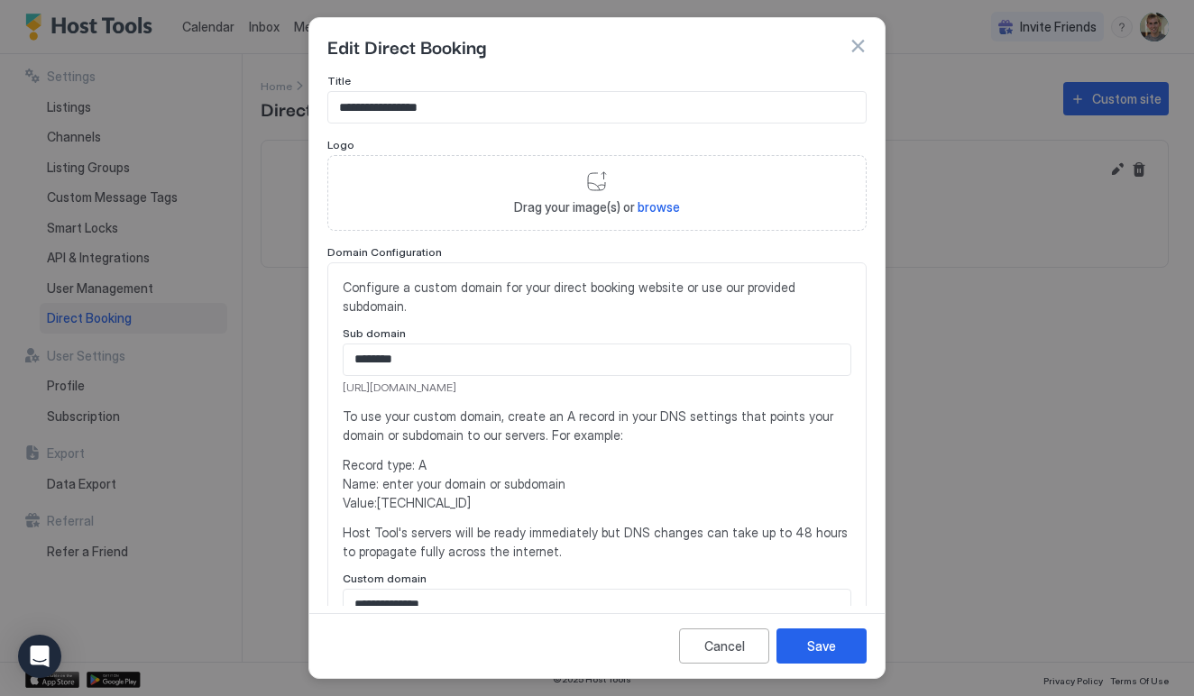
click at [670, 209] on span "browse" at bounding box center [659, 206] width 42 height 15
type input "**********"
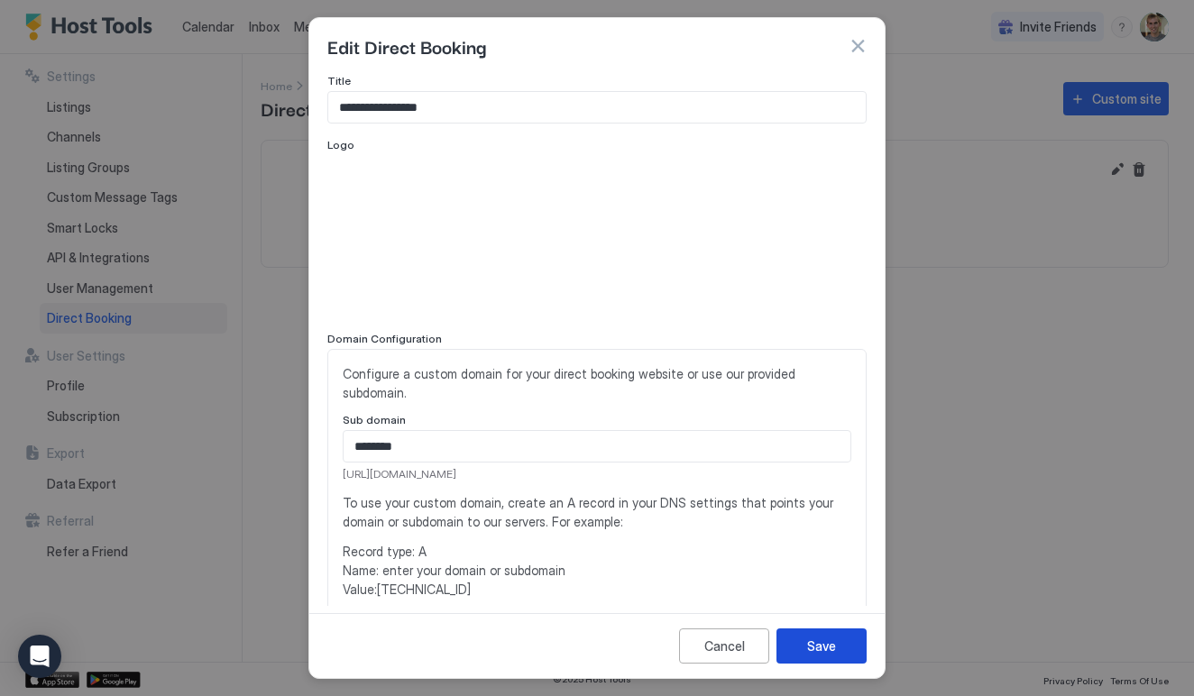
click at [834, 652] on div "Save" at bounding box center [821, 646] width 29 height 19
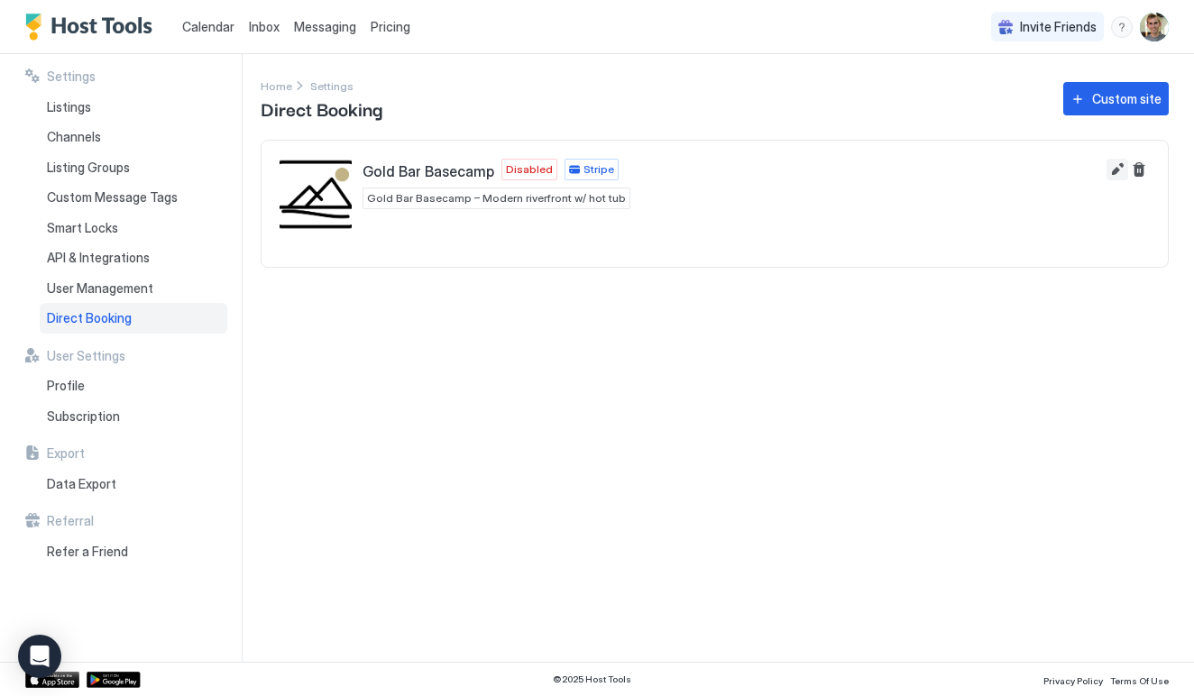
click at [1120, 170] on button "Edit" at bounding box center [1118, 170] width 22 height 22
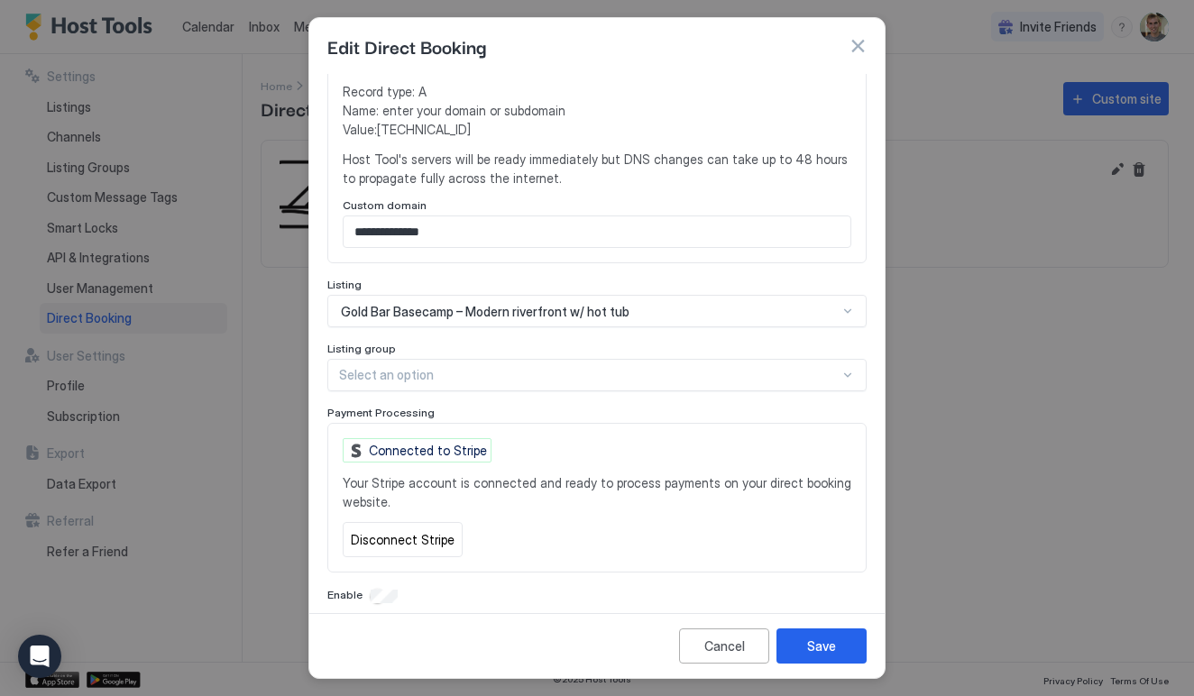
scroll to position [459, 0]
click at [382, 588] on div "**********" at bounding box center [597, 339] width 576 height 531
click at [338, 589] on span "Enable" at bounding box center [344, 596] width 35 height 14
click at [340, 588] on div "Enable" at bounding box center [596, 597] width 539 height 18
click at [457, 368] on div at bounding box center [589, 376] width 501 height 16
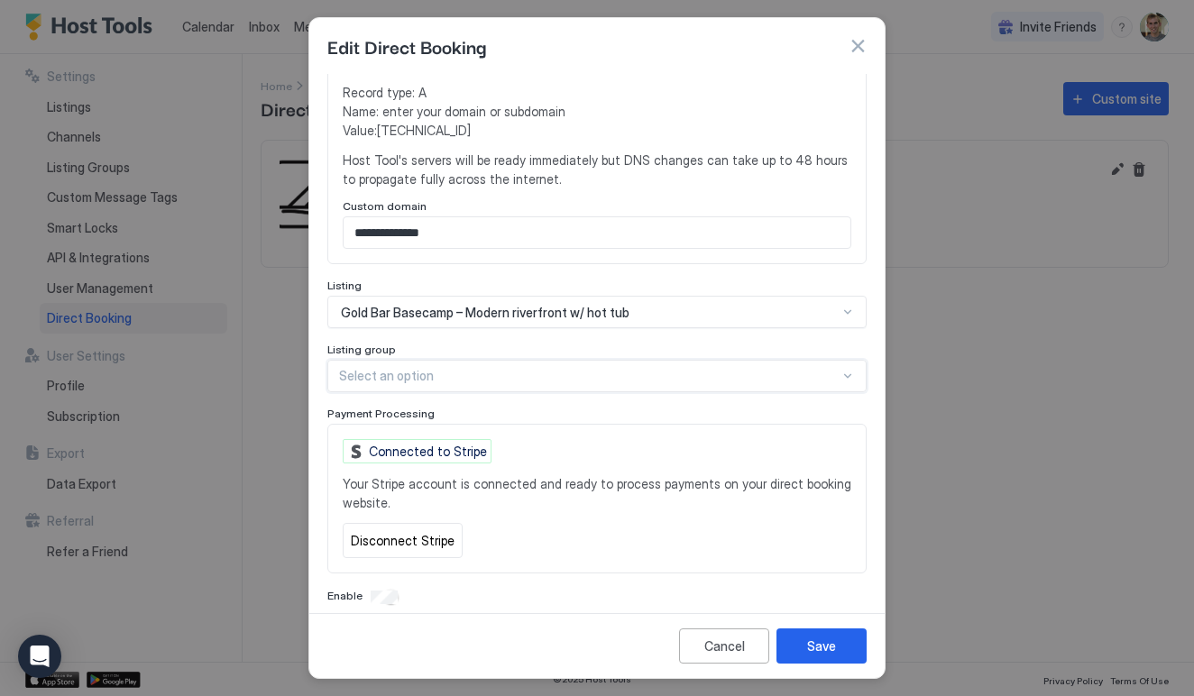
click at [457, 368] on div at bounding box center [589, 376] width 501 height 16
click at [266, 218] on div at bounding box center [597, 348] width 1194 height 696
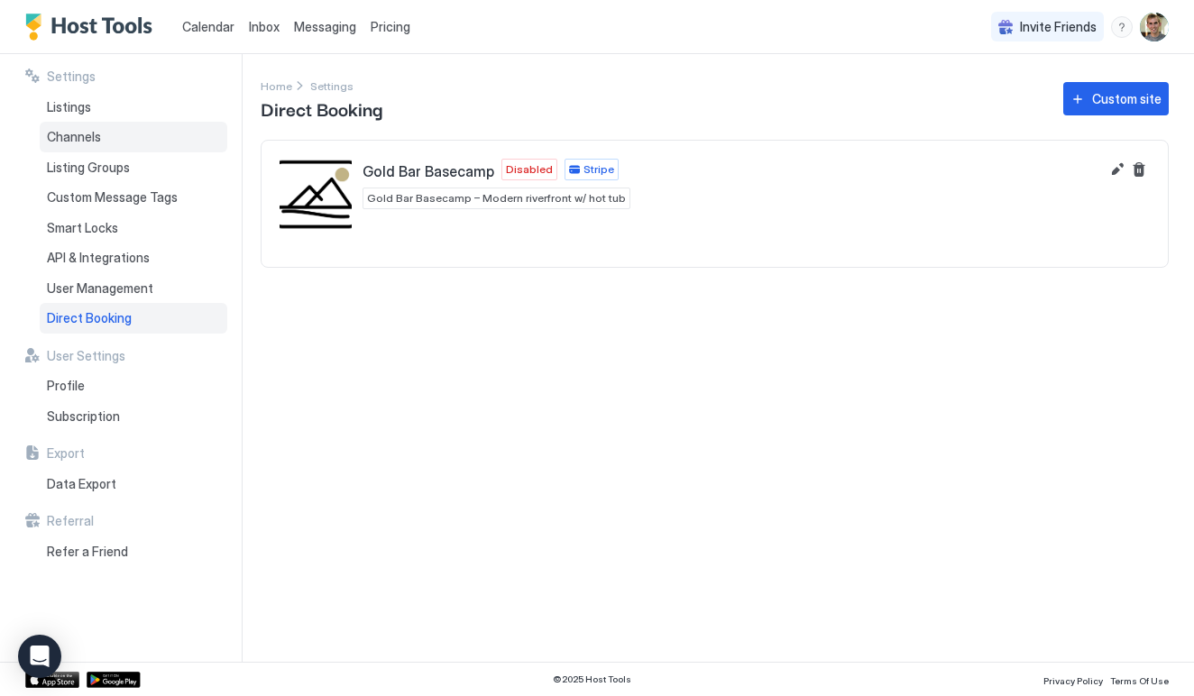
click at [100, 139] on div "Channels" at bounding box center [134, 137] width 188 height 31
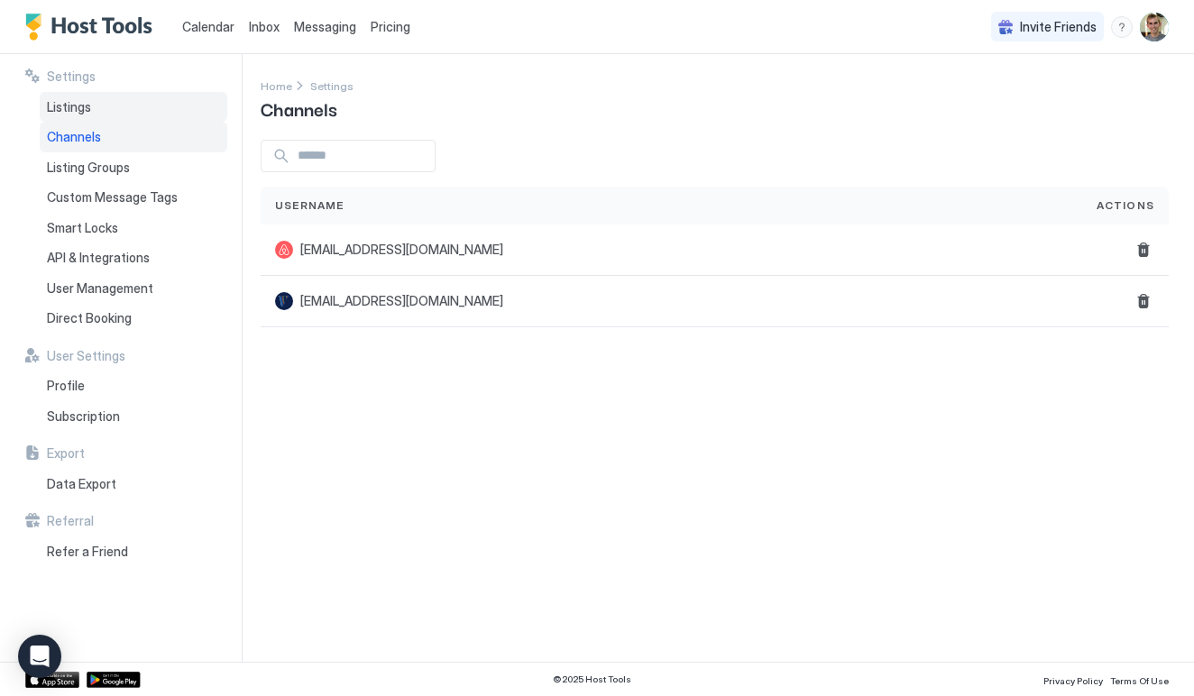
click at [114, 115] on div "Listings" at bounding box center [134, 107] width 188 height 31
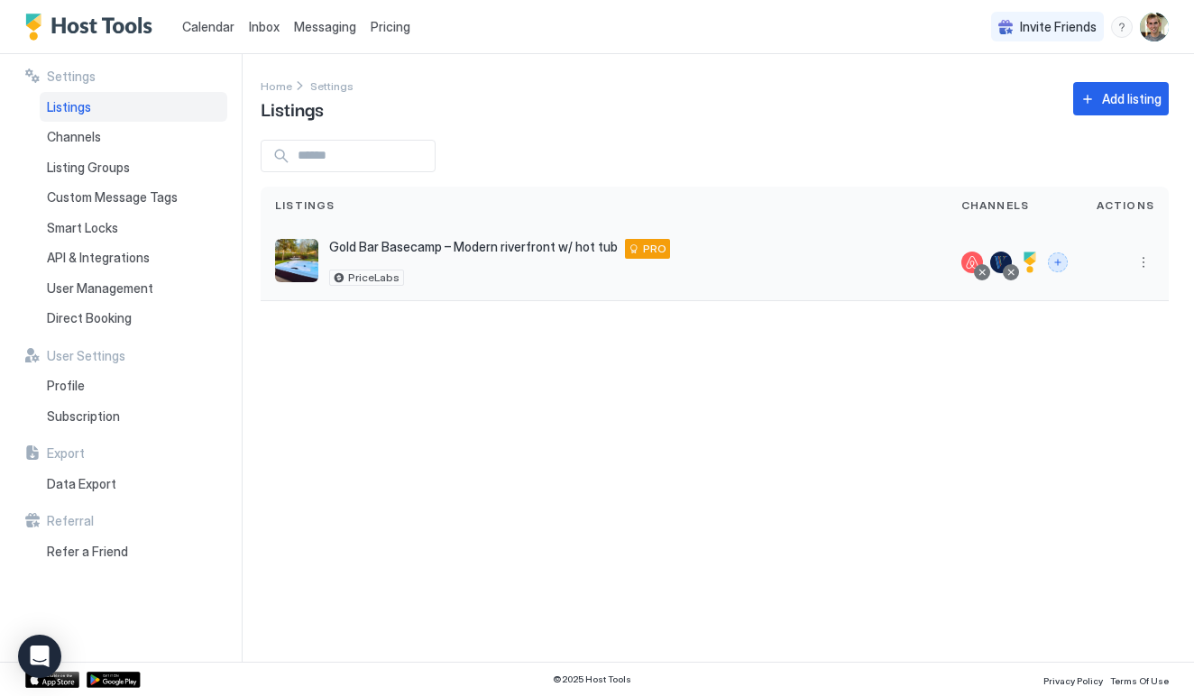
click at [1064, 268] on button "Connect channels" at bounding box center [1058, 263] width 20 height 20
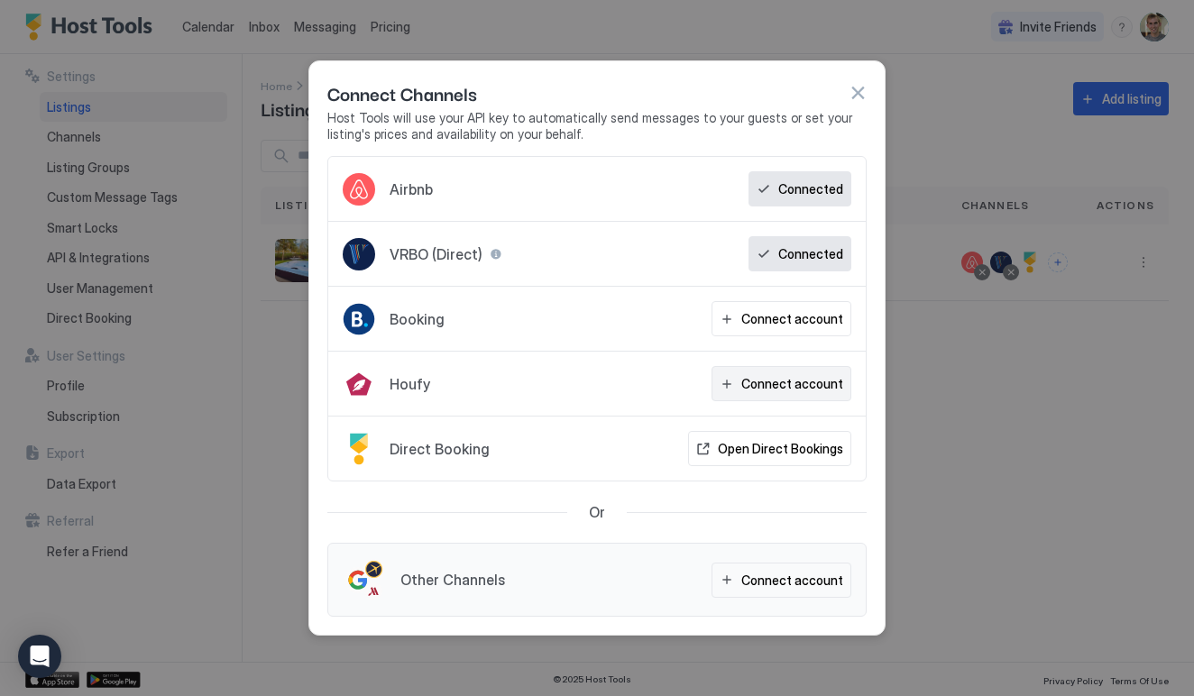
click at [759, 394] on button "Connect account" at bounding box center [782, 383] width 140 height 35
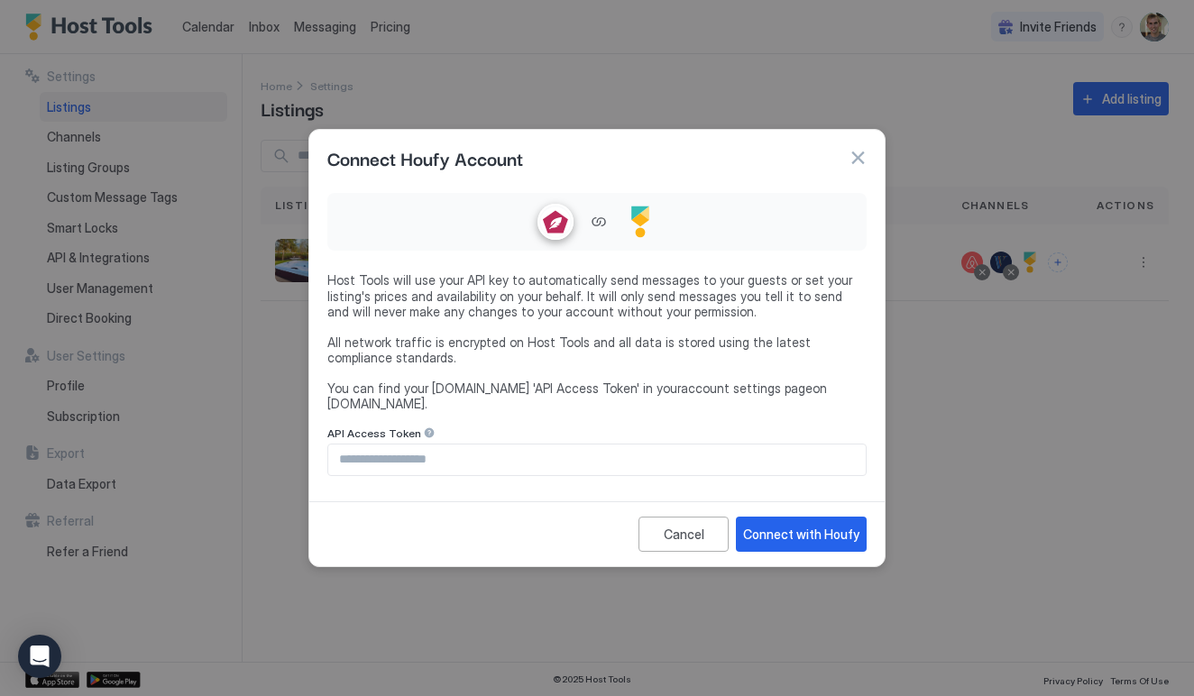
click at [684, 392] on link "account settings page" at bounding box center [747, 388] width 132 height 15
click at [862, 167] on button "button" at bounding box center [858, 158] width 18 height 18
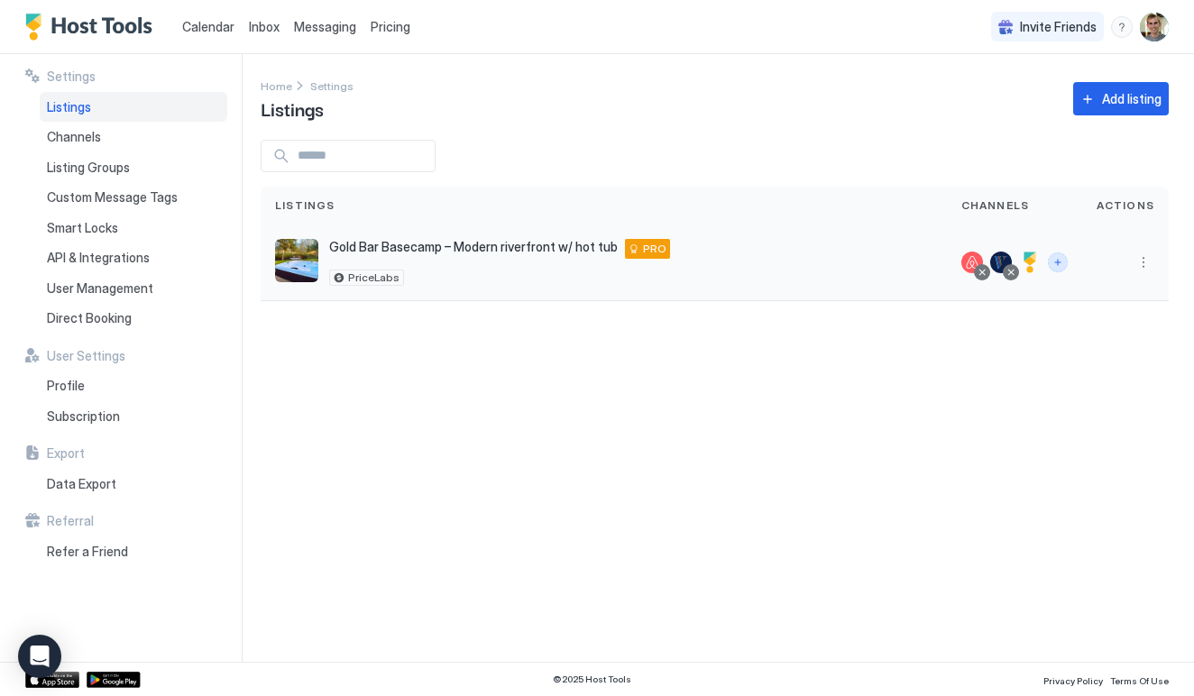
click at [1064, 263] on button "Connect channels" at bounding box center [1058, 263] width 20 height 20
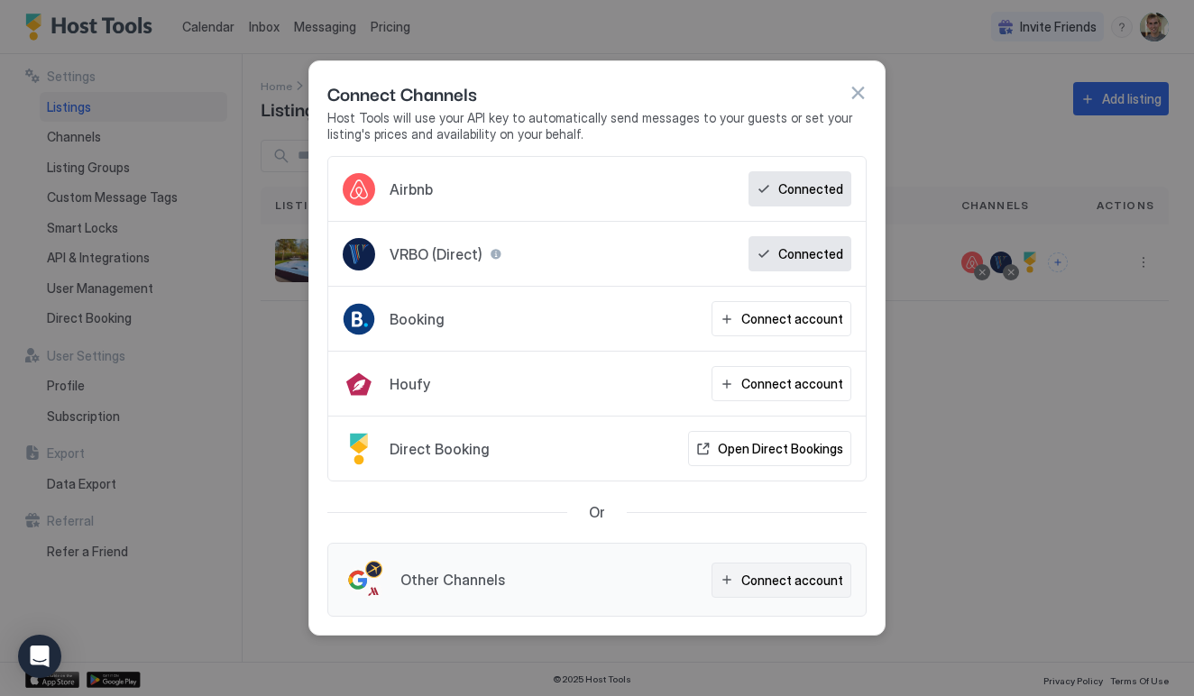
click at [773, 580] on div "Connect account" at bounding box center [793, 580] width 102 height 19
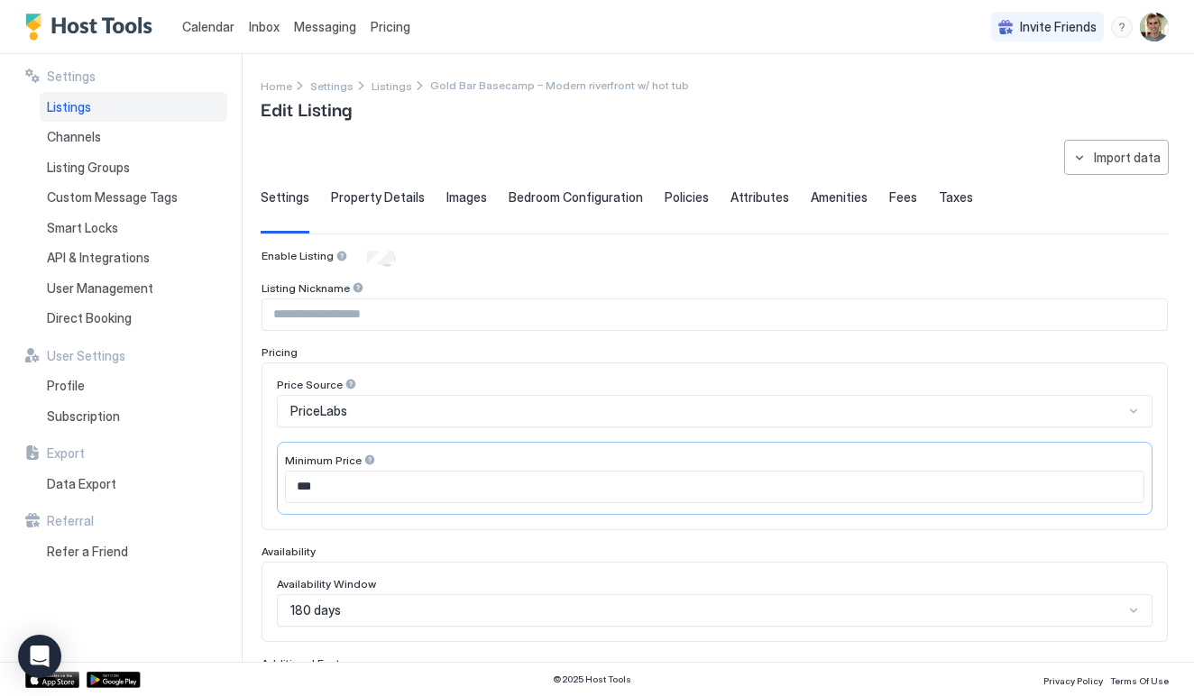
click at [1091, 178] on div "**********" at bounding box center [715, 602] width 908 height 924
click at [1083, 157] on button "Import data" at bounding box center [1116, 157] width 105 height 35
click at [1083, 157] on div at bounding box center [597, 348] width 1194 height 696
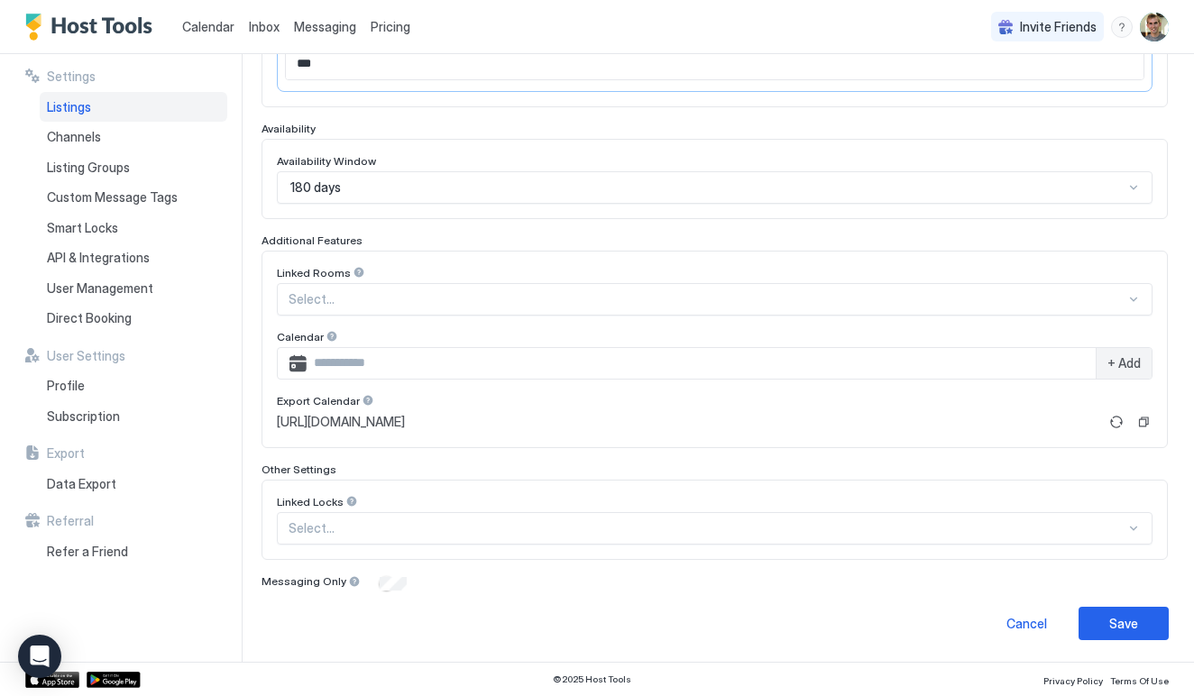
scroll to position [422, 0]
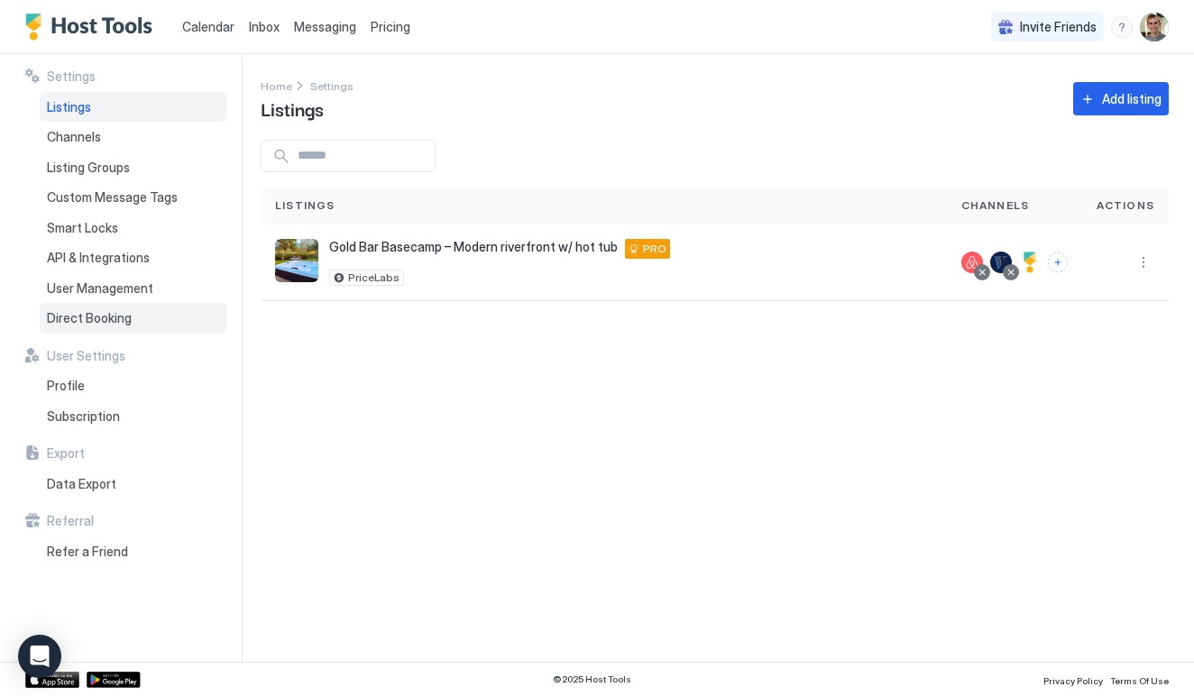
click at [100, 310] on span "Direct Booking" at bounding box center [89, 318] width 85 height 16
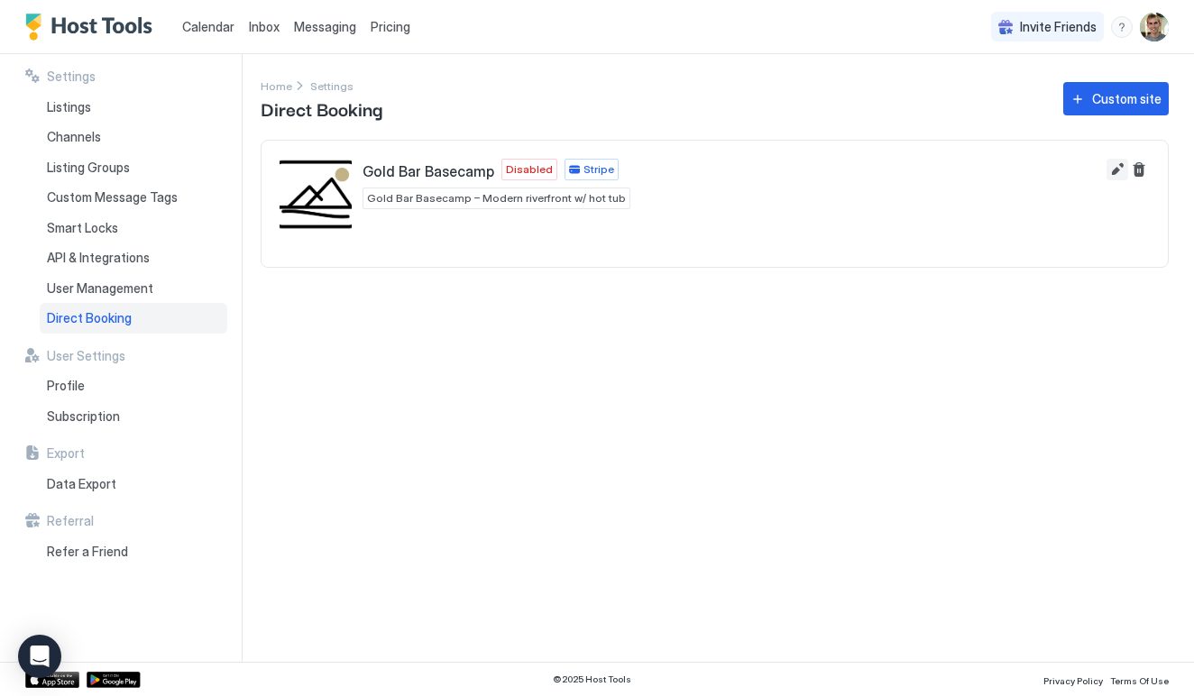
click at [1120, 175] on button "Edit" at bounding box center [1118, 170] width 22 height 22
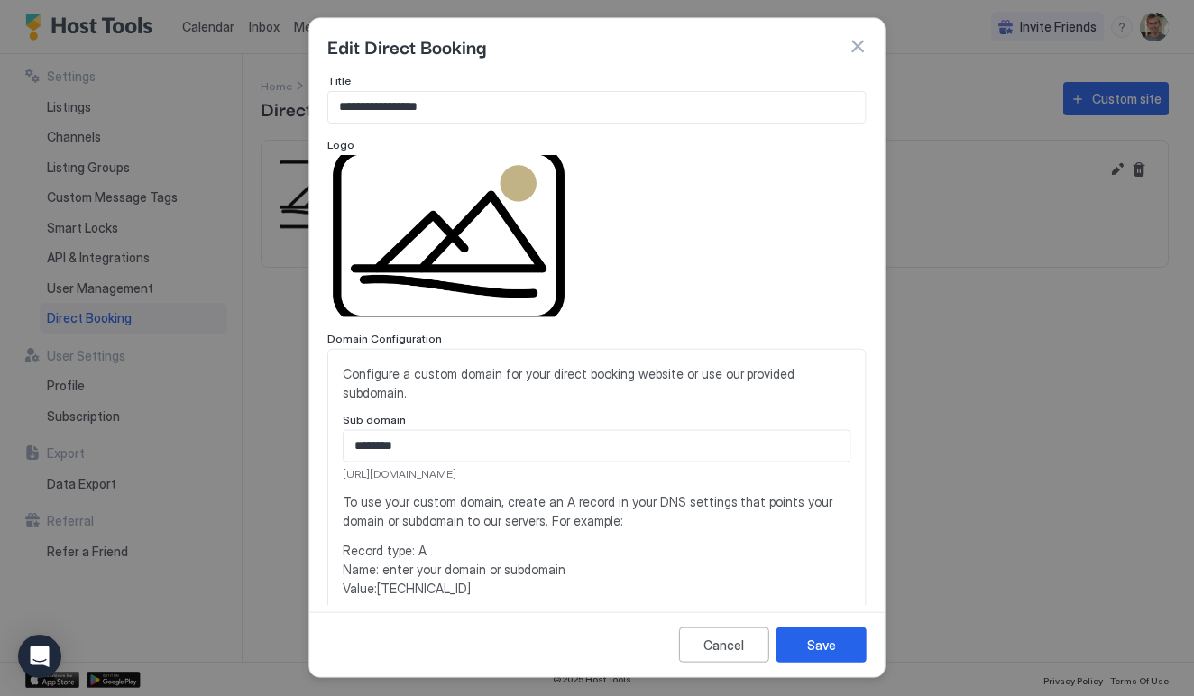
click at [1025, 312] on div at bounding box center [597, 348] width 1194 height 696
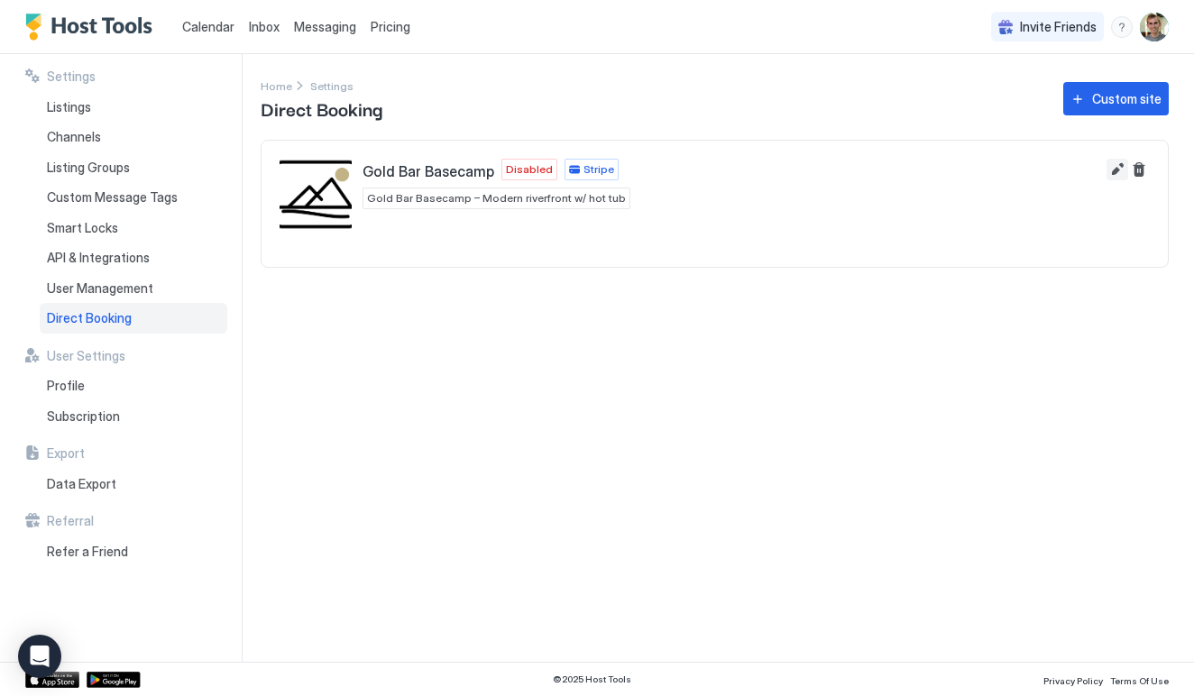
click at [1118, 170] on button "Edit" at bounding box center [1118, 170] width 22 height 22
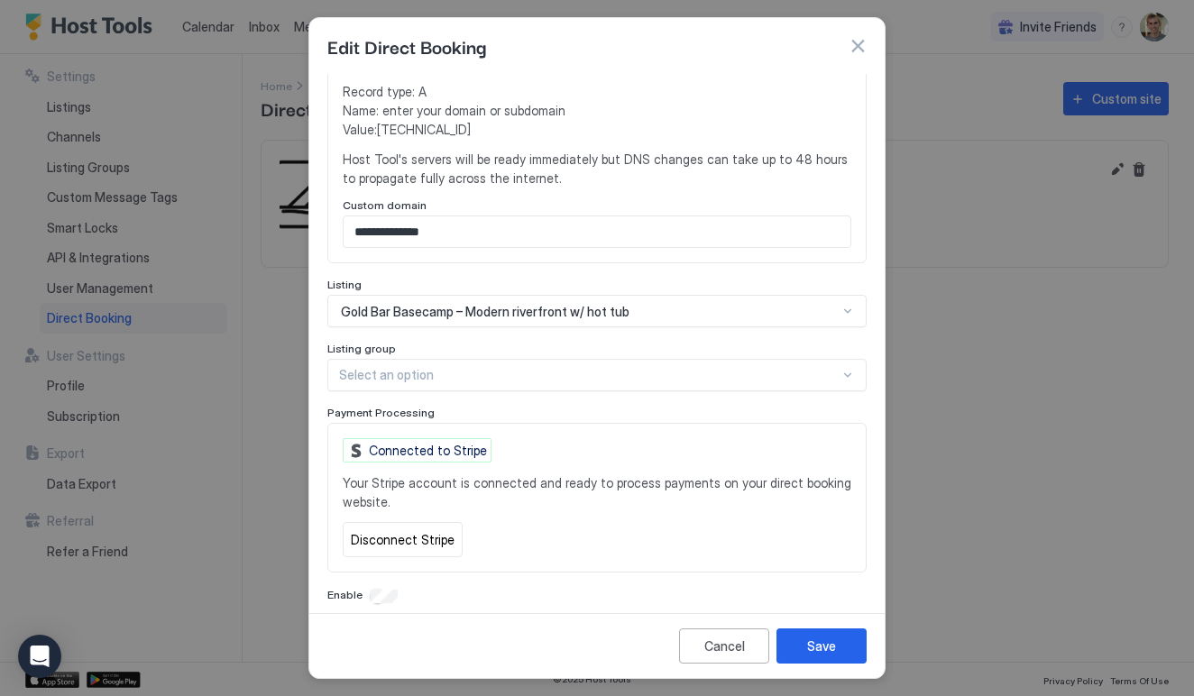
scroll to position [459, 0]
click at [825, 645] on div "Save" at bounding box center [821, 646] width 29 height 19
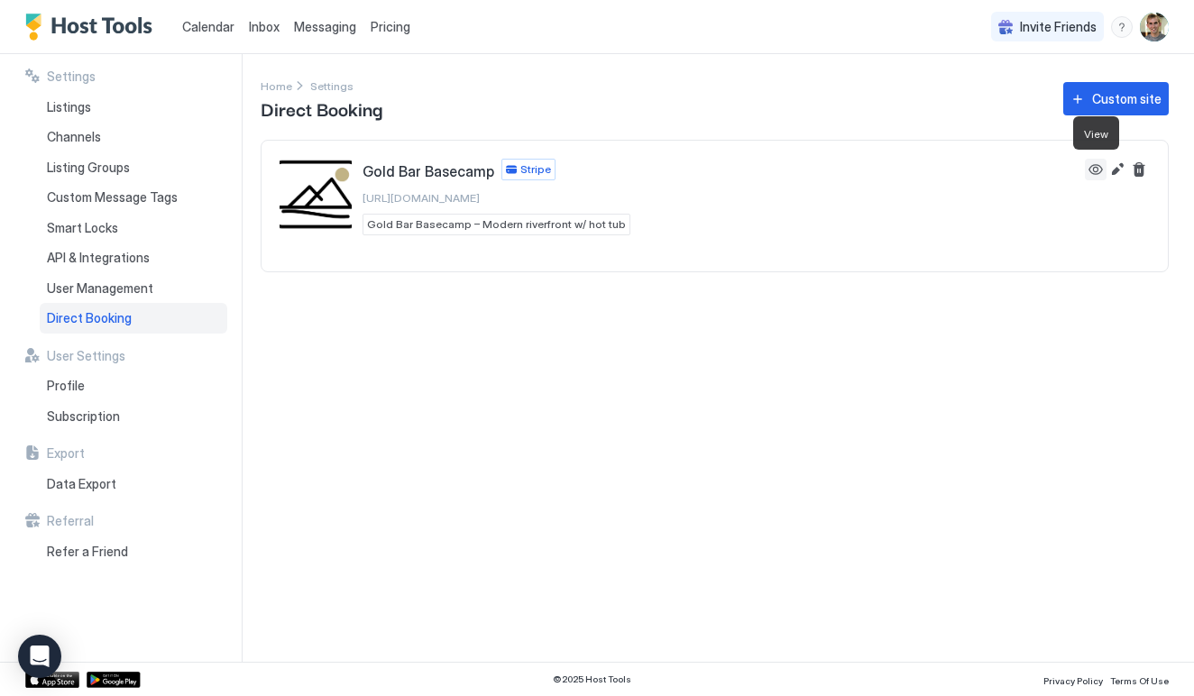
click at [1092, 170] on button "View" at bounding box center [1096, 170] width 22 height 22
click at [121, 281] on span "User Management" at bounding box center [100, 289] width 106 height 16
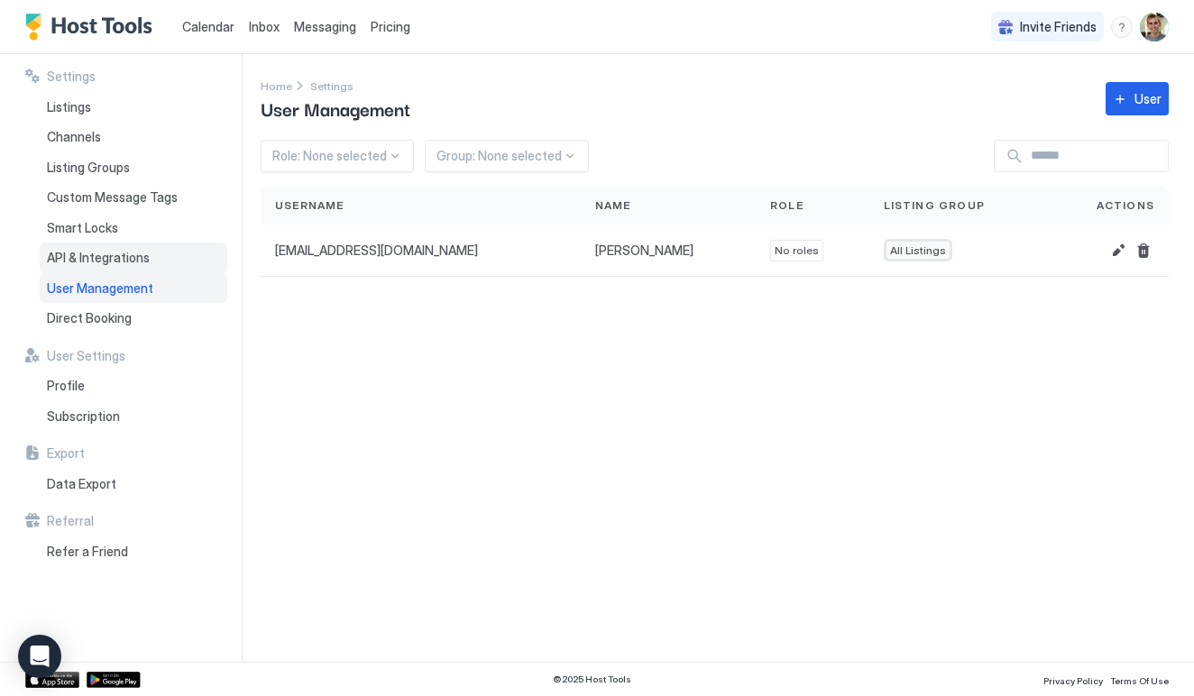
click at [135, 250] on span "API & Integrations" at bounding box center [98, 258] width 103 height 16
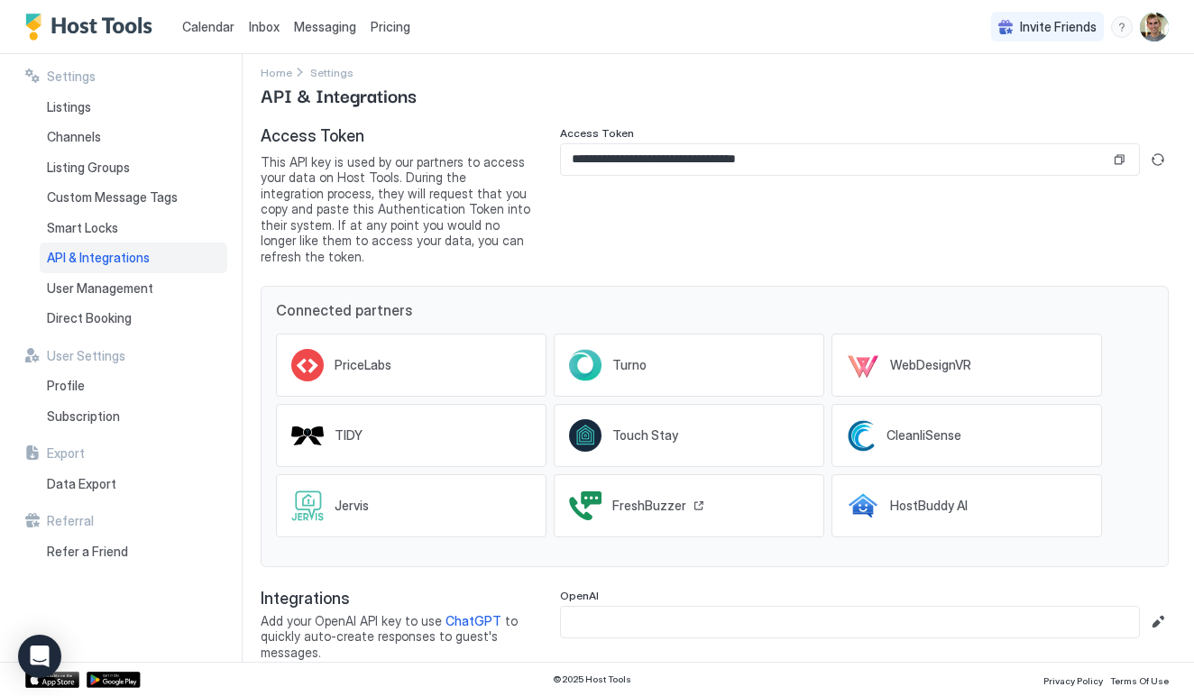
scroll to position [13, 0]
click at [111, 220] on span "Smart Locks" at bounding box center [82, 228] width 71 height 16
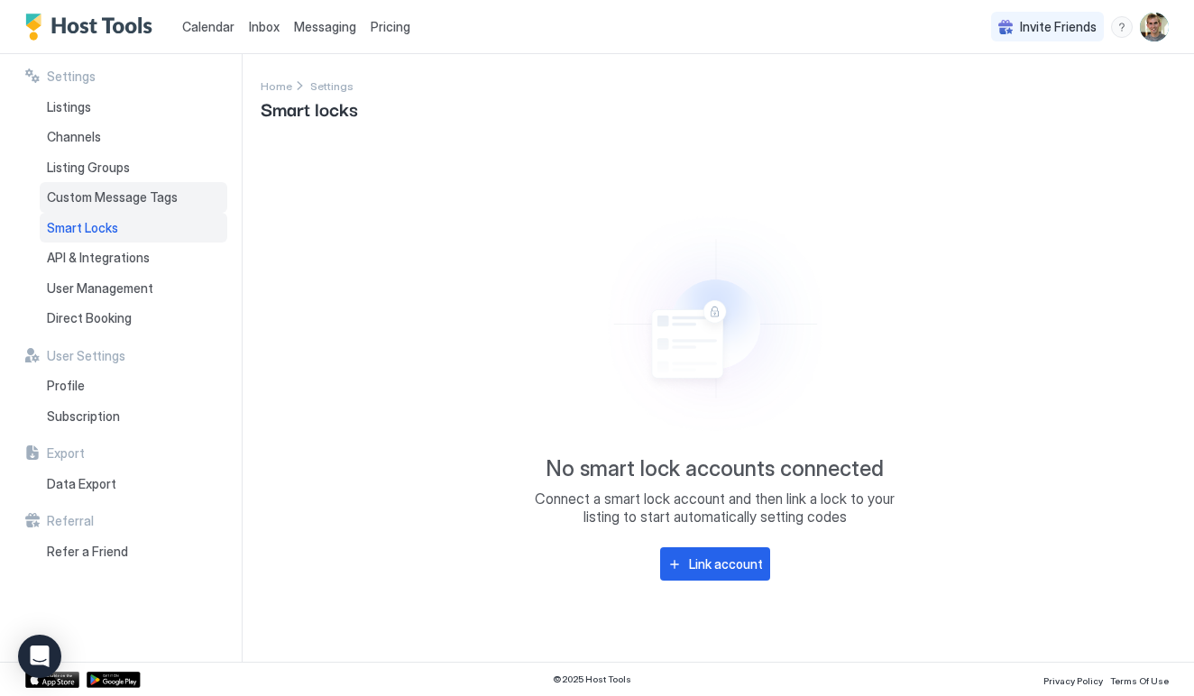
click at [103, 192] on span "Custom Message Tags" at bounding box center [112, 197] width 131 height 16
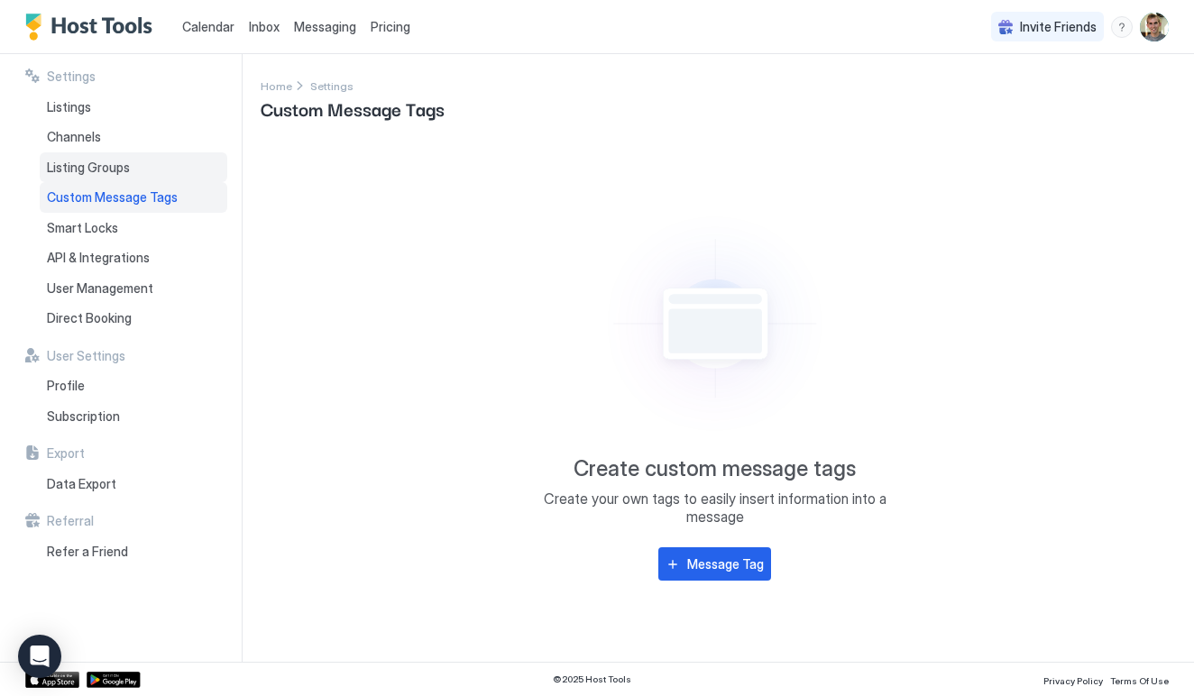
click at [69, 167] on span "Listing Groups" at bounding box center [88, 168] width 83 height 16
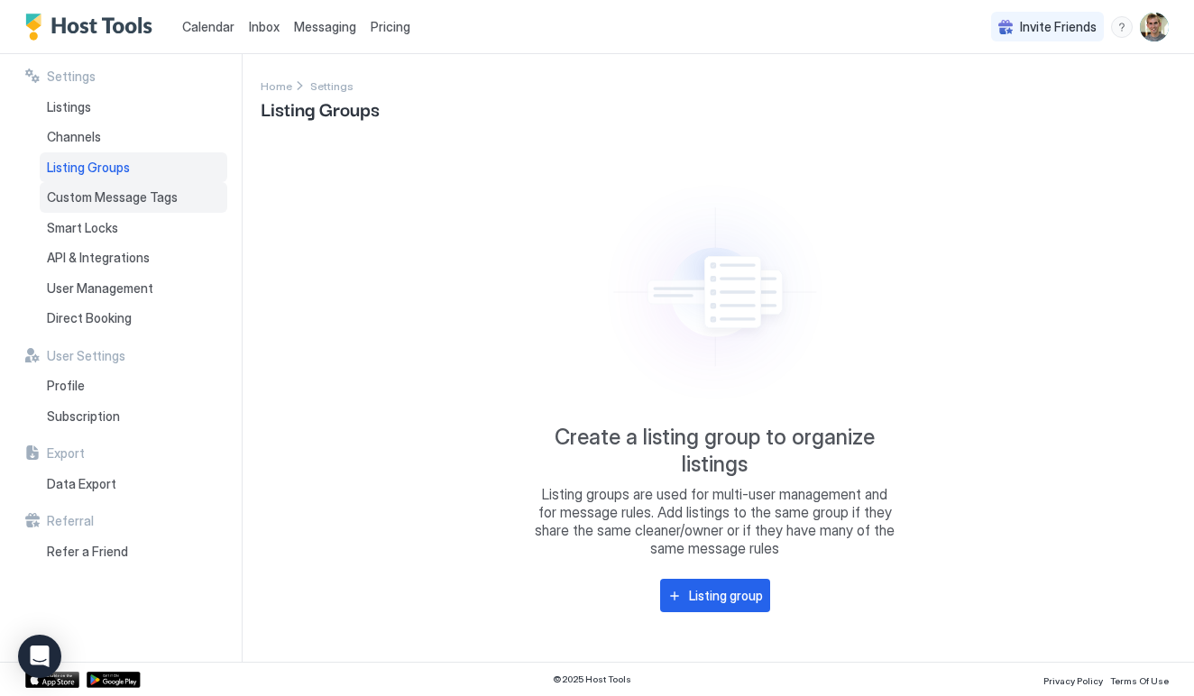
click at [67, 186] on div "Custom Message Tags" at bounding box center [134, 197] width 188 height 31
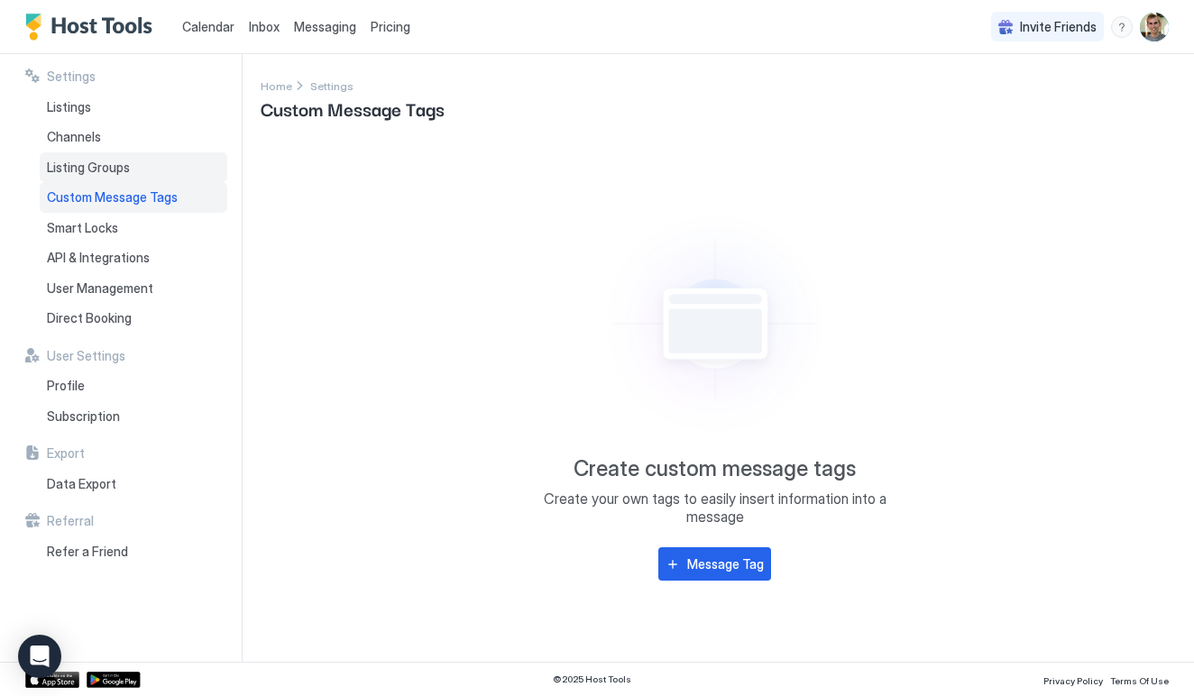
click at [80, 172] on span "Listing Groups" at bounding box center [88, 168] width 83 height 16
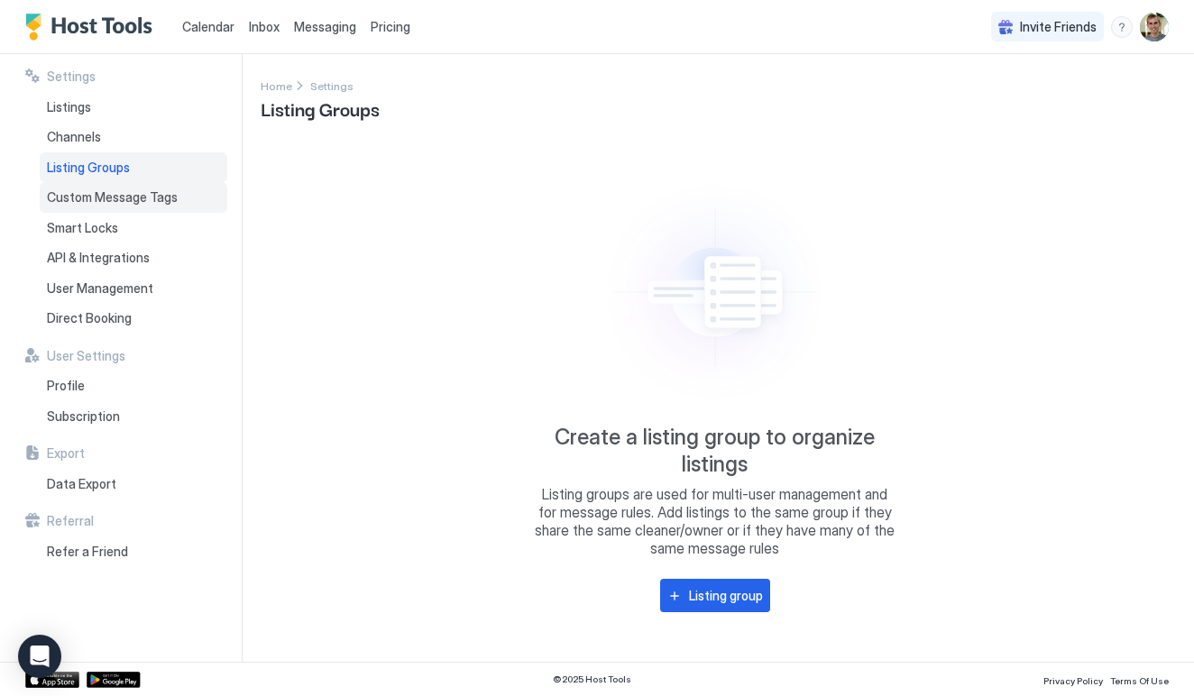
click at [79, 187] on div "Custom Message Tags" at bounding box center [134, 197] width 188 height 31
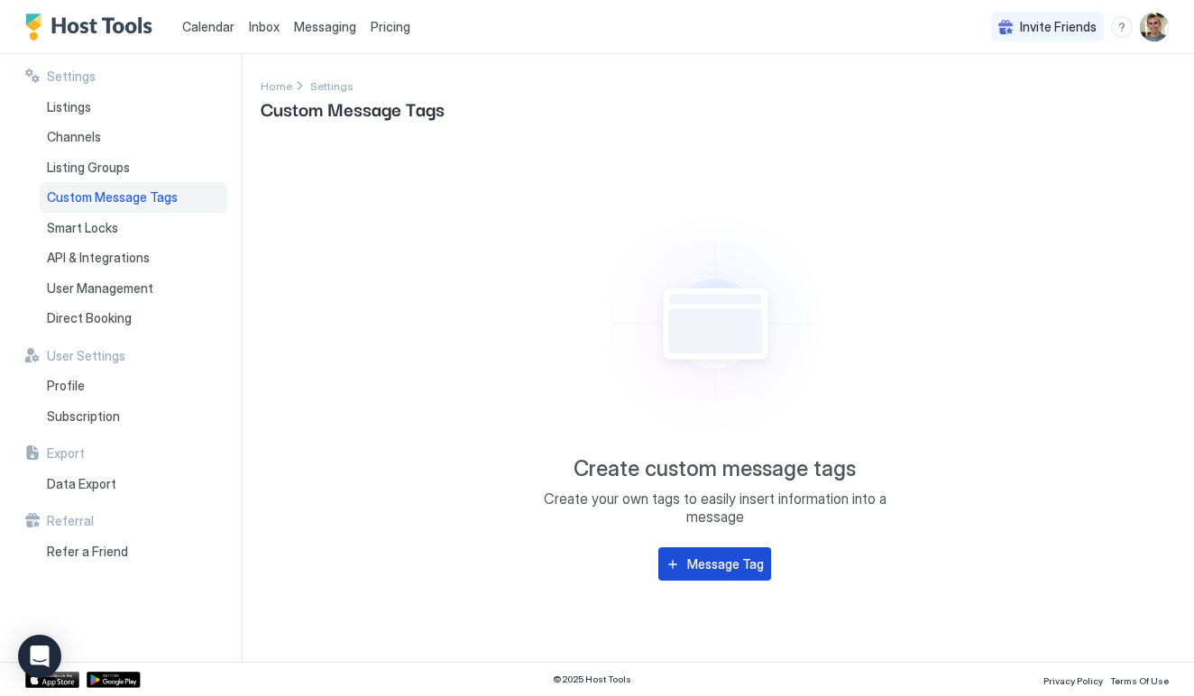
click at [700, 578] on button "Message Tag" at bounding box center [715, 564] width 113 height 33
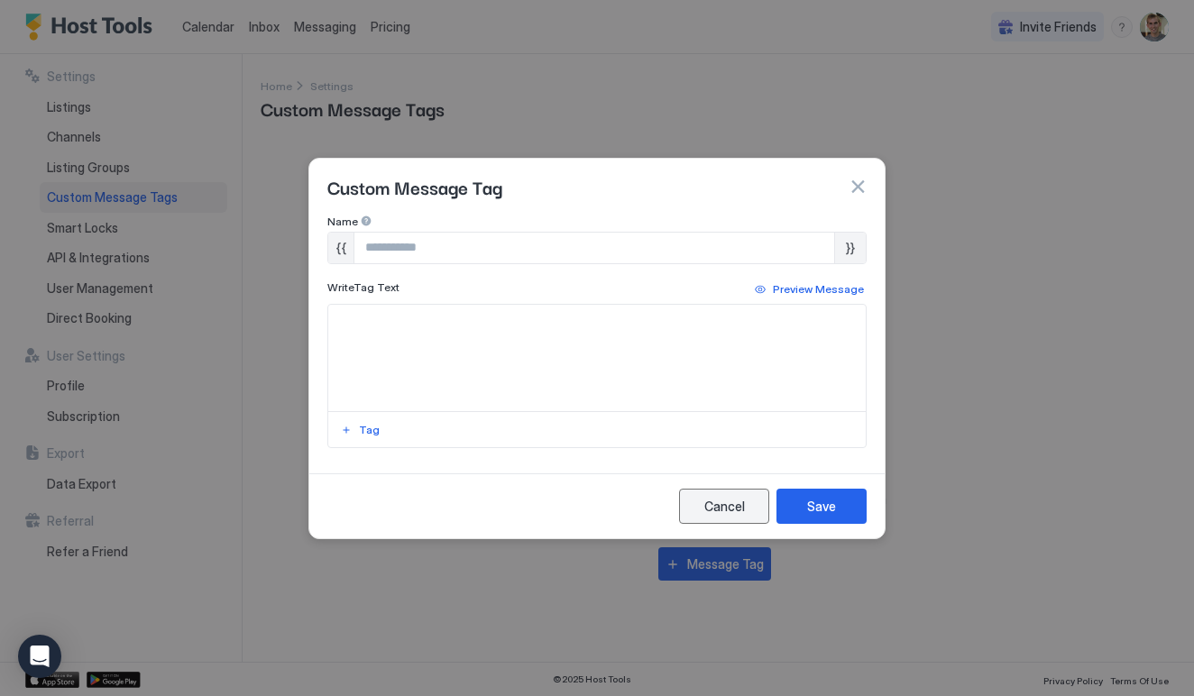
click at [696, 507] on button "Cancel" at bounding box center [724, 506] width 90 height 35
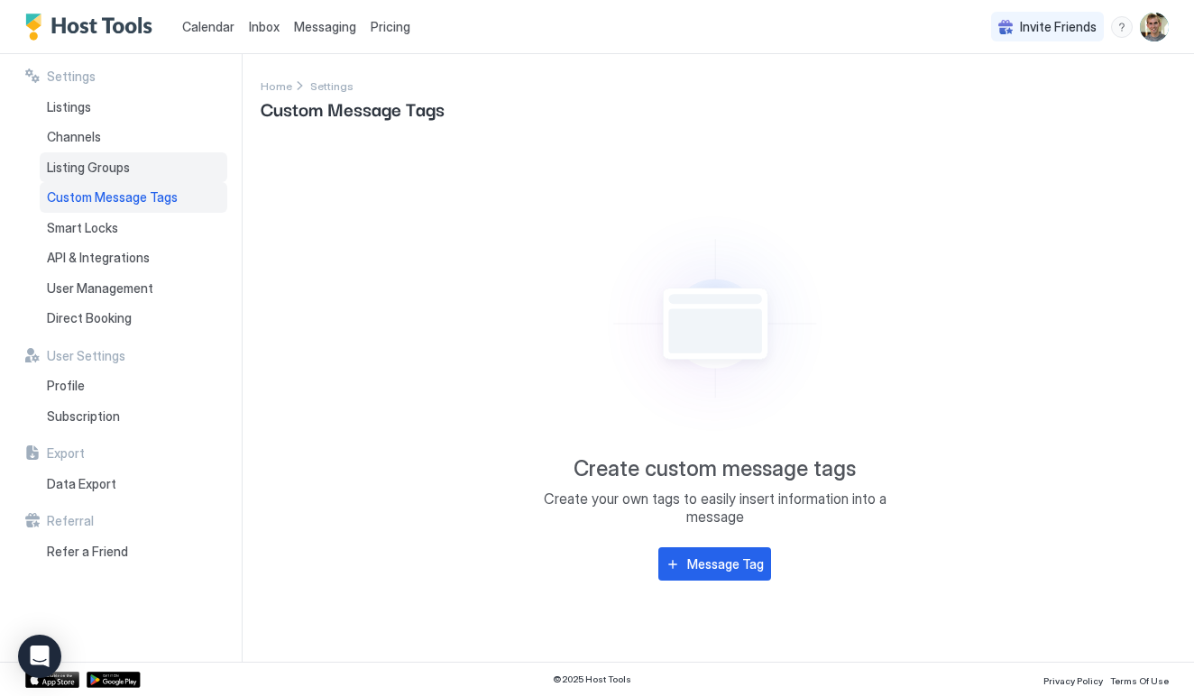
click at [87, 160] on span "Listing Groups" at bounding box center [88, 168] width 83 height 16
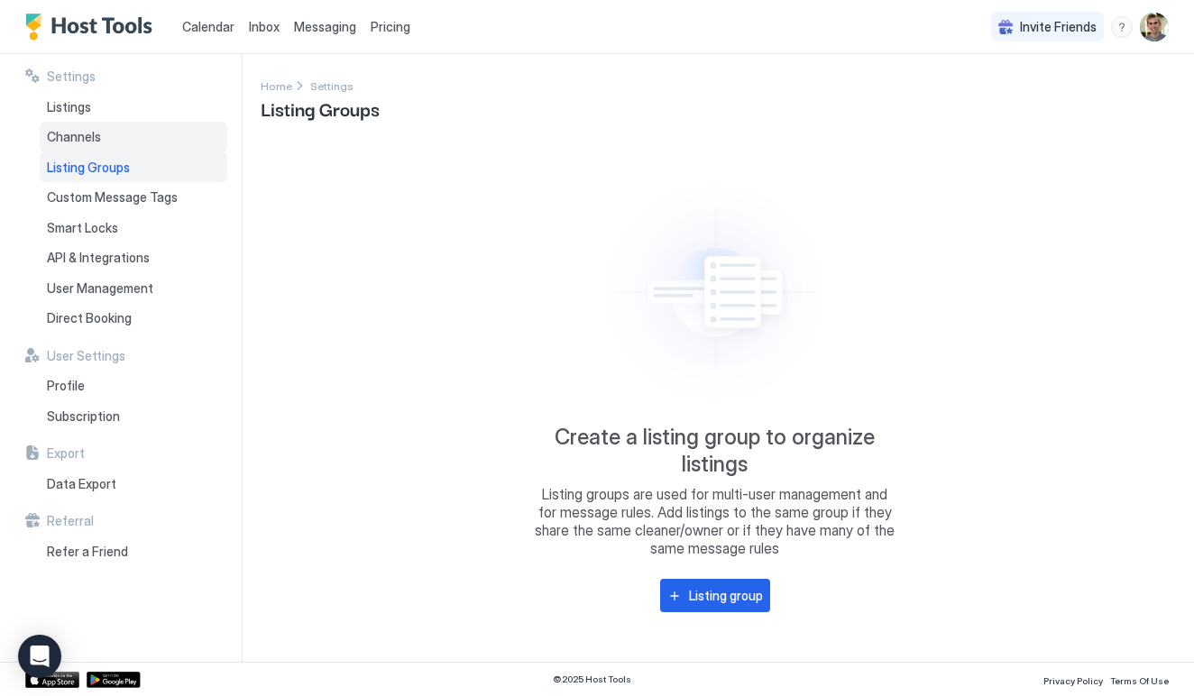
click at [77, 147] on div "Channels" at bounding box center [134, 137] width 188 height 31
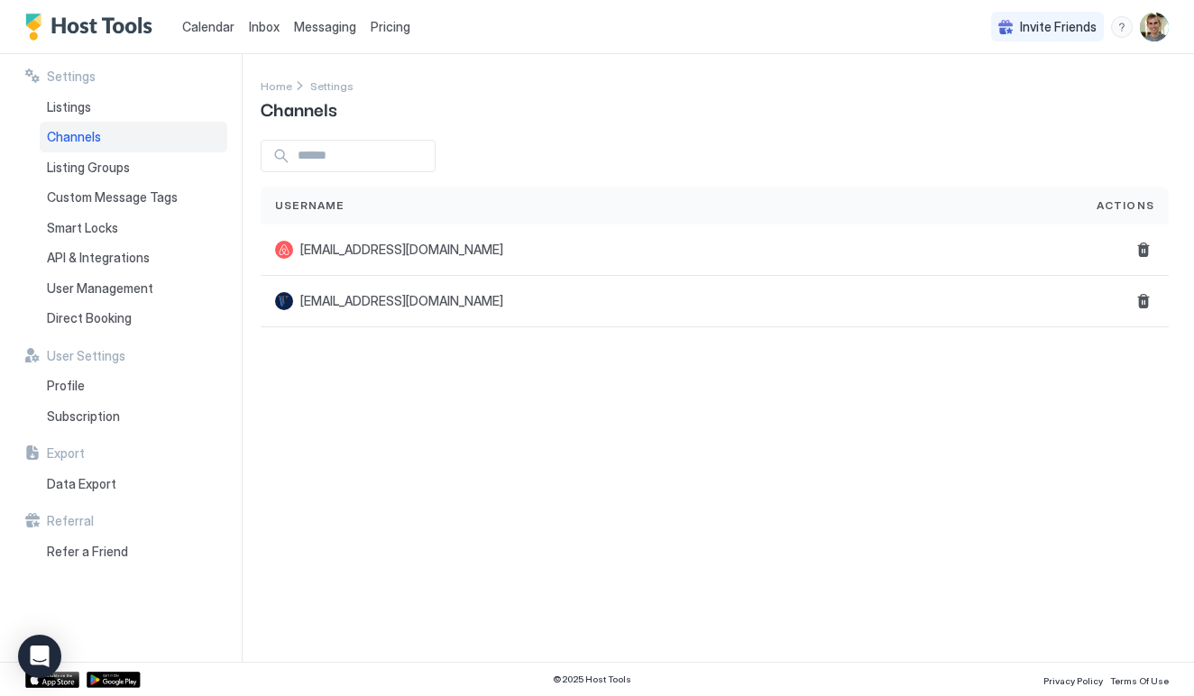
click at [75, 126] on div "Channels" at bounding box center [134, 137] width 188 height 31
click at [69, 115] on div "Listings" at bounding box center [134, 107] width 188 height 31
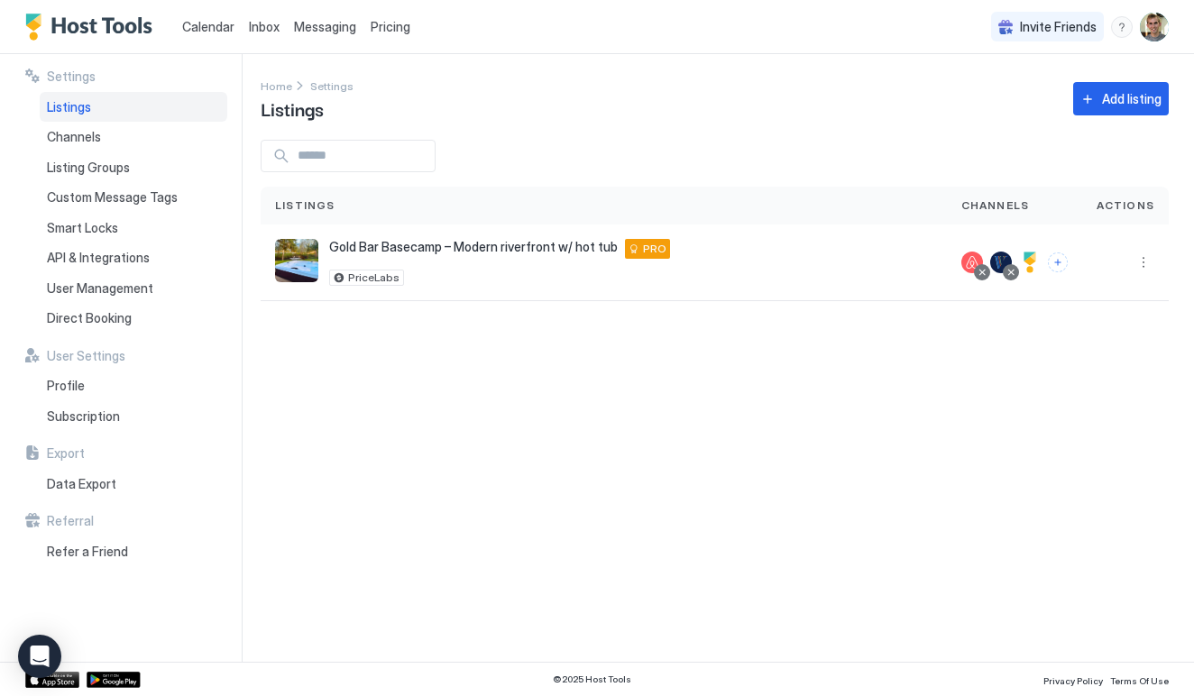
click at [349, 25] on span "Messaging" at bounding box center [325, 26] width 62 height 15
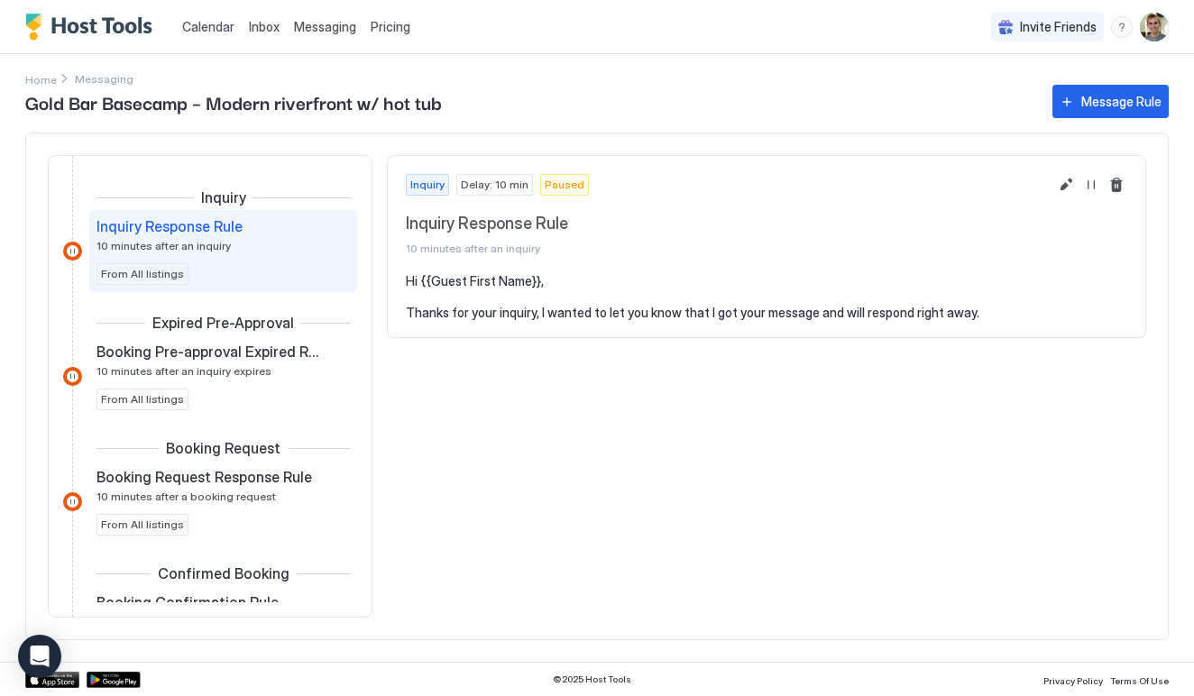
click at [86, 48] on div "Calendar Inbox Messaging Pricing" at bounding box center [221, 26] width 392 height 53
click at [86, 32] on img "Host Tools Logo" at bounding box center [92, 27] width 135 height 27
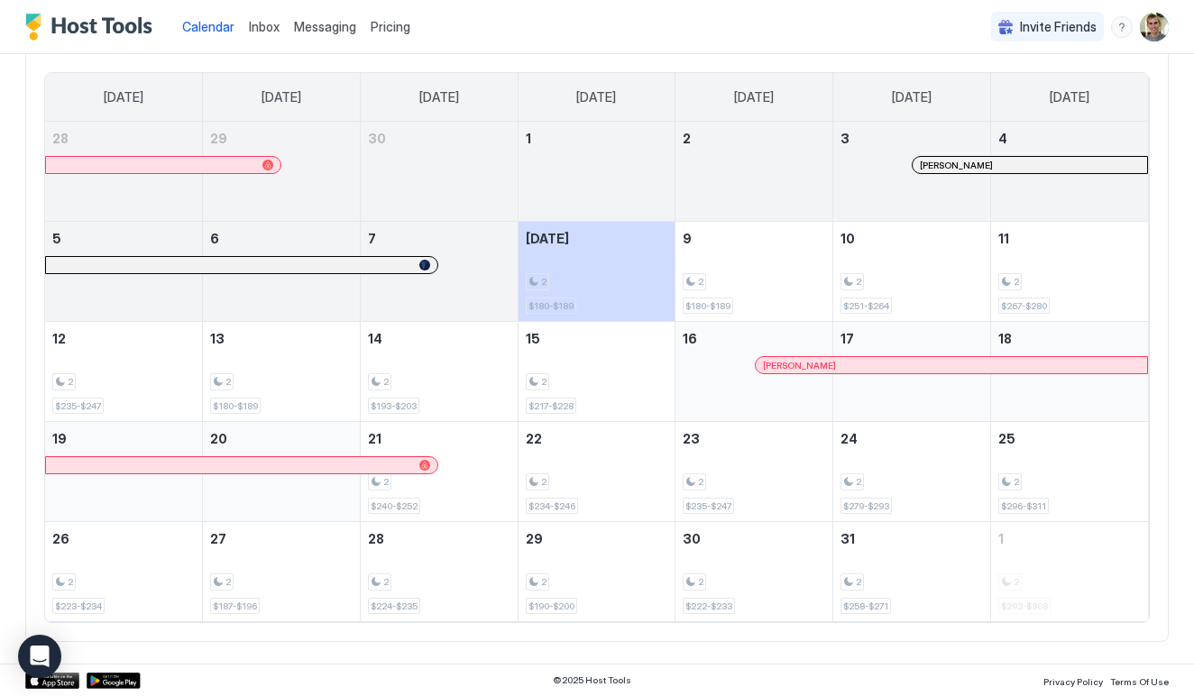
scroll to position [145, 0]
